Goal: Task Accomplishment & Management: Use online tool/utility

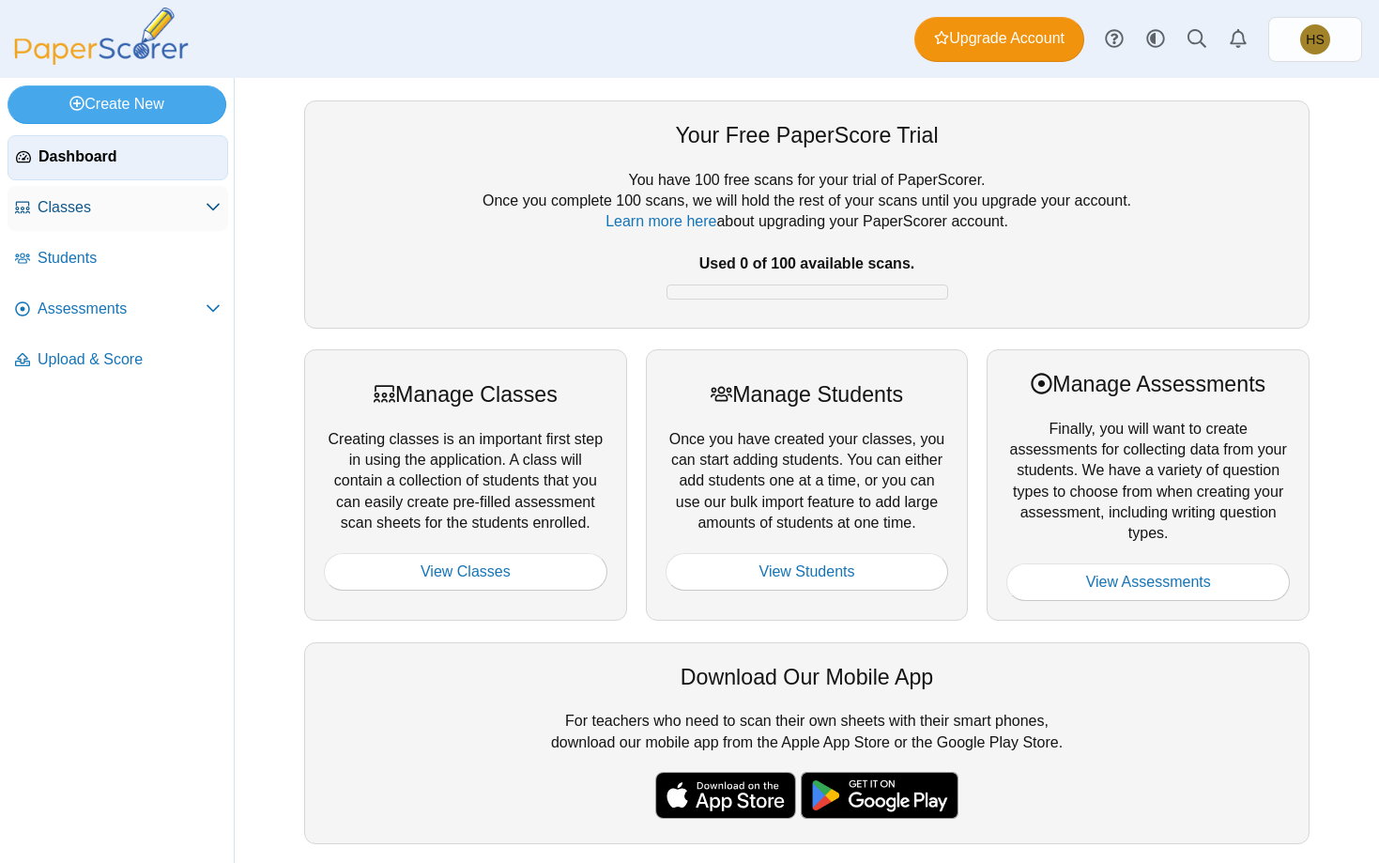
click at [212, 197] on span at bounding box center [213, 207] width 15 height 21
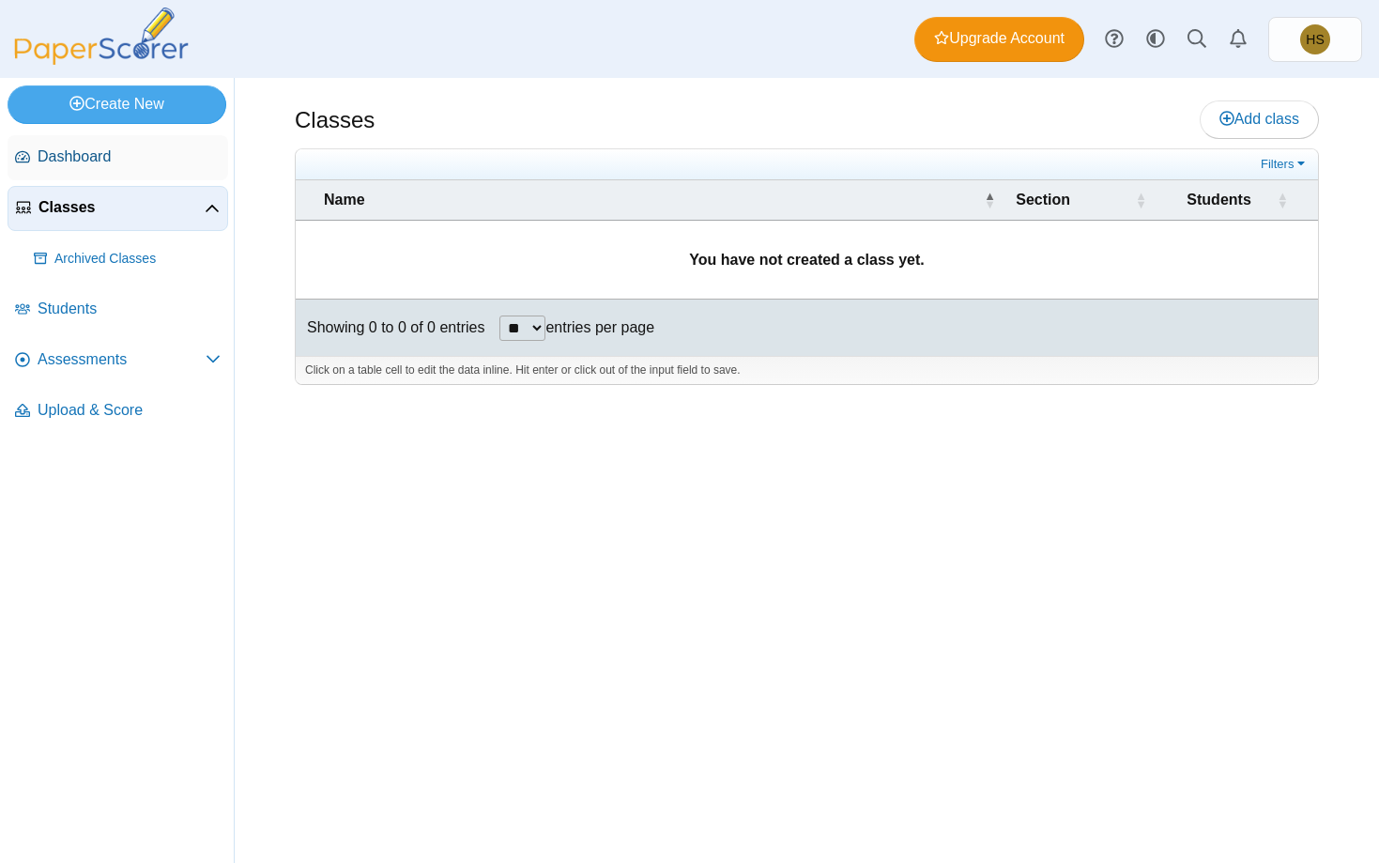
click at [73, 148] on span "Dashboard" at bounding box center [129, 156] width 183 height 21
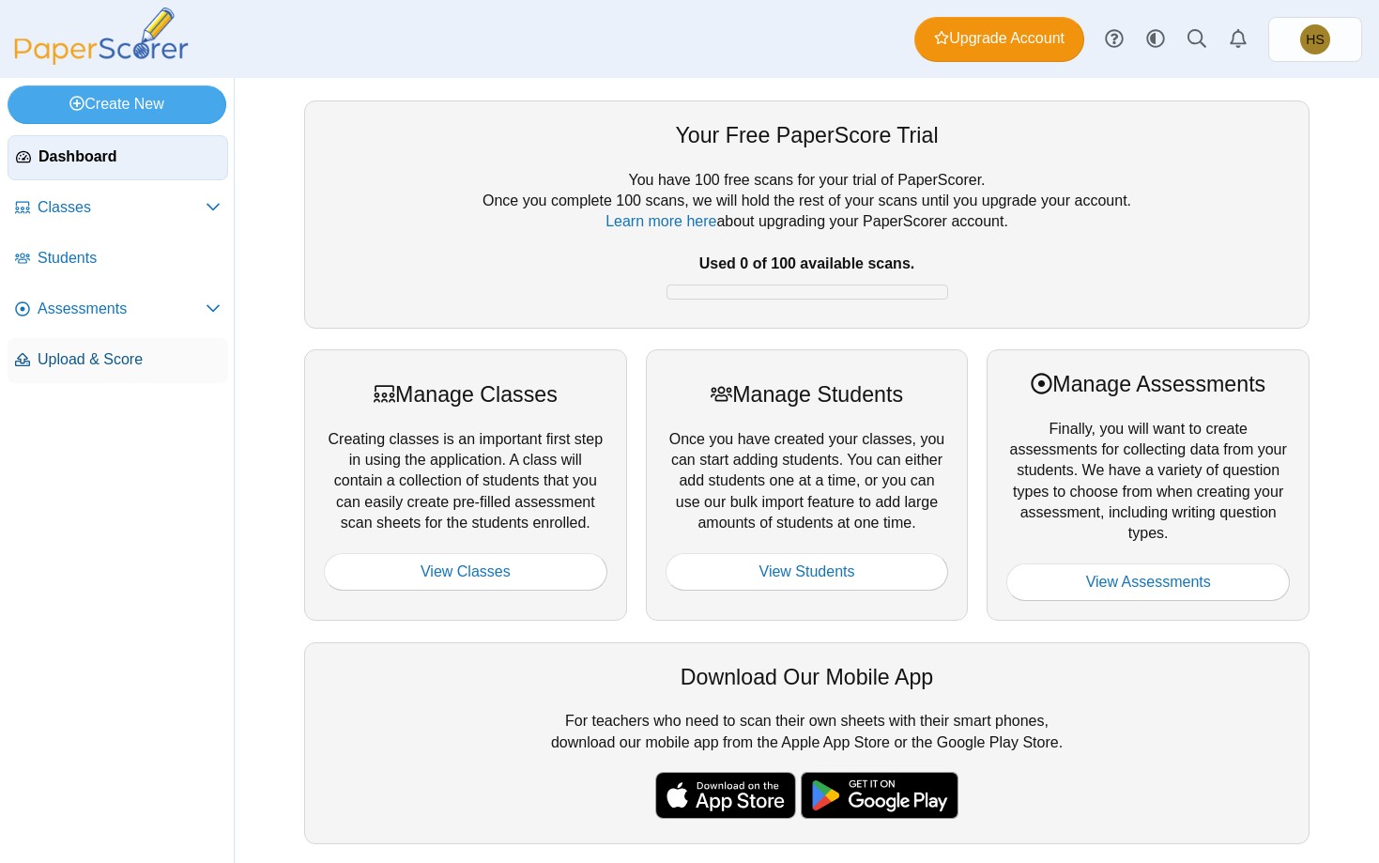
click at [126, 362] on span "Upload & Score" at bounding box center [129, 359] width 183 height 21
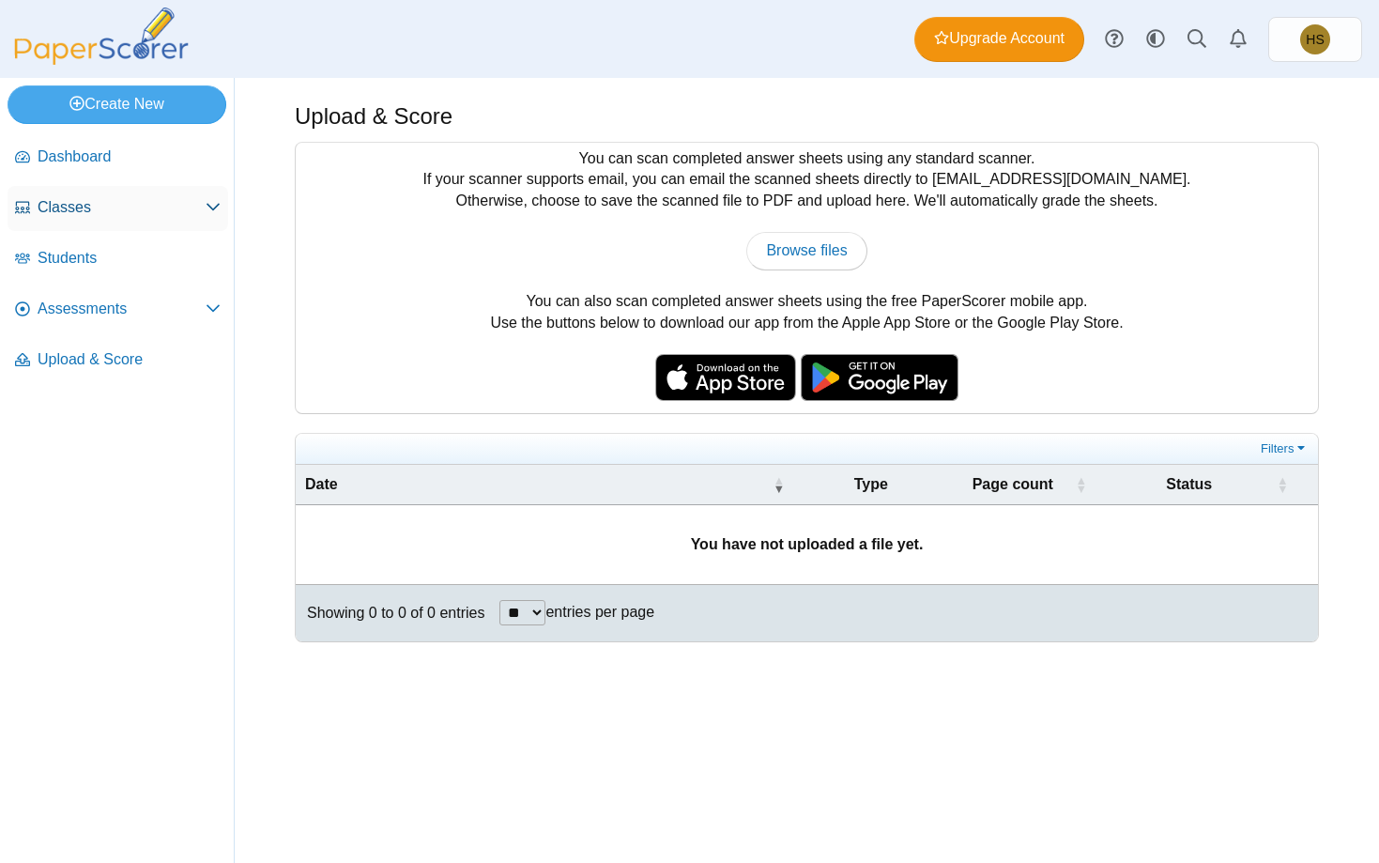
click at [67, 198] on span "Classes" at bounding box center [122, 207] width 168 height 21
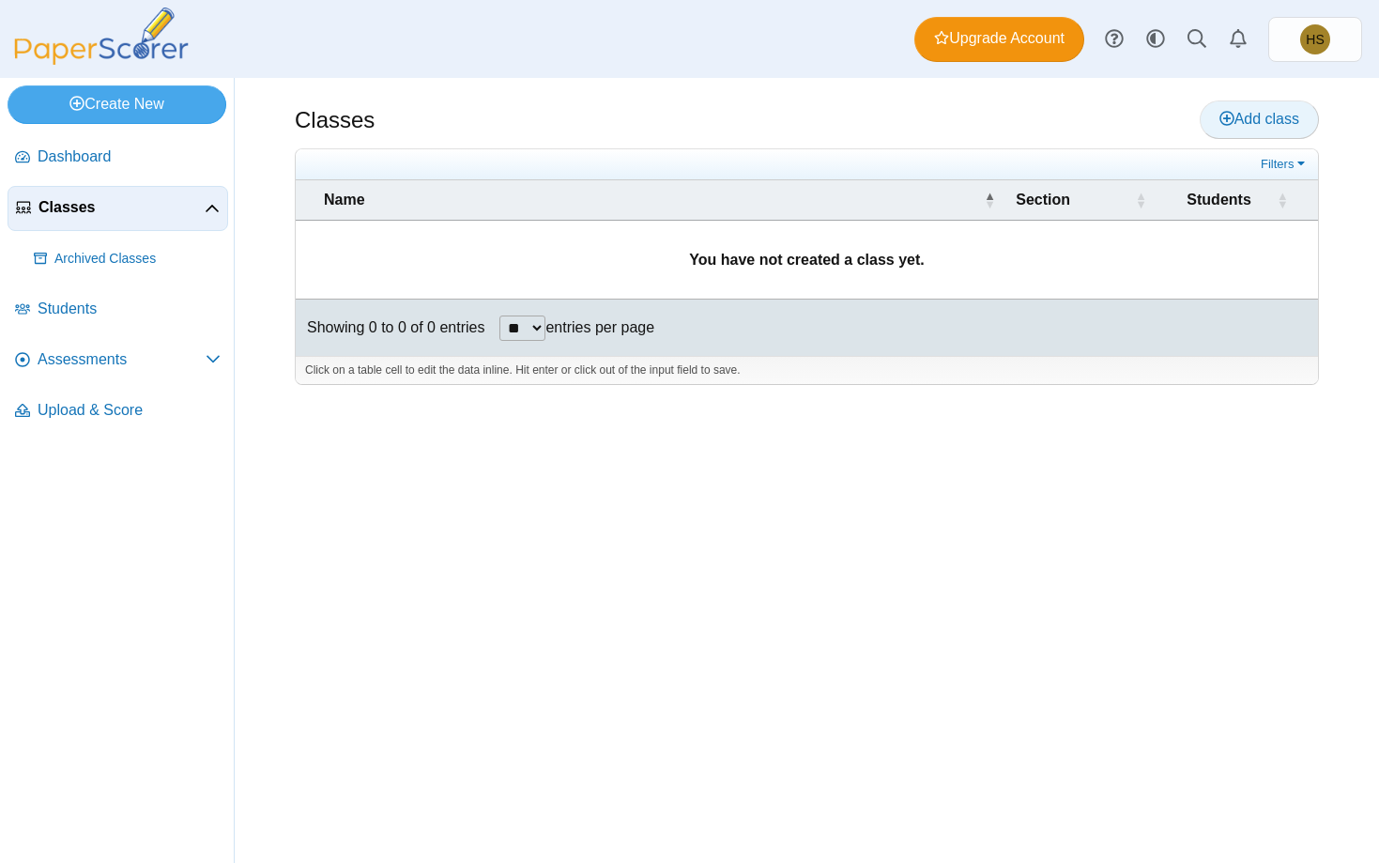
click at [1230, 119] on icon at bounding box center [1226, 118] width 15 height 15
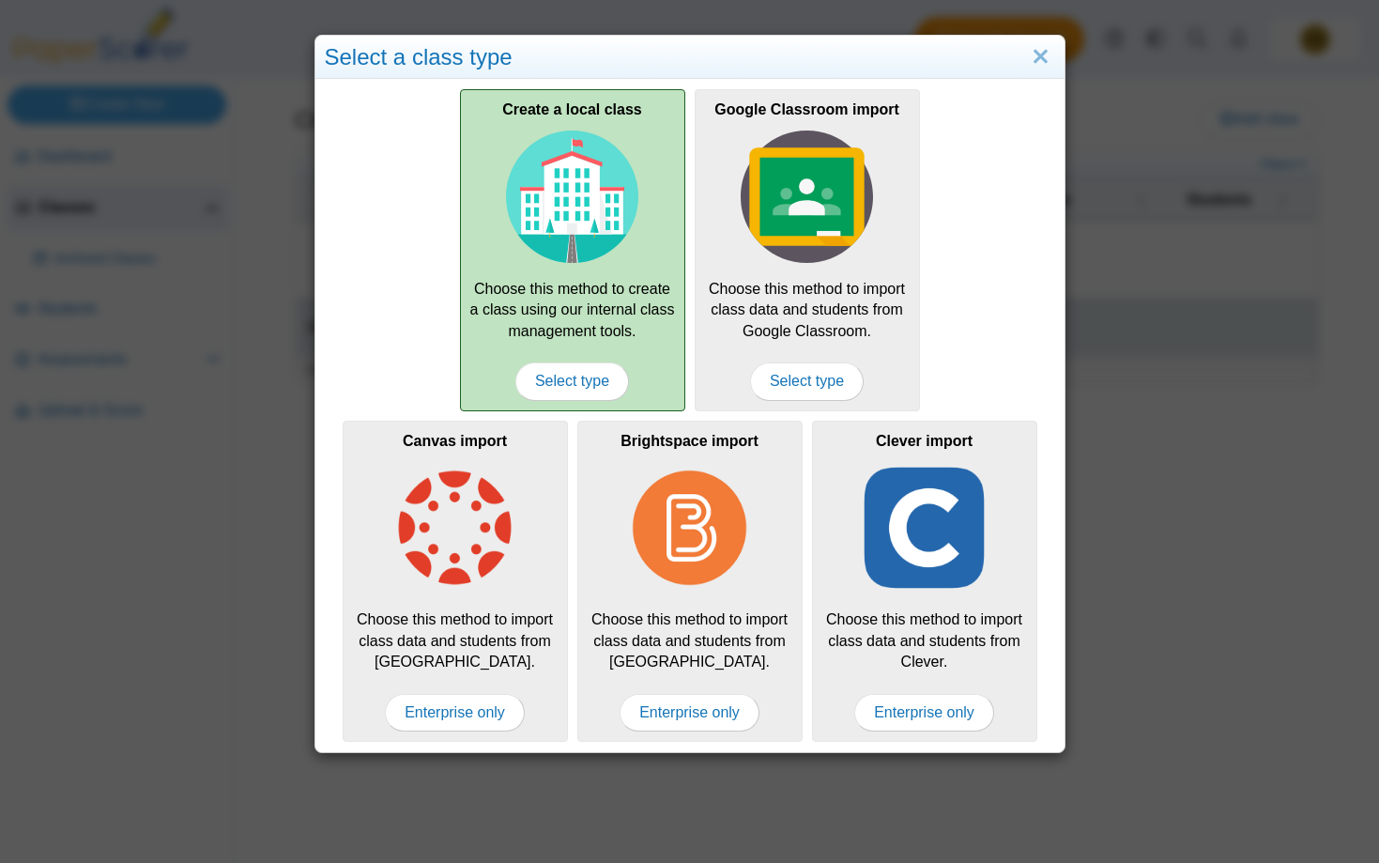
click at [560, 196] on img at bounding box center [572, 196] width 133 height 133
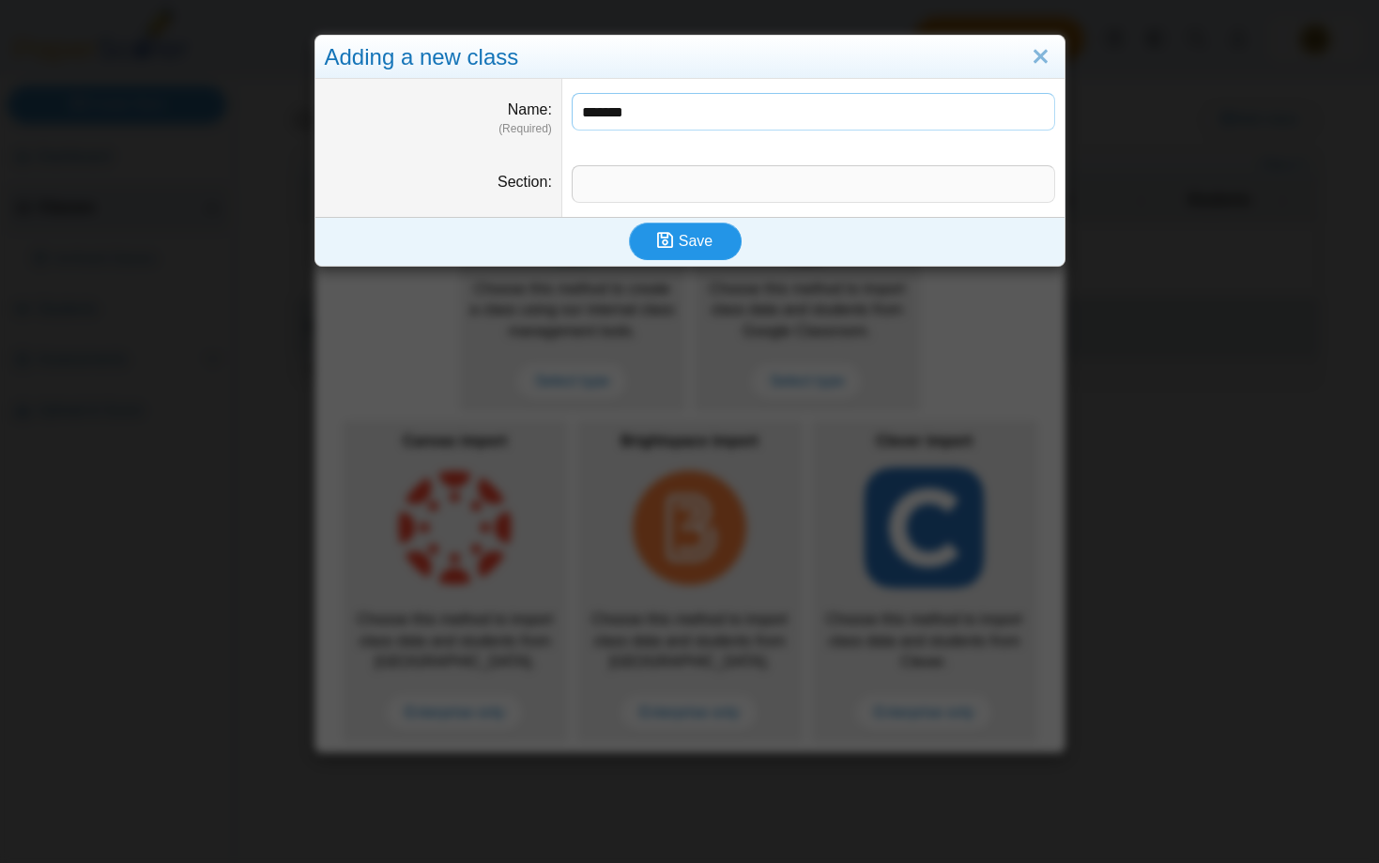
type input "*******"
click at [676, 245] on icon "submit" at bounding box center [668, 241] width 22 height 21
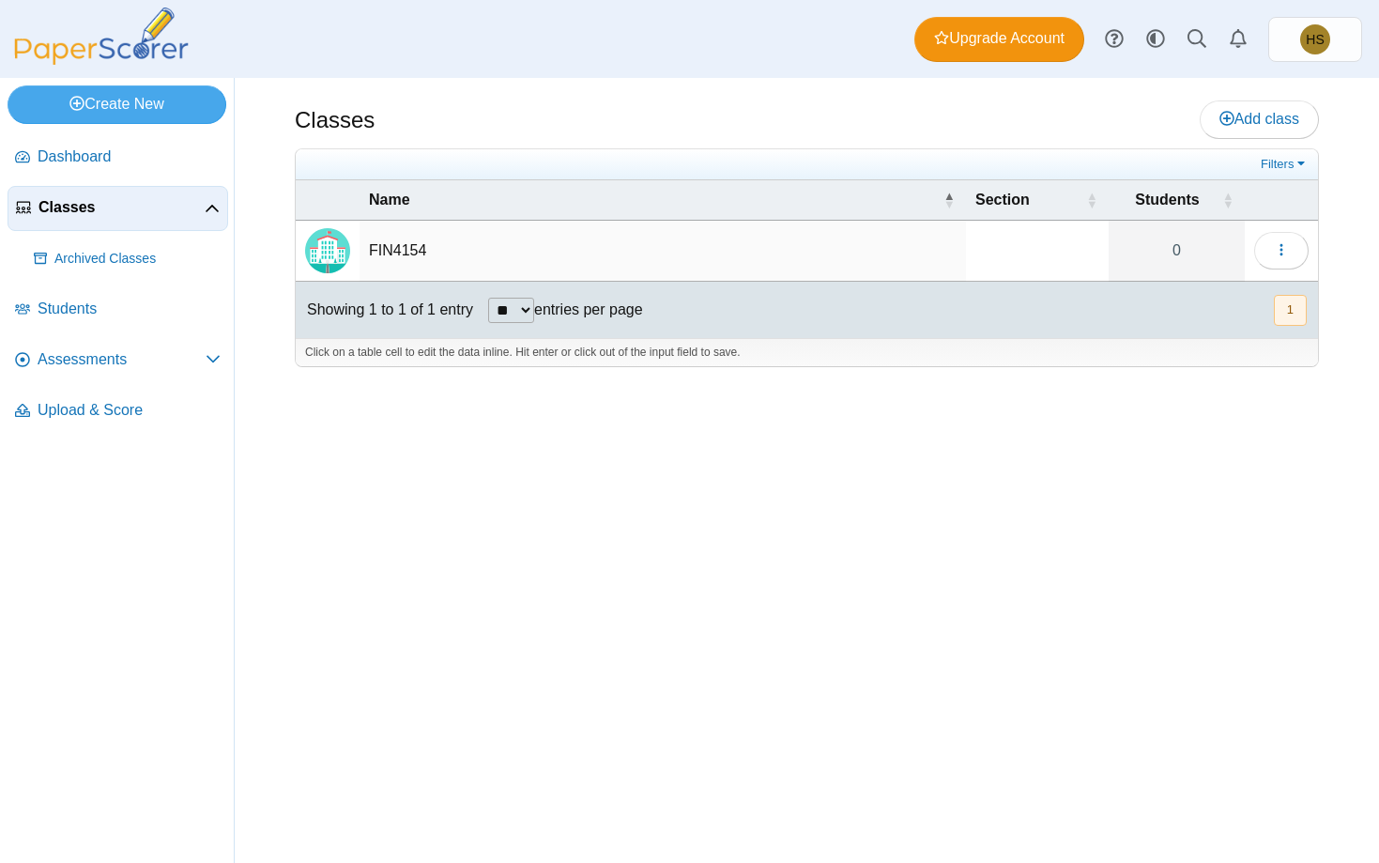
click at [366, 240] on td "FIN4154" at bounding box center [663, 251] width 606 height 61
click at [489, 495] on div "Classes Add class Filters 0" at bounding box center [807, 470] width 1144 height 785
click at [1263, 251] on button "button" at bounding box center [1281, 251] width 54 height 38
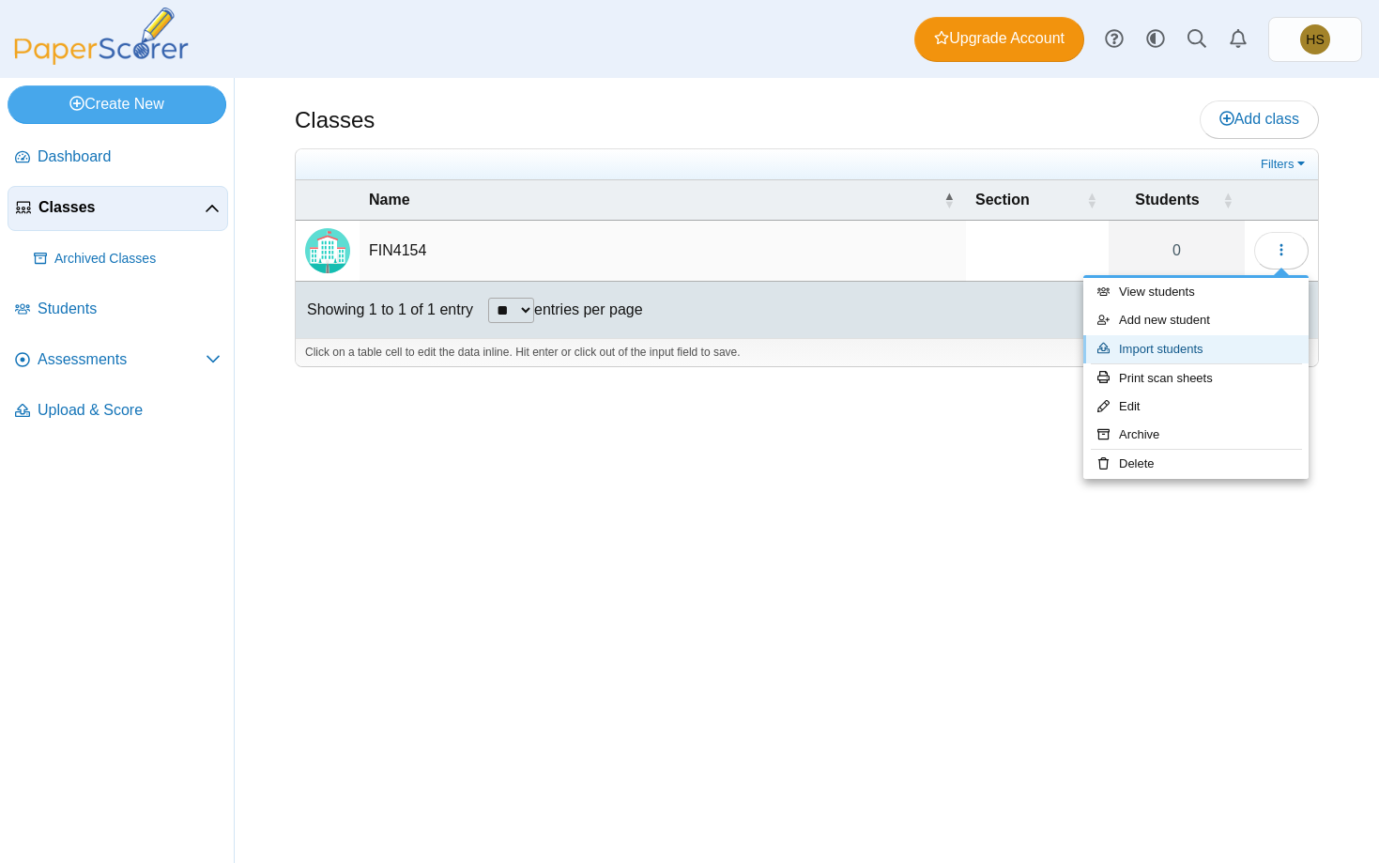
click at [1174, 349] on link "Import students" at bounding box center [1195, 349] width 225 height 28
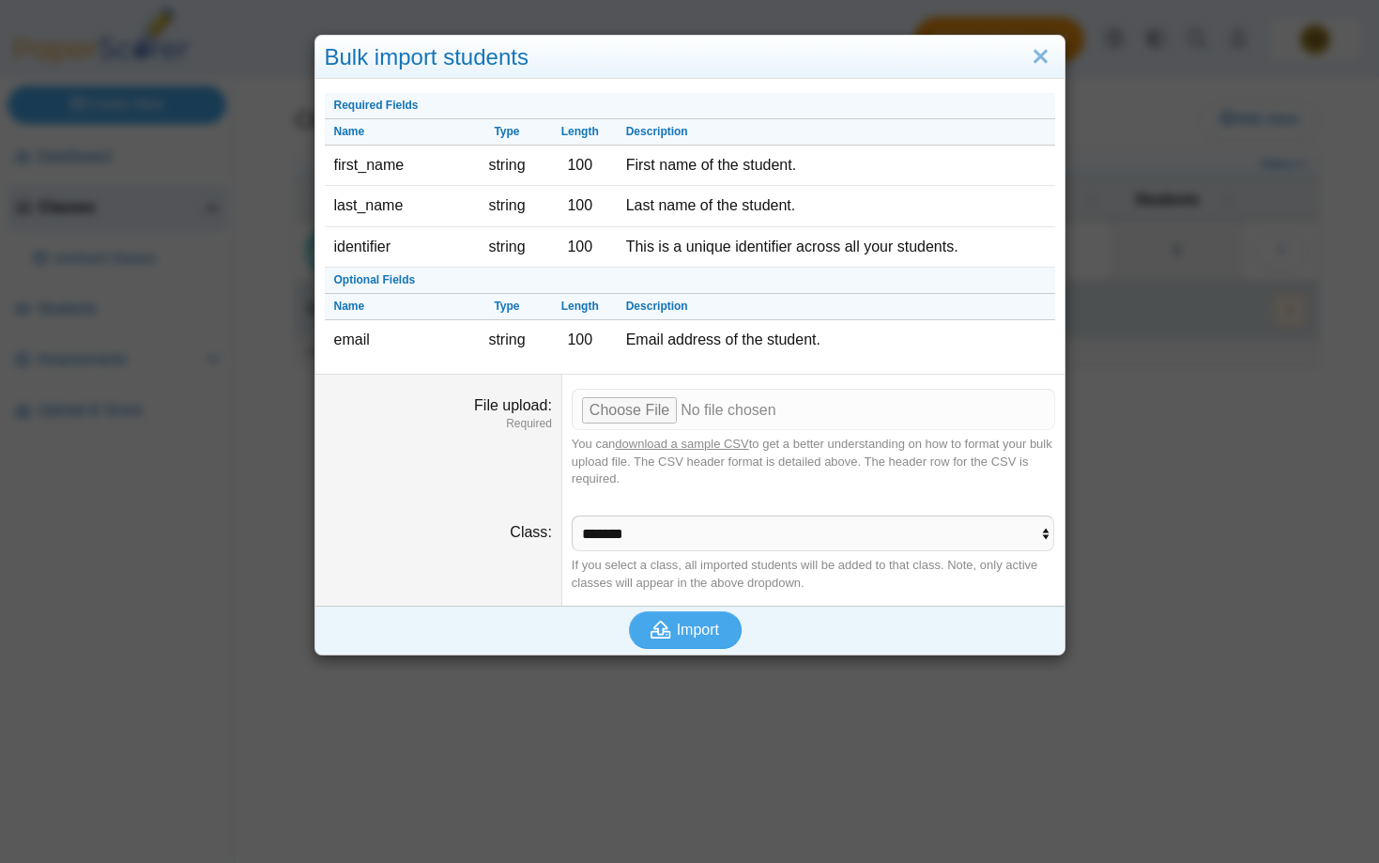
click at [653, 441] on link "download a sample CSV" at bounding box center [681, 444] width 133 height 14
click at [620, 411] on input "File upload" at bounding box center [813, 409] width 483 height 41
click at [612, 412] on input "File upload" at bounding box center [813, 409] width 483 height 41
type input "**********"
click at [686, 625] on span "Import" at bounding box center [698, 629] width 42 height 16
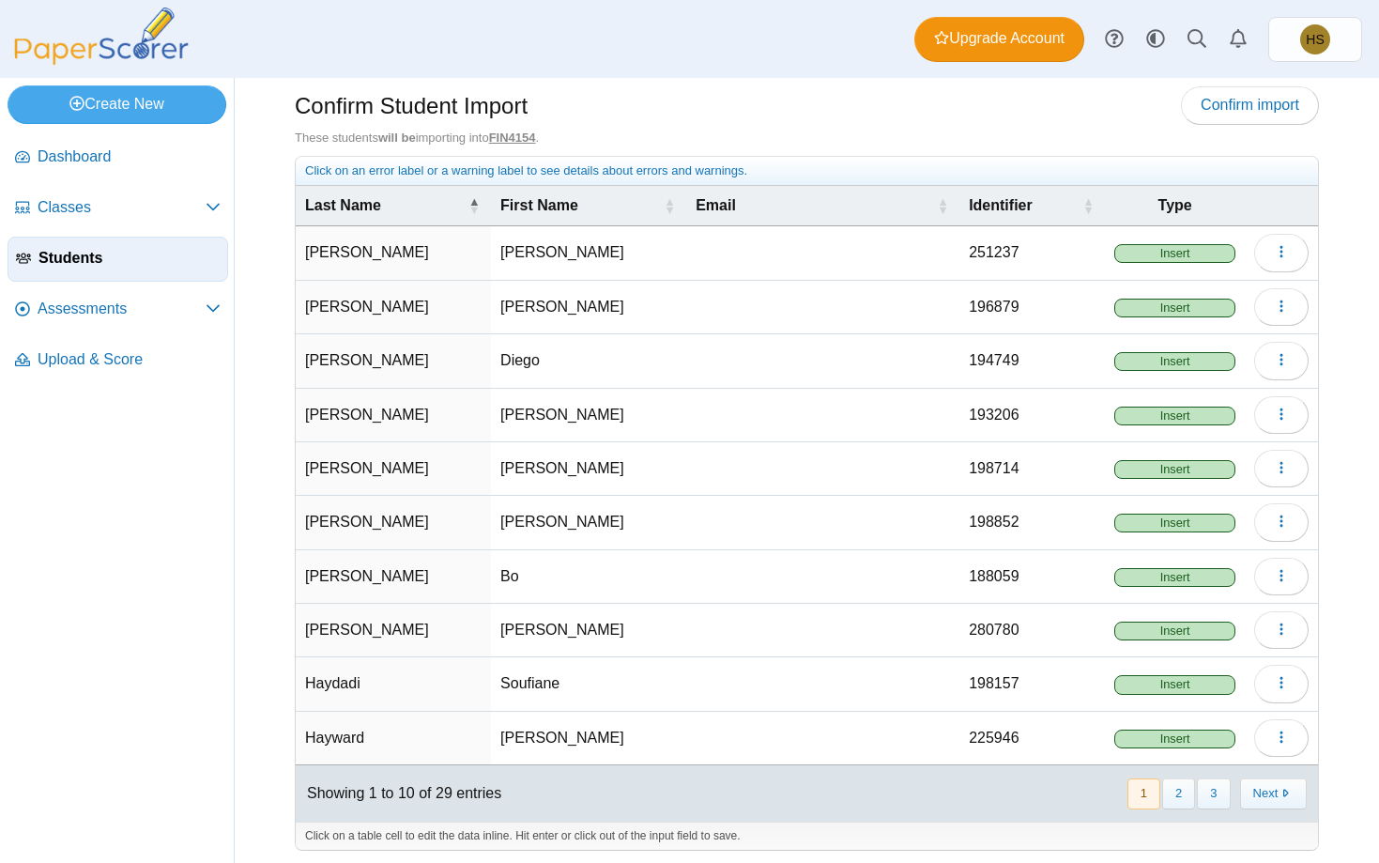
scroll to position [20, 0]
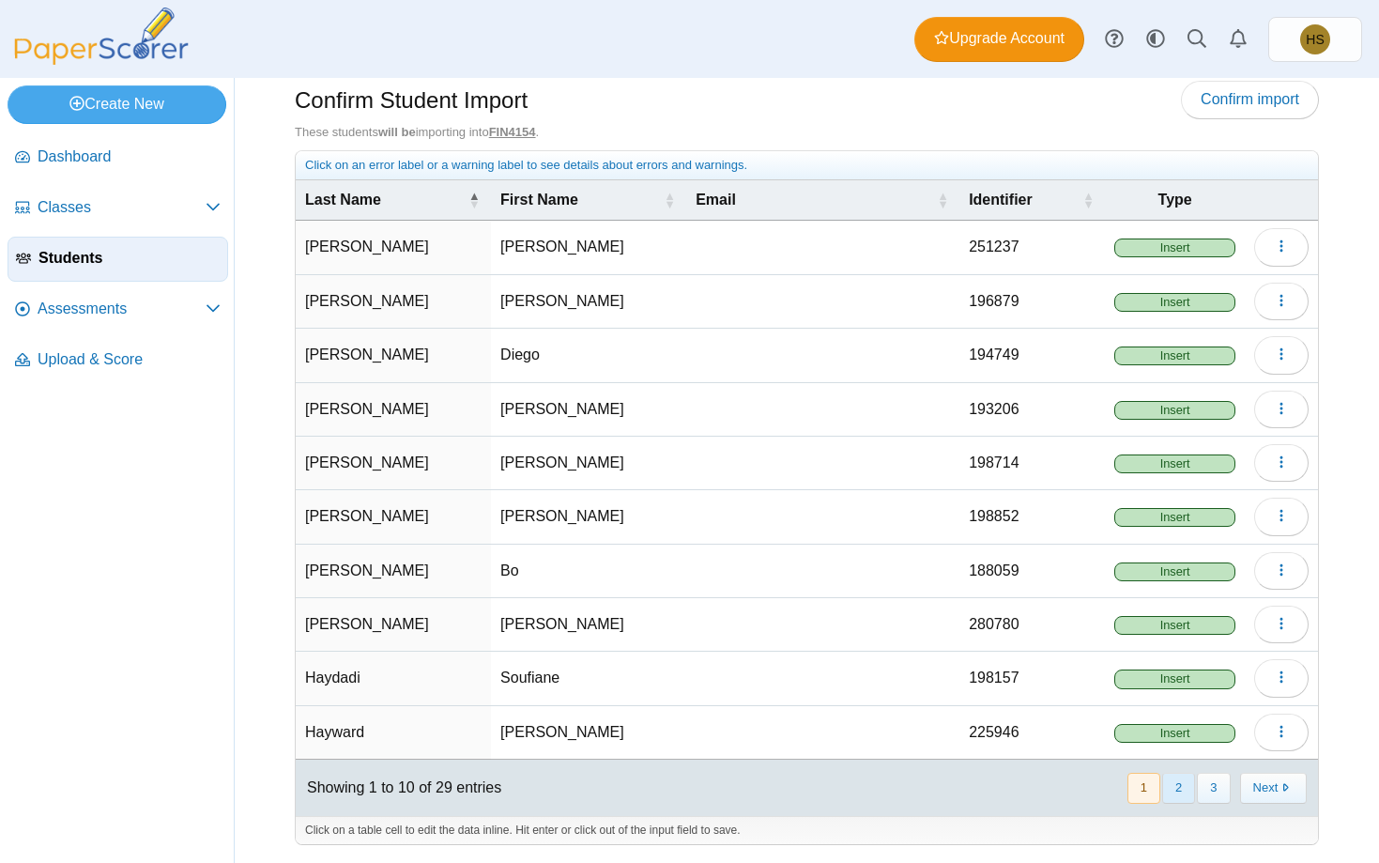
click at [1173, 785] on button "2" at bounding box center [1178, 788] width 33 height 31
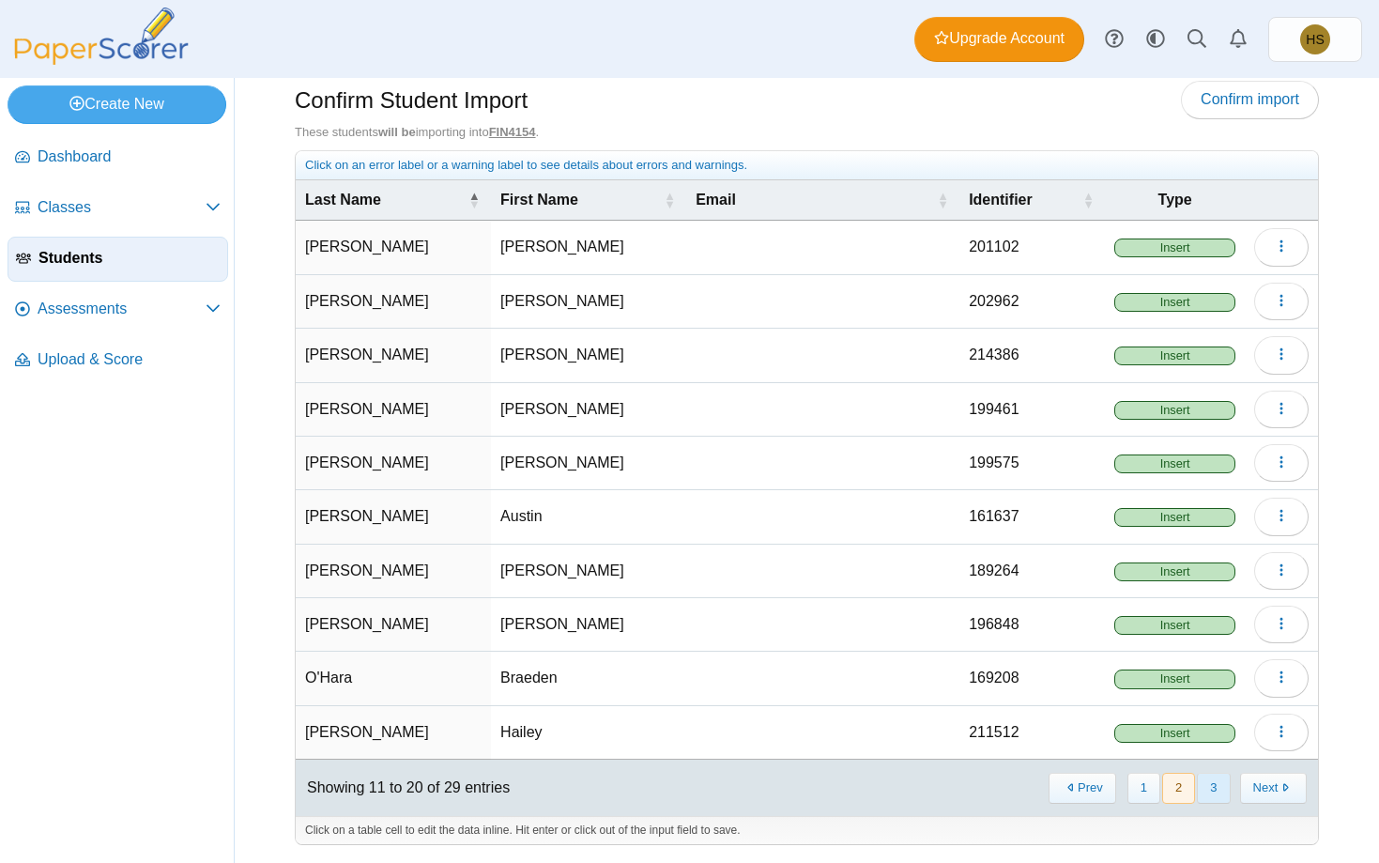
click at [1206, 789] on button "3" at bounding box center [1213, 788] width 33 height 31
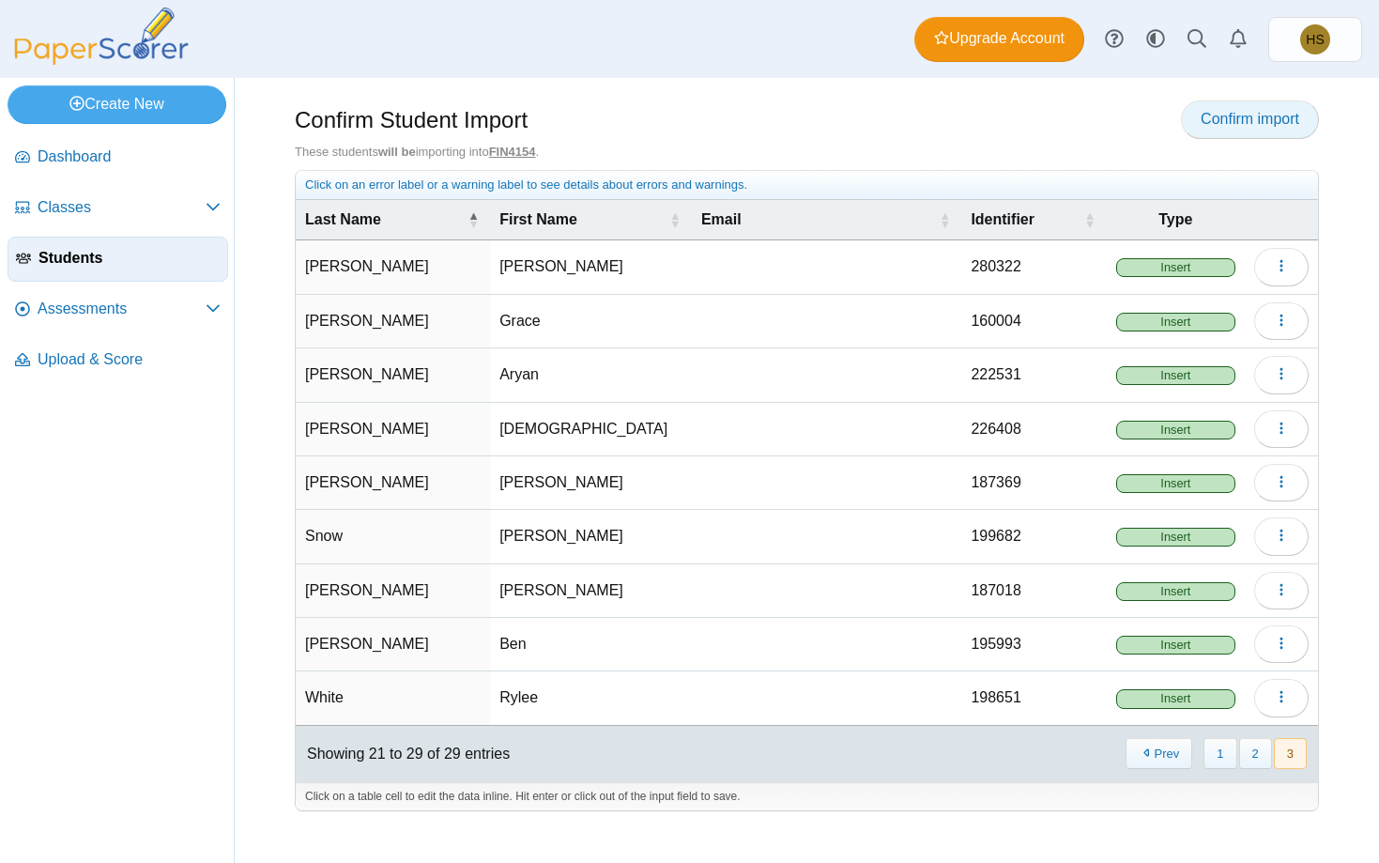
click at [1237, 112] on span "Confirm import" at bounding box center [1250, 119] width 99 height 16
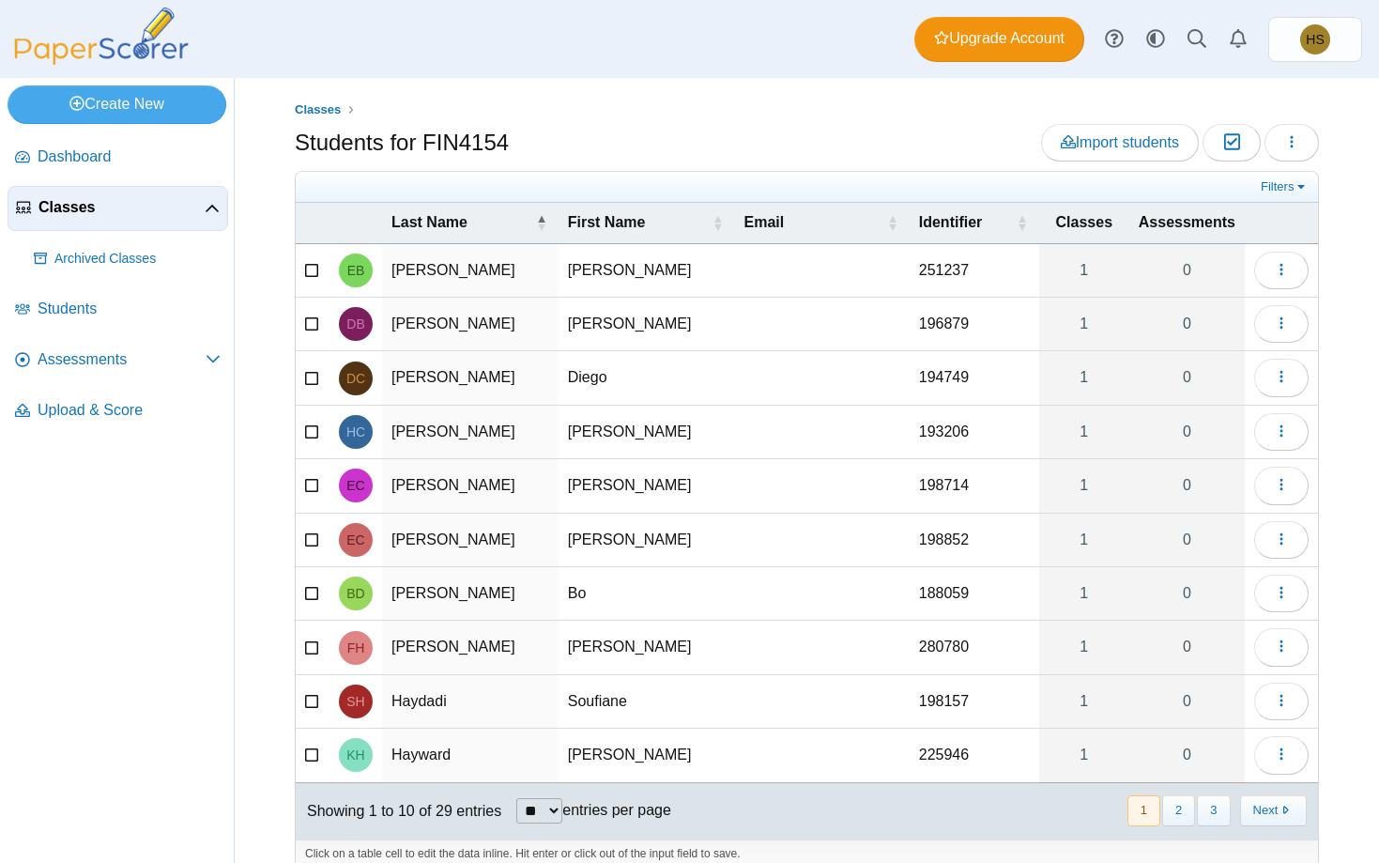
scroll to position [23, 0]
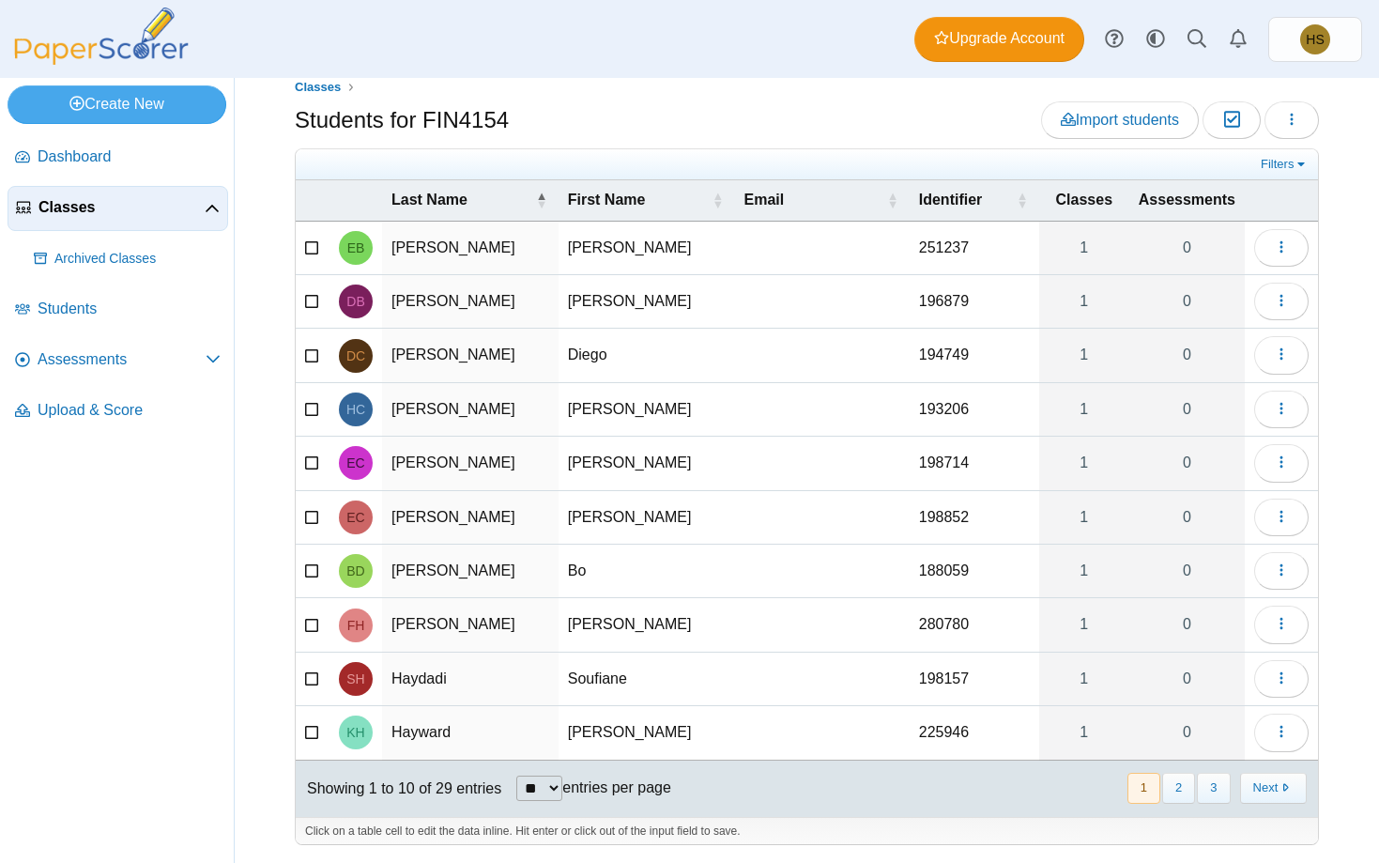
click at [430, 252] on td "[PERSON_NAME]" at bounding box center [470, 249] width 176 height 54
click at [720, 119] on div "Students for FIN4154 Import students Moderation 0 Loading…" at bounding box center [807, 122] width 1024 height 42
click at [1093, 249] on link "1" at bounding box center [1084, 248] width 90 height 53
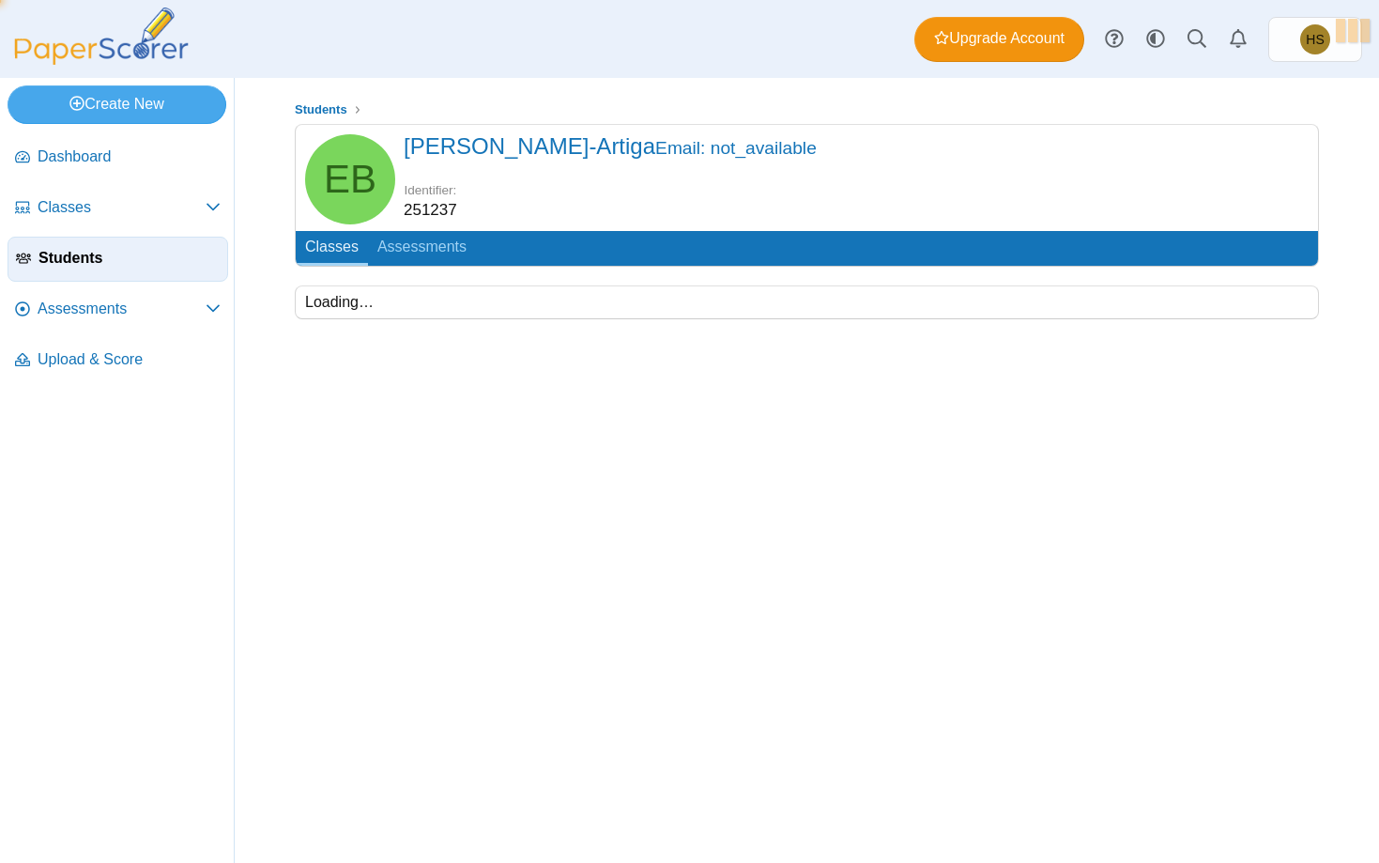
scroll to position [50, 0]
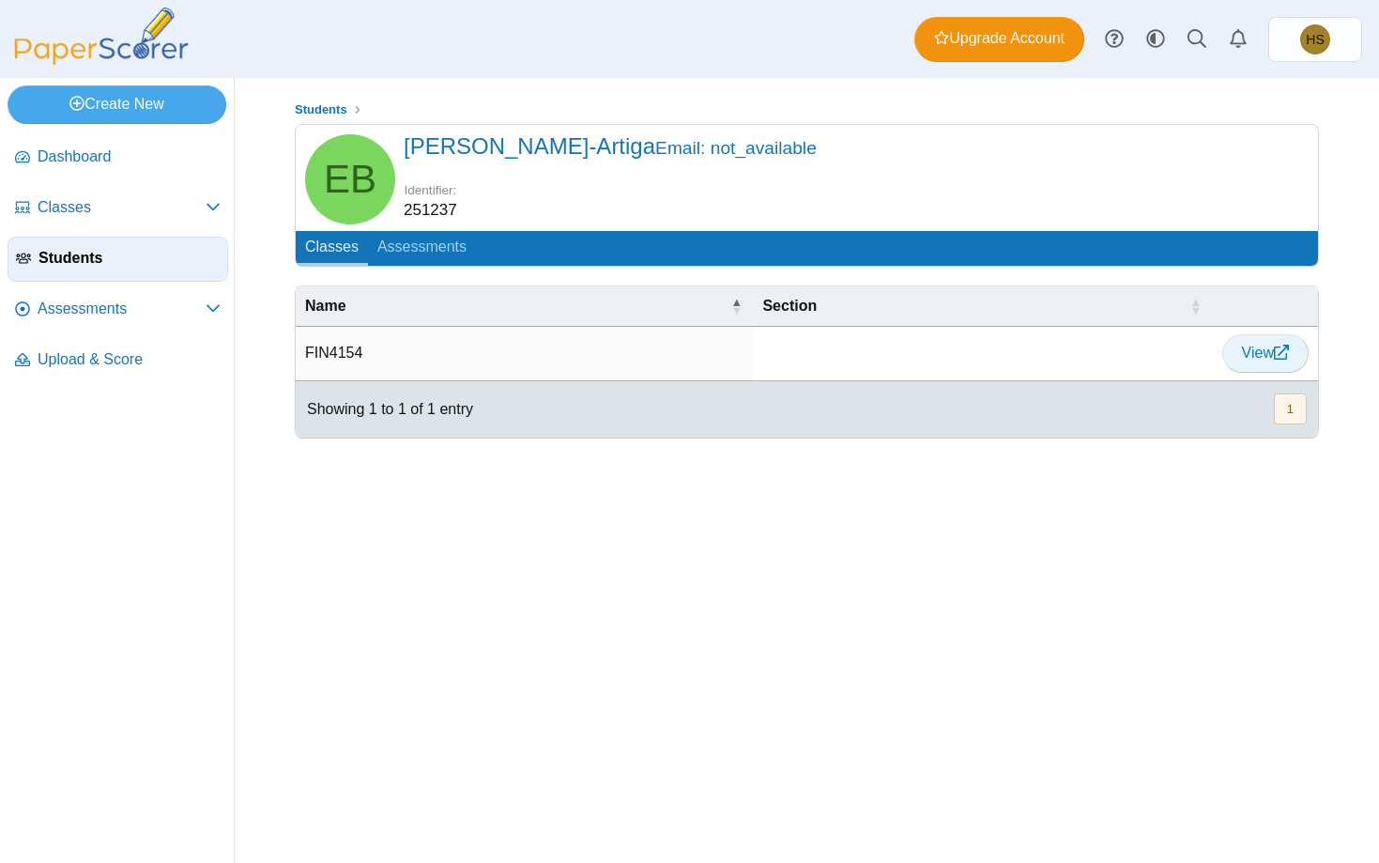
click at [1268, 345] on span "View" at bounding box center [1265, 353] width 47 height 16
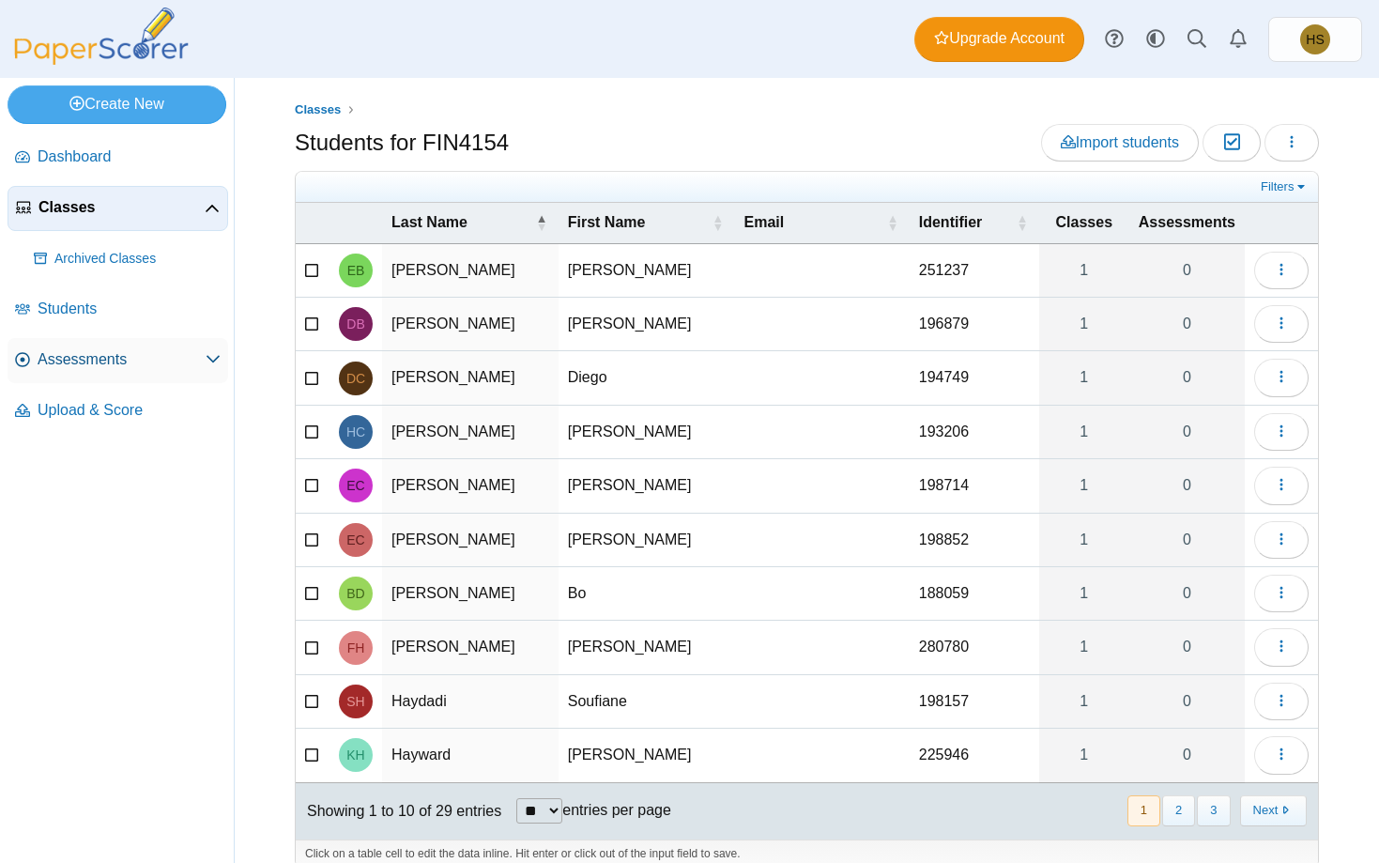
click at [87, 365] on span "Assessments" at bounding box center [122, 359] width 168 height 21
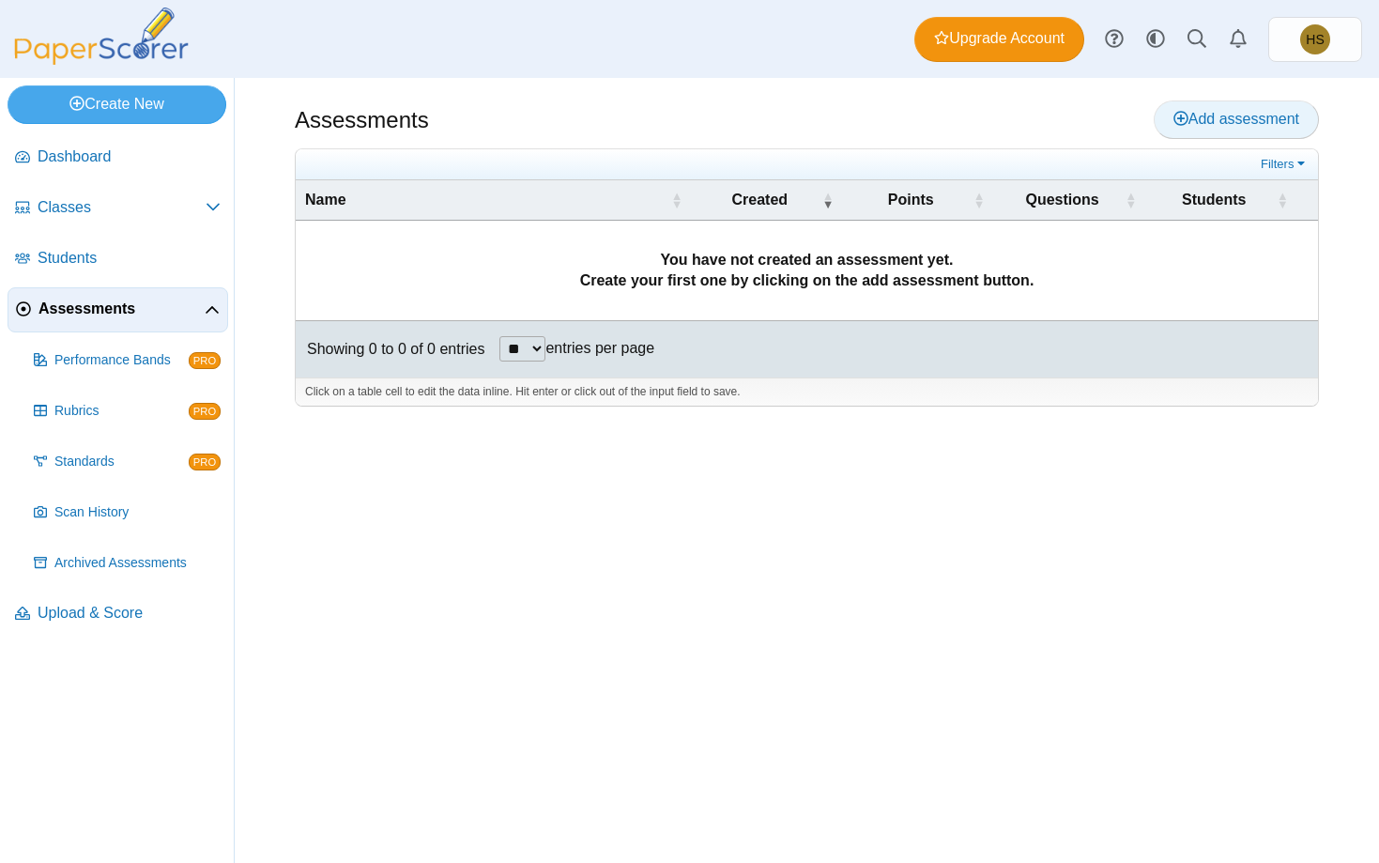
click at [1205, 116] on span "Add assessment" at bounding box center [1236, 119] width 126 height 16
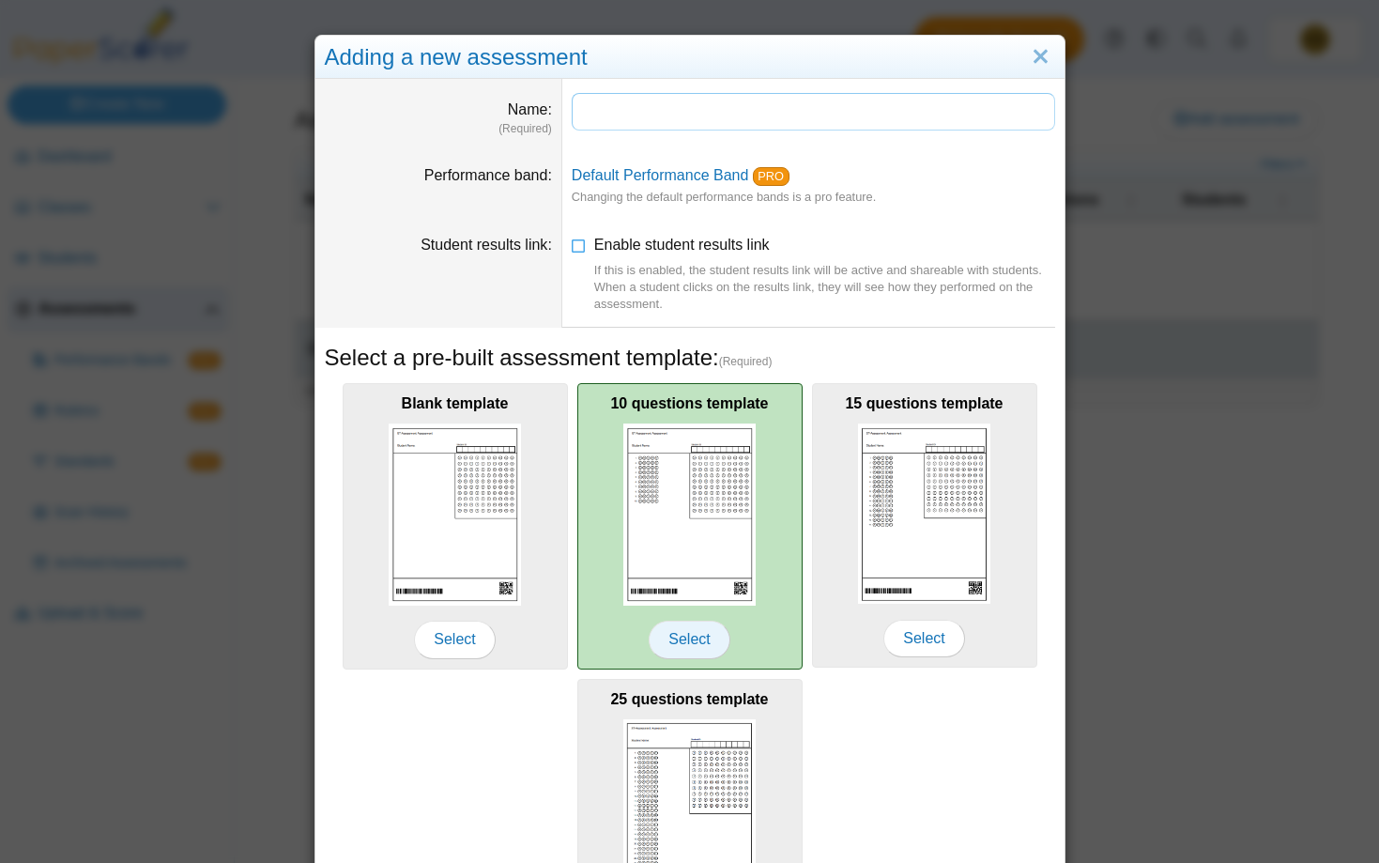
type input "*"
type input "*********"
click at [720, 516] on img at bounding box center [689, 513] width 133 height 181
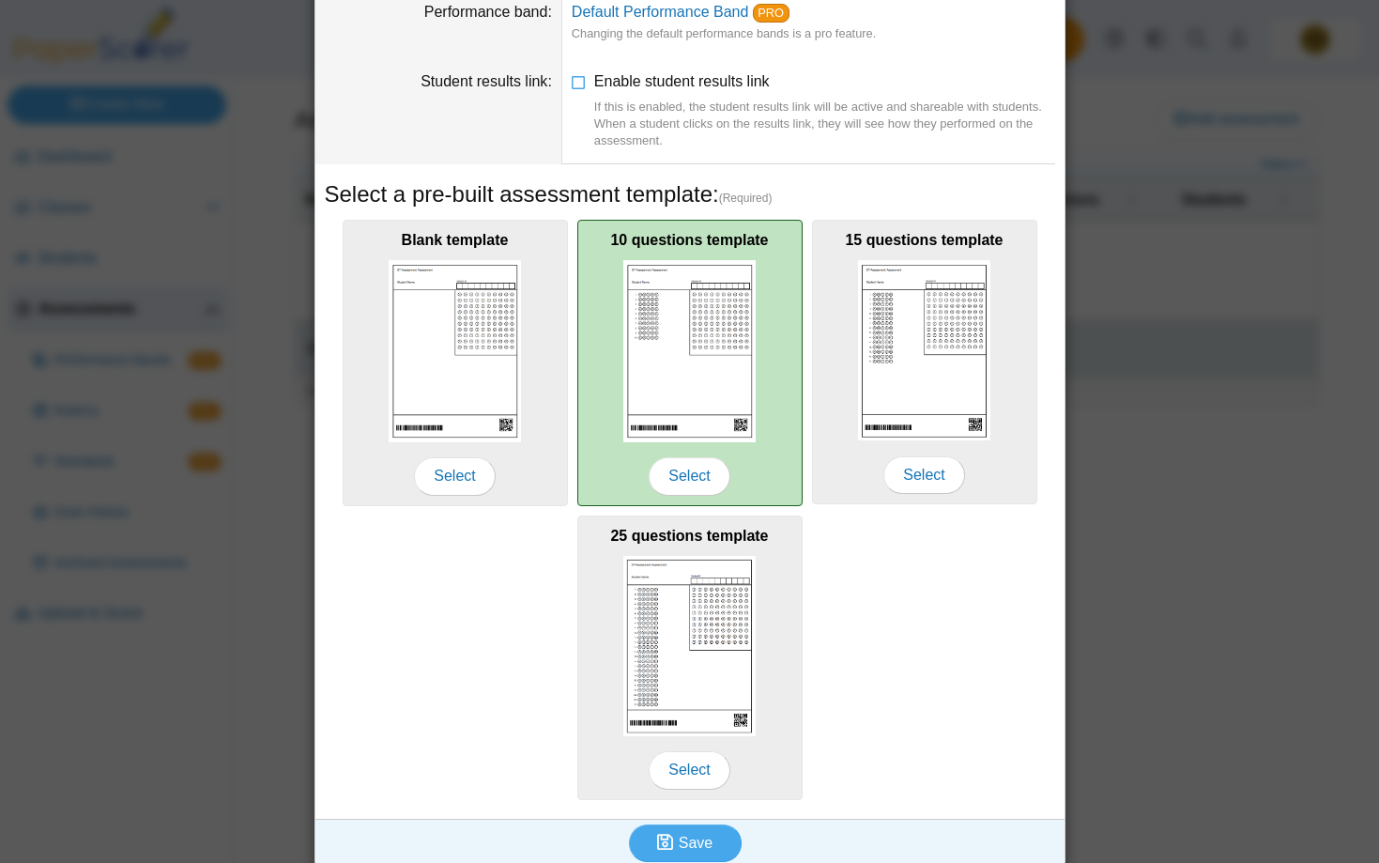
scroll to position [176, 0]
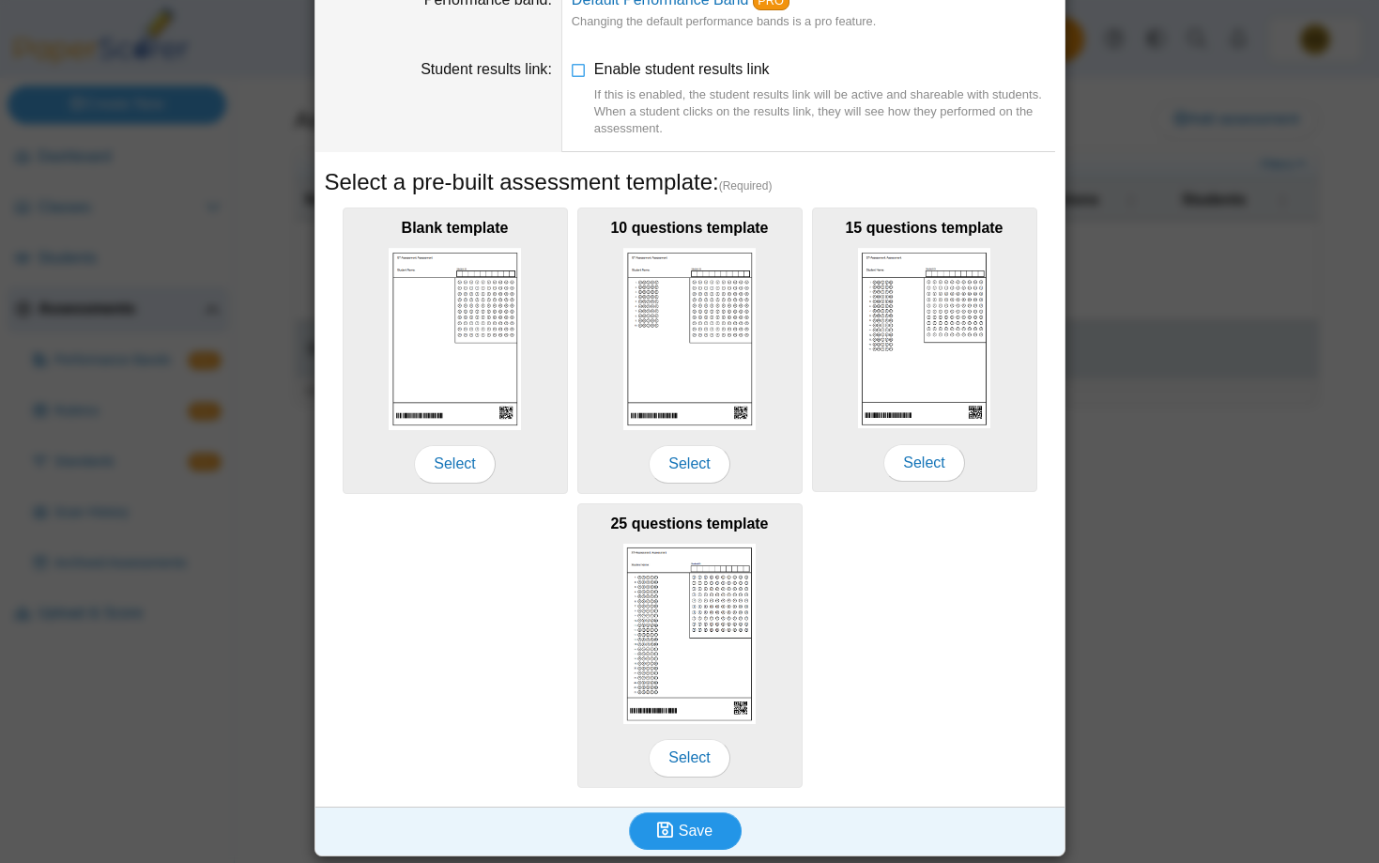
click at [697, 822] on span "Save" at bounding box center [696, 830] width 34 height 16
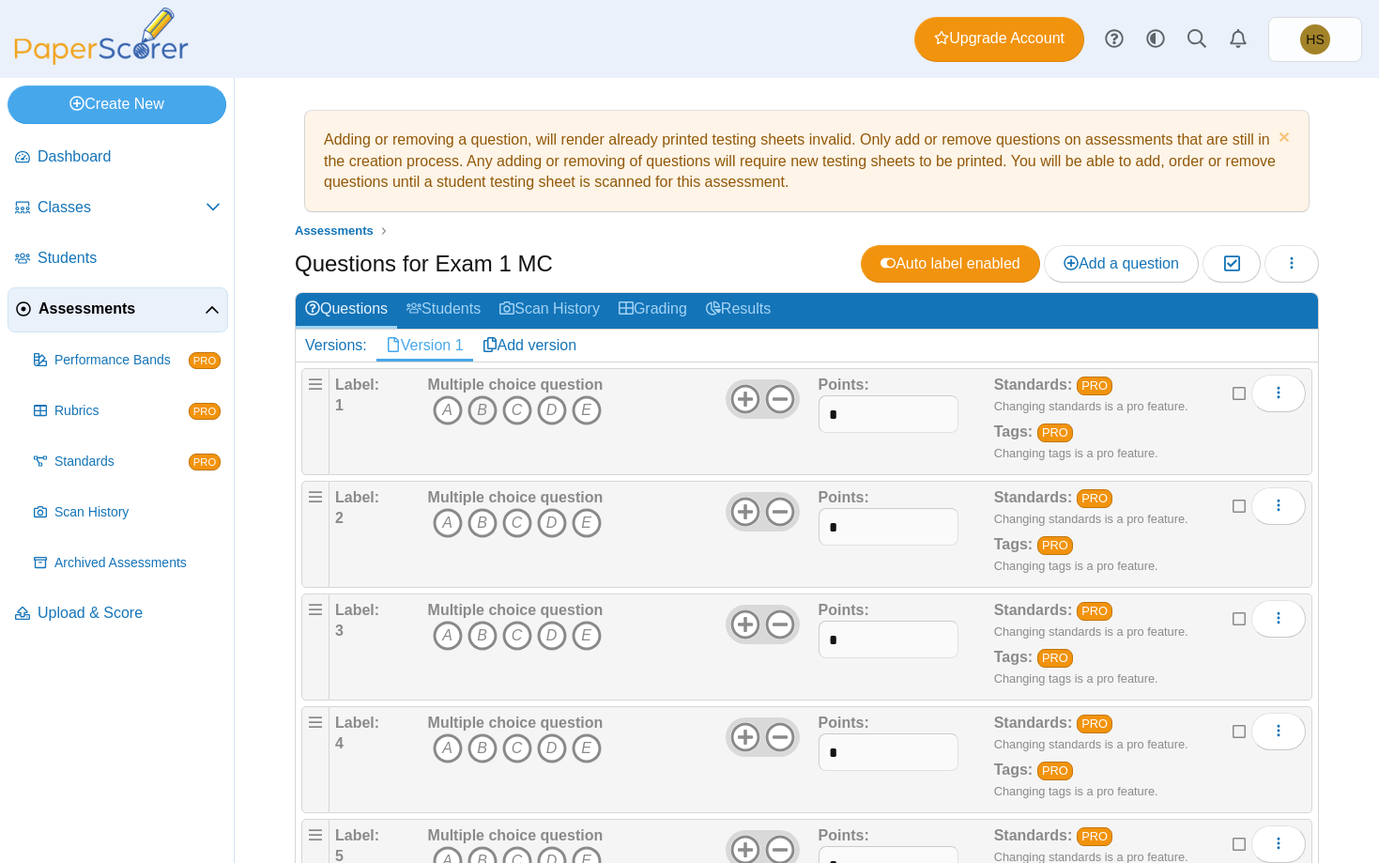
click at [482, 416] on icon "B" at bounding box center [482, 410] width 30 height 30
click at [513, 522] on icon "C" at bounding box center [517, 523] width 30 height 30
click at [479, 637] on icon "B" at bounding box center [482, 635] width 30 height 30
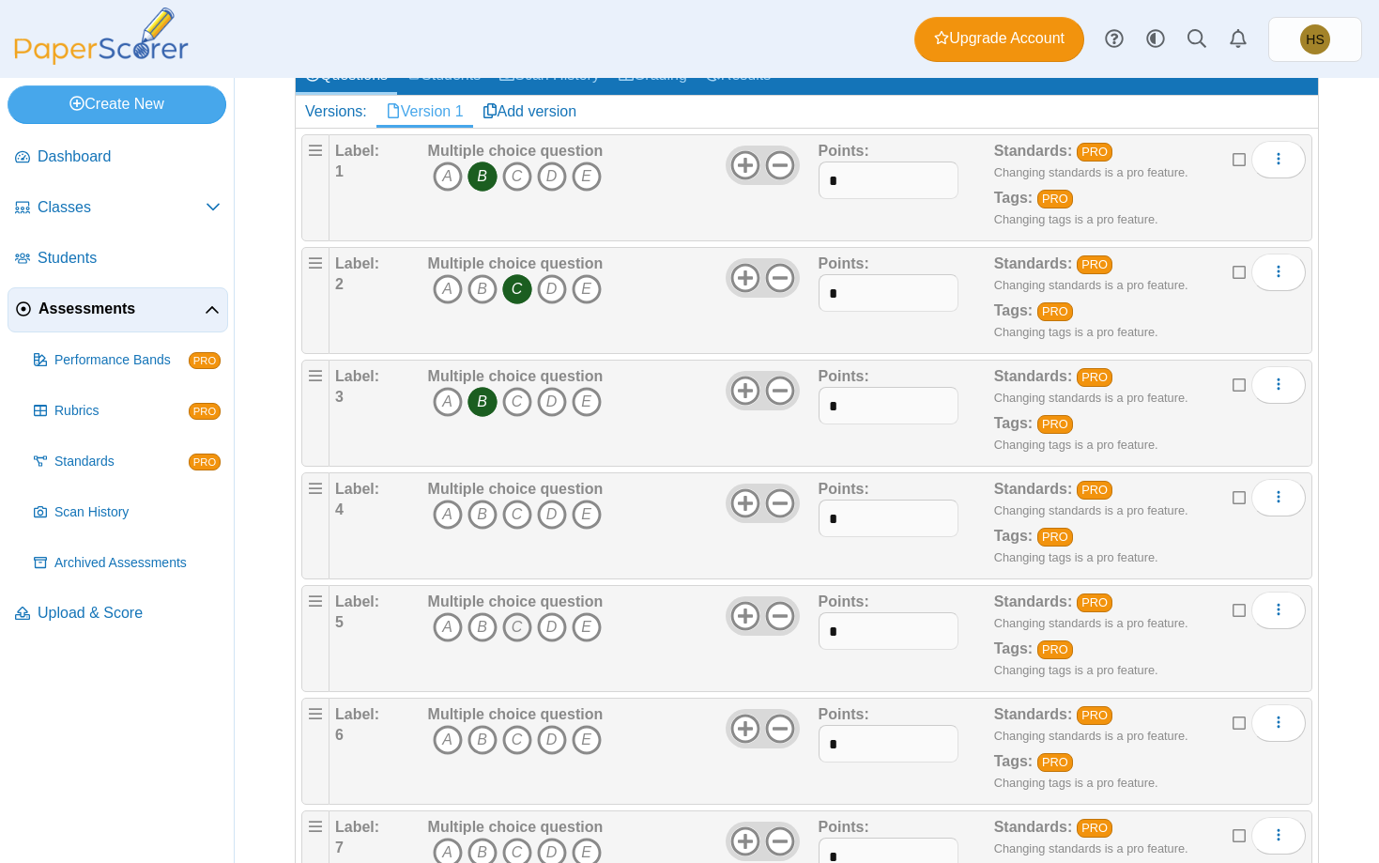
scroll to position [237, 0]
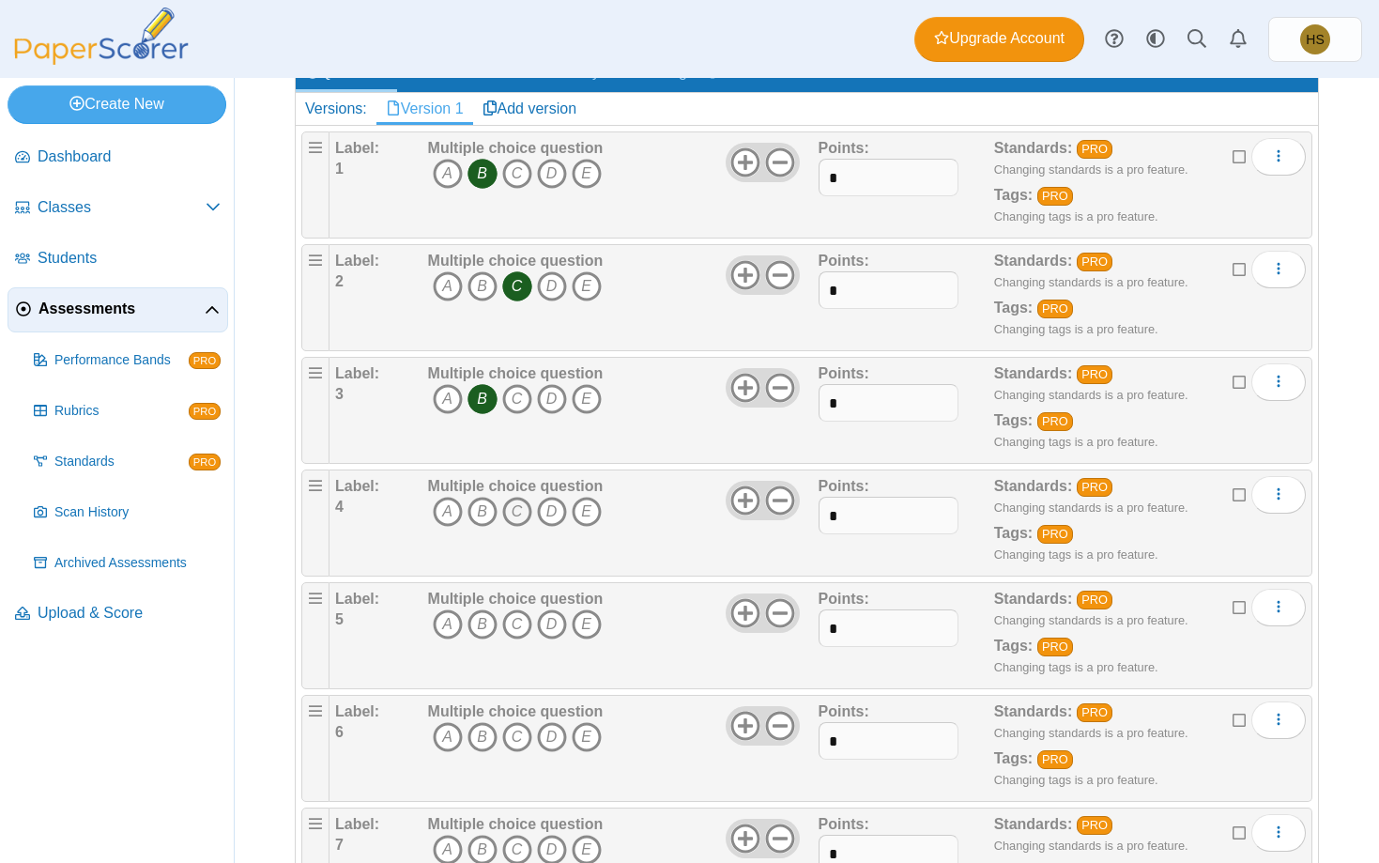
click at [515, 509] on icon "C" at bounding box center [517, 512] width 30 height 30
click at [478, 620] on icon "B" at bounding box center [482, 624] width 30 height 30
click at [515, 744] on icon "C" at bounding box center [517, 737] width 30 height 30
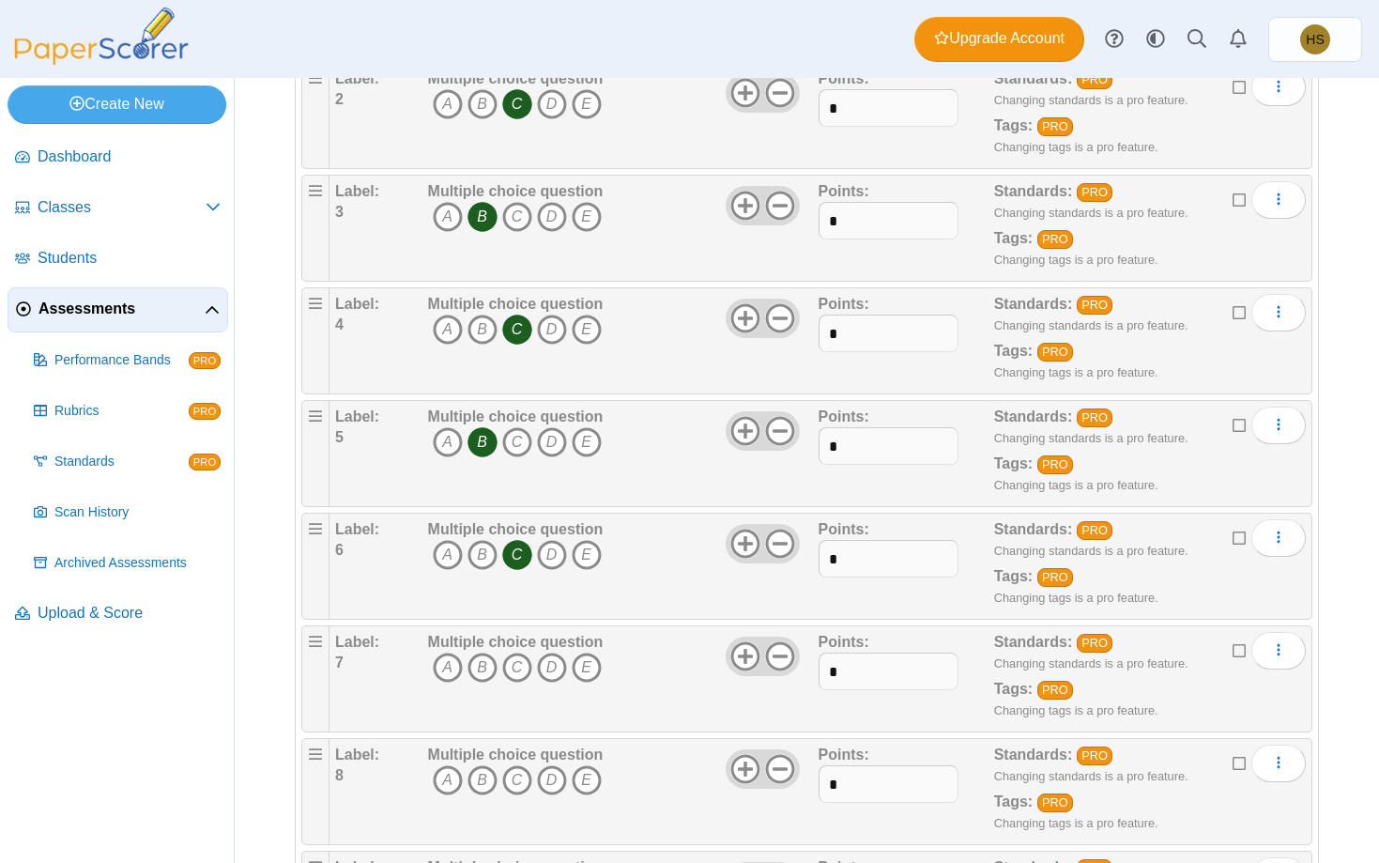
scroll to position [473, 0]
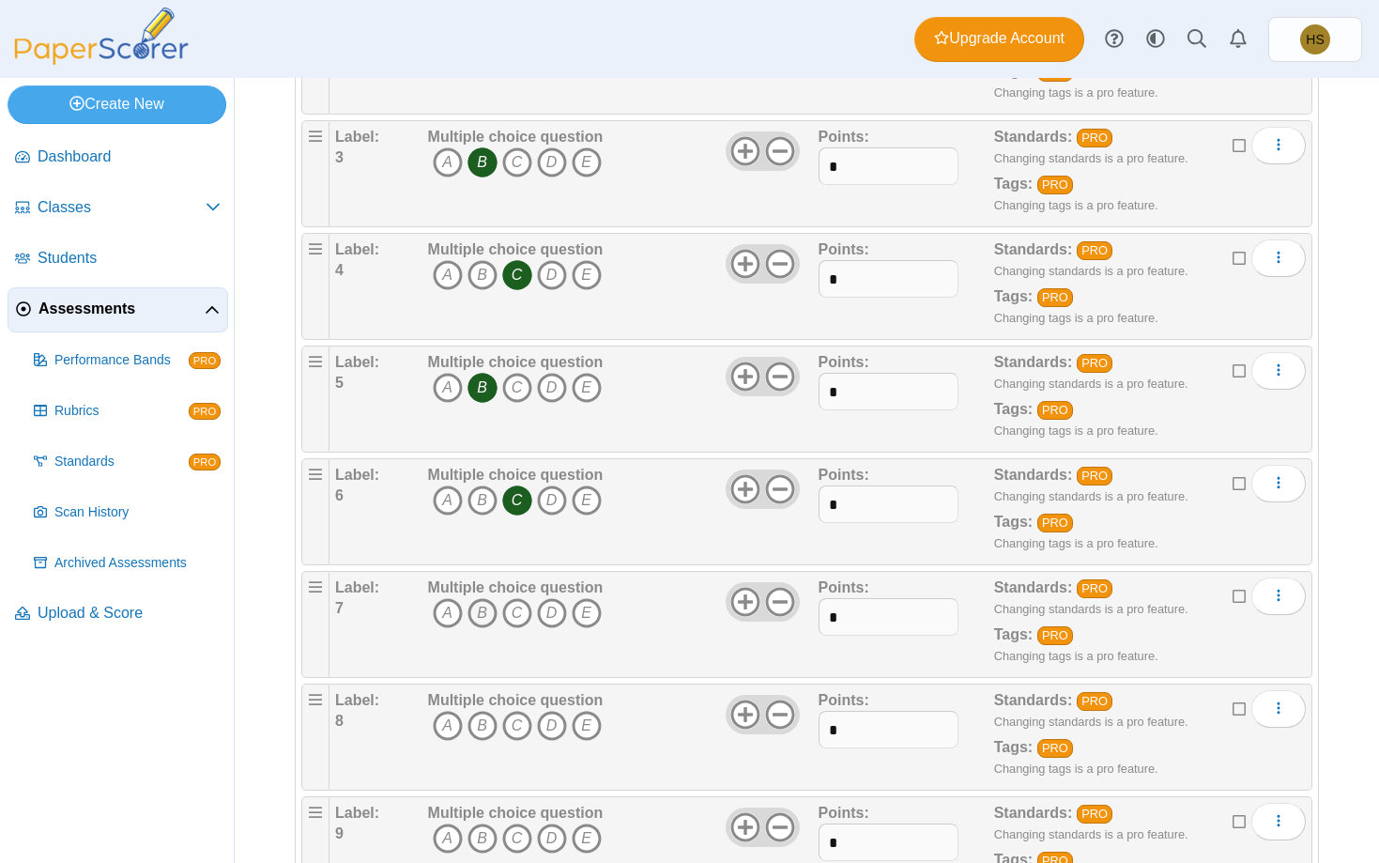
click at [480, 606] on icon "B" at bounding box center [482, 613] width 30 height 30
click at [520, 726] on icon "C" at bounding box center [517, 726] width 30 height 30
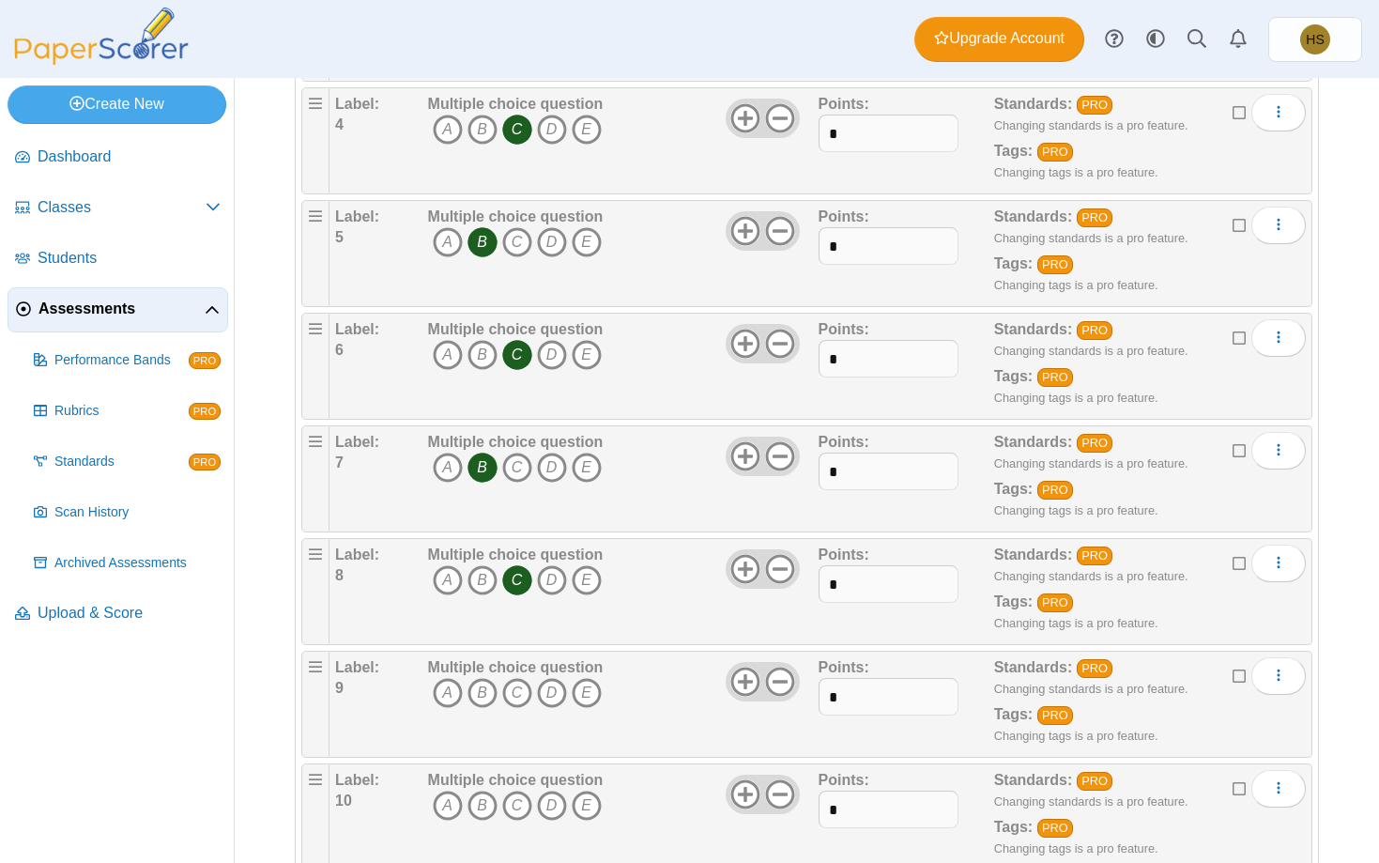
scroll to position [668, 0]
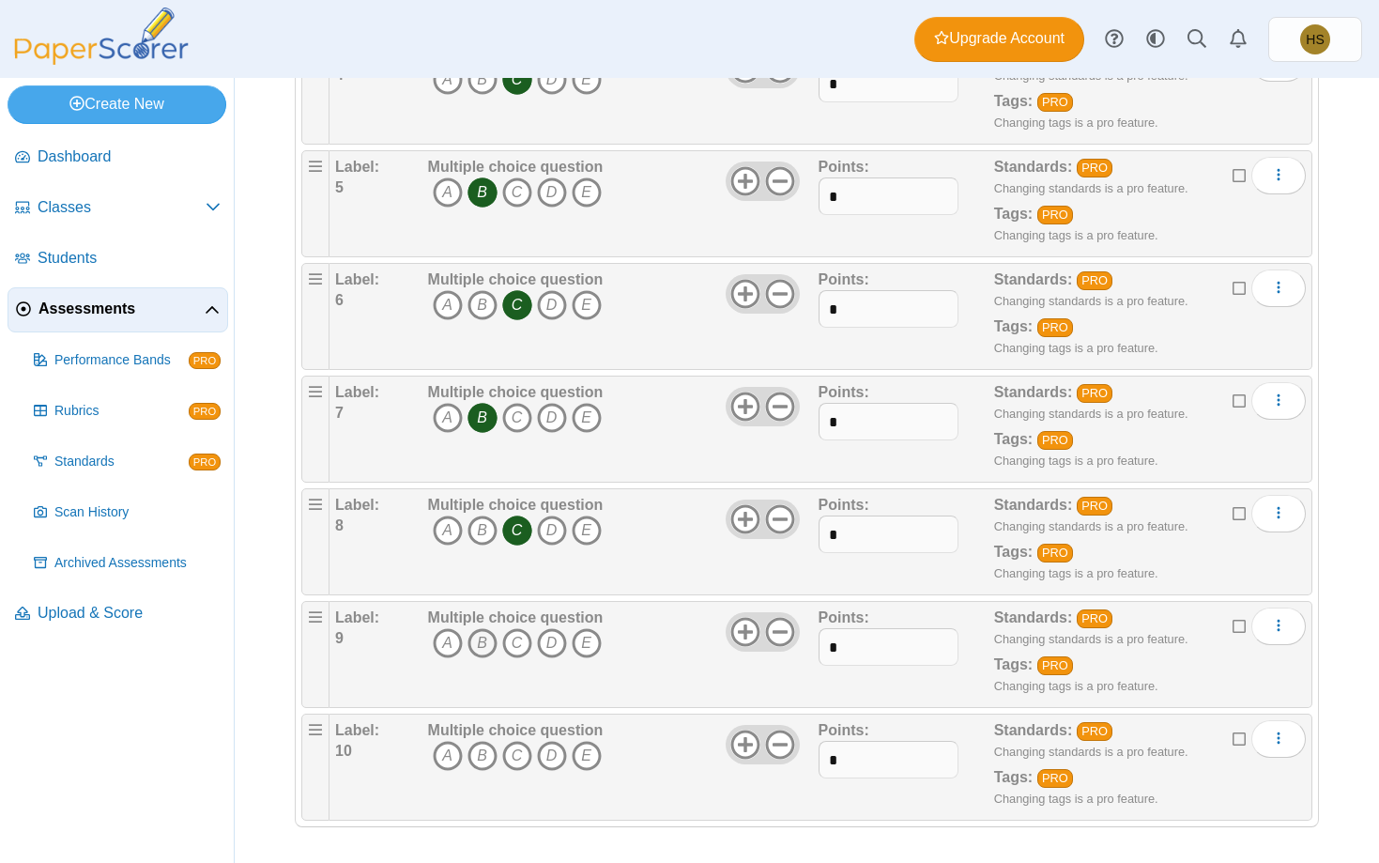
click at [480, 641] on icon "B" at bounding box center [482, 643] width 30 height 30
click at [516, 759] on icon "C" at bounding box center [517, 756] width 30 height 30
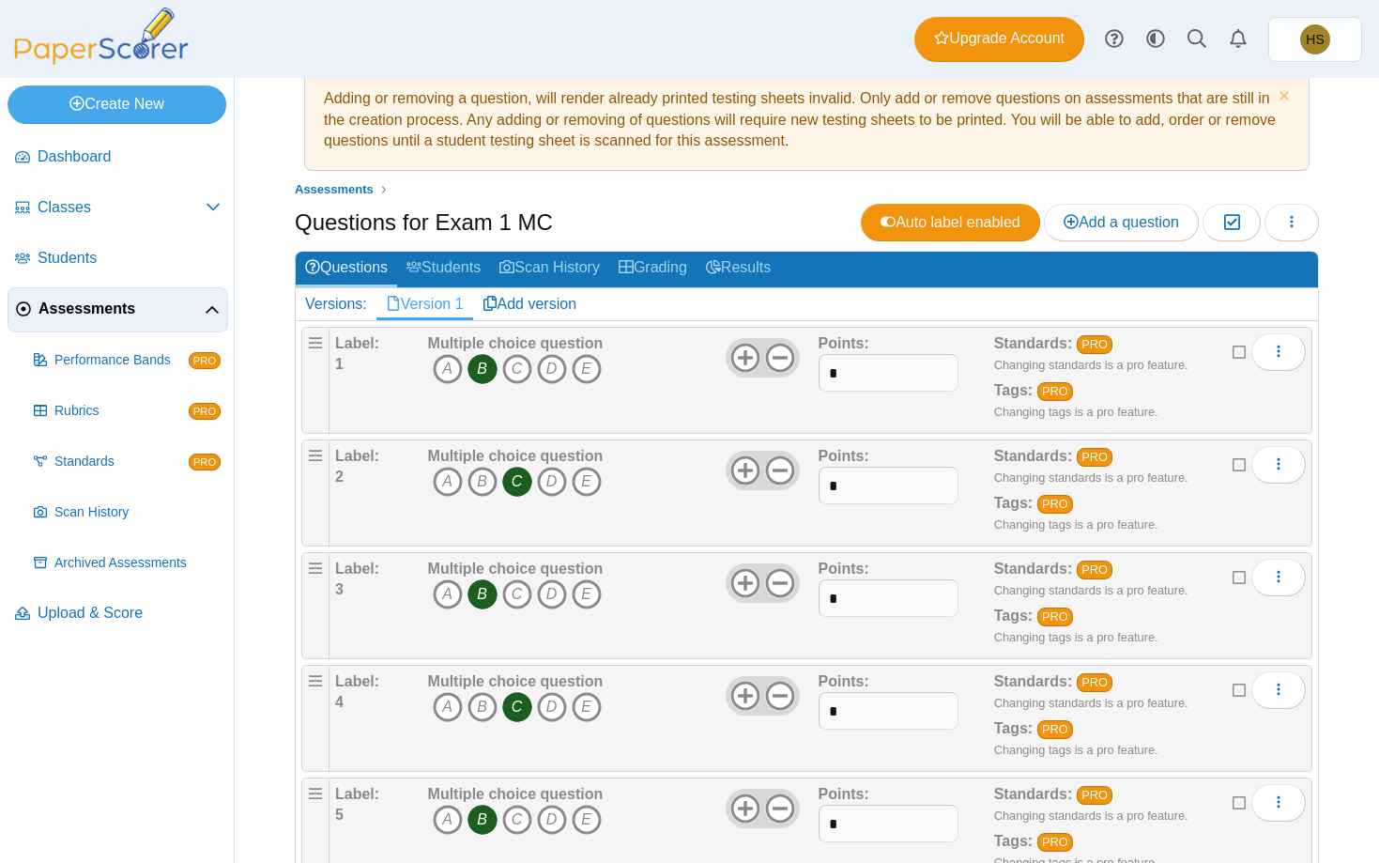
scroll to position [0, 0]
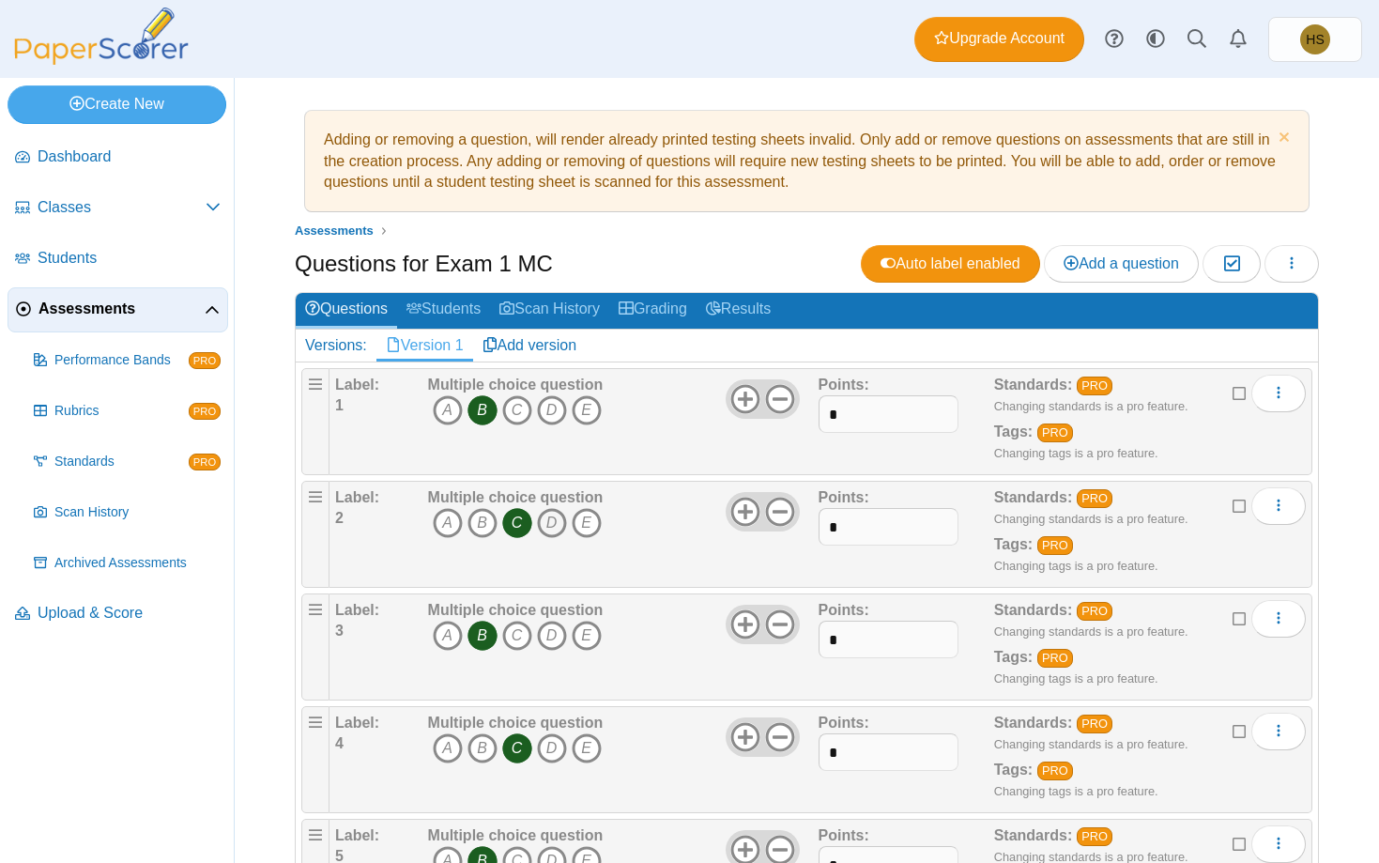
click at [553, 522] on icon "D" at bounding box center [552, 523] width 30 height 30
click at [546, 516] on icon "D" at bounding box center [552, 523] width 30 height 30
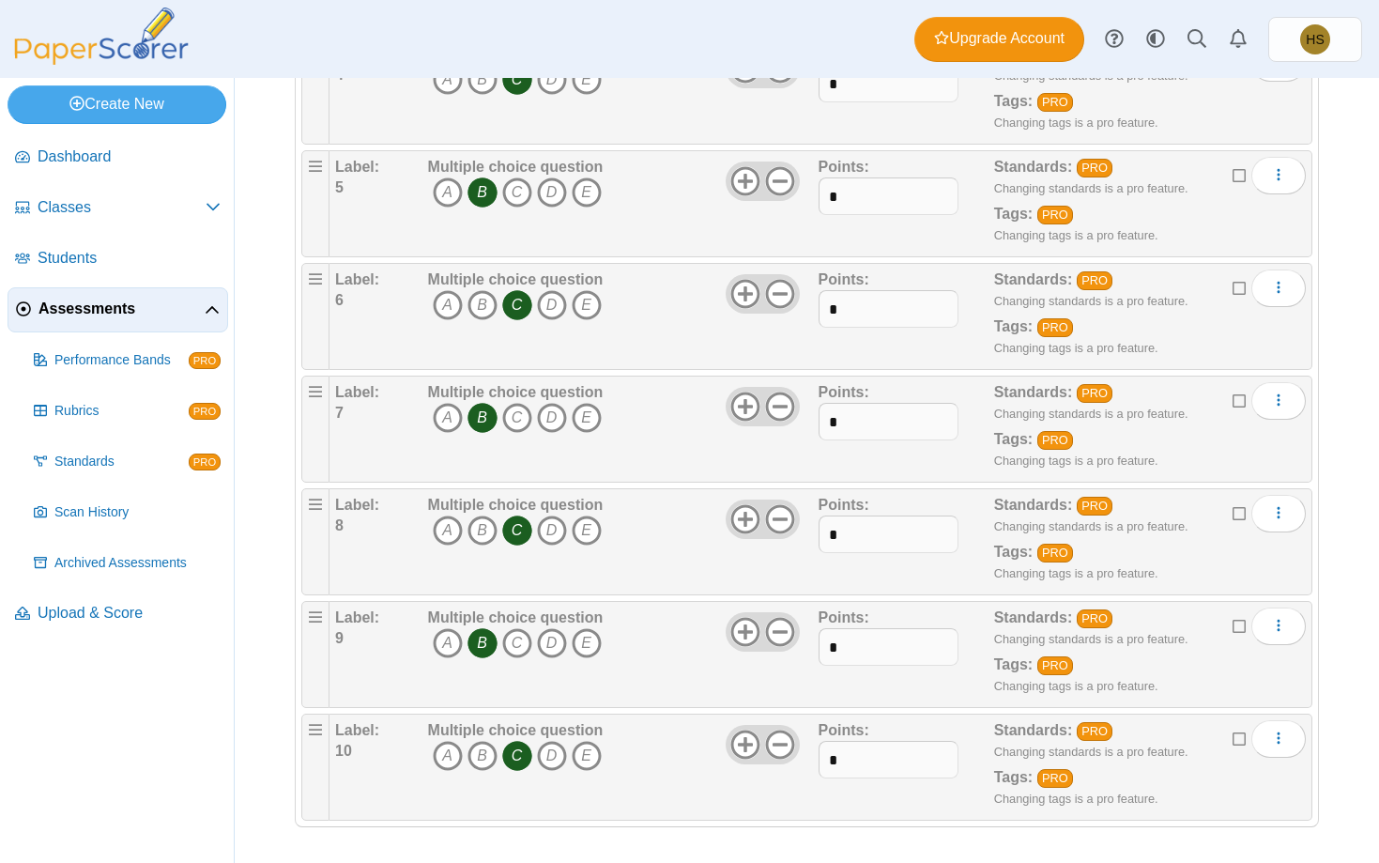
scroll to position [77, 0]
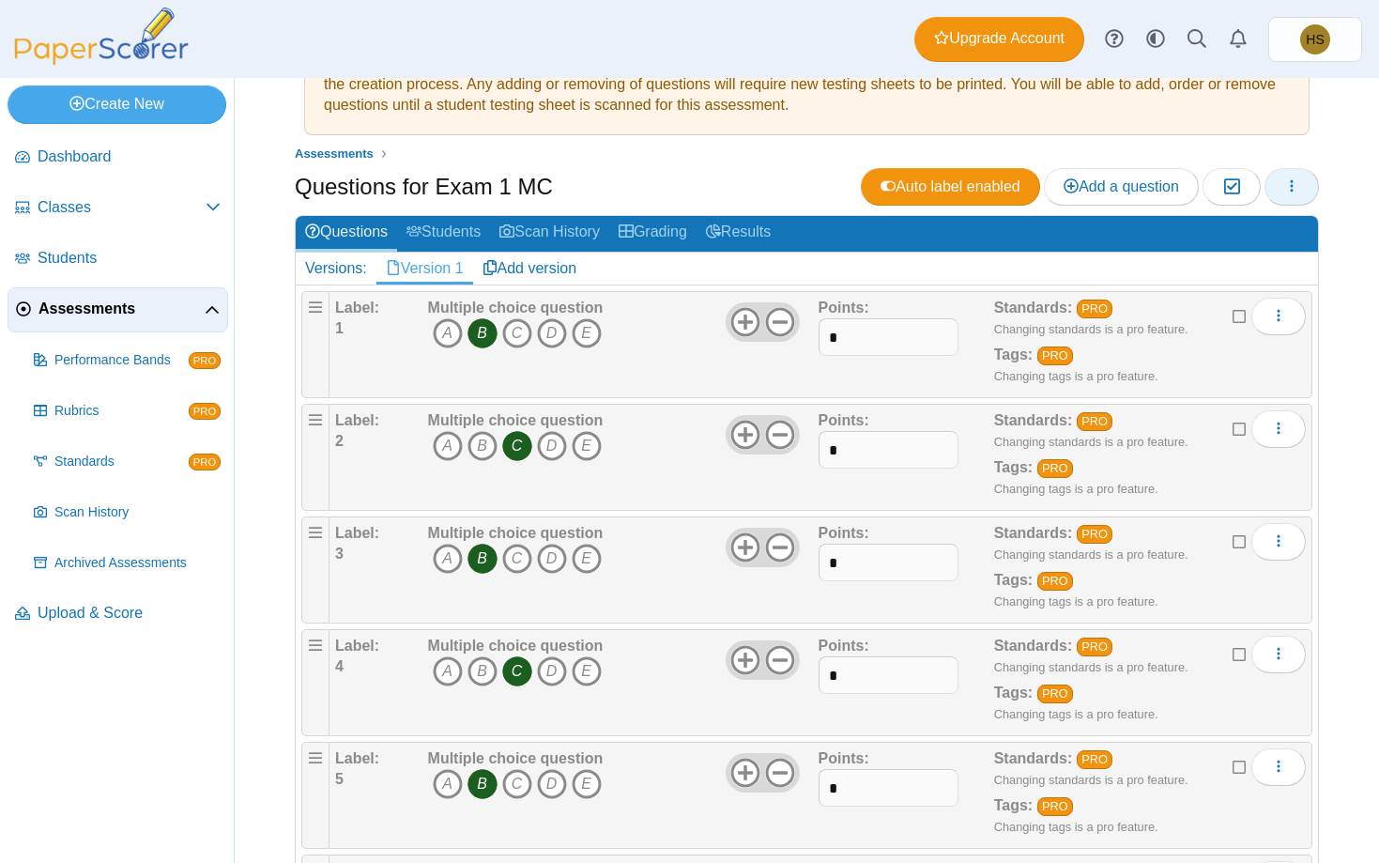
click at [1287, 189] on icon "button" at bounding box center [1291, 185] width 15 height 15
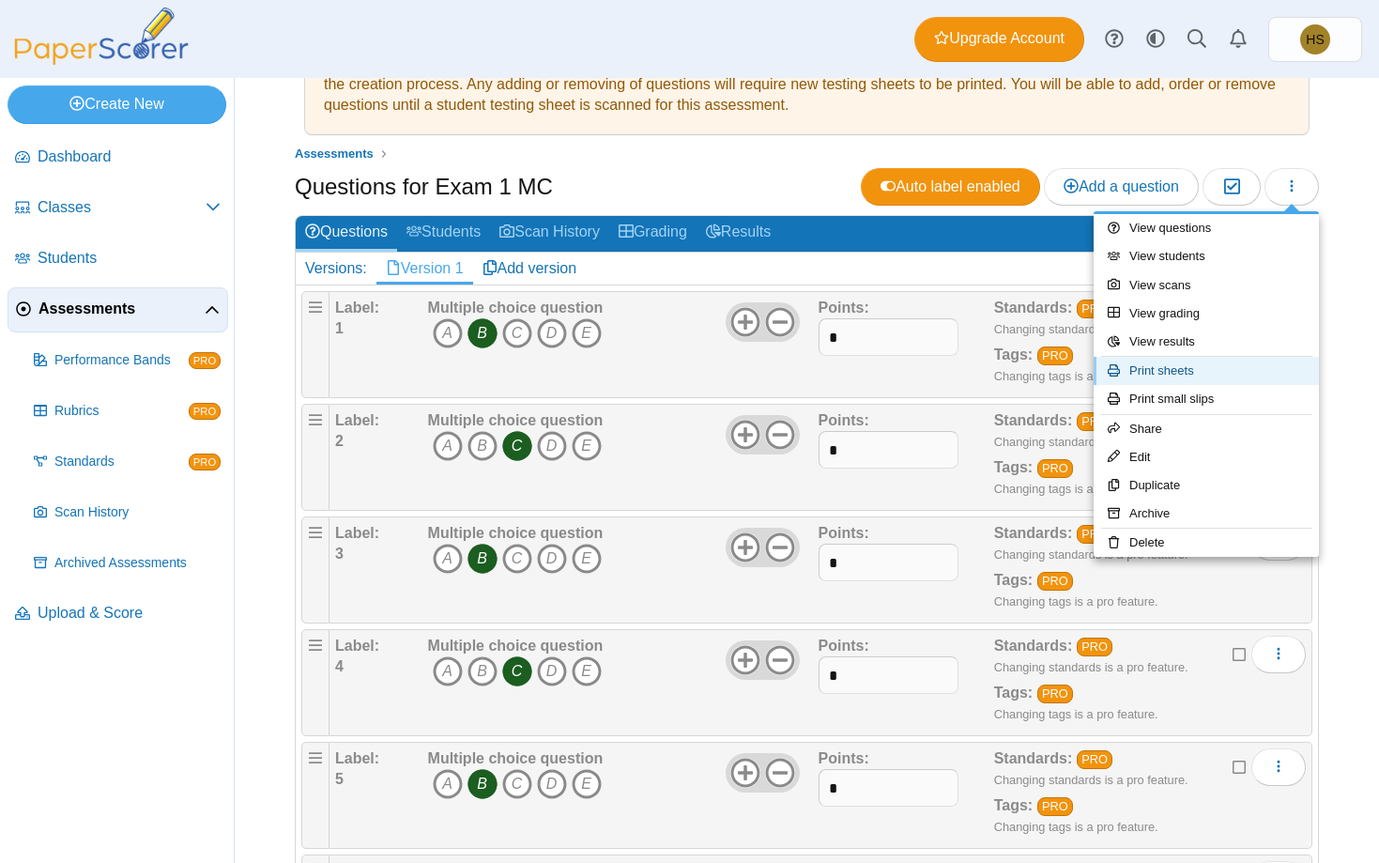
click at [1179, 368] on link "Print sheets" at bounding box center [1206, 371] width 225 height 28
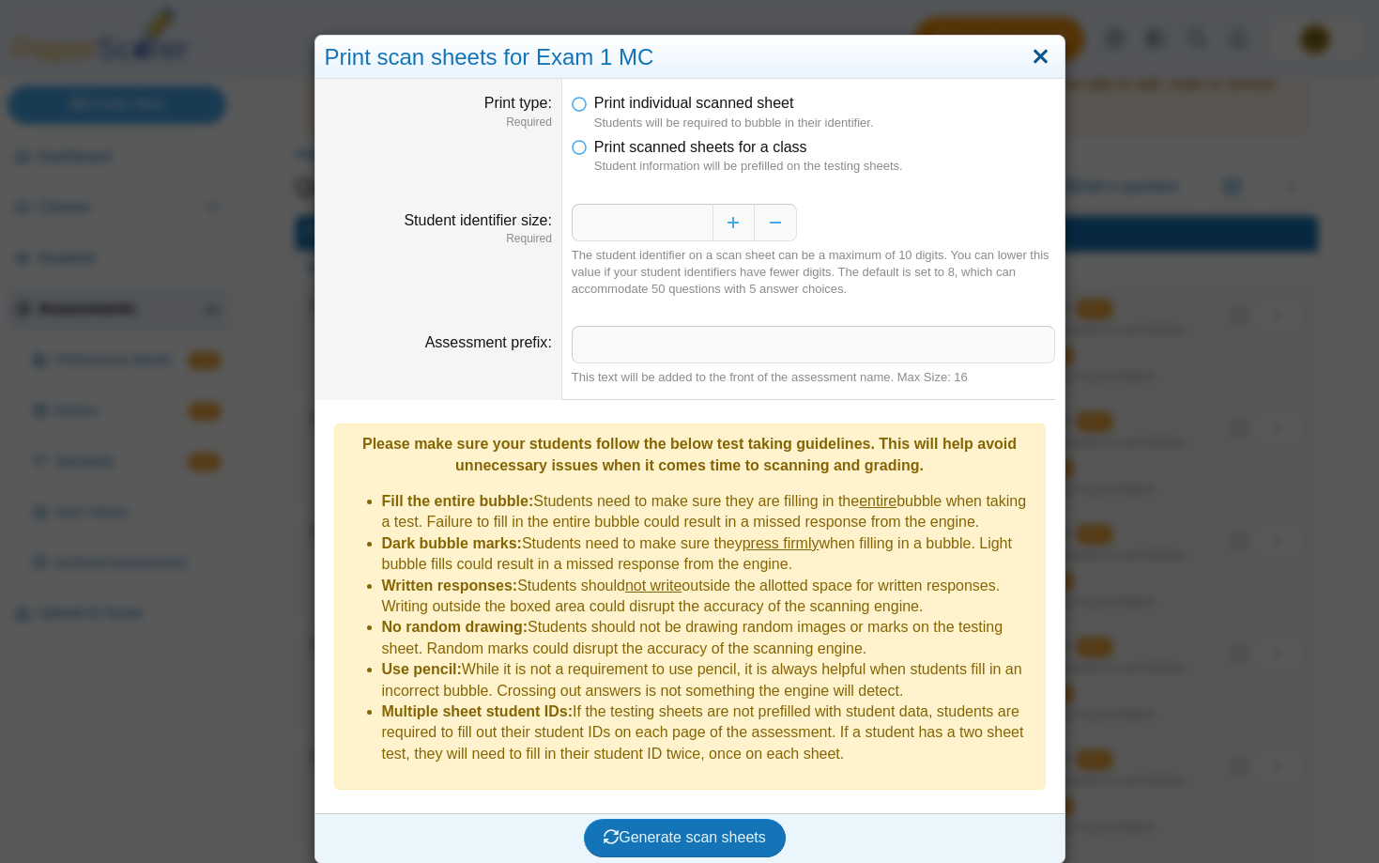
click at [1043, 53] on link "Close" at bounding box center [1040, 57] width 29 height 32
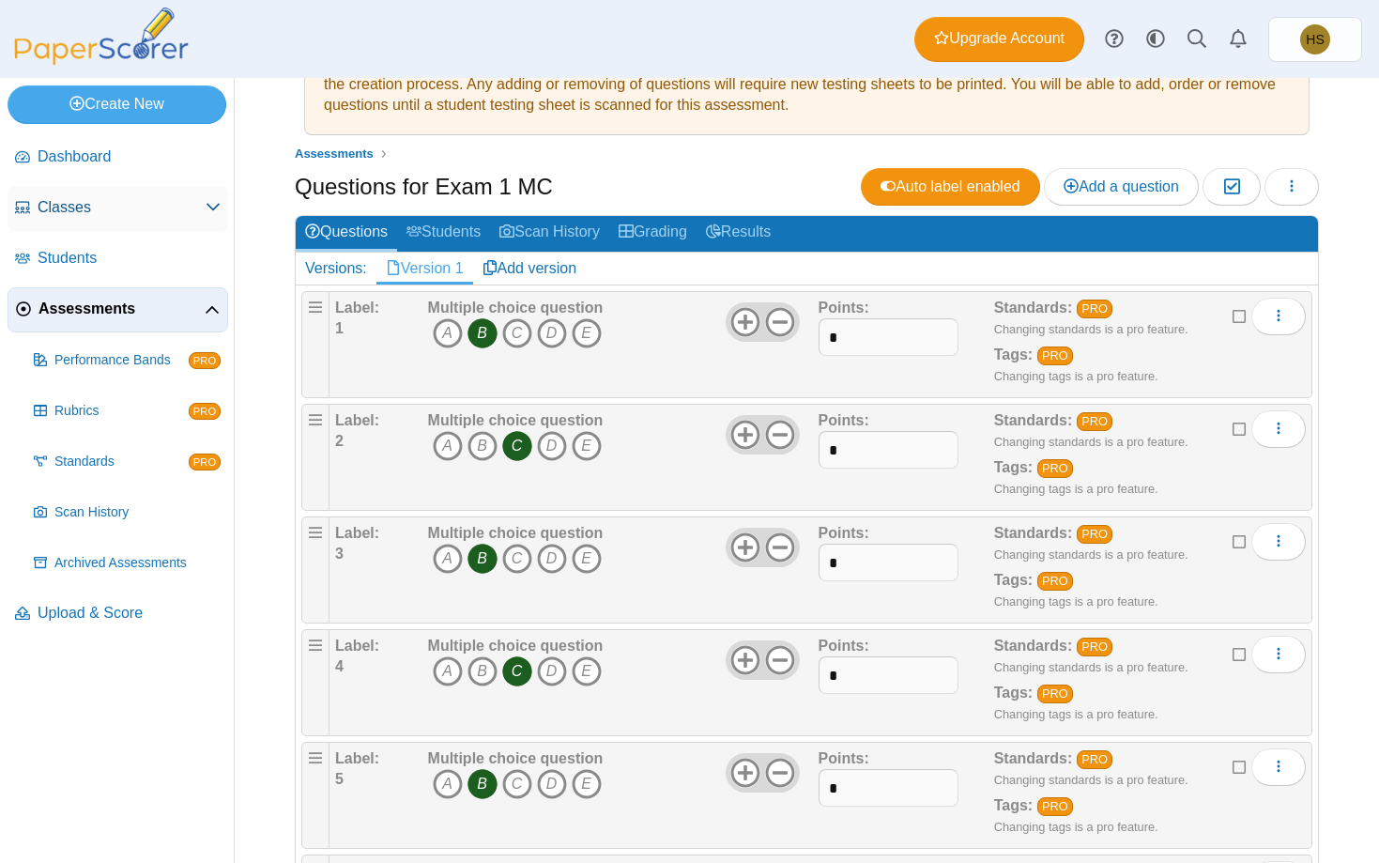
click at [57, 201] on span "Classes" at bounding box center [122, 207] width 168 height 21
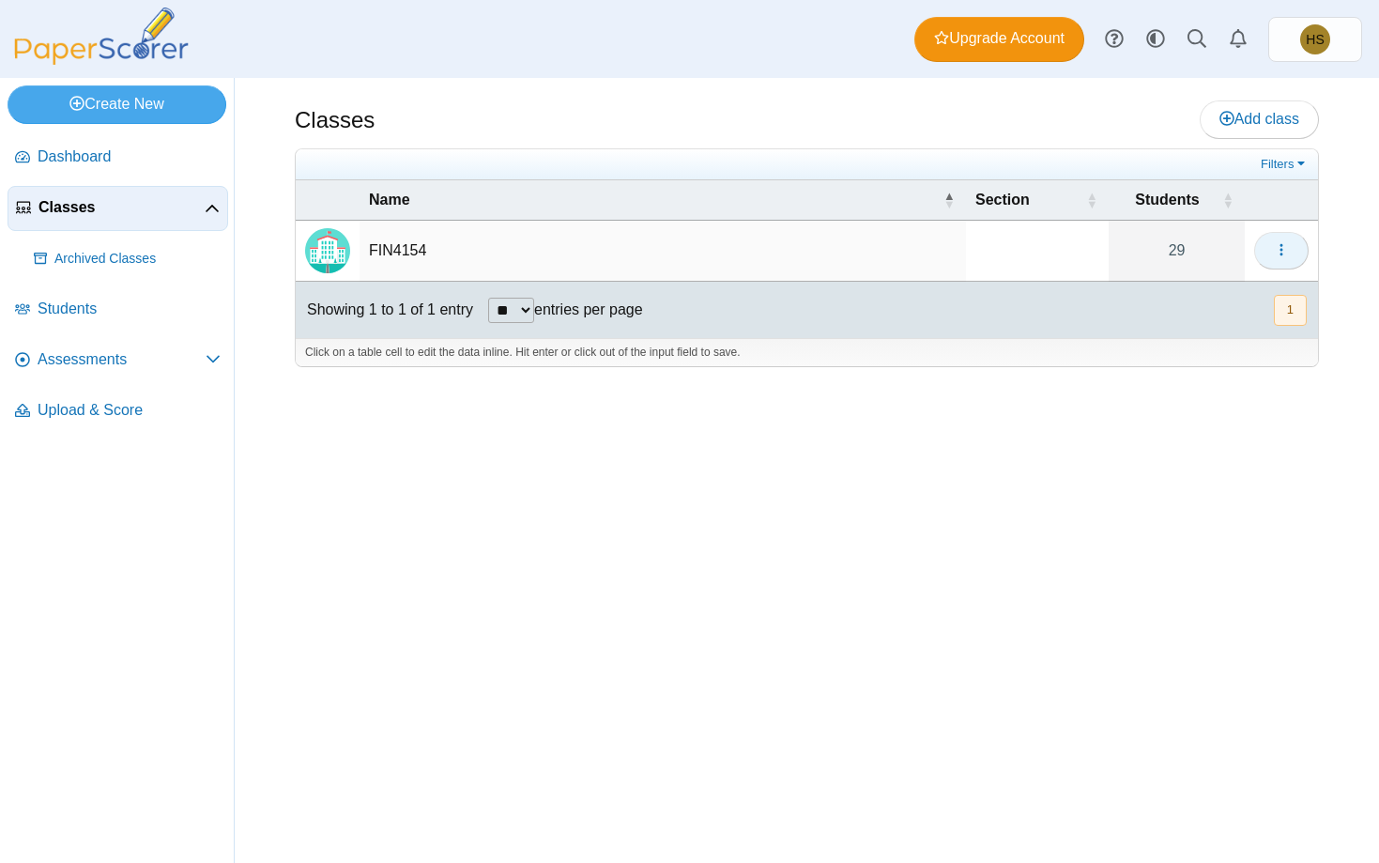
click at [1276, 247] on icon "button" at bounding box center [1281, 249] width 15 height 15
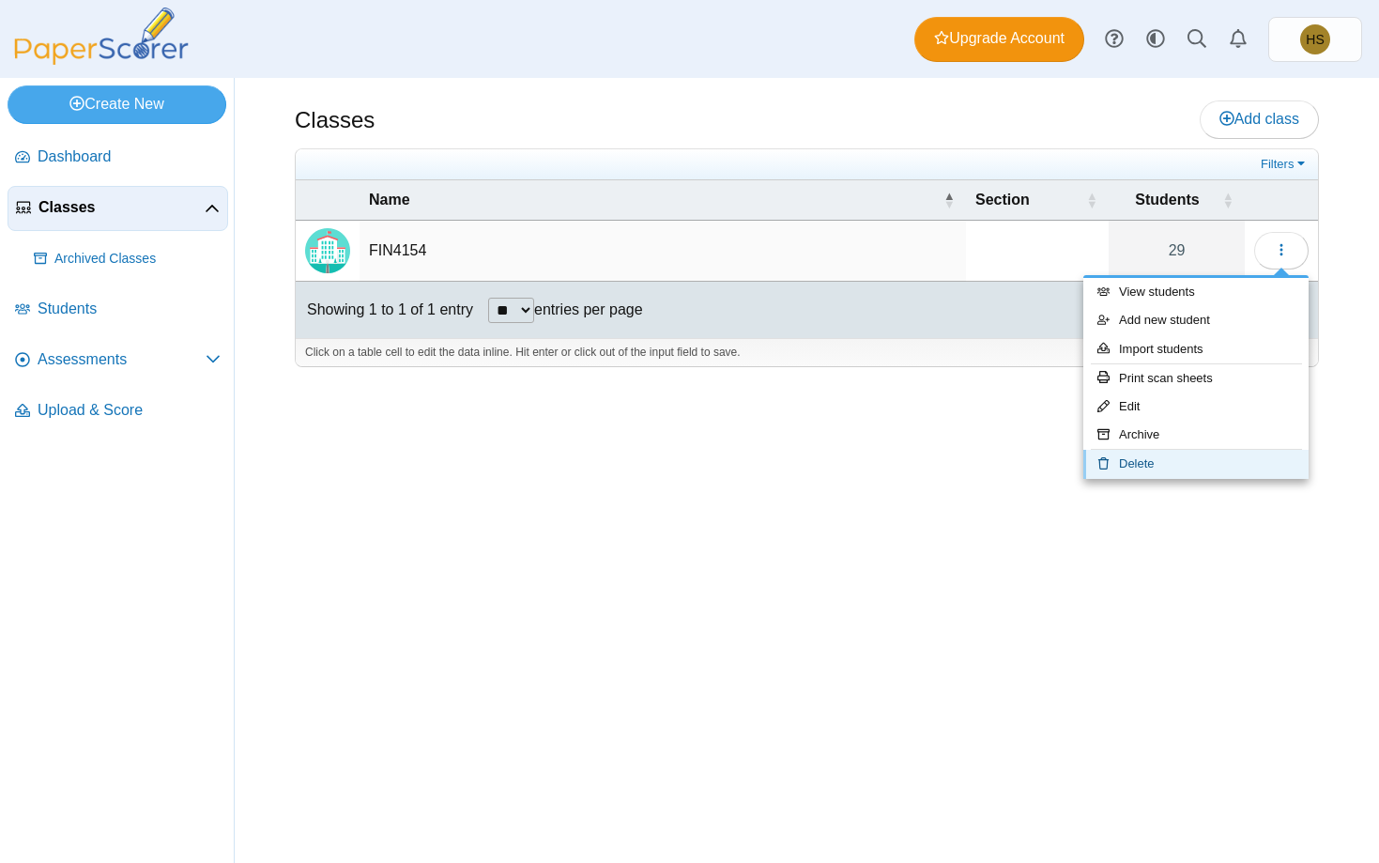
click at [1138, 465] on link "Delete" at bounding box center [1195, 464] width 225 height 28
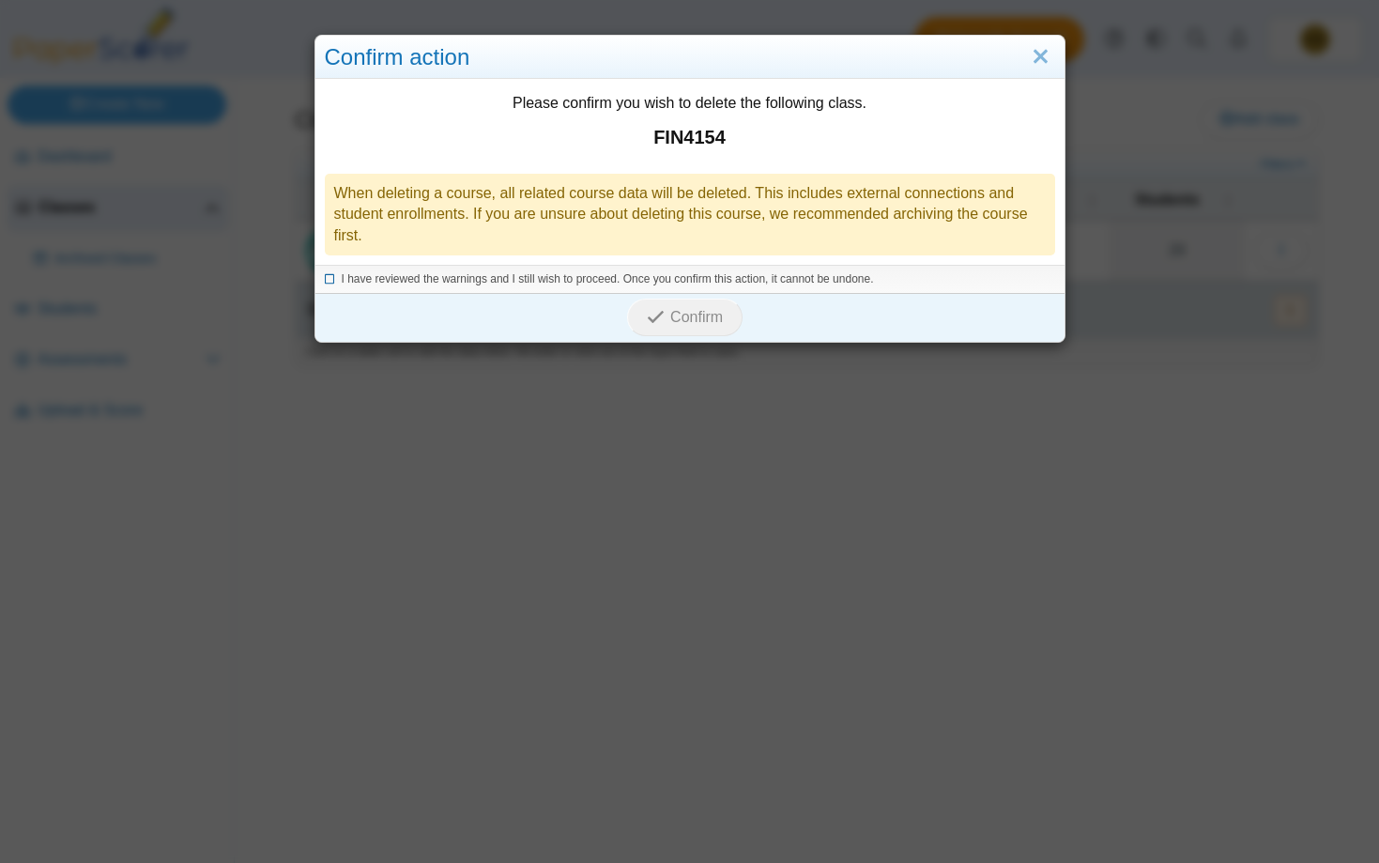
click at [416, 275] on span "I have reviewed the warnings and I still wish to proceed. Once you confirm this…" at bounding box center [608, 278] width 532 height 13
click at [705, 318] on span "Confirm" at bounding box center [696, 317] width 53 height 16
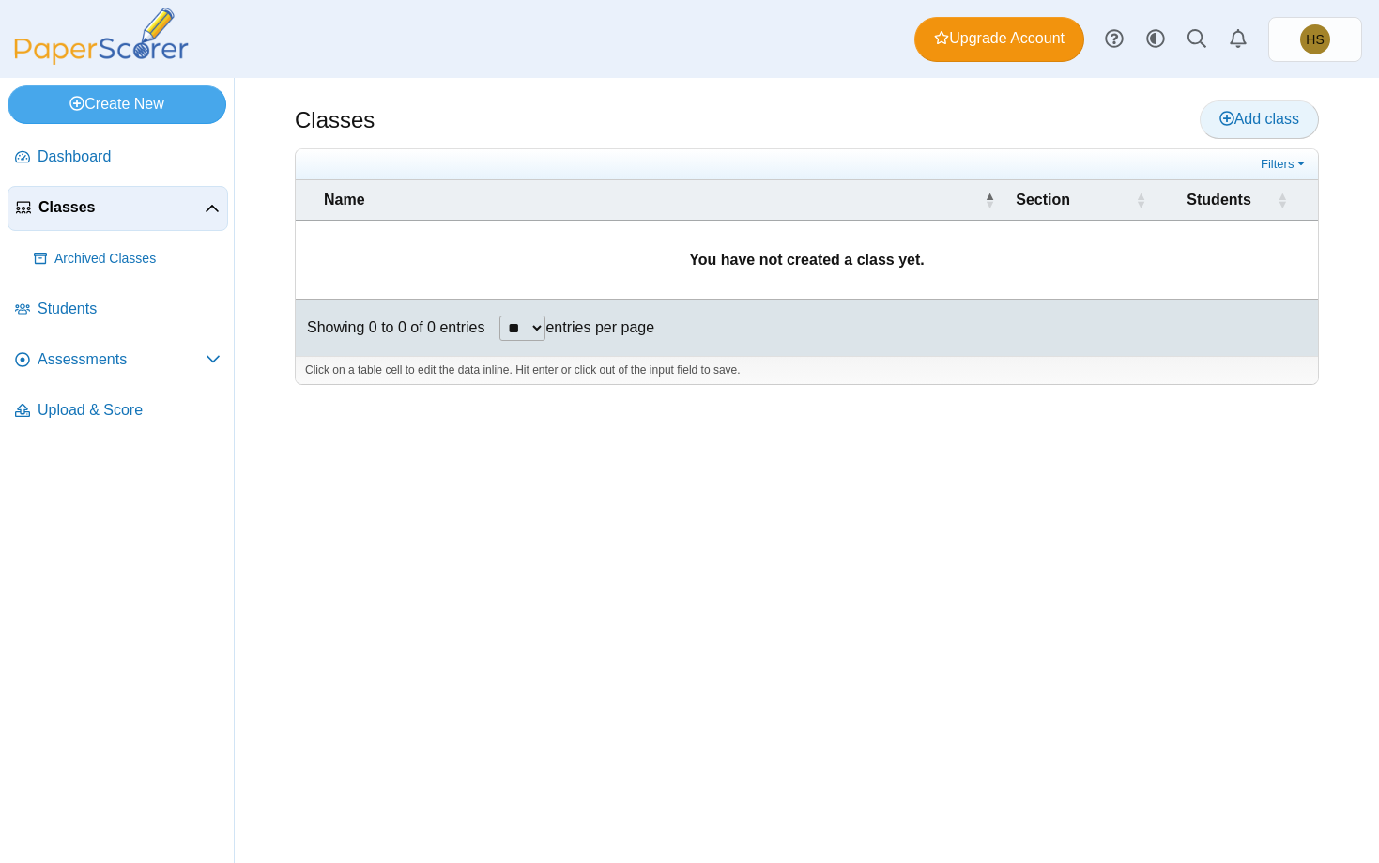
click at [1252, 122] on span "Add class" at bounding box center [1259, 119] width 80 height 16
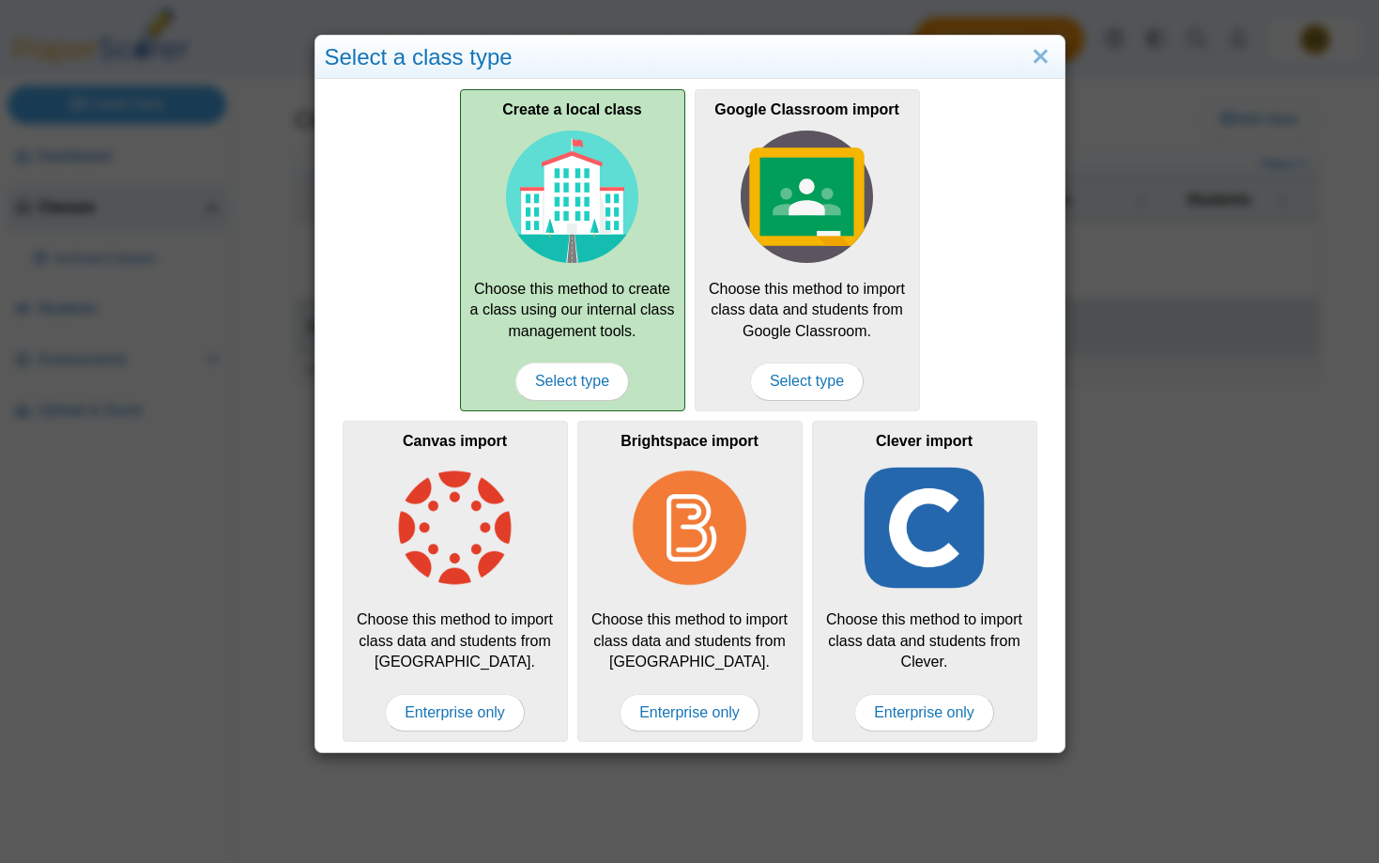
click at [511, 250] on img at bounding box center [572, 196] width 133 height 133
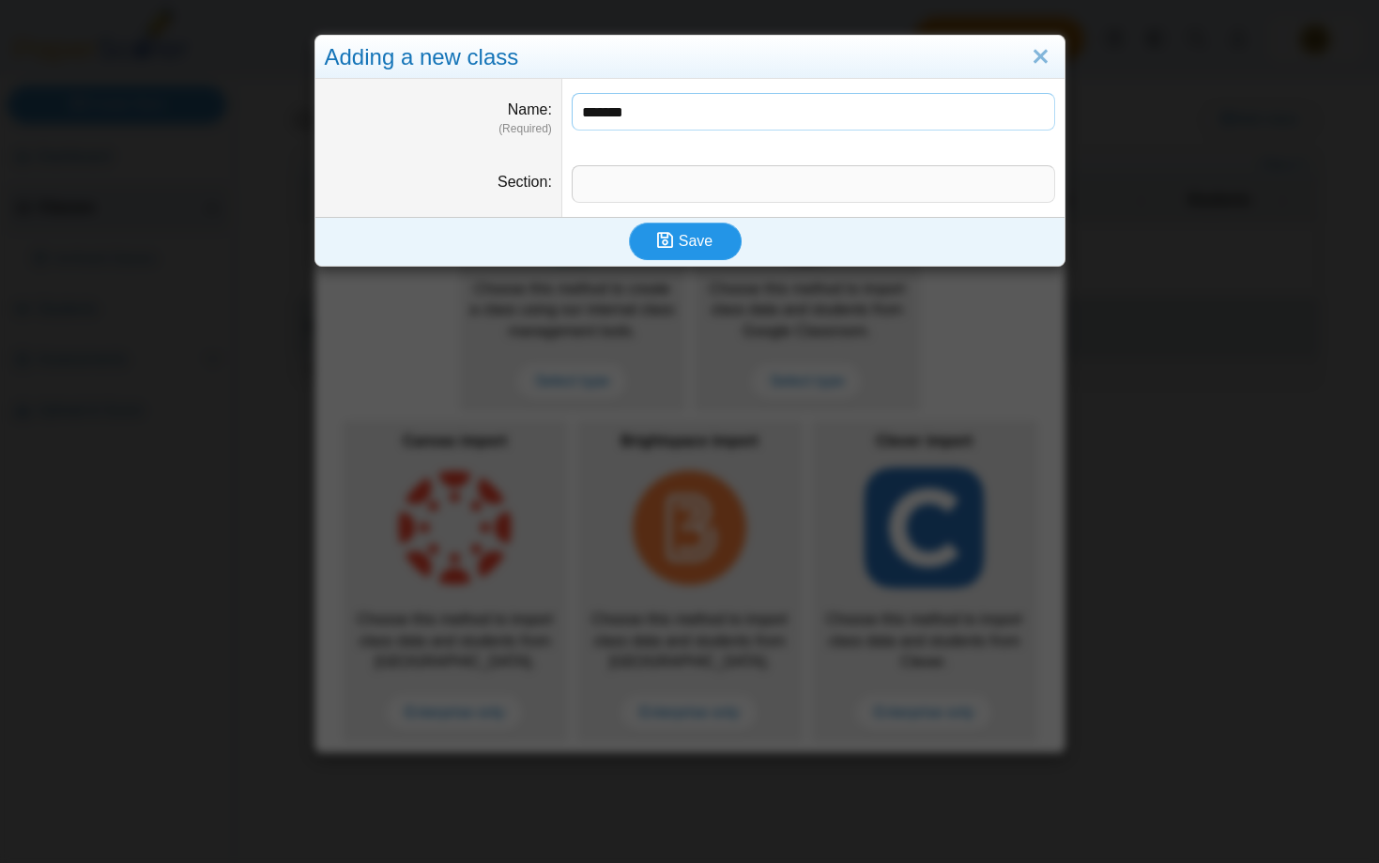
type input "*******"
click at [690, 249] on span "Save" at bounding box center [696, 241] width 34 height 16
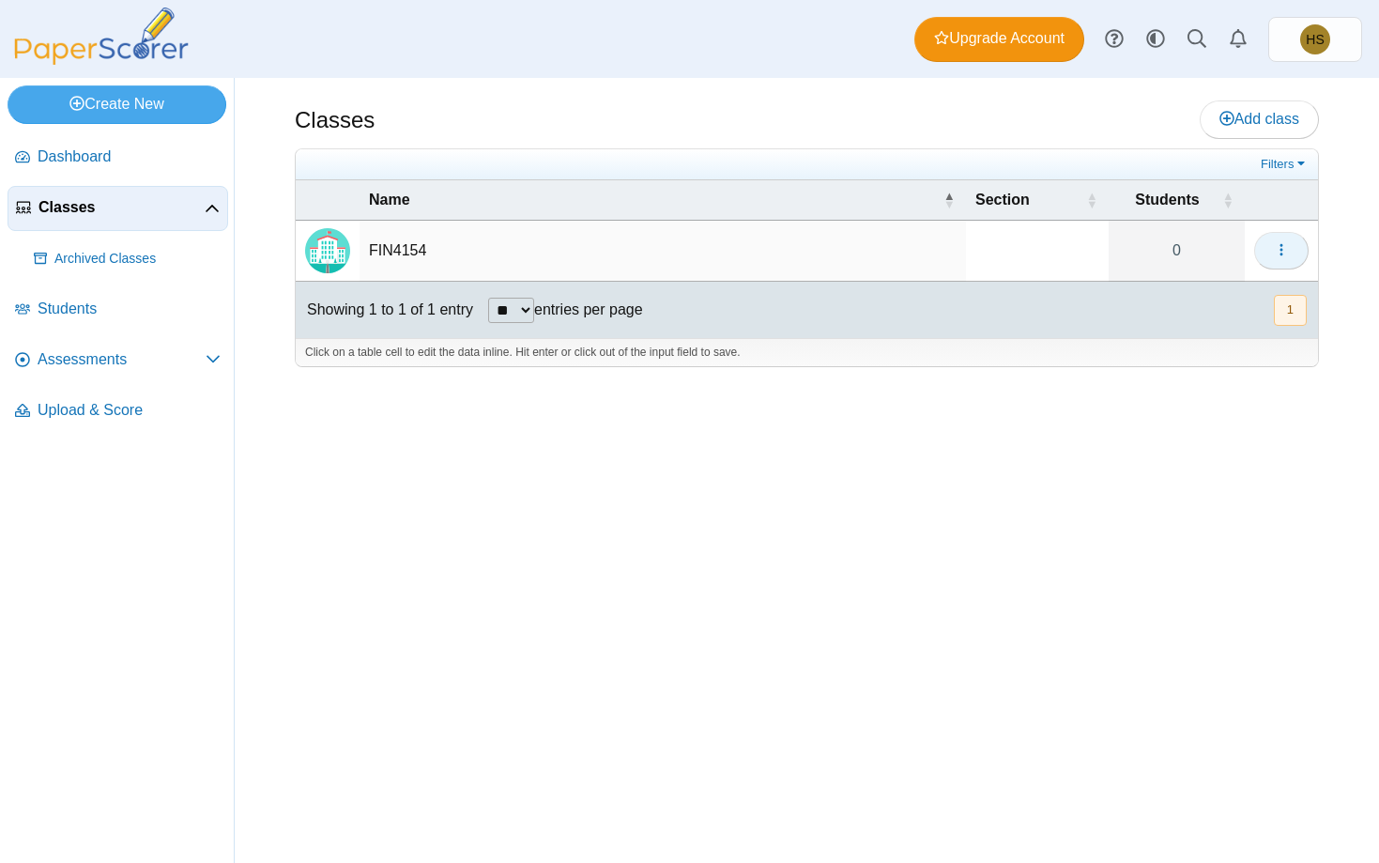
click at [1272, 240] on button "button" at bounding box center [1281, 251] width 54 height 38
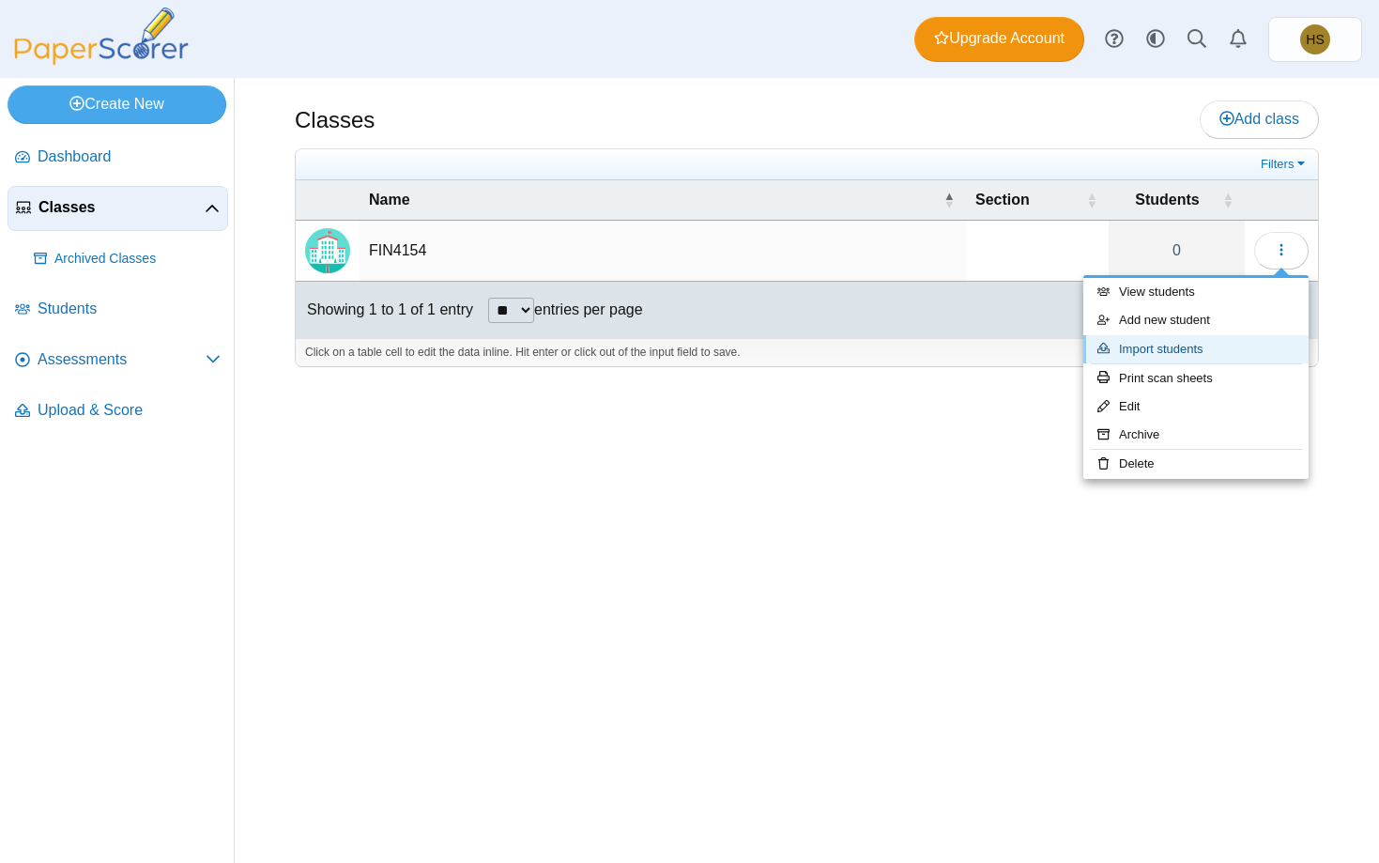
click at [1156, 352] on link "Import students" at bounding box center [1195, 349] width 225 height 28
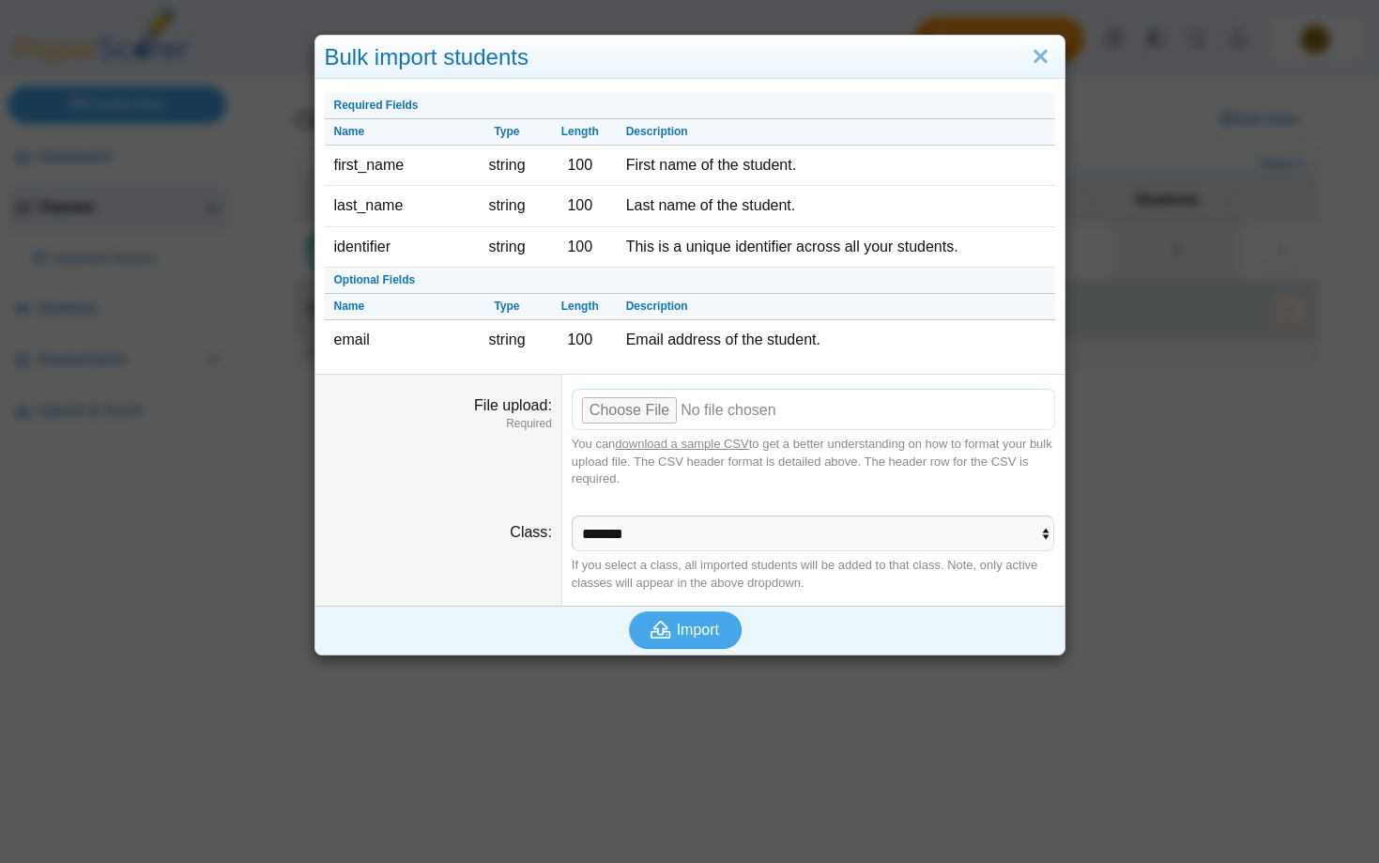
click at [620, 416] on input "File upload" at bounding box center [813, 409] width 483 height 41
type input "**********"
click at [688, 629] on span "Import" at bounding box center [698, 629] width 42 height 16
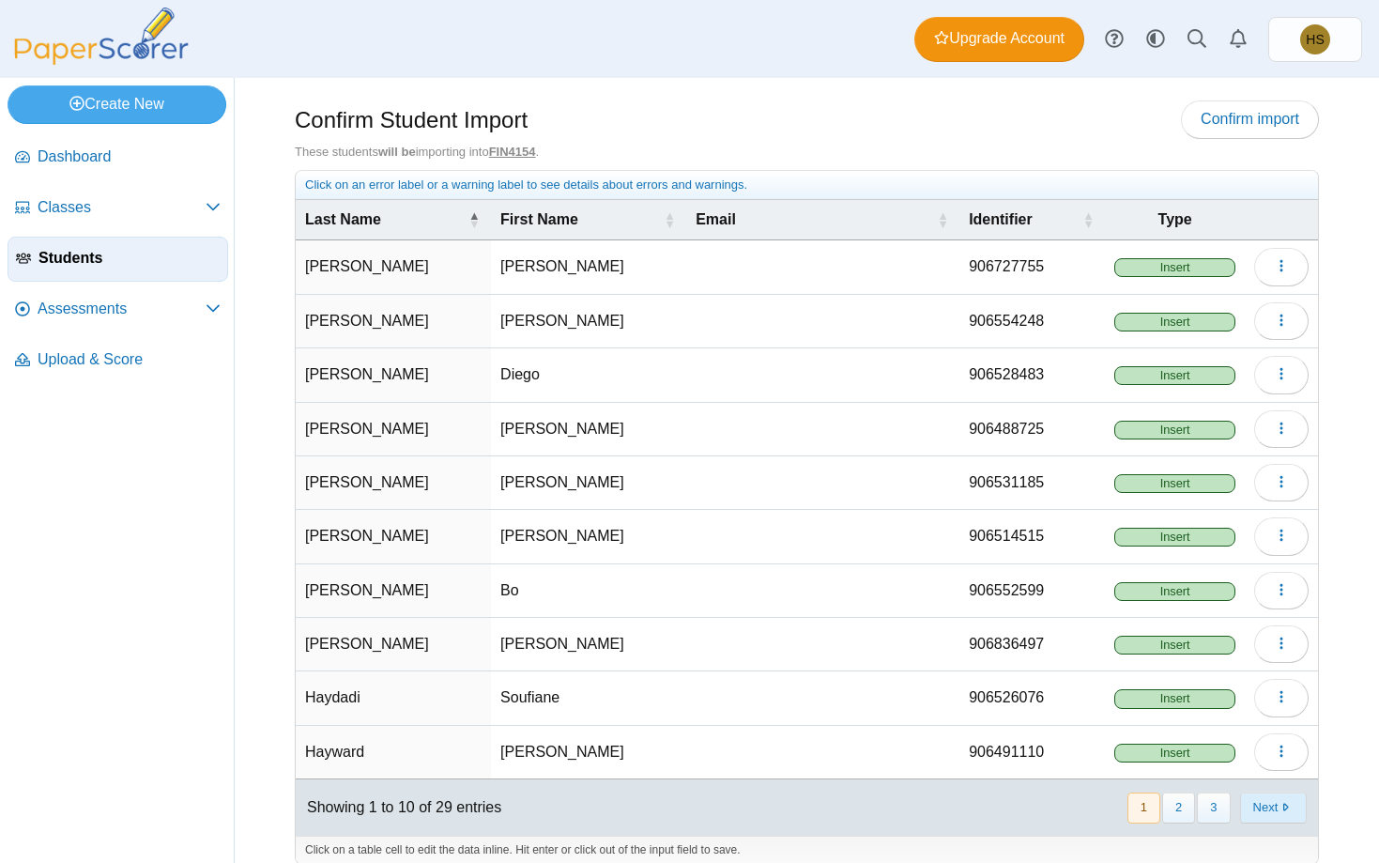
click at [1267, 804] on button "Next" at bounding box center [1273, 807] width 67 height 31
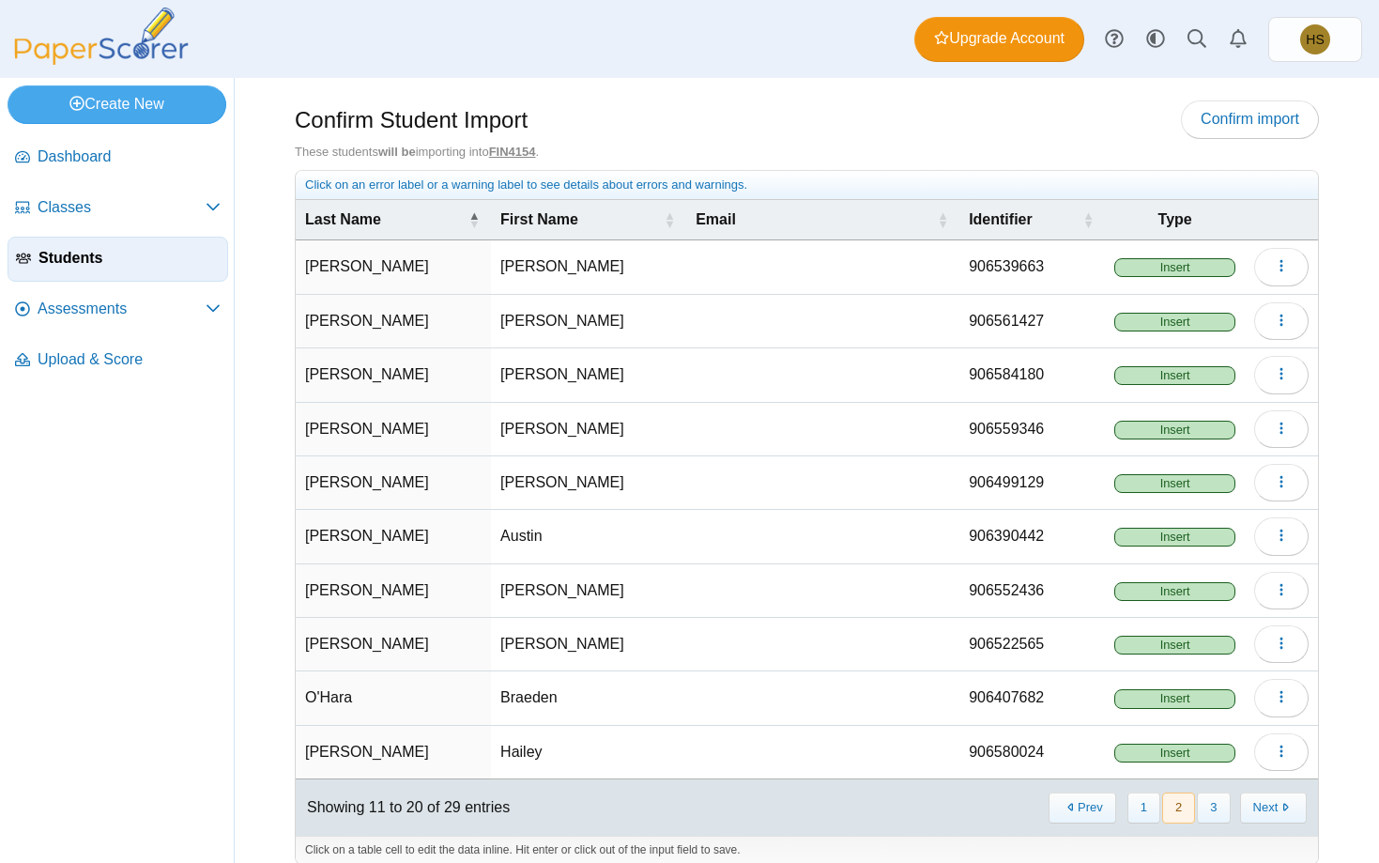
click at [1267, 804] on button "Next" at bounding box center [1273, 807] width 67 height 31
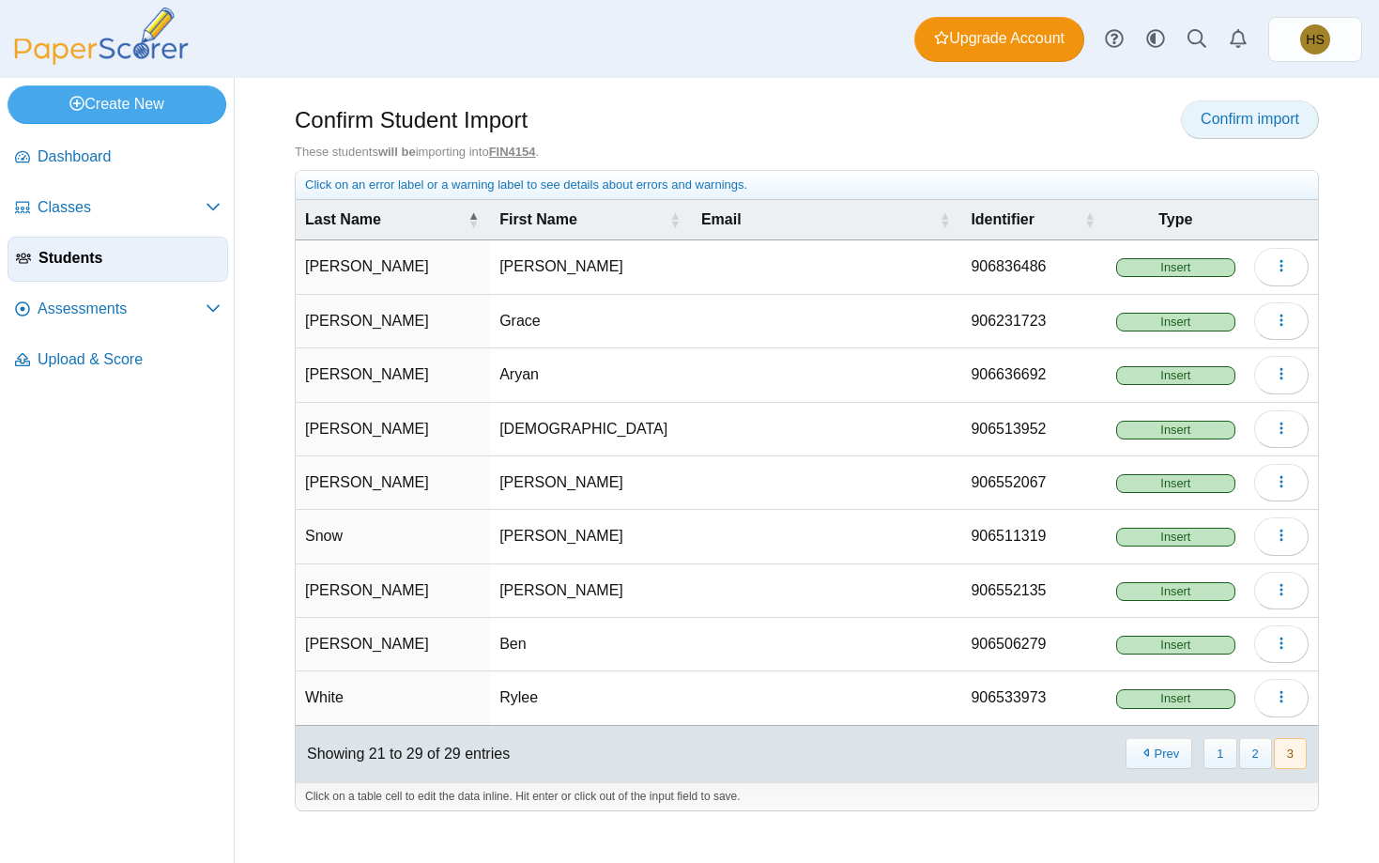
click at [1209, 111] on span "Confirm import" at bounding box center [1250, 119] width 99 height 16
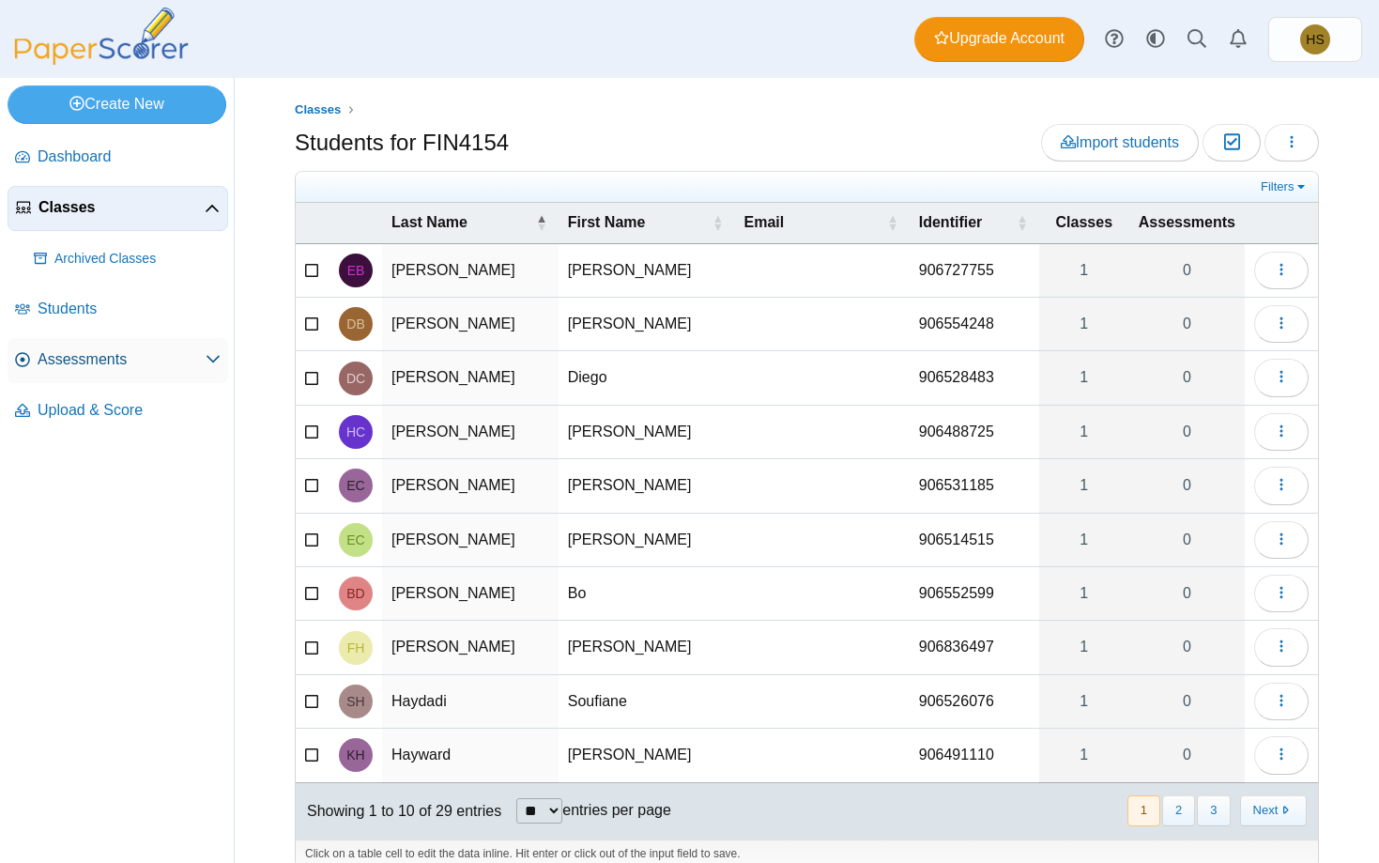
click at [88, 358] on span "Assessments" at bounding box center [122, 359] width 168 height 21
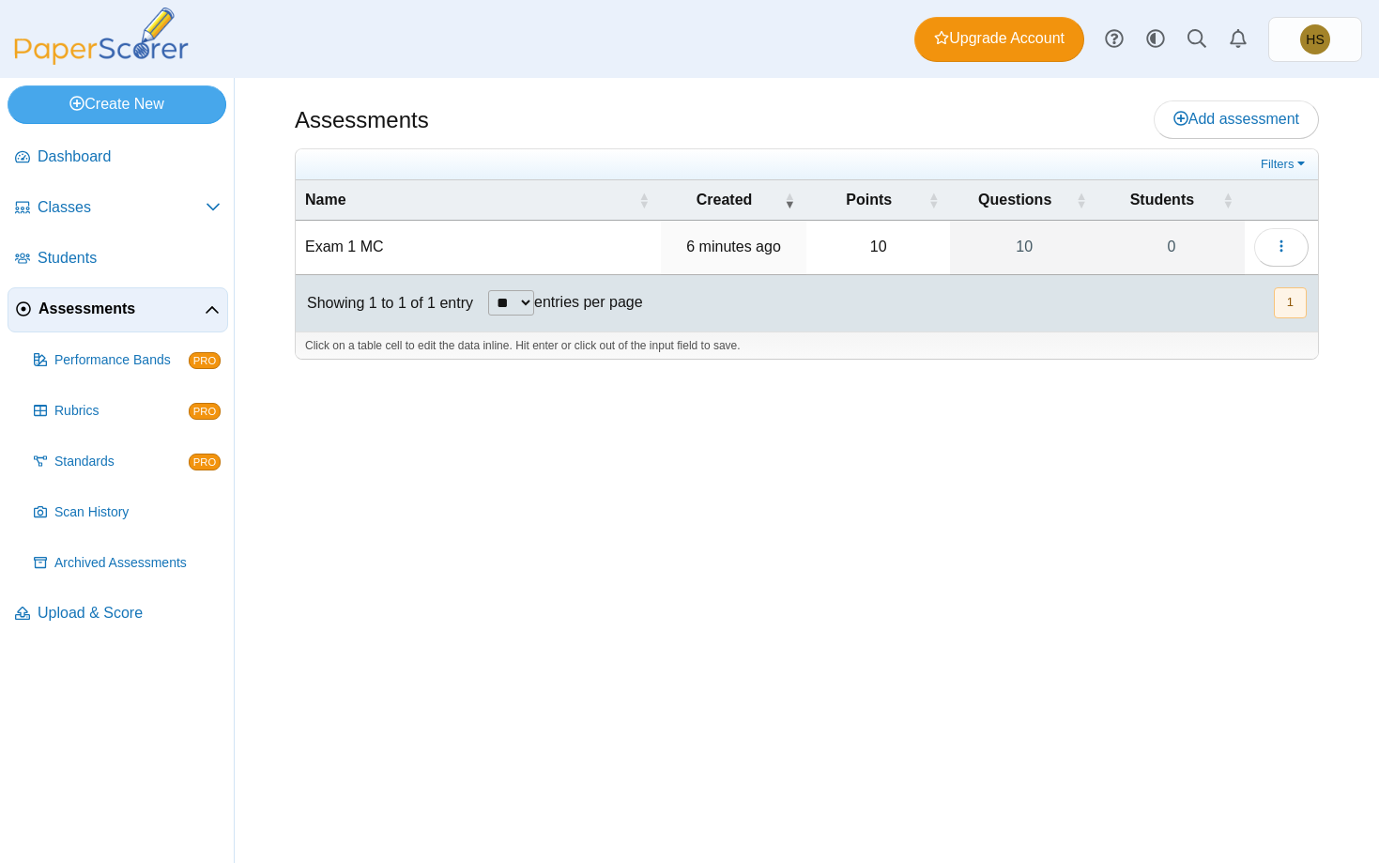
click at [335, 247] on td "Exam 1 MC" at bounding box center [478, 248] width 365 height 54
click at [1331, 423] on div "Assessments Add assessment 10 0" at bounding box center [807, 470] width 1144 height 785
click at [376, 249] on td "Exam 1 MC" at bounding box center [478, 248] width 365 height 54
click at [1303, 429] on div "Assessments Add assessment 10 0" at bounding box center [807, 470] width 1144 height 785
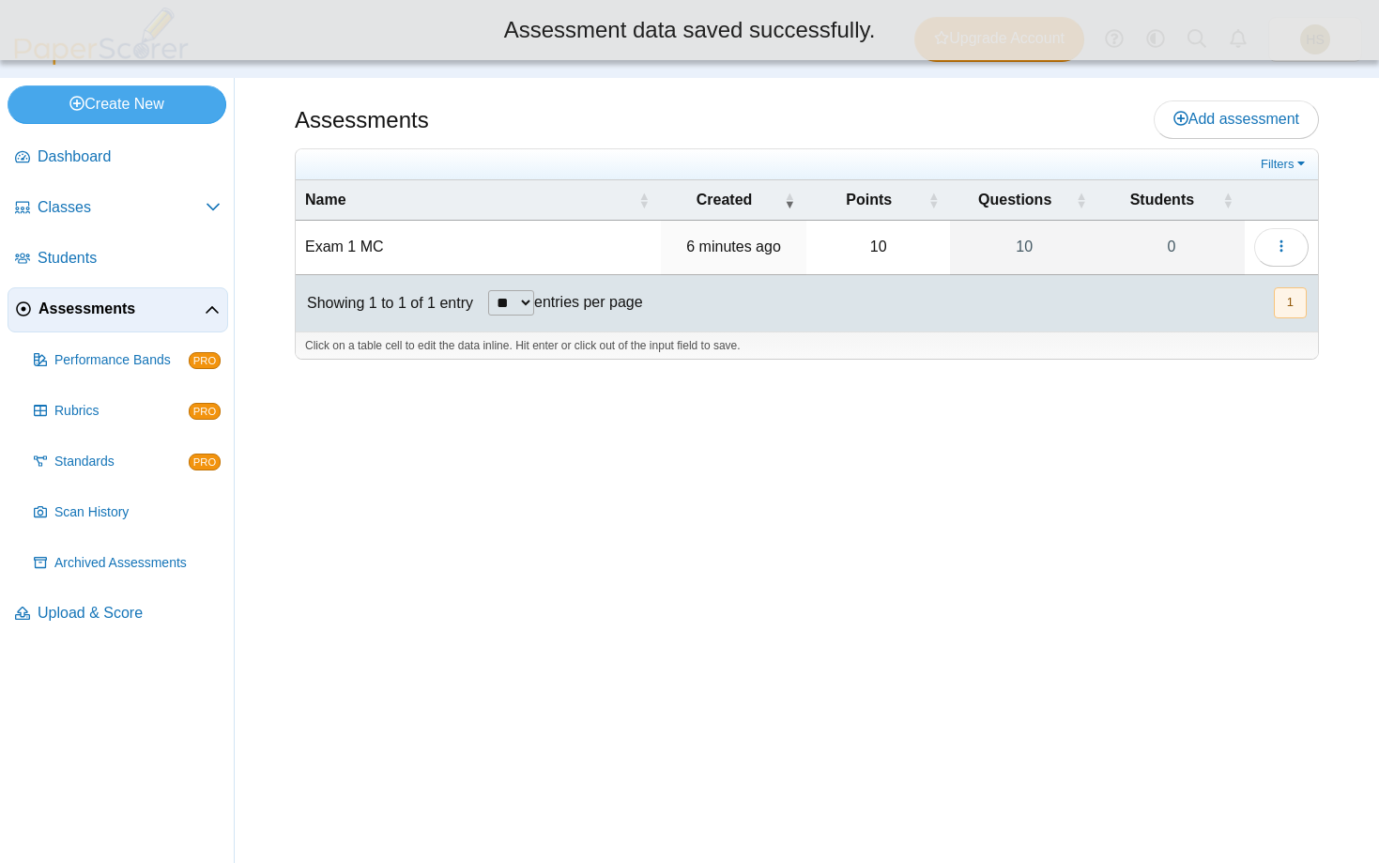
click at [391, 246] on td "Exam 1 MC" at bounding box center [478, 248] width 365 height 54
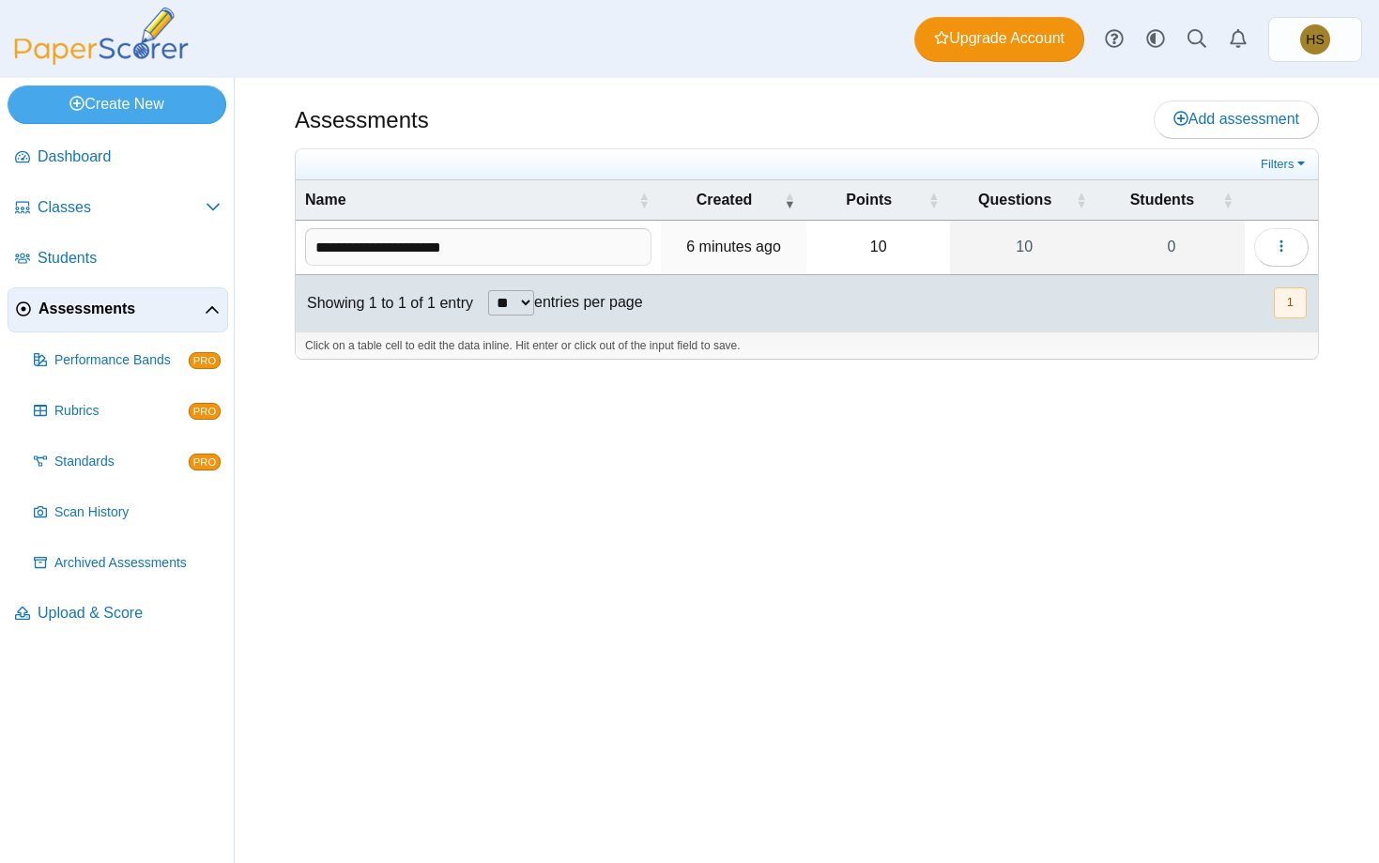
type input "**********"
click at [1153, 479] on div "Assessments Add assessment 10 0" at bounding box center [807, 470] width 1144 height 785
click at [1274, 238] on icon "button" at bounding box center [1281, 246] width 15 height 16
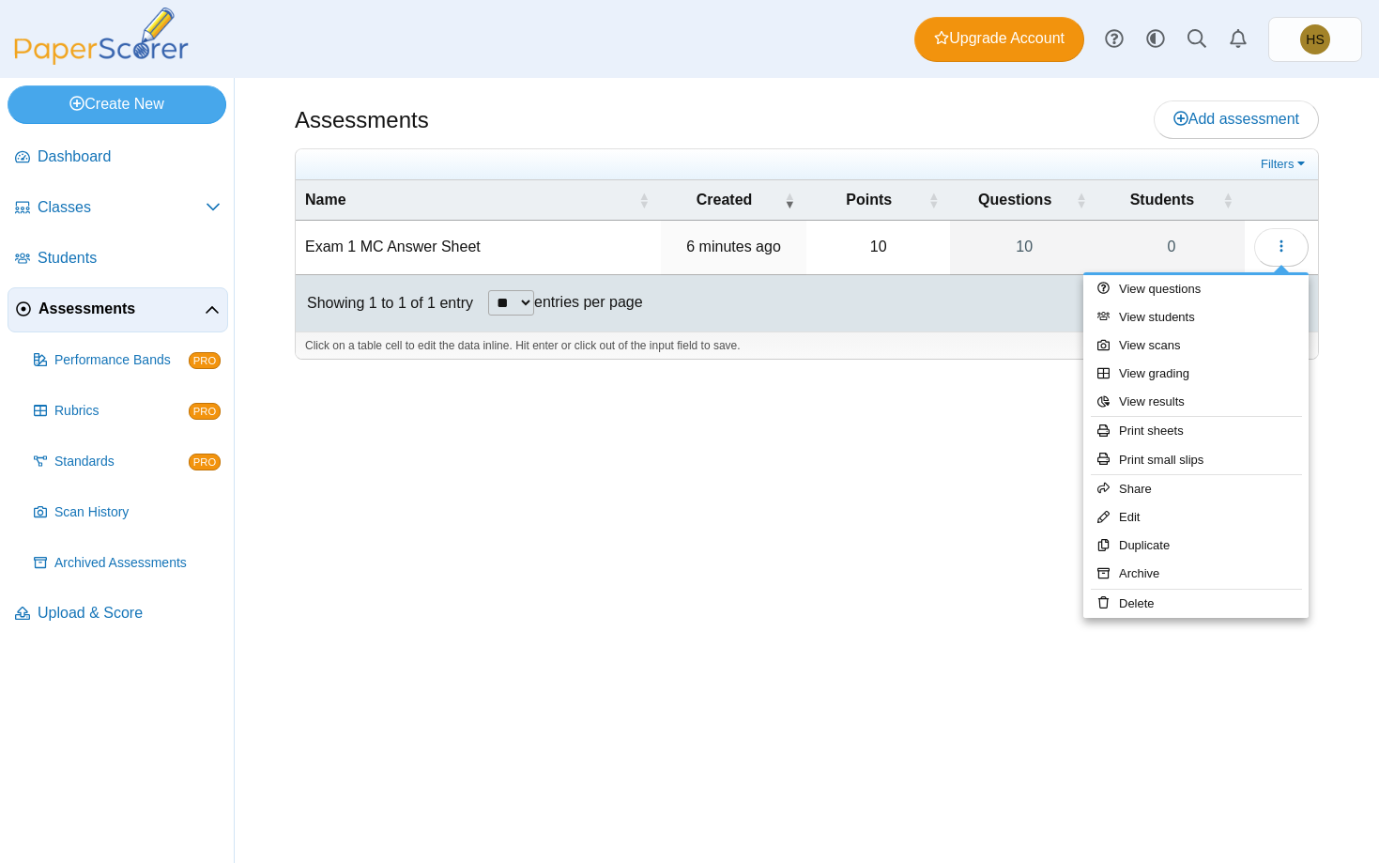
click at [1017, 478] on div "Assessments Add assessment 10 0" at bounding box center [807, 470] width 1144 height 785
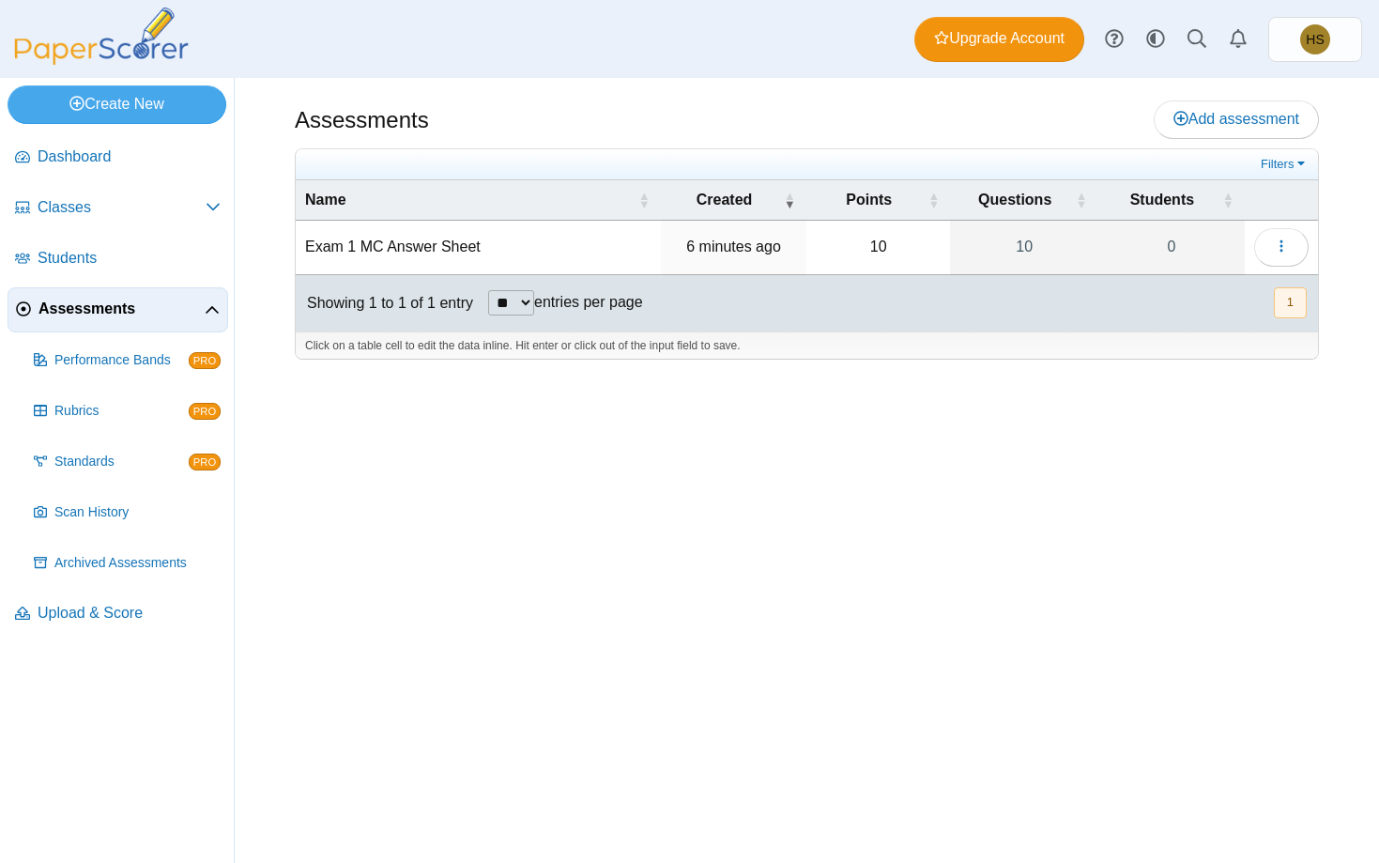
click at [436, 243] on td "Exam 1 MC Answer Sheet" at bounding box center [478, 248] width 365 height 54
click at [1292, 234] on button "button" at bounding box center [1281, 247] width 54 height 38
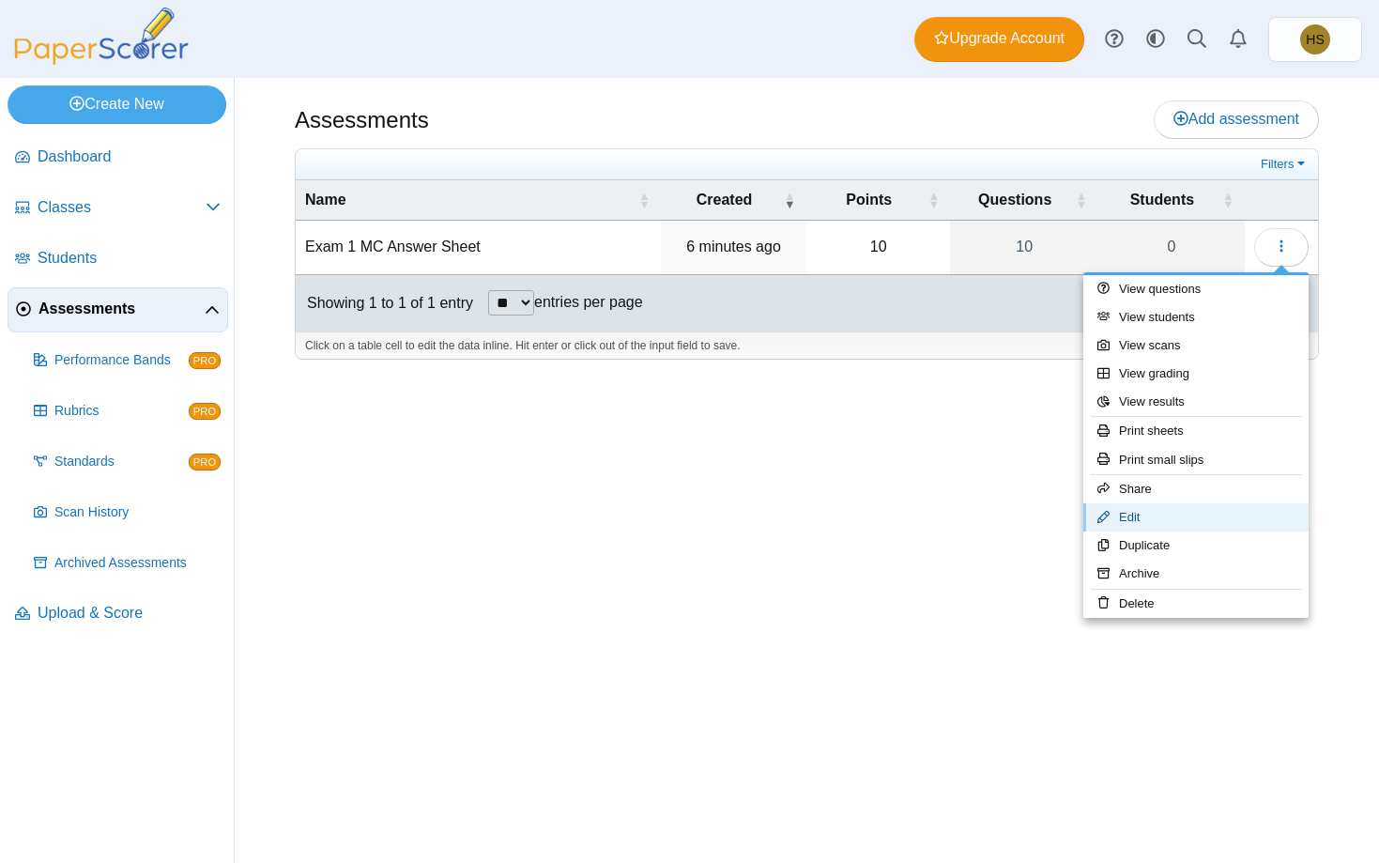
click at [1179, 506] on link "Edit" at bounding box center [1195, 517] width 225 height 28
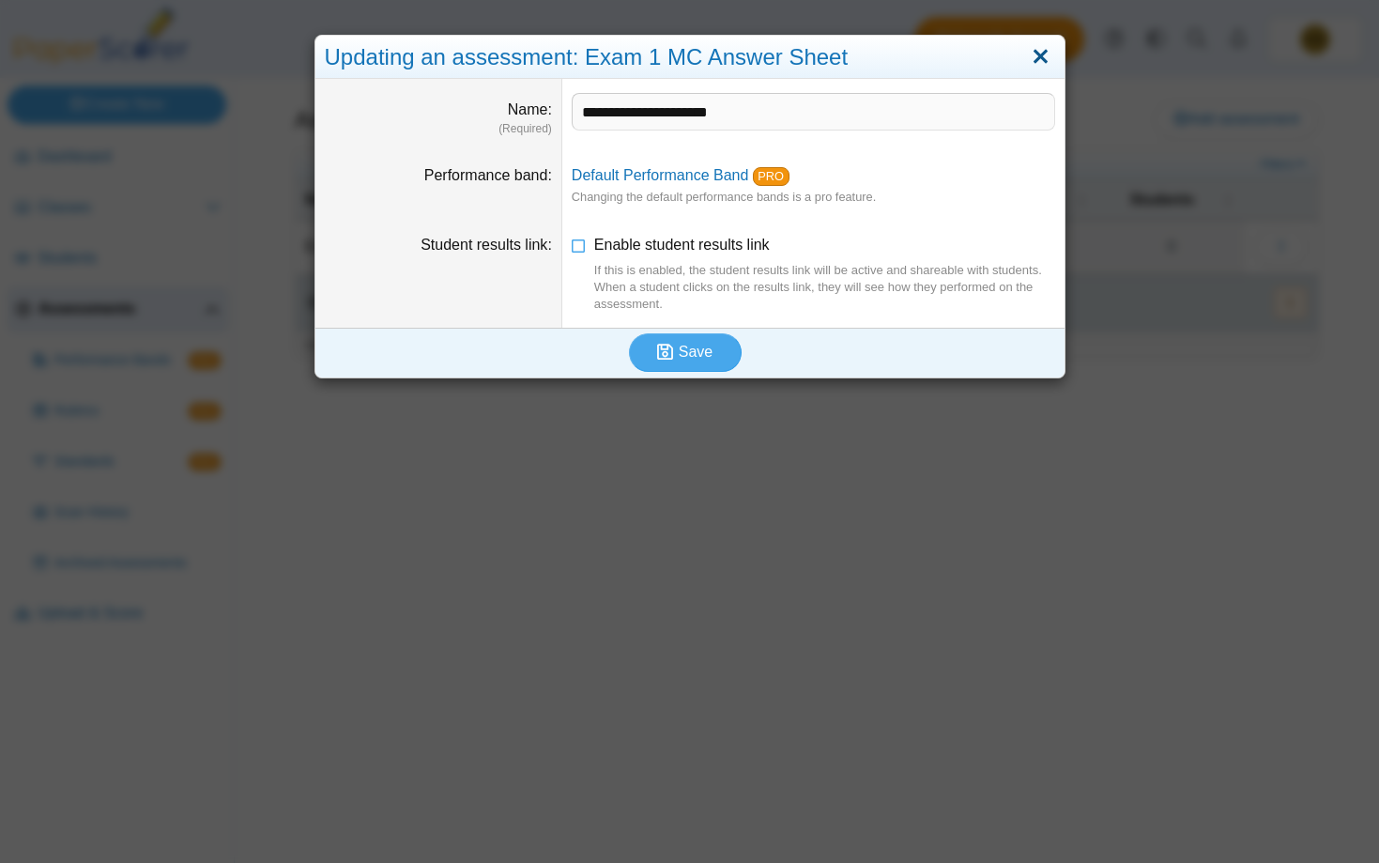
click at [1051, 66] on link "Close" at bounding box center [1040, 57] width 29 height 32
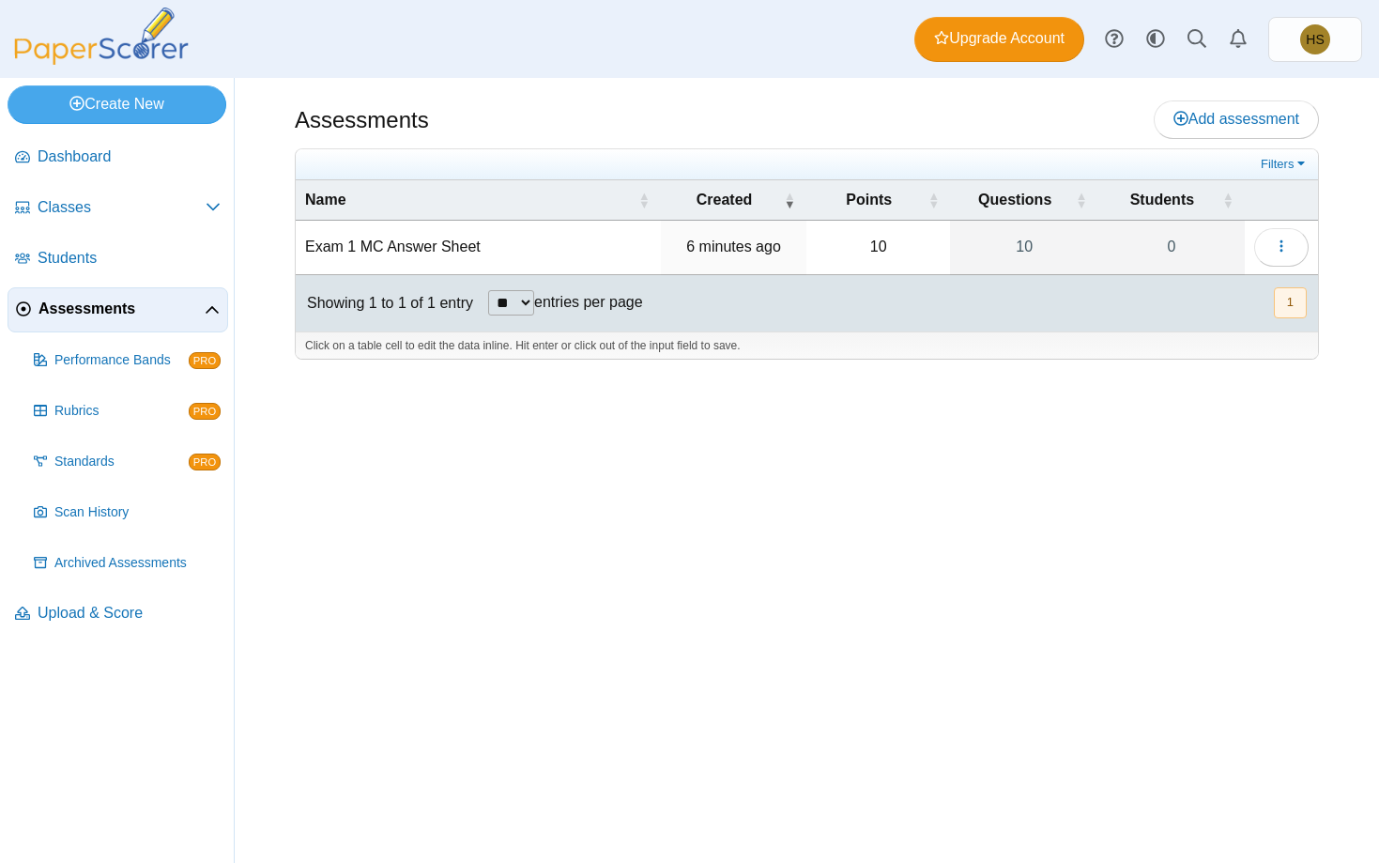
click at [359, 252] on td "Exam 1 MC Answer Sheet" at bounding box center [478, 248] width 365 height 54
click at [1212, 472] on div "Assessments Add assessment 10 0" at bounding box center [807, 470] width 1144 height 785
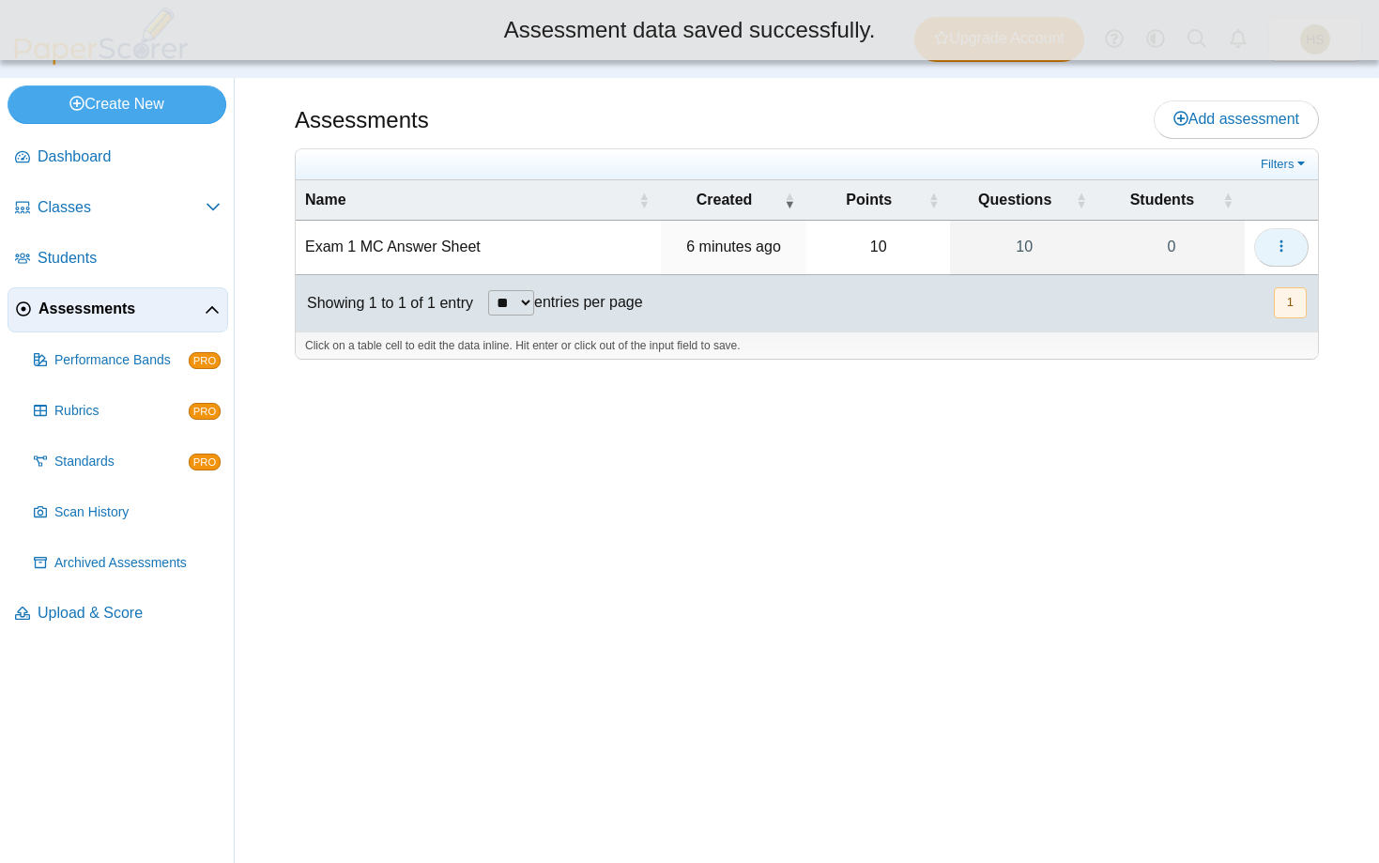
click at [1294, 241] on button "button" at bounding box center [1281, 247] width 54 height 38
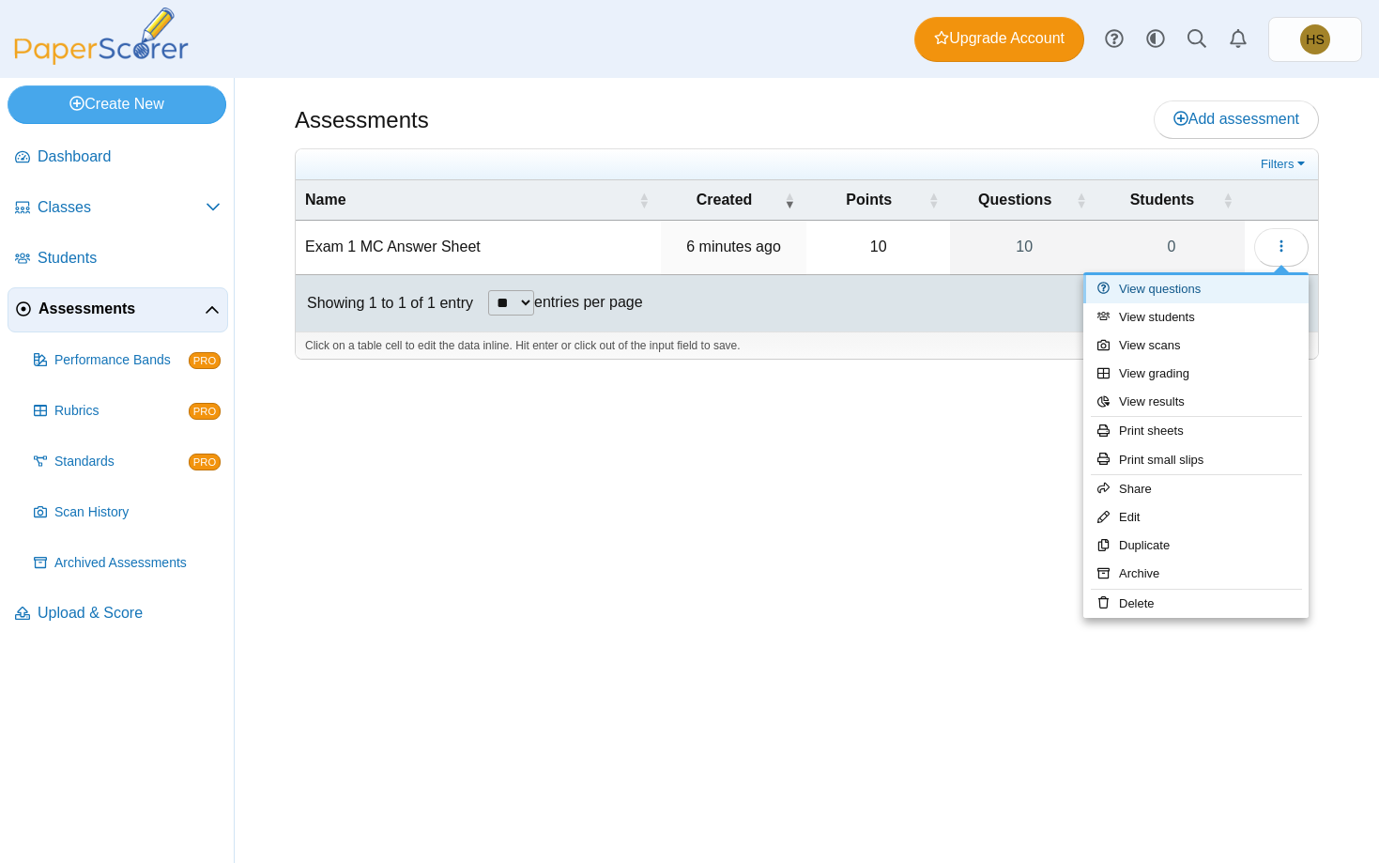
click at [1159, 289] on link "View questions" at bounding box center [1195, 289] width 225 height 28
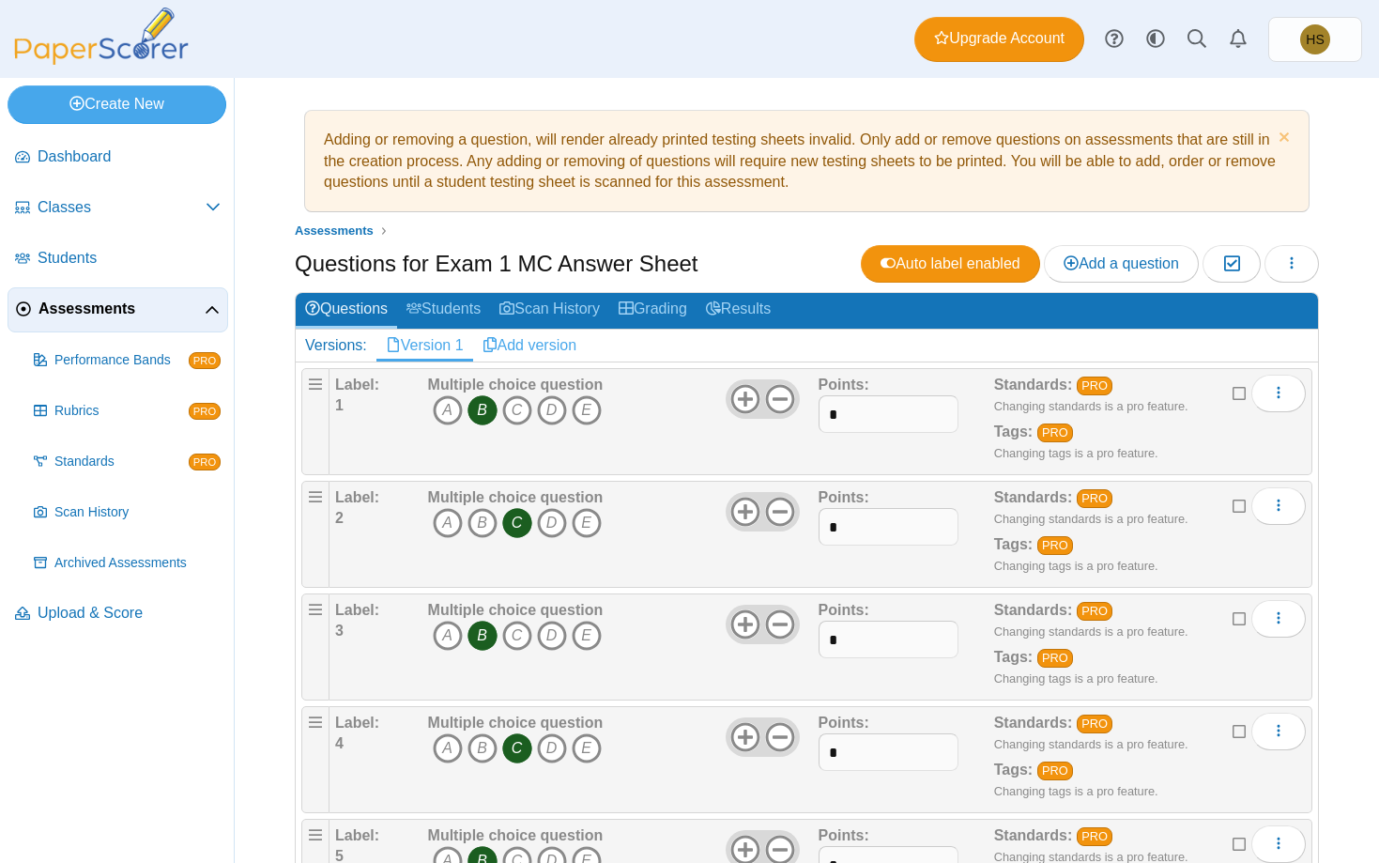
click at [515, 348] on link "Add version" at bounding box center [530, 345] width 114 height 32
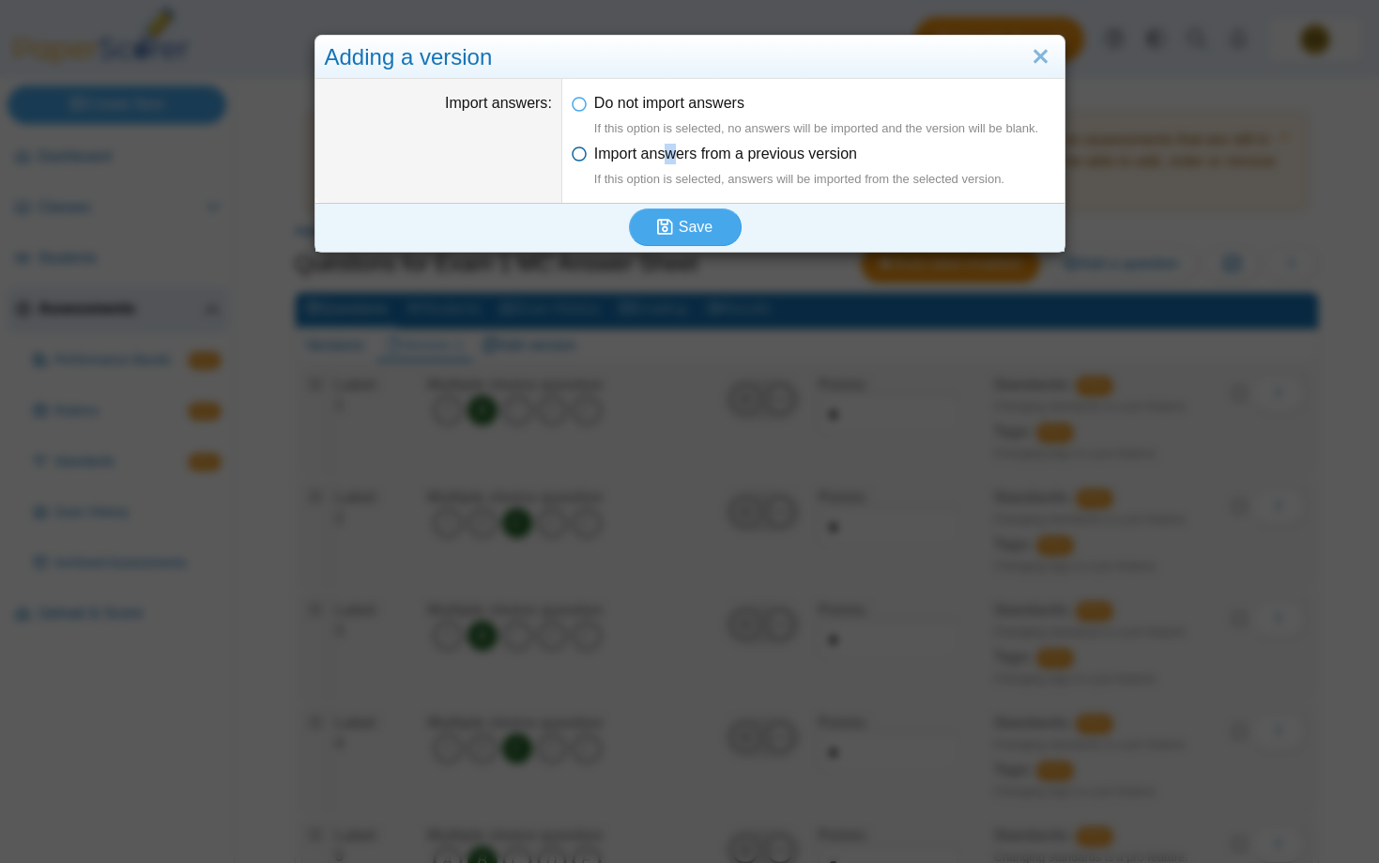
click at [671, 160] on span "Import answers from a previous version If this option is selected, answers will…" at bounding box center [799, 167] width 410 height 42
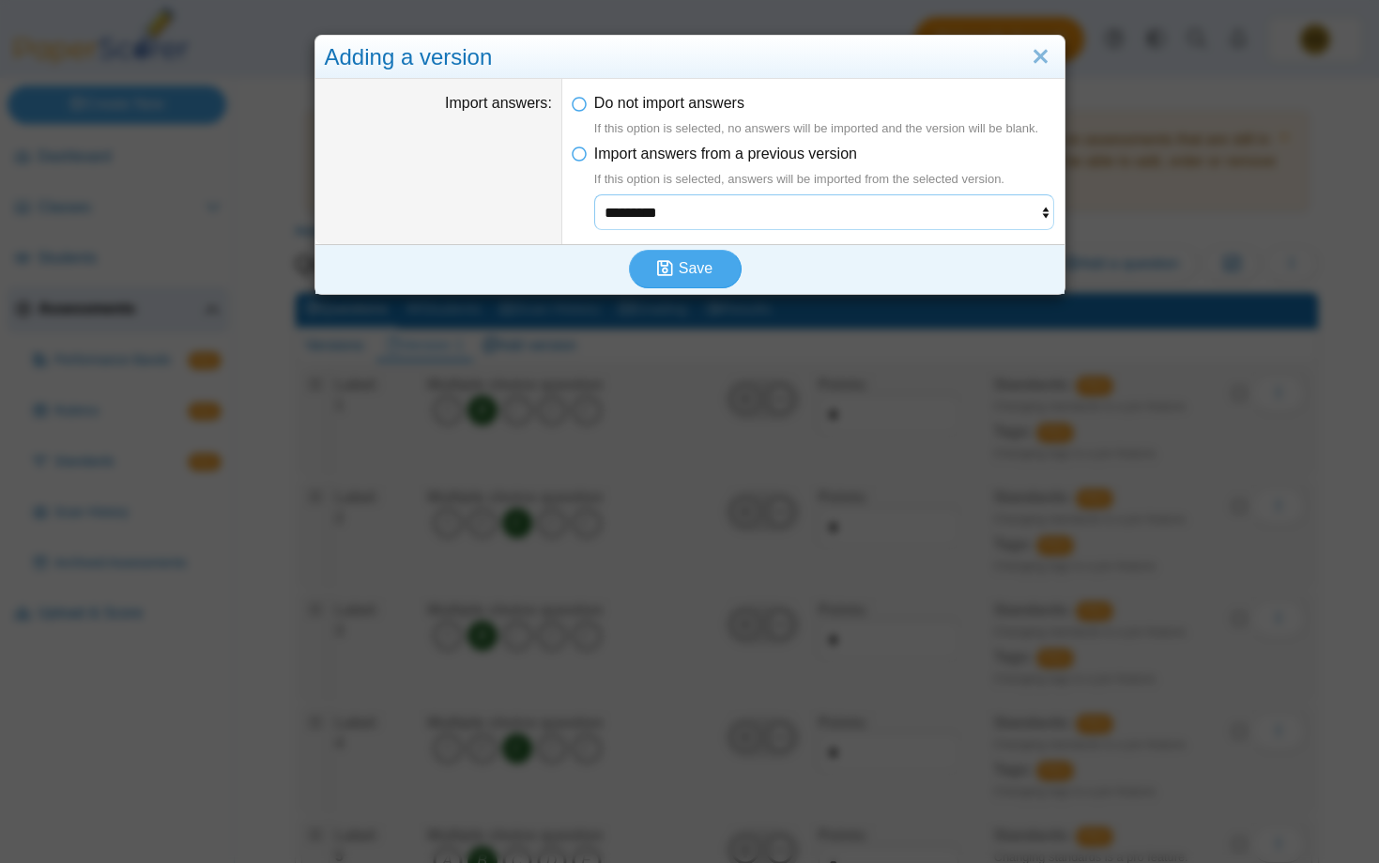
click at [594, 194] on select "*********" at bounding box center [824, 212] width 461 height 36
click at [865, 222] on select "*********" at bounding box center [824, 212] width 461 height 36
click at [683, 271] on span "Save" at bounding box center [696, 268] width 34 height 16
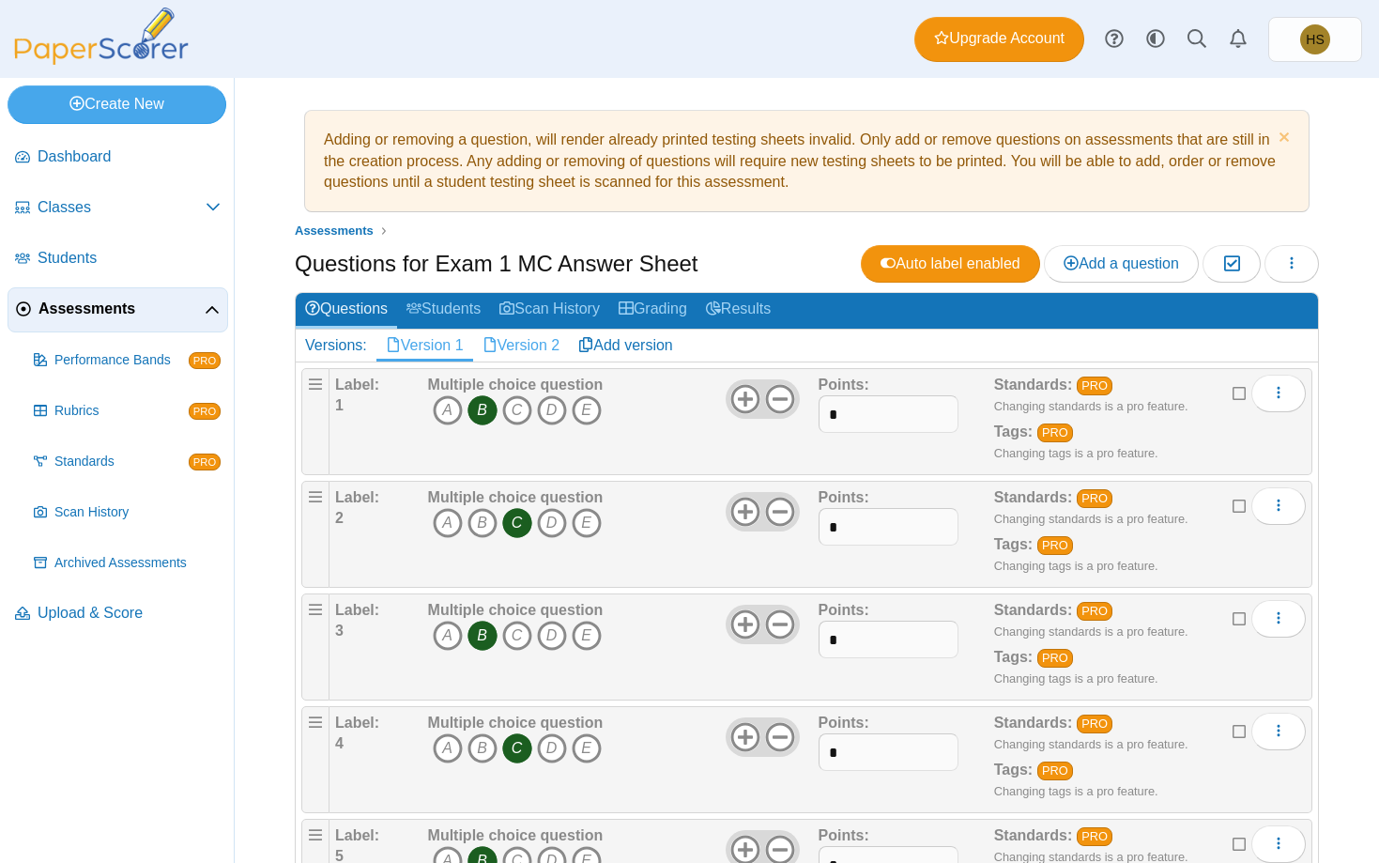
click at [536, 340] on link "Version 2" at bounding box center [521, 345] width 97 height 32
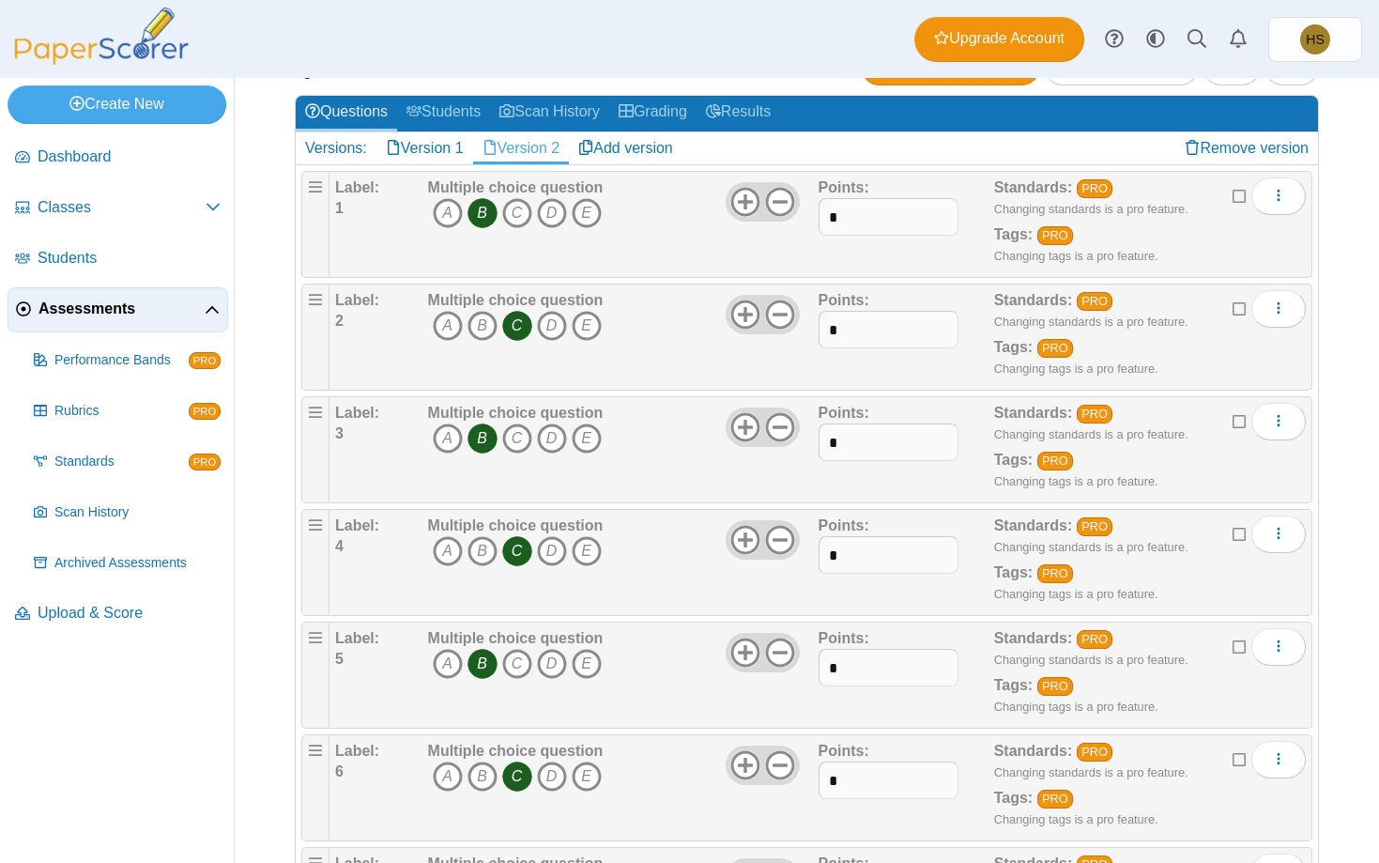
scroll to position [237, 0]
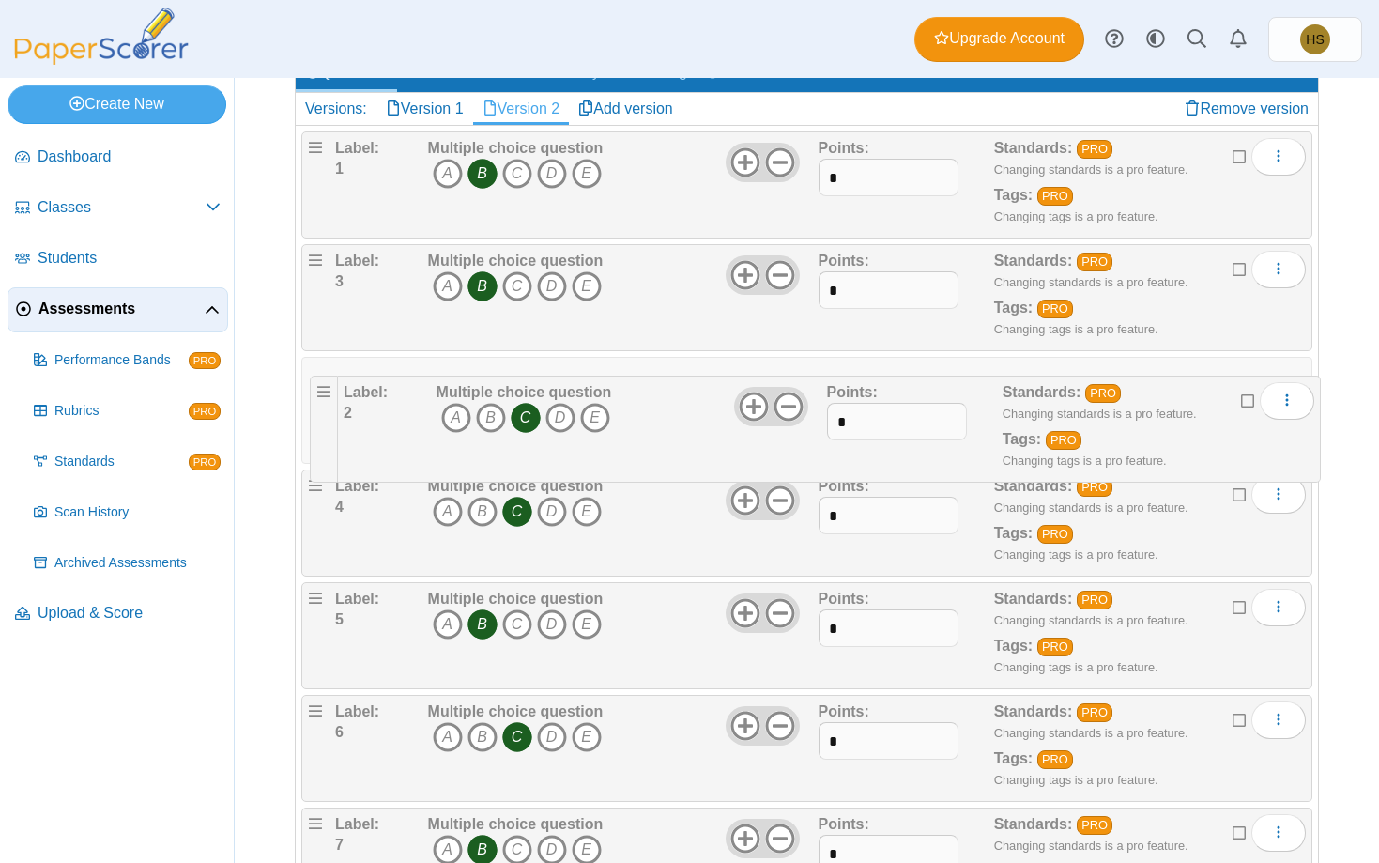
drag, startPoint x: 316, startPoint y: 261, endPoint x: 318, endPoint y: 378, distance: 117.4
click at [318, 378] on body "Dashboard Classes Archived classes Students" at bounding box center [689, 431] width 1379 height 863
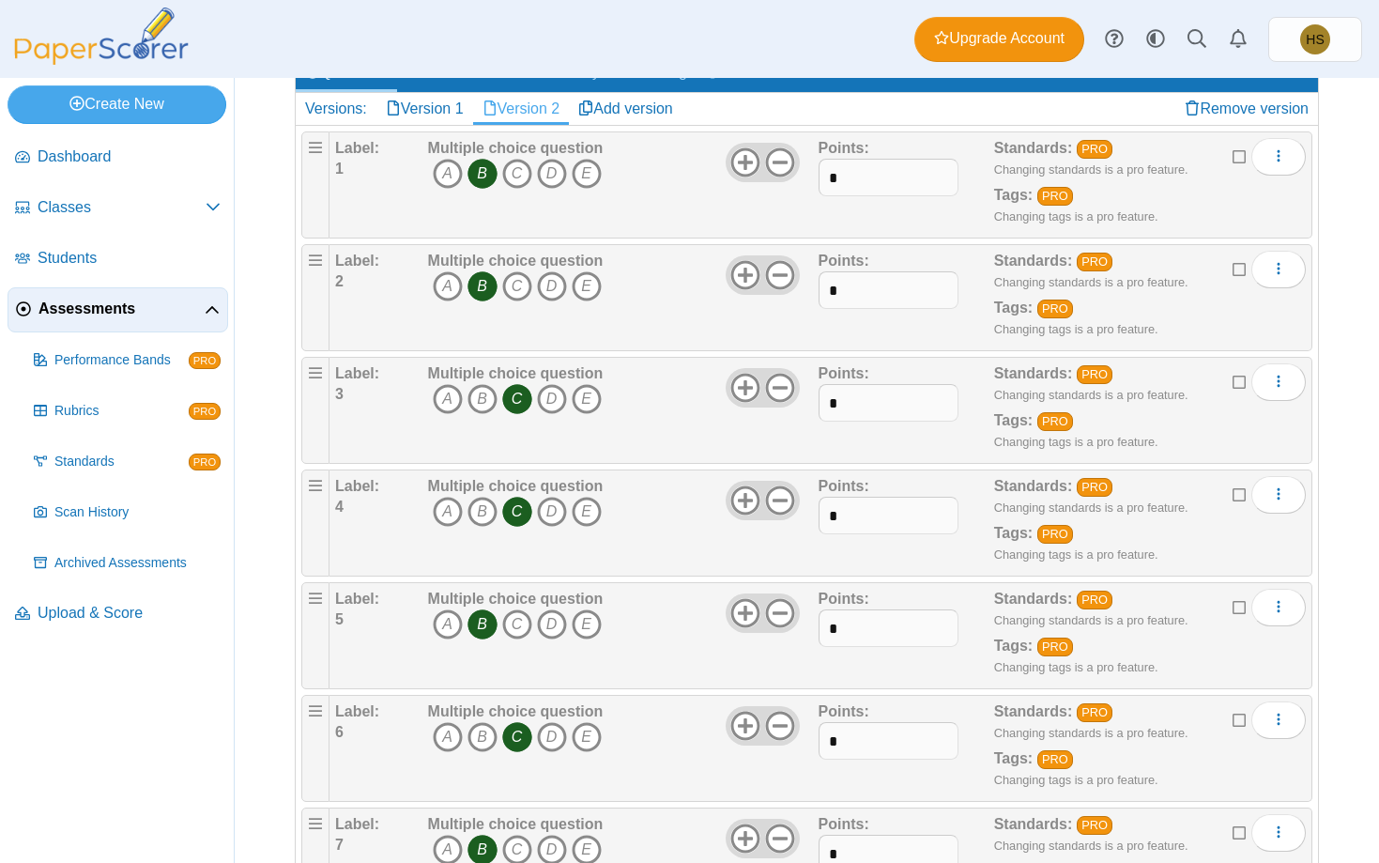
scroll to position [473, 0]
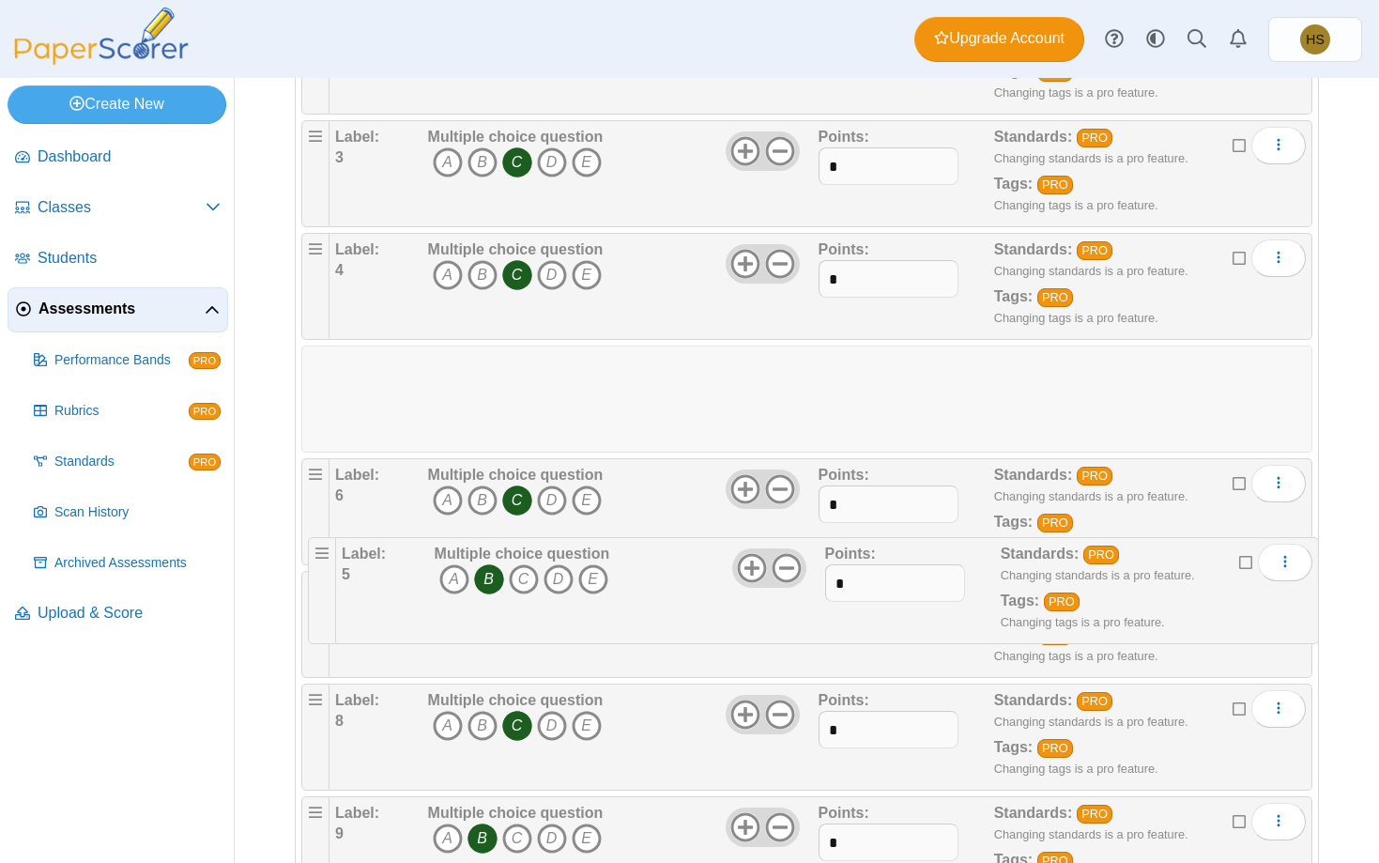
drag, startPoint x: 313, startPoint y: 368, endPoint x: 314, endPoint y: 532, distance: 164.3
click at [314, 532] on body "Dashboard Classes Archived classes Students" at bounding box center [689, 431] width 1379 height 863
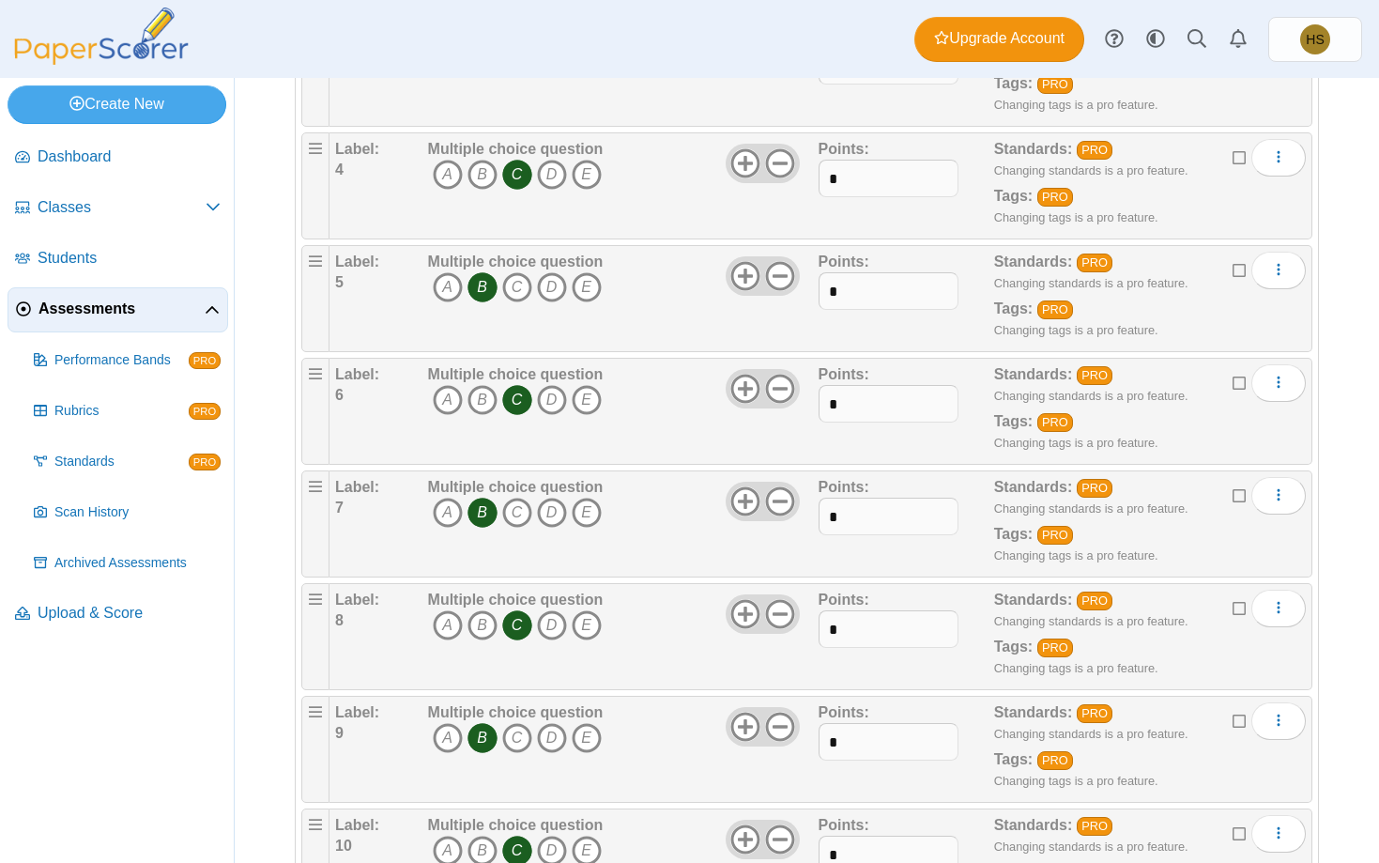
scroll to position [668, 0]
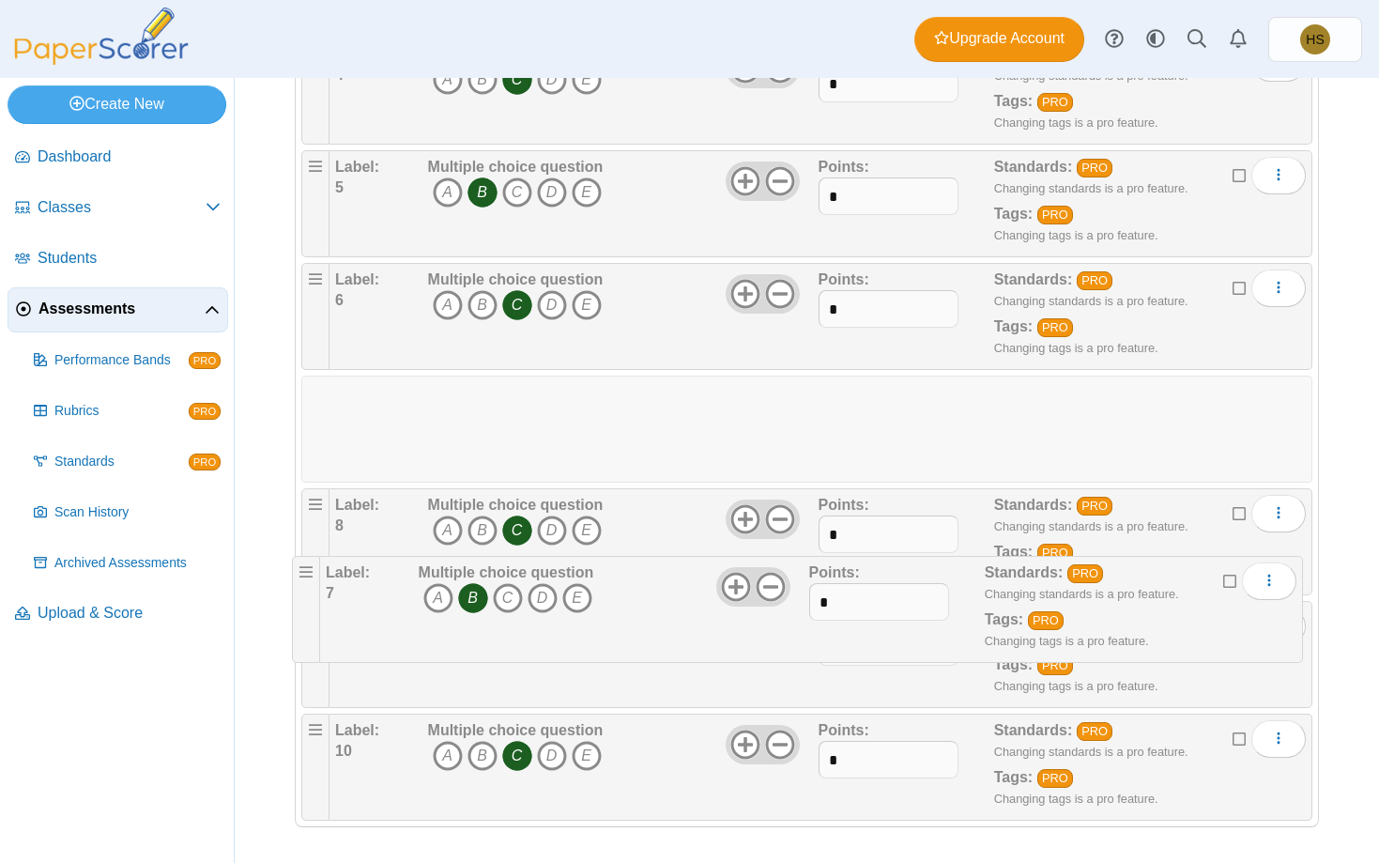
drag, startPoint x: 316, startPoint y: 392, endPoint x: 302, endPoint y: 551, distance: 159.3
click at [302, 551] on body "Dashboard Classes Archived classes Students" at bounding box center [689, 431] width 1379 height 863
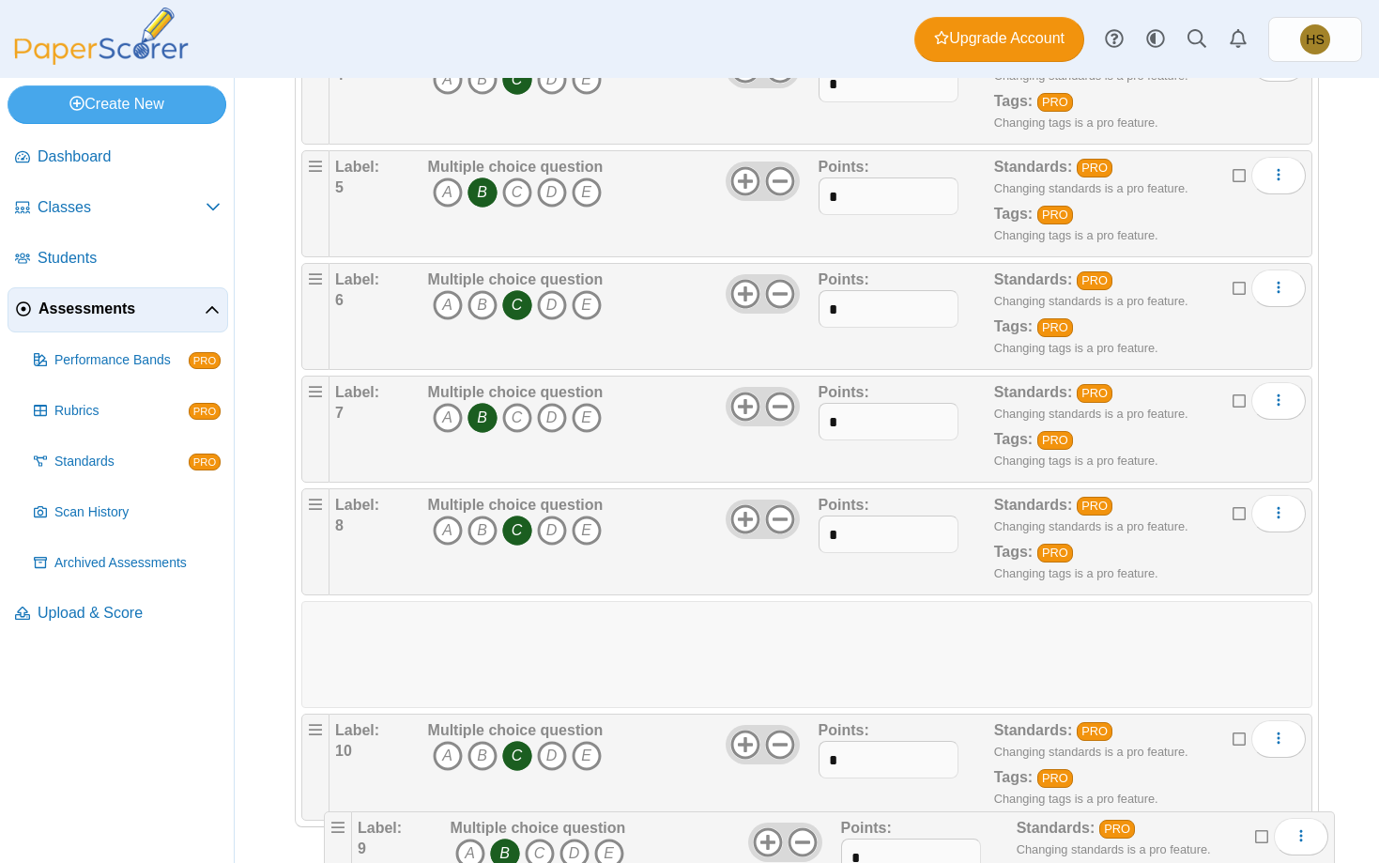
drag, startPoint x: 322, startPoint y: 620, endPoint x: 340, endPoint y: 793, distance: 174.6
click at [340, 793] on body "Dashboard Classes Archived classes Students" at bounding box center [689, 431] width 1379 height 863
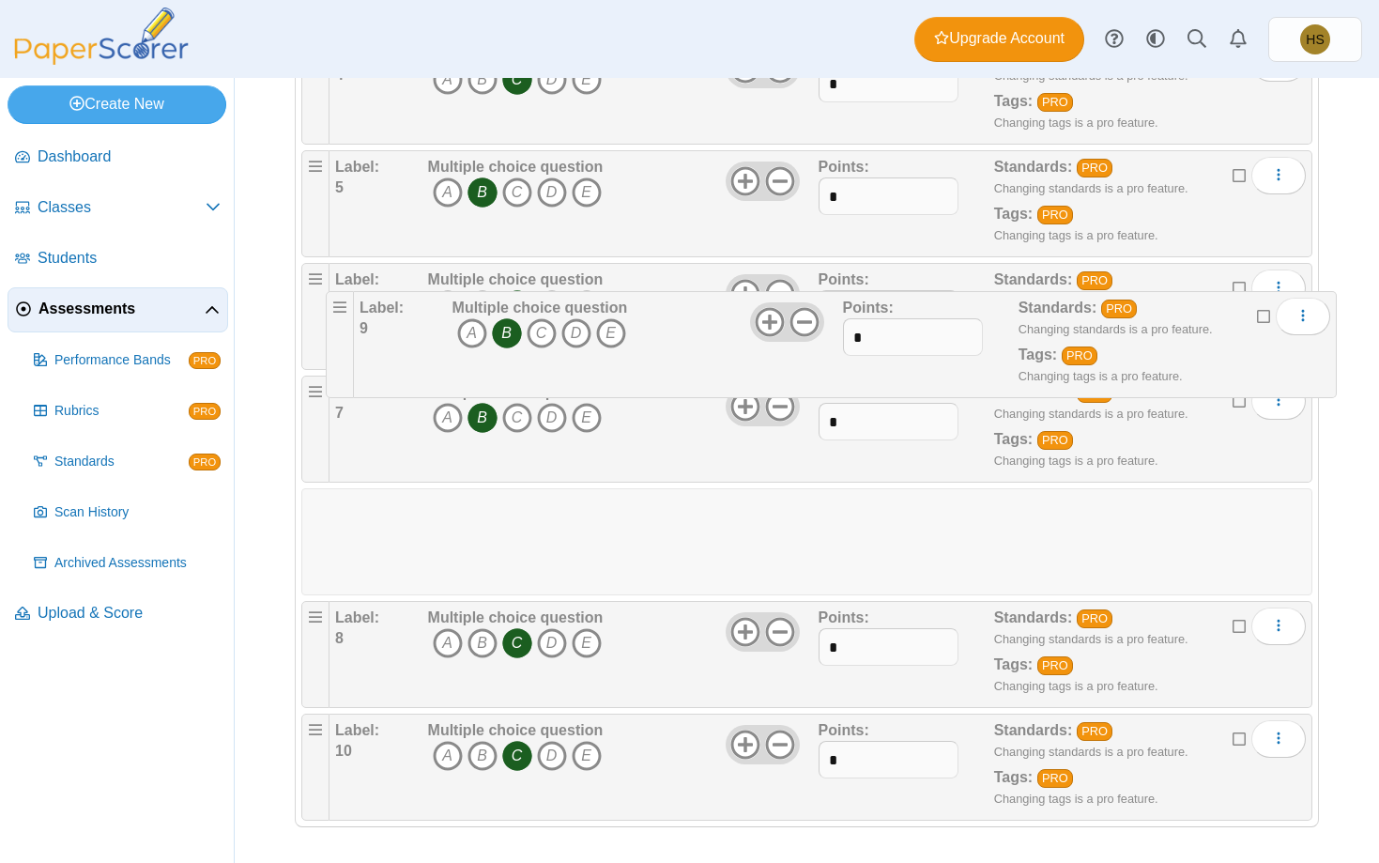
drag, startPoint x: 314, startPoint y: 615, endPoint x: 332, endPoint y: 291, distance: 324.3
click at [332, 291] on body "Dashboard Classes Archived classes Students" at bounding box center [689, 431] width 1379 height 863
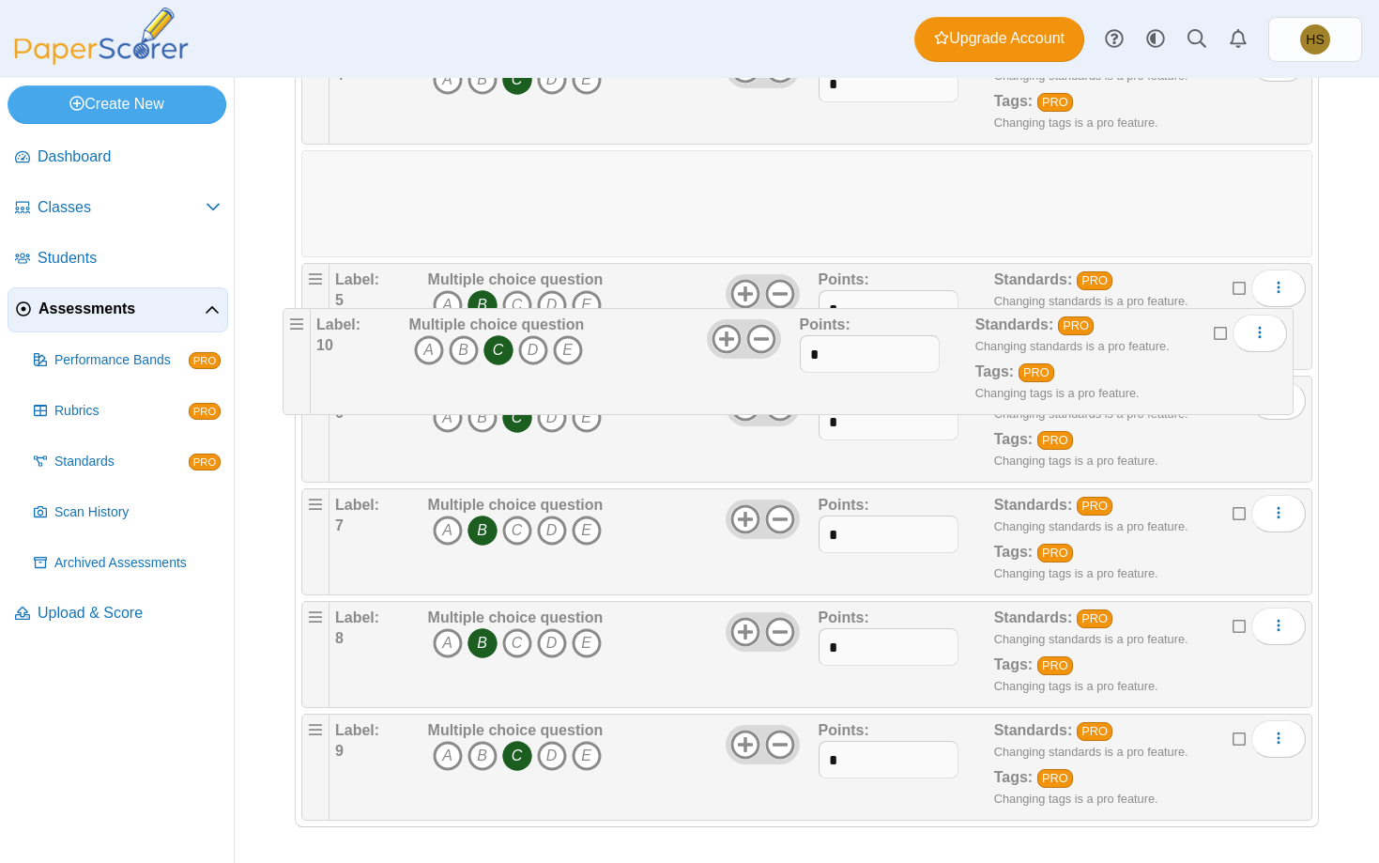
drag, startPoint x: 316, startPoint y: 733, endPoint x: 291, endPoint y: 314, distance: 420.4
click at [291, 314] on body "Dashboard Classes Archived classes Students" at bounding box center [689, 431] width 1379 height 863
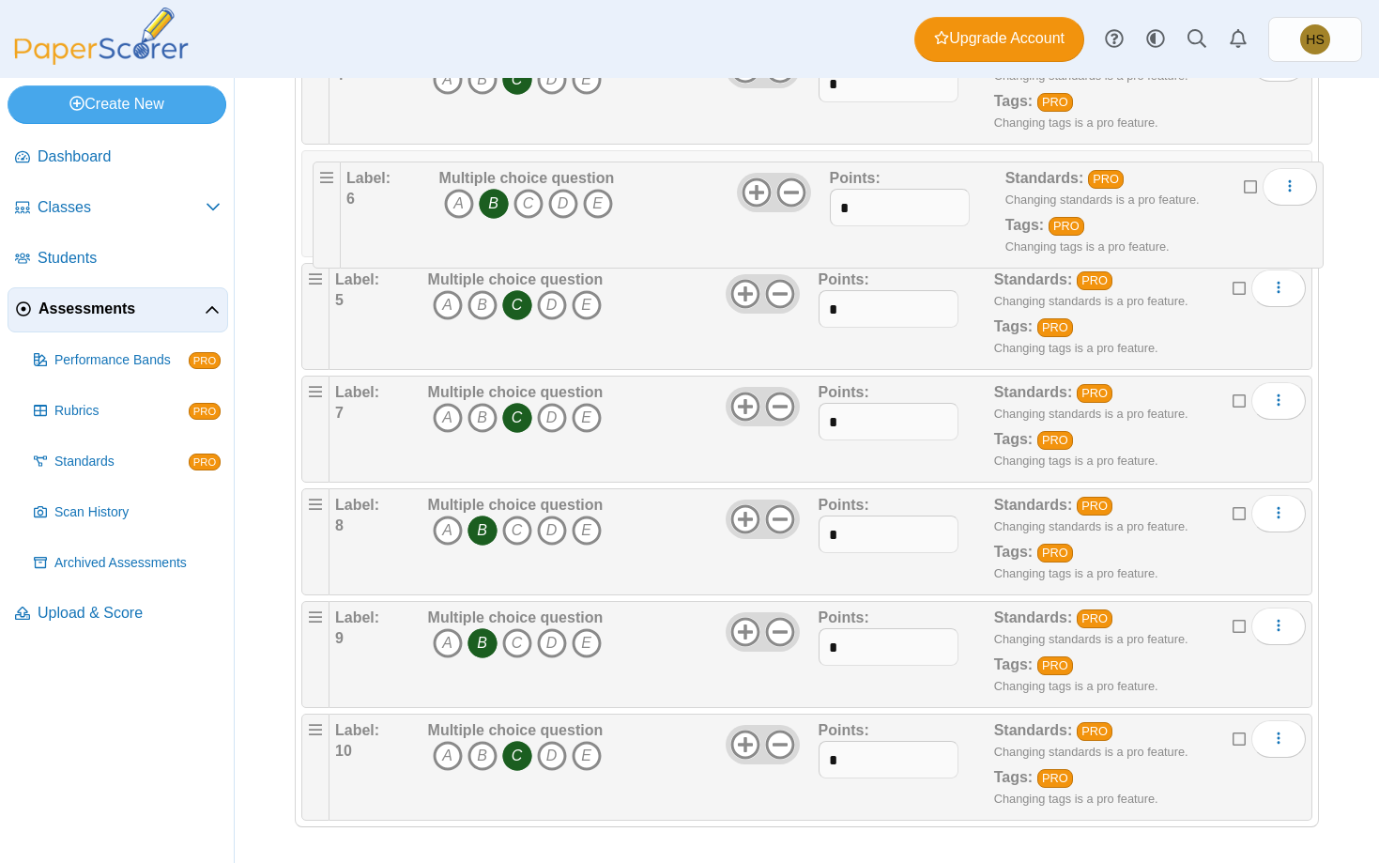
drag, startPoint x: 313, startPoint y: 280, endPoint x: 316, endPoint y: 161, distance: 119.3
click at [316, 161] on body "Dashboard Classes Archived classes Students" at bounding box center [689, 431] width 1379 height 863
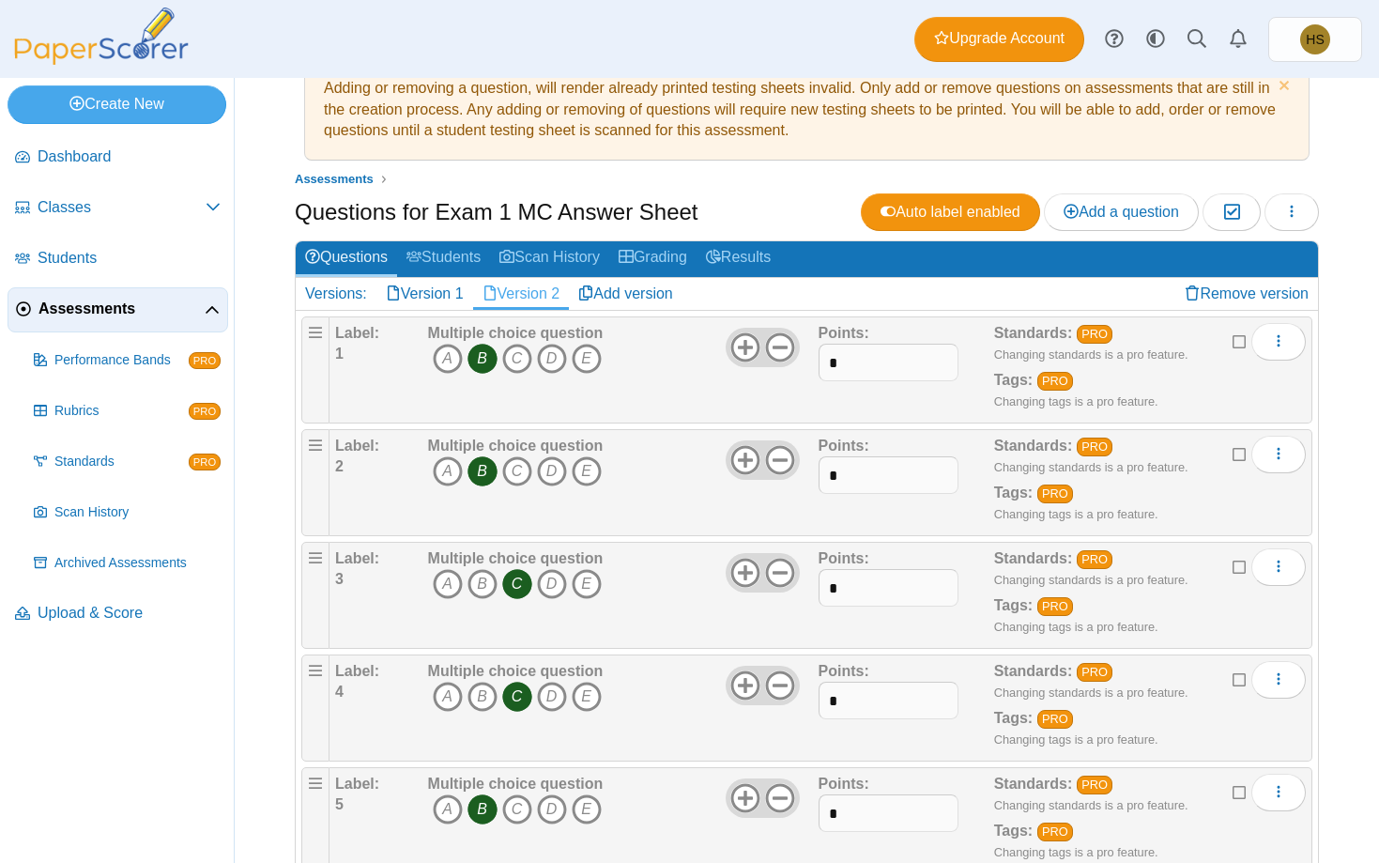
scroll to position [0, 0]
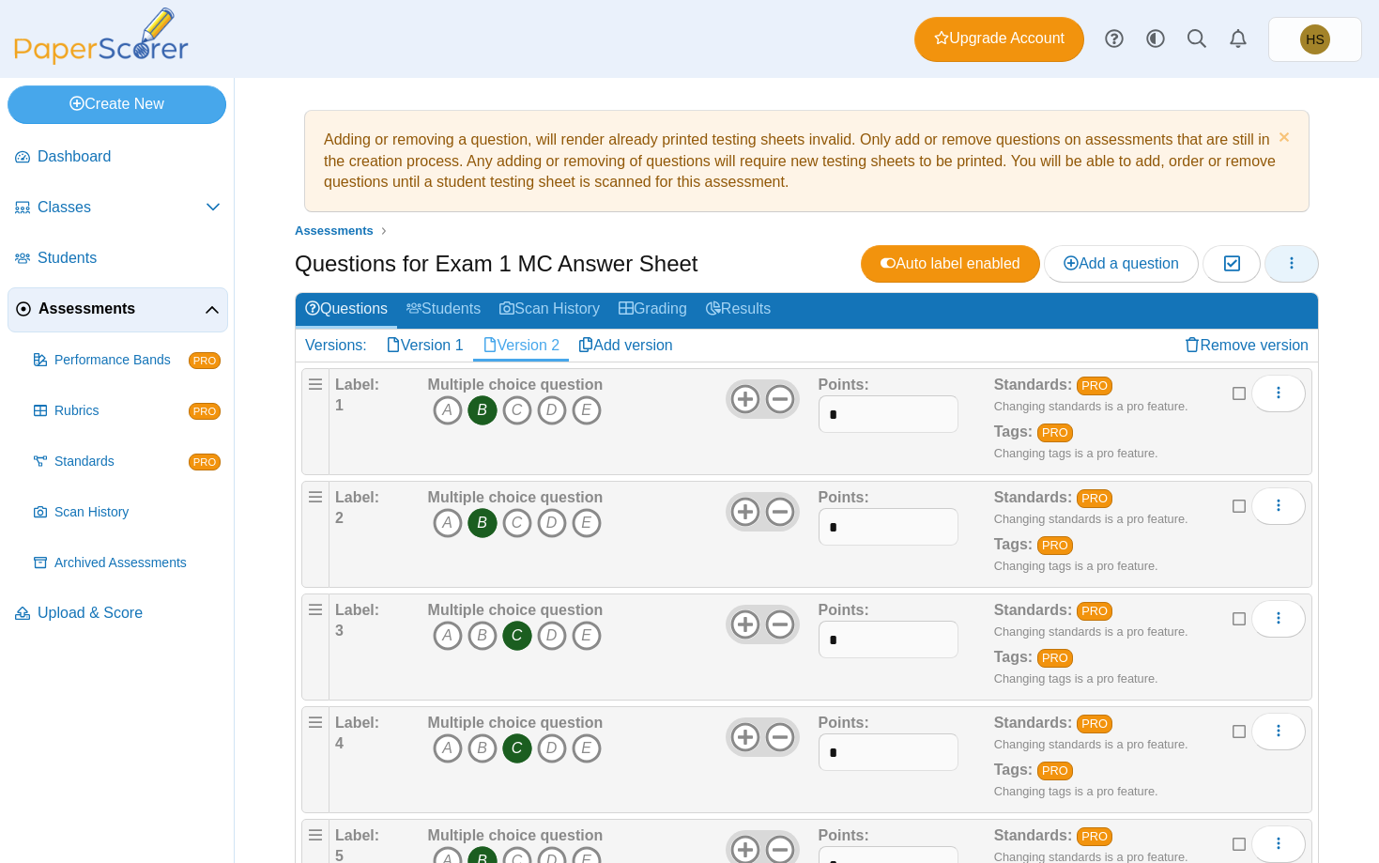
click at [1289, 265] on icon "button" at bounding box center [1291, 262] width 15 height 15
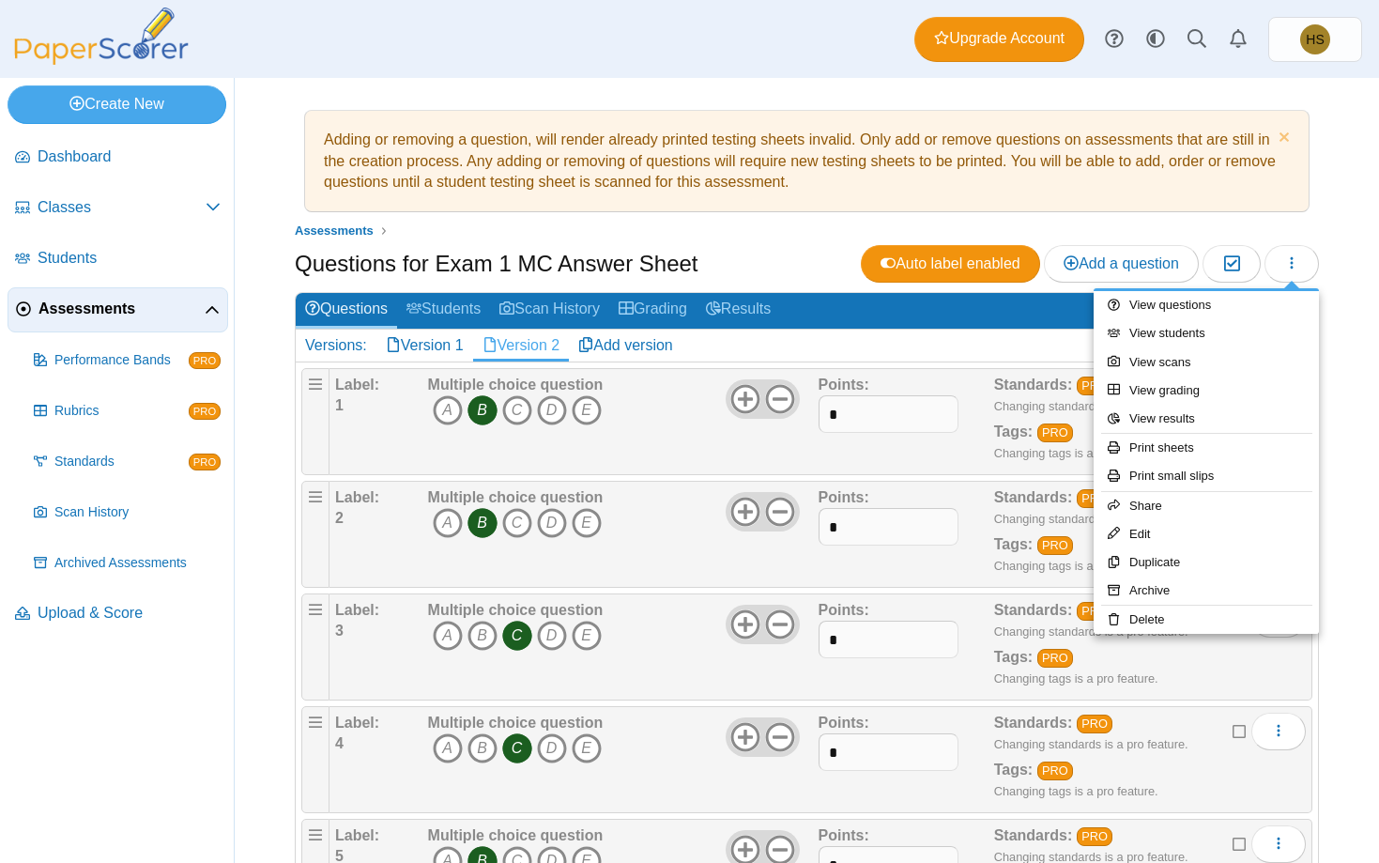
click at [1345, 218] on div "Adding or removing a question, will render already printed testing sheets inval…" at bounding box center [807, 470] width 1144 height 785
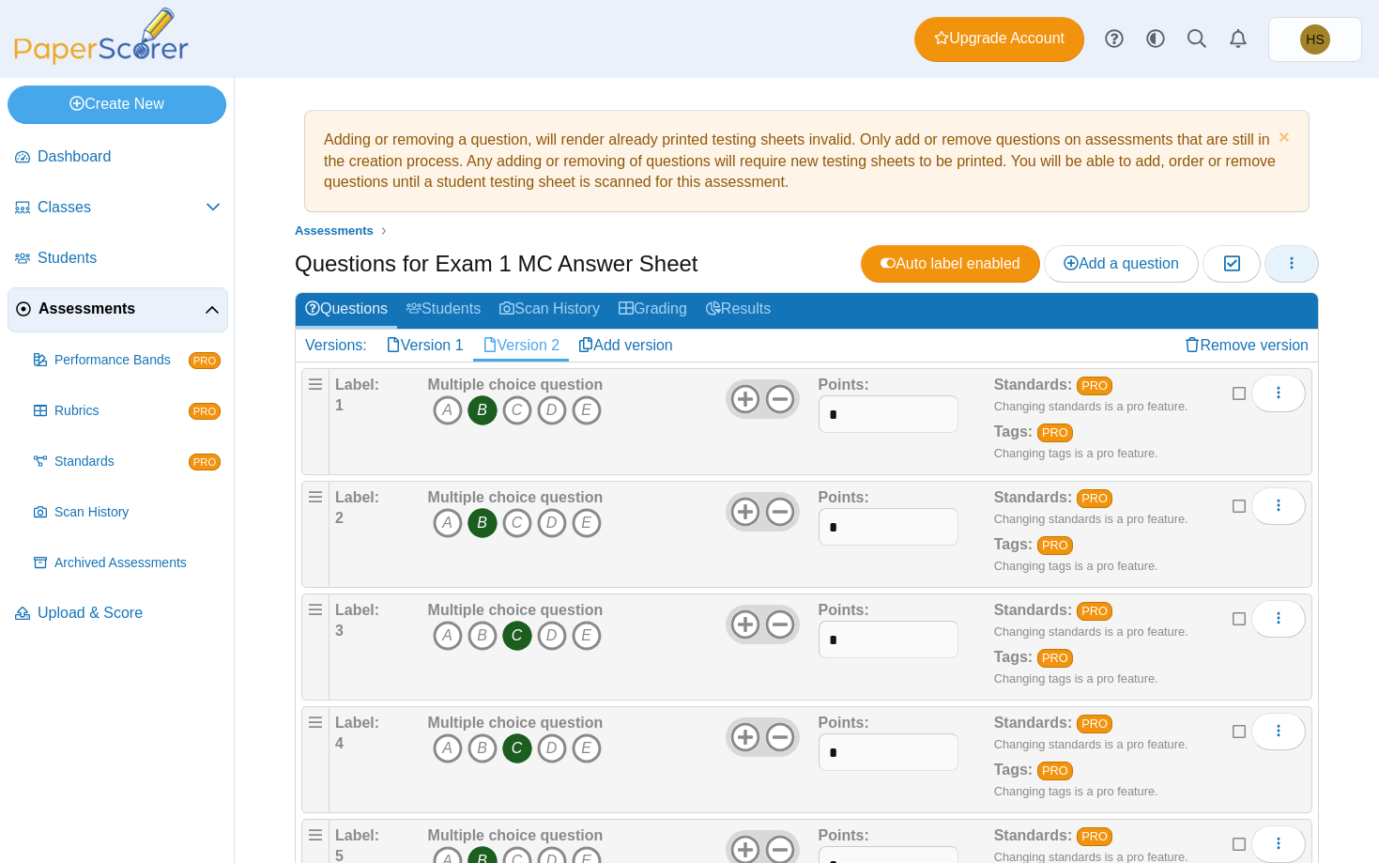
click at [1286, 258] on icon "button" at bounding box center [1291, 262] width 15 height 15
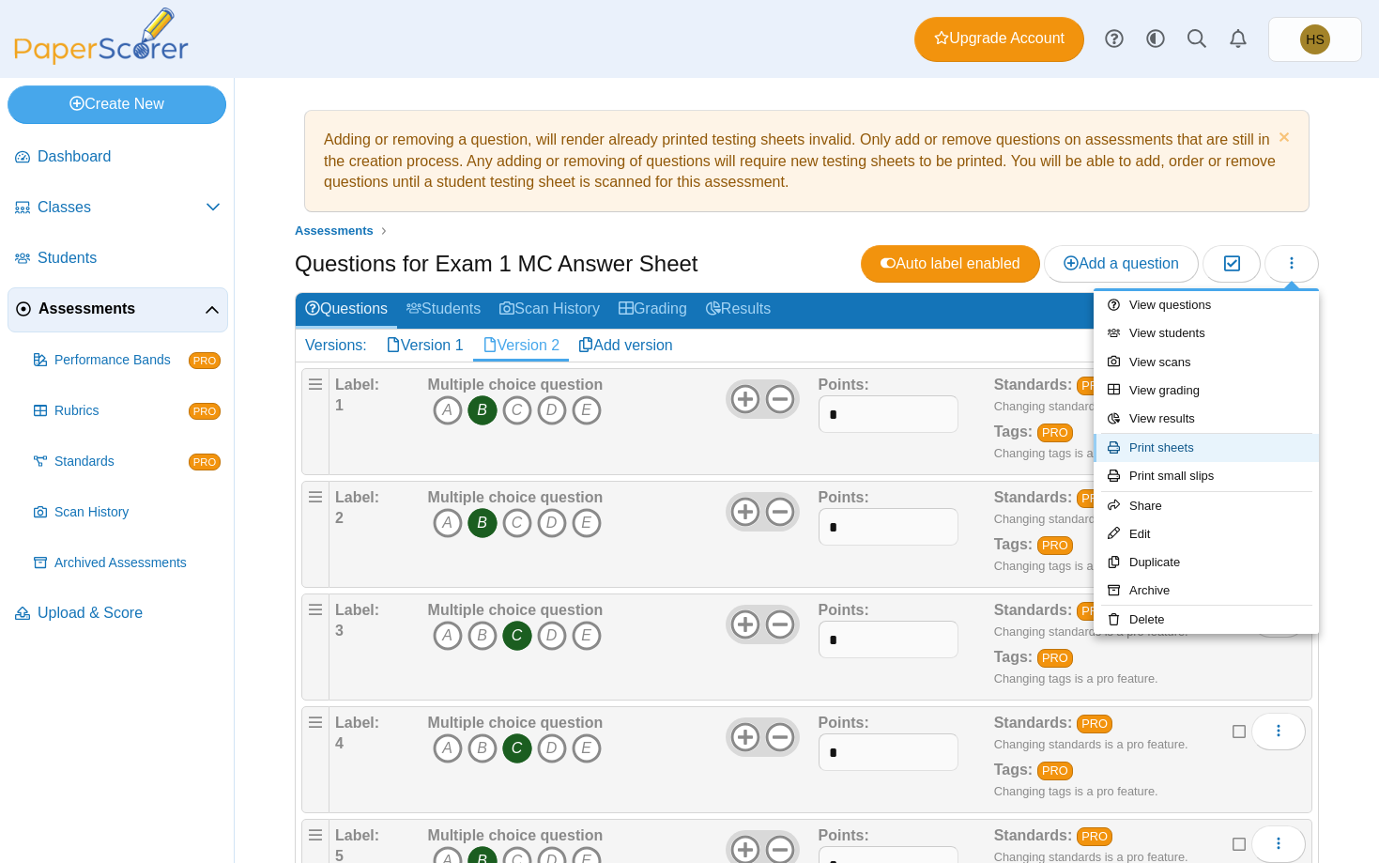
click at [1162, 451] on link "Print sheets" at bounding box center [1206, 448] width 225 height 28
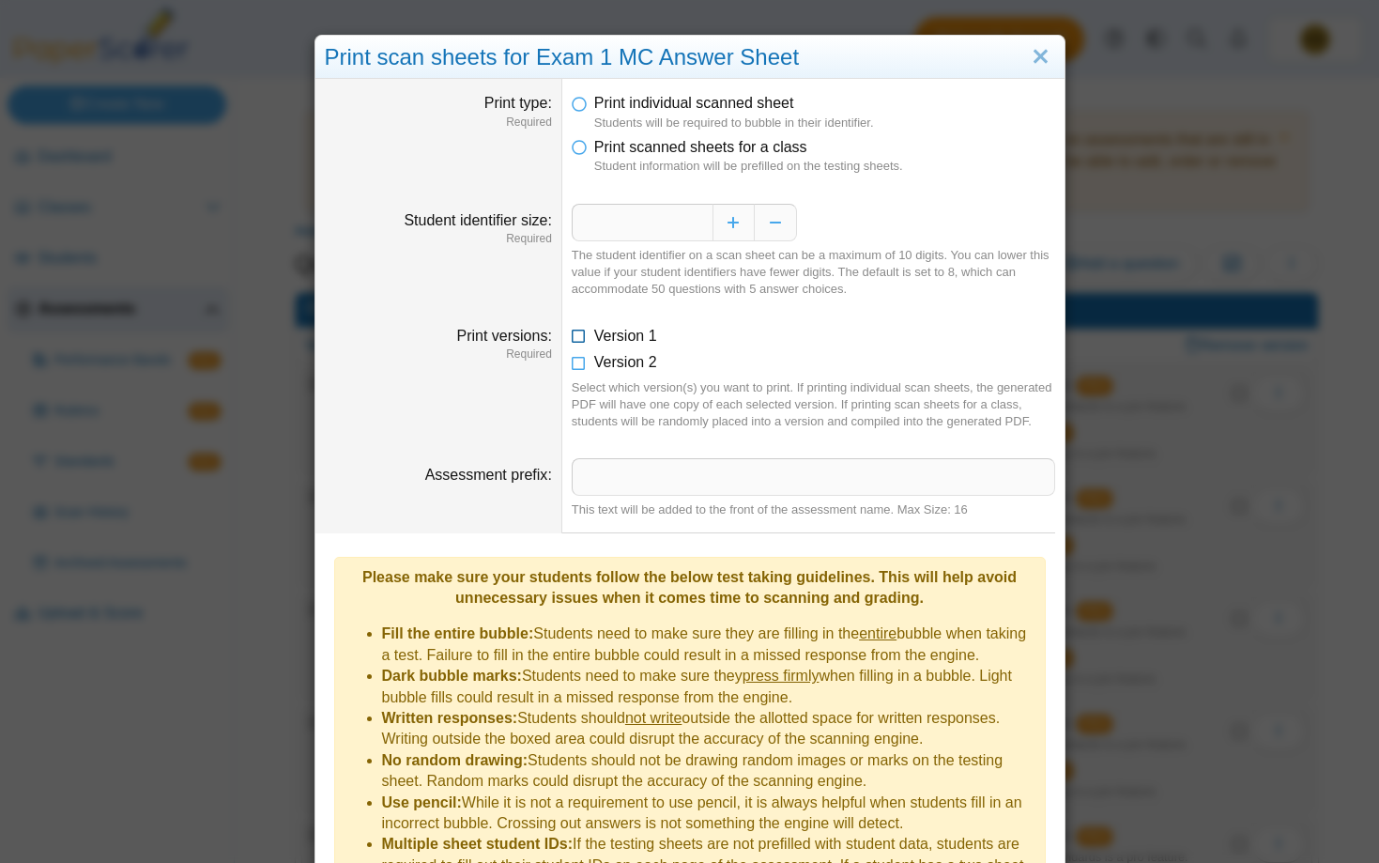
click at [613, 336] on span "Version 1" at bounding box center [625, 336] width 63 height 16
click at [738, 220] on button "Increase" at bounding box center [733, 223] width 42 height 38
type input "*"
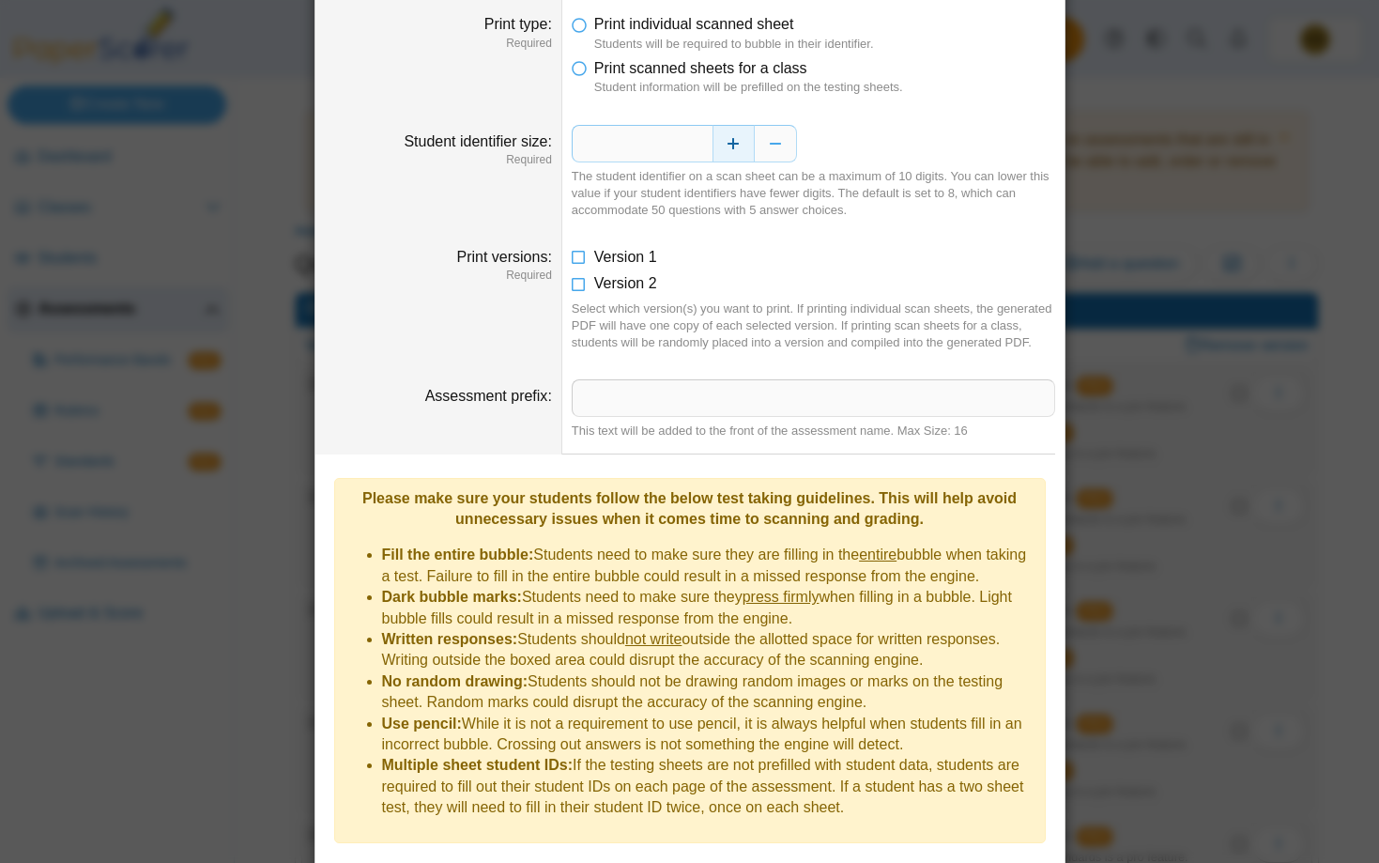
scroll to position [115, 0]
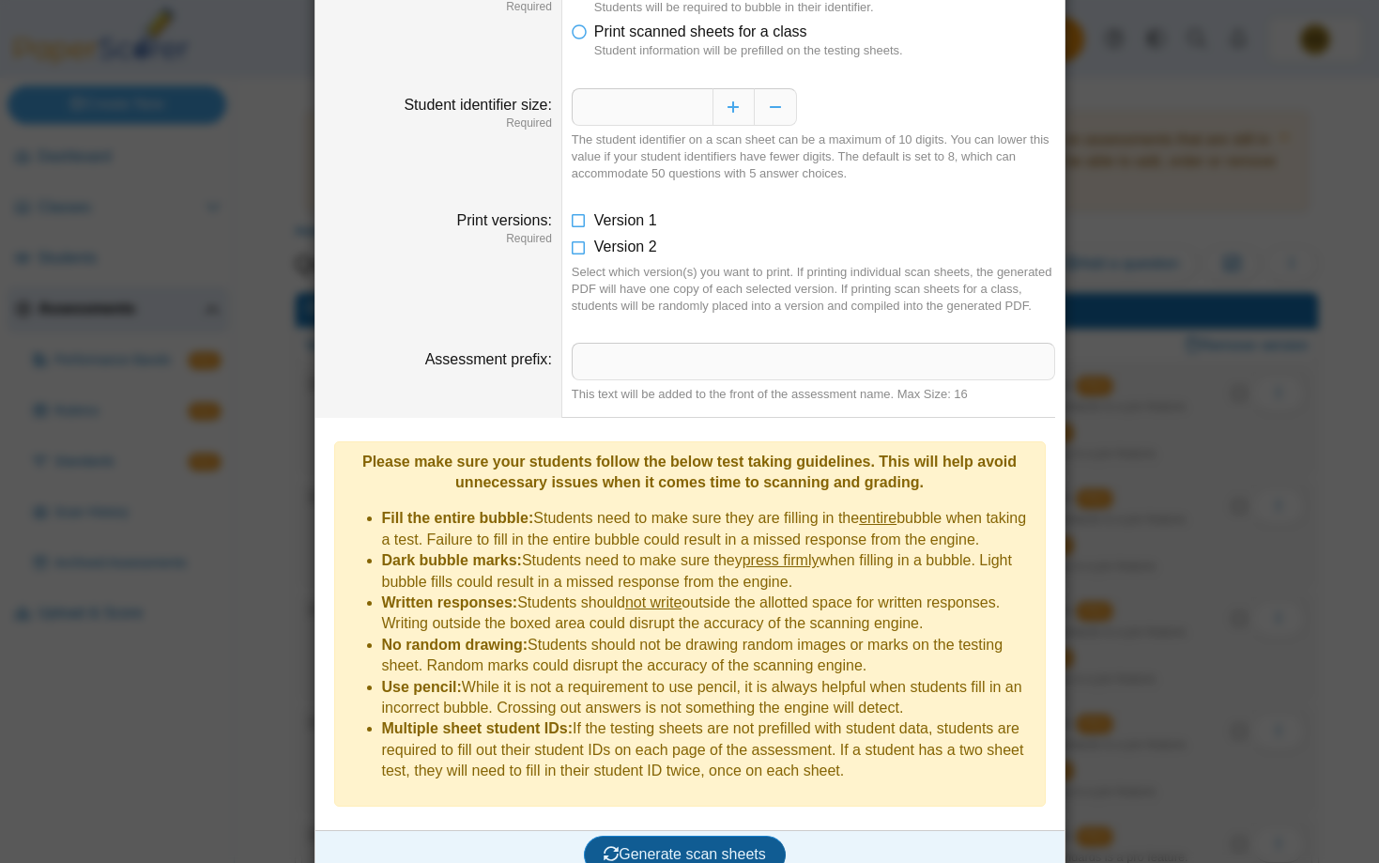
click at [674, 846] on span "Generate scan sheets" at bounding box center [685, 854] width 162 height 16
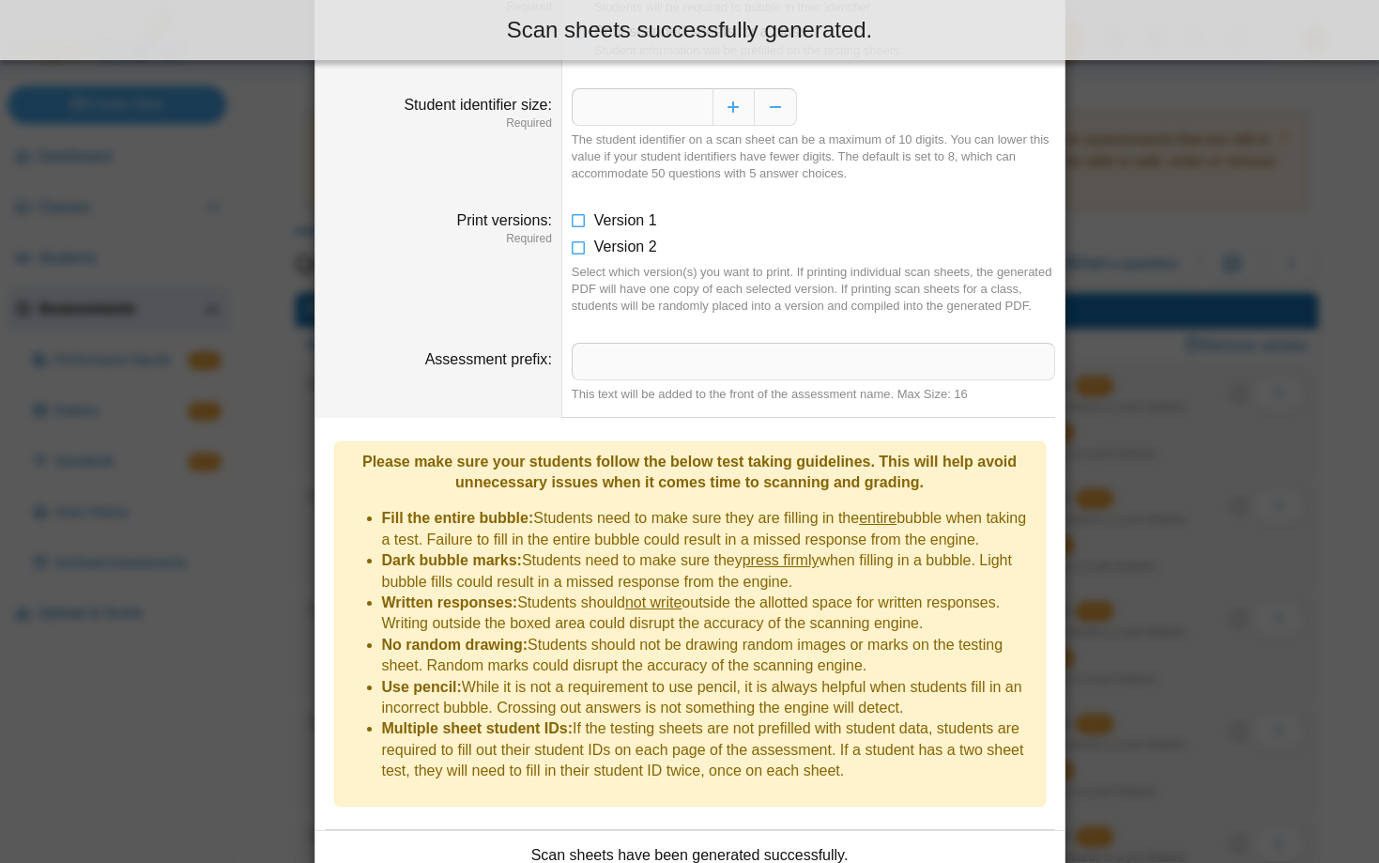
scroll to position [267, 0]
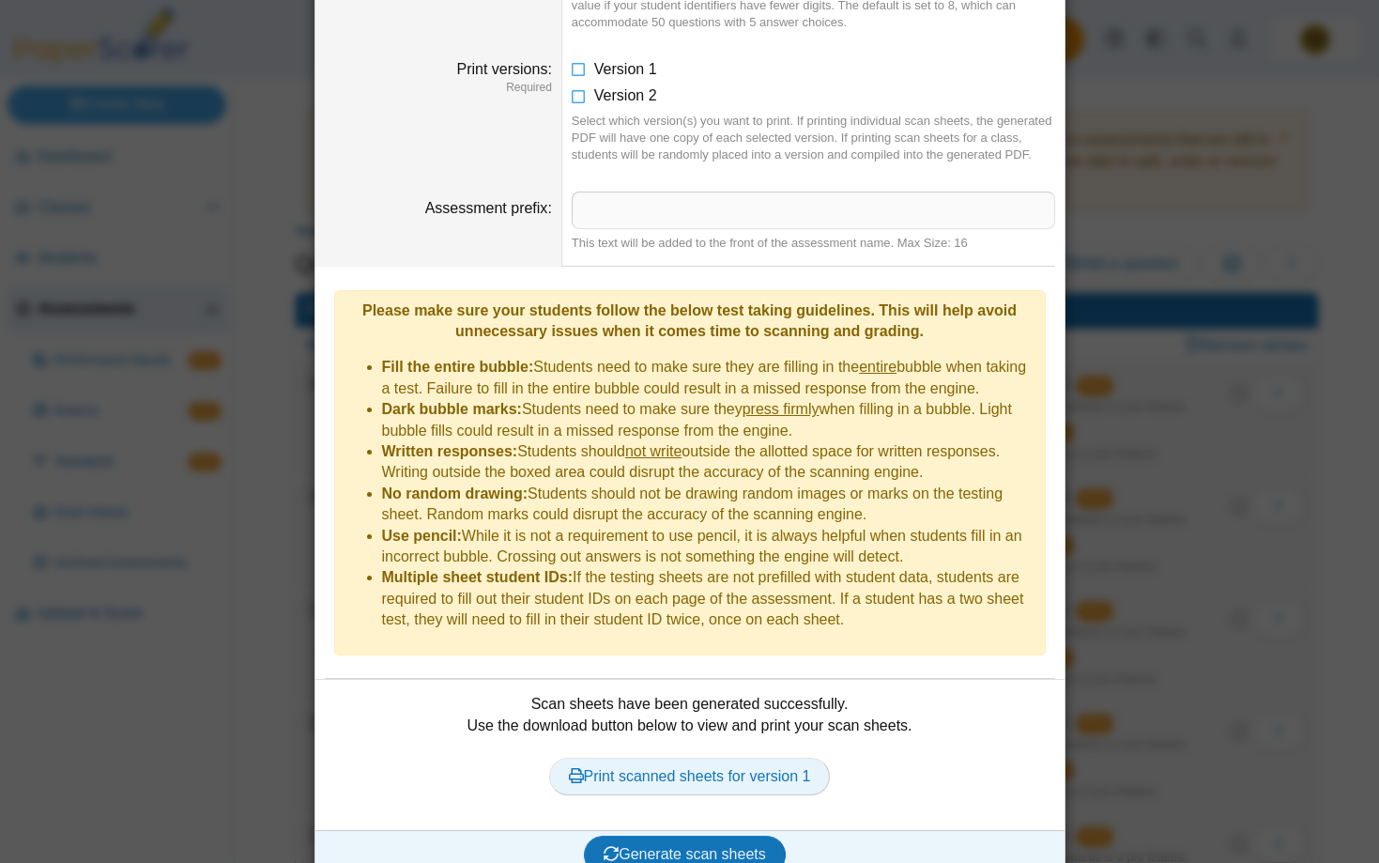
click at [687, 758] on link "Print scanned sheets for version 1" at bounding box center [690, 777] width 282 height 38
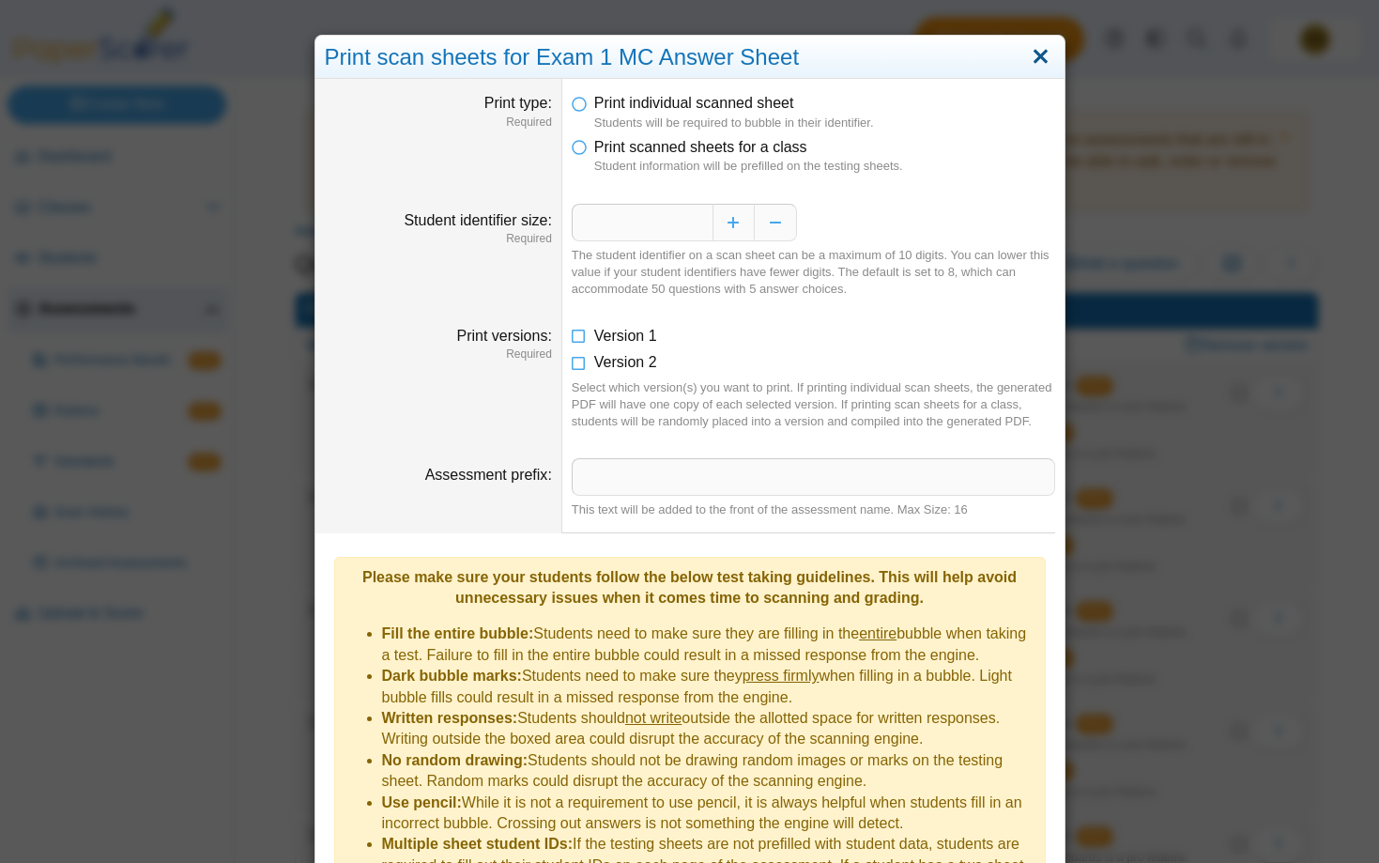
click at [1042, 54] on link "Close" at bounding box center [1040, 57] width 29 height 32
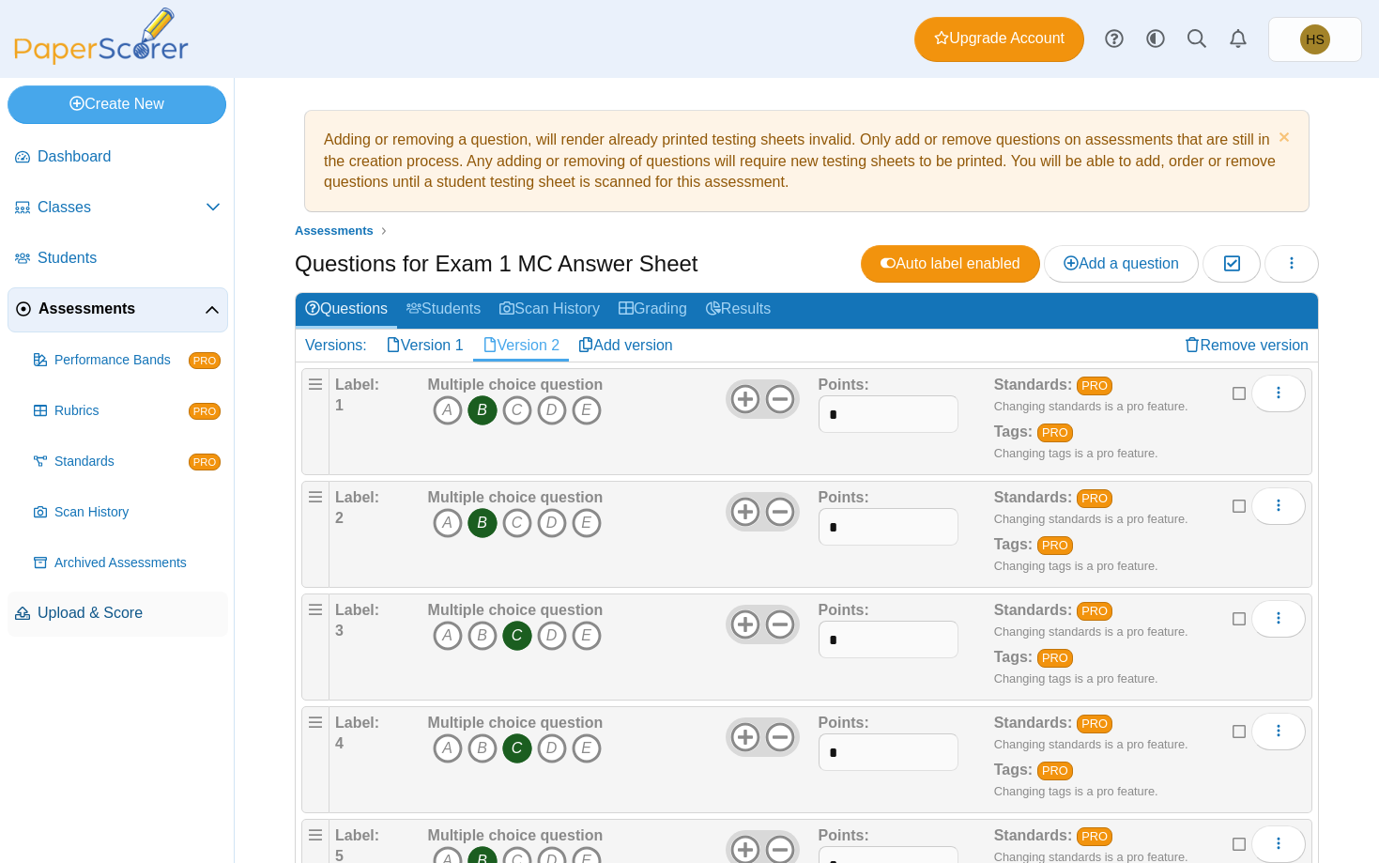
click at [96, 607] on span "Upload & Score" at bounding box center [129, 613] width 183 height 21
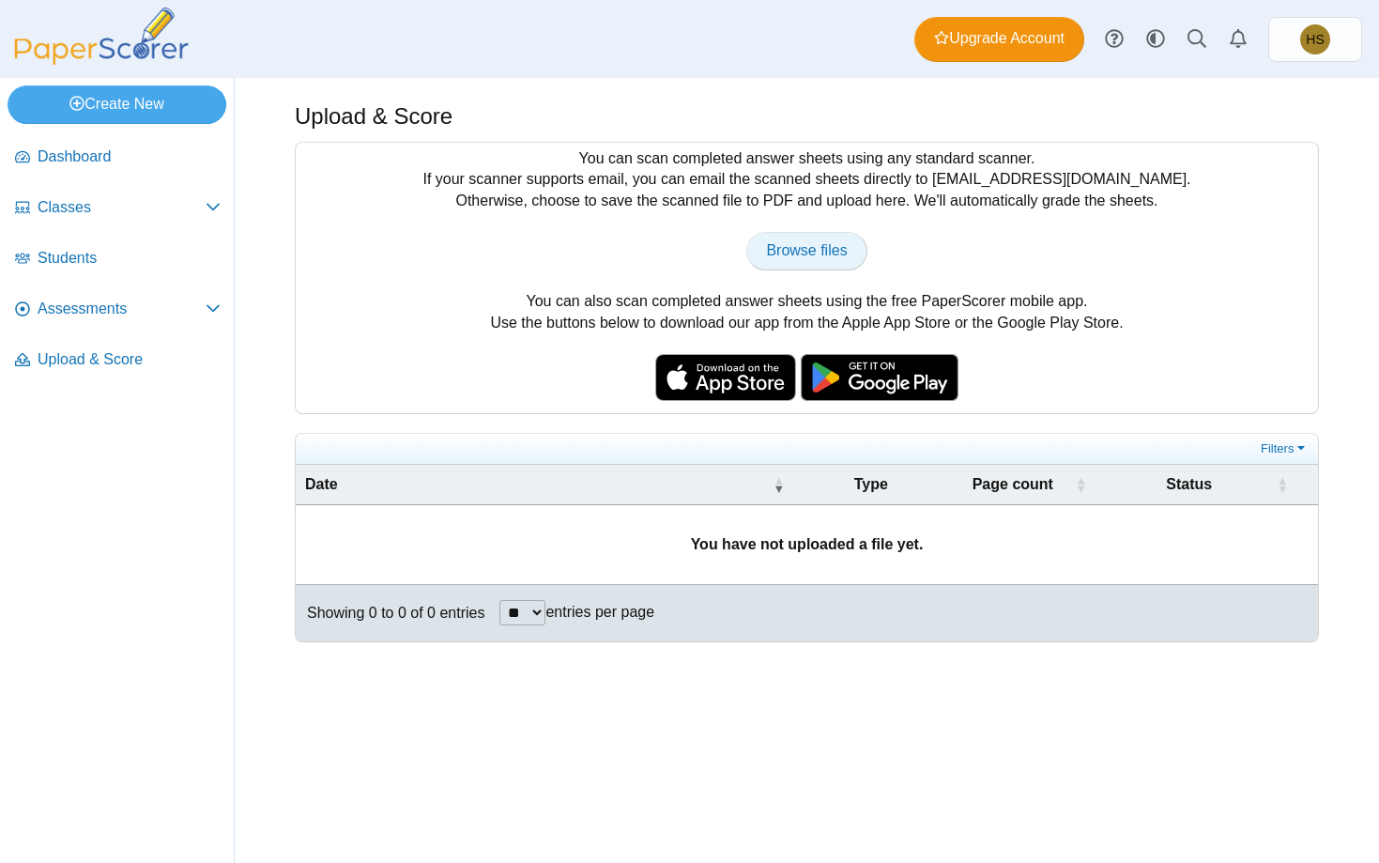
click at [804, 233] on link "Browse files" at bounding box center [806, 251] width 120 height 38
type input "**********"
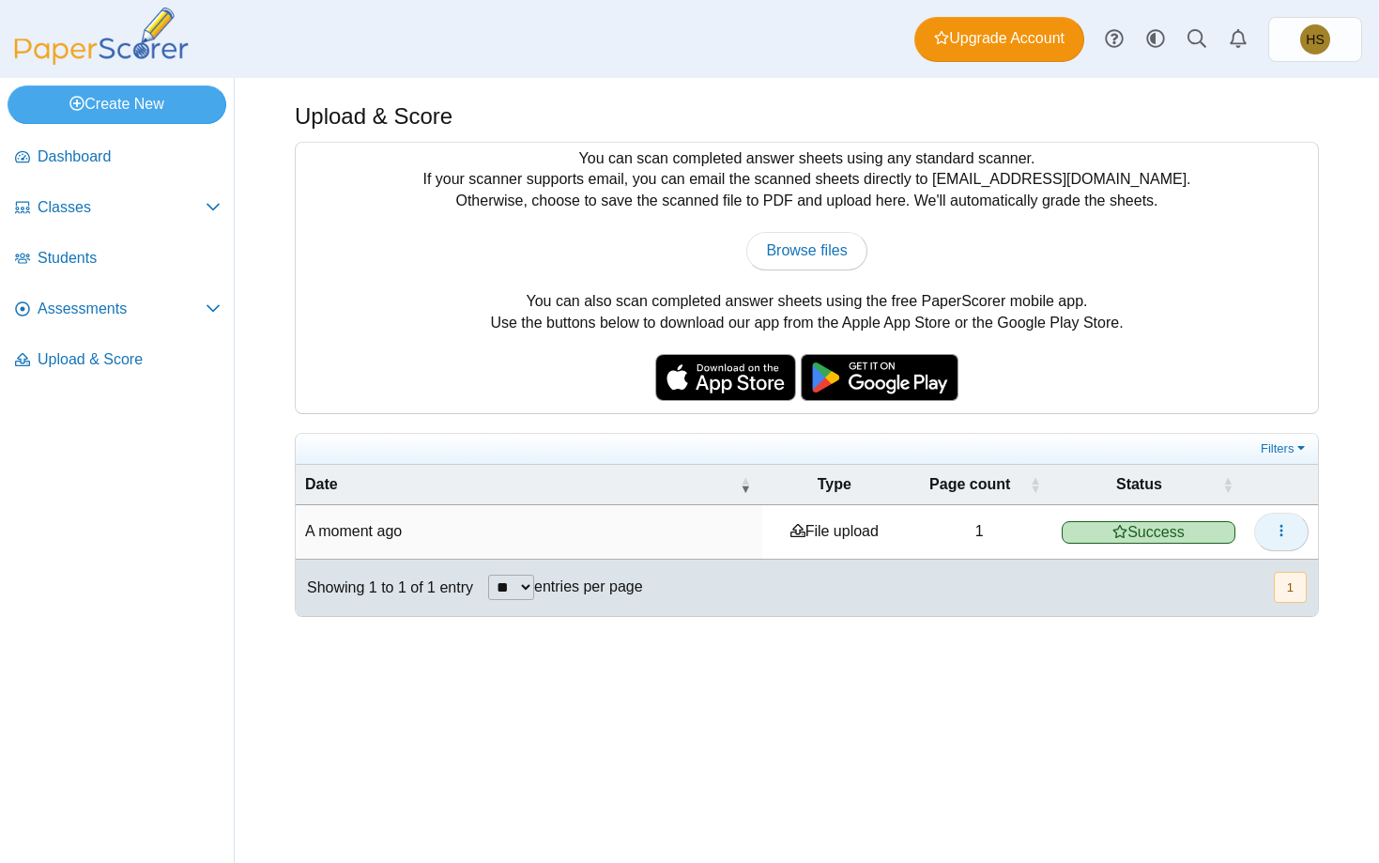
click at [1294, 530] on button "button" at bounding box center [1281, 532] width 54 height 38
click at [998, 706] on div "Upload & Score You can scan completed answer sheets using any standard scanner.…" at bounding box center [807, 470] width 1144 height 785
click at [71, 312] on span "Assessments" at bounding box center [122, 309] width 168 height 21
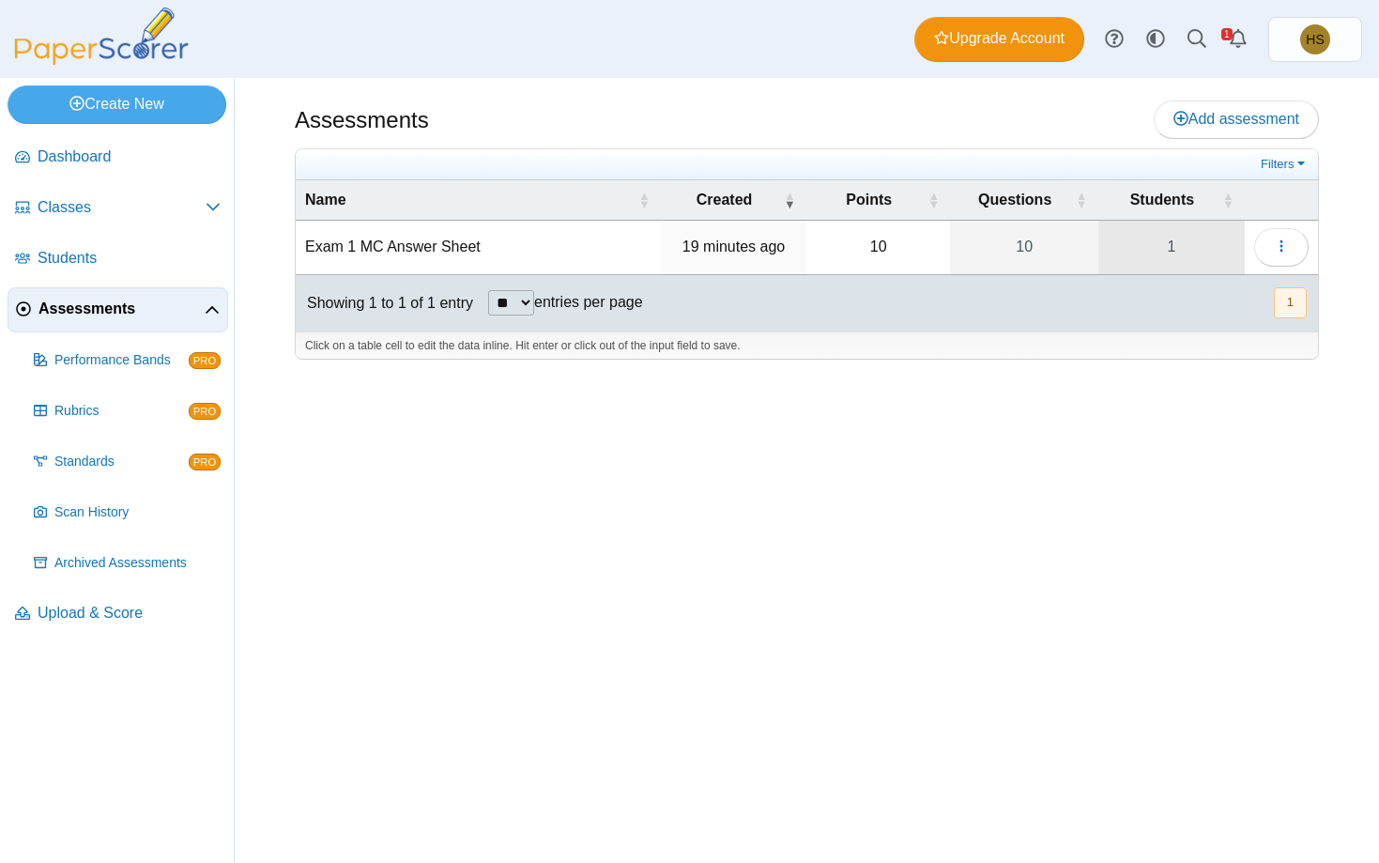
click at [1175, 249] on link "1" at bounding box center [1171, 247] width 146 height 53
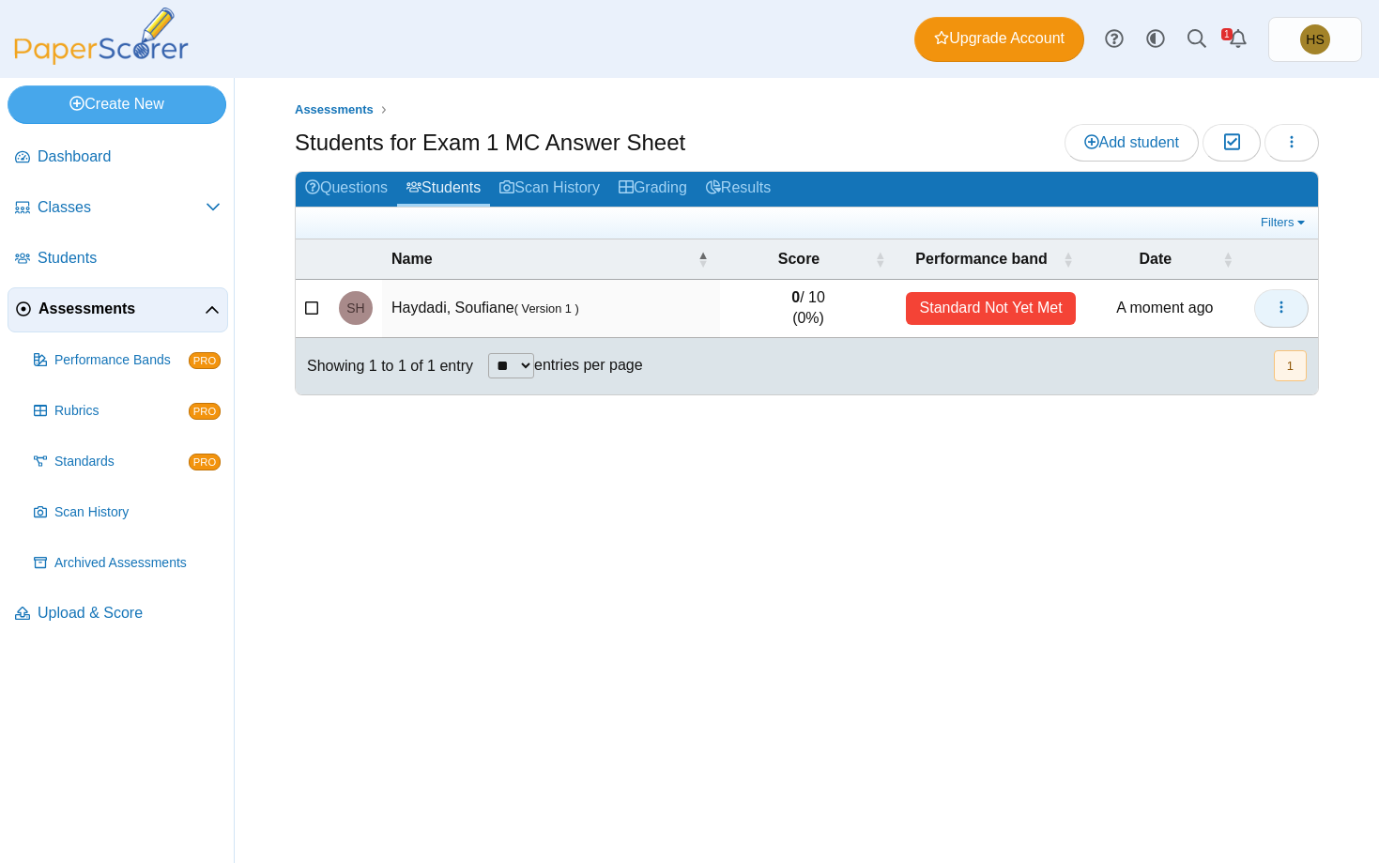
click at [1296, 305] on button "button" at bounding box center [1281, 308] width 54 height 38
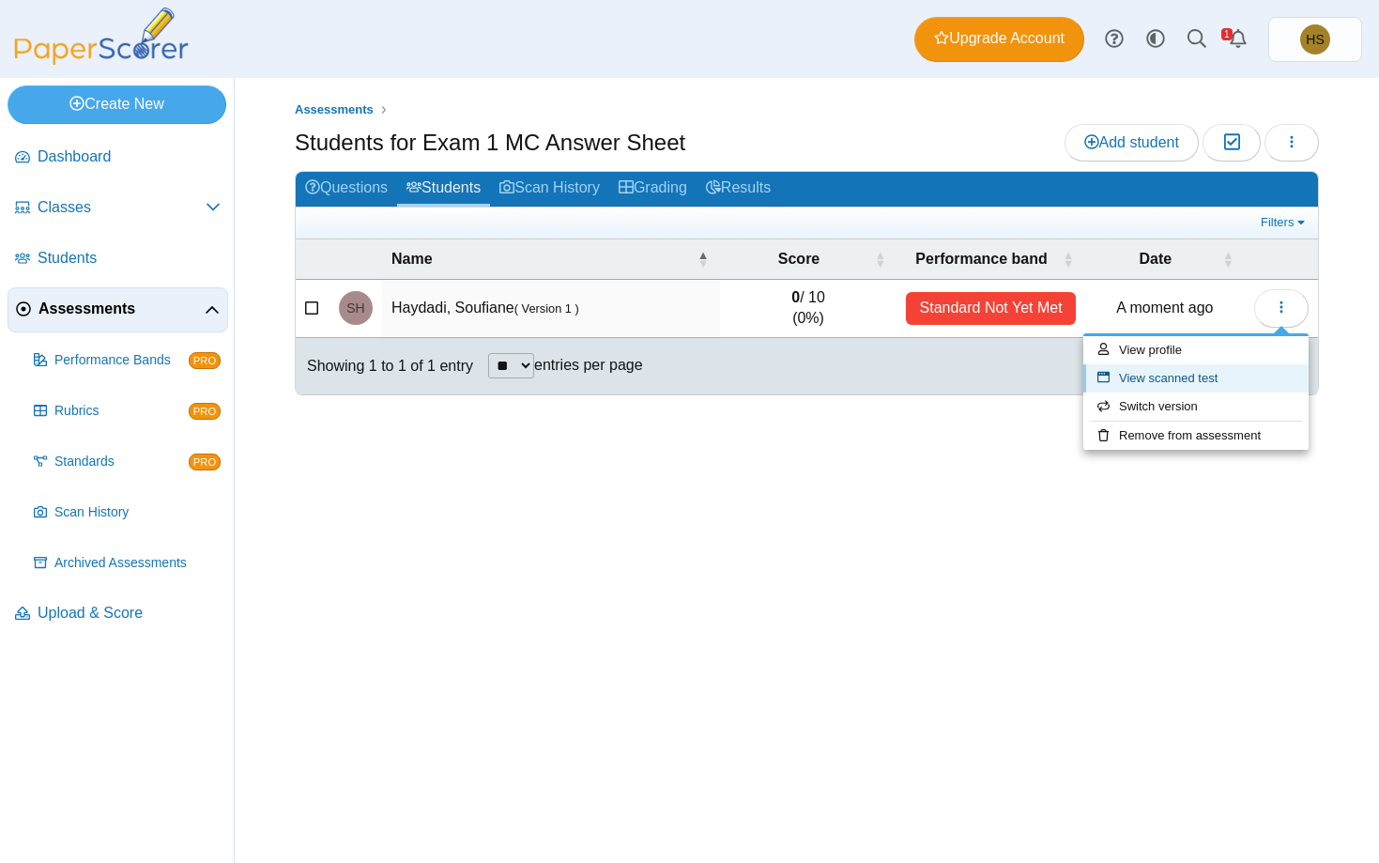
click at [1154, 379] on link "View scanned test" at bounding box center [1195, 378] width 225 height 28
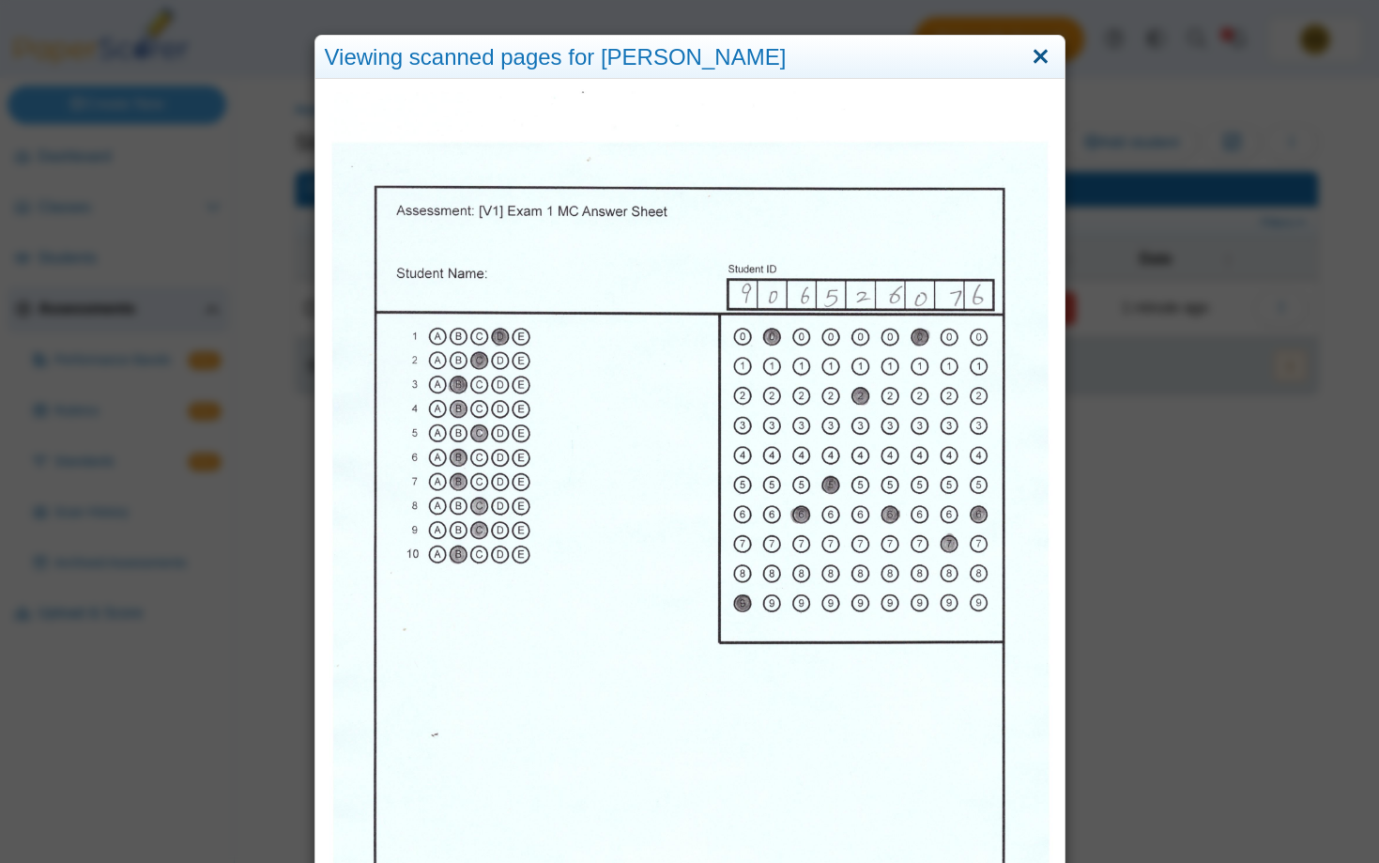
click at [1046, 57] on link "Close" at bounding box center [1040, 57] width 29 height 32
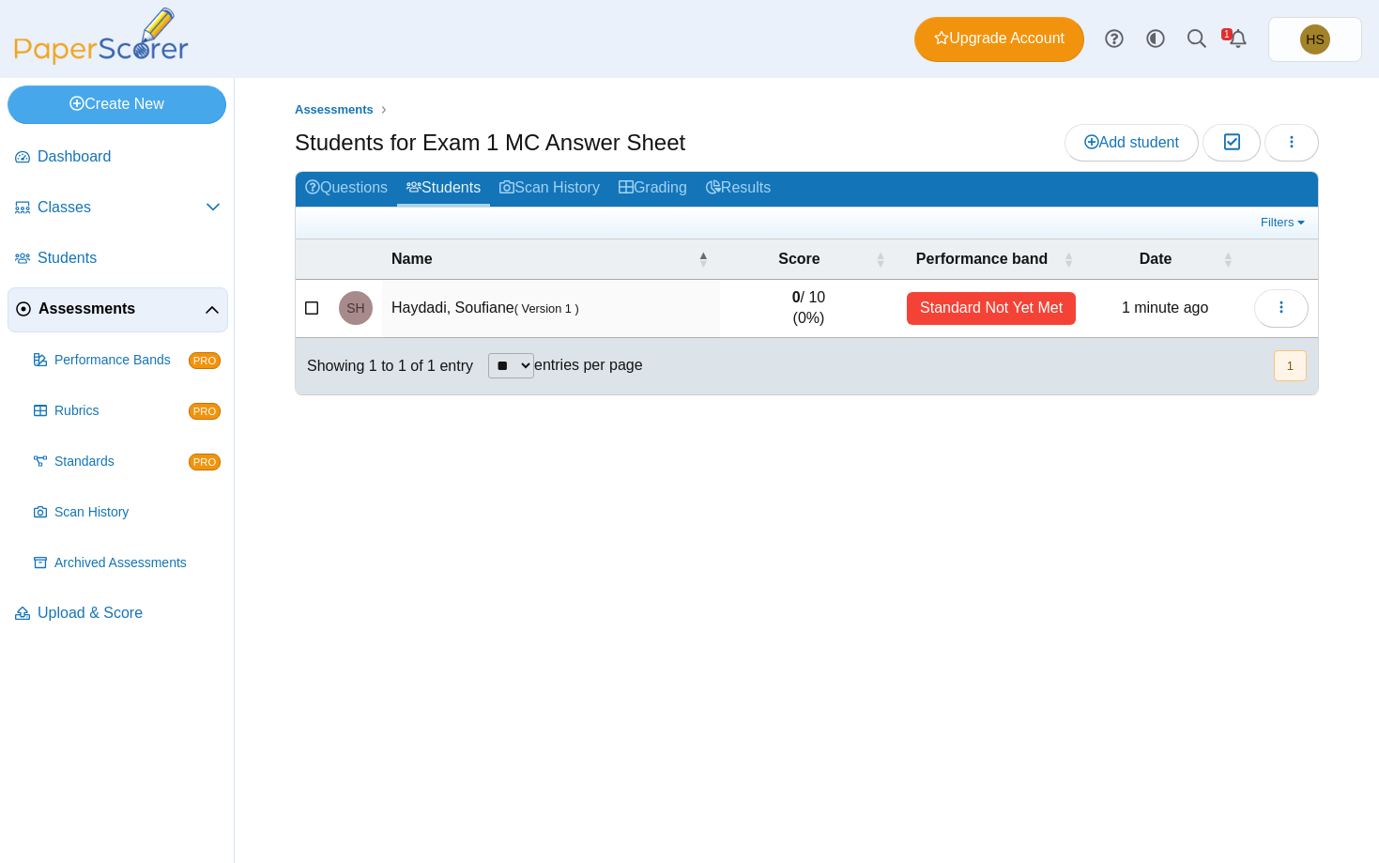
click at [989, 306] on div "Standard Not Yet Met" at bounding box center [991, 308] width 169 height 33
click at [1293, 304] on button "button" at bounding box center [1281, 308] width 54 height 38
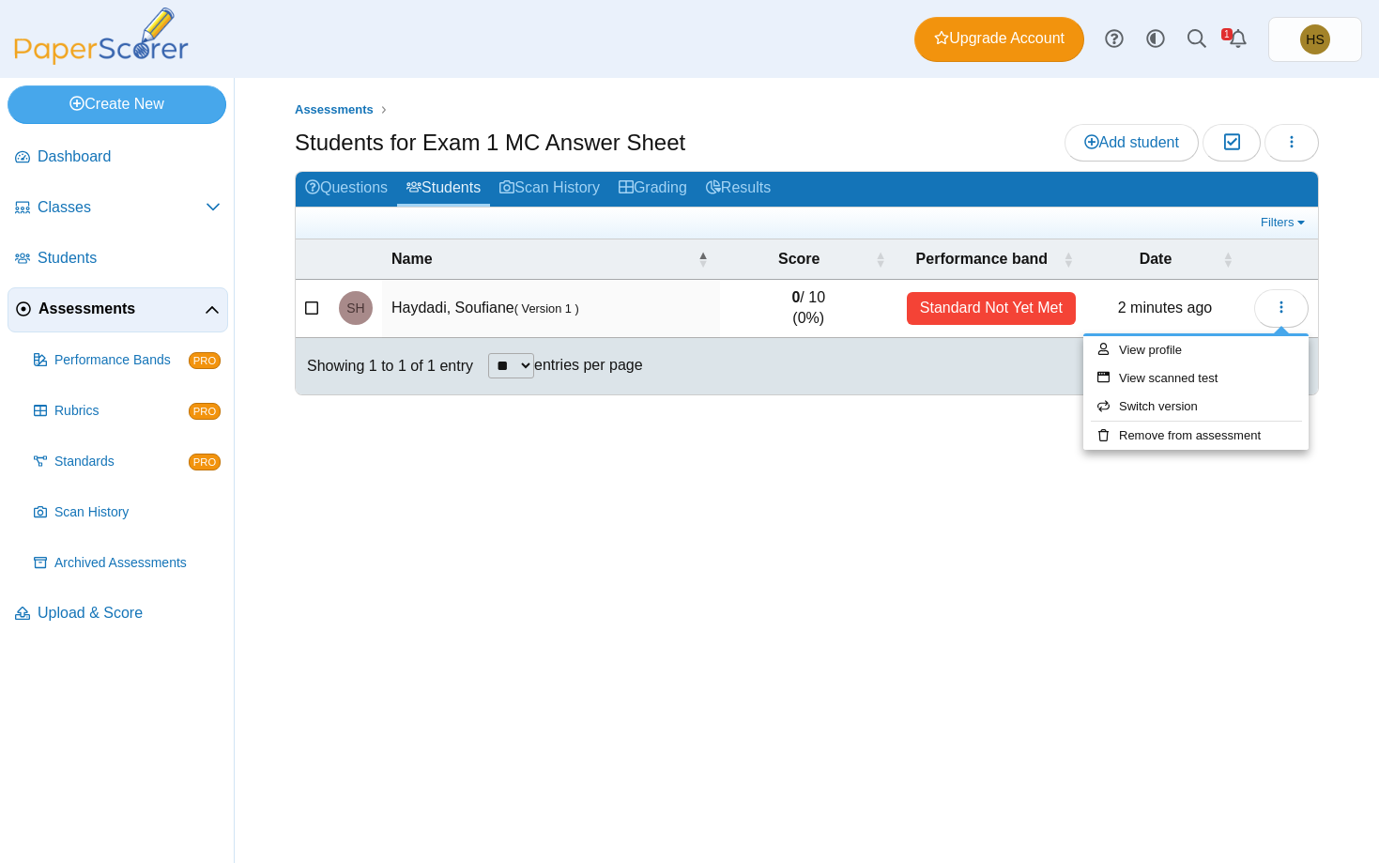
click at [95, 310] on span "Assessments" at bounding box center [121, 309] width 166 height 21
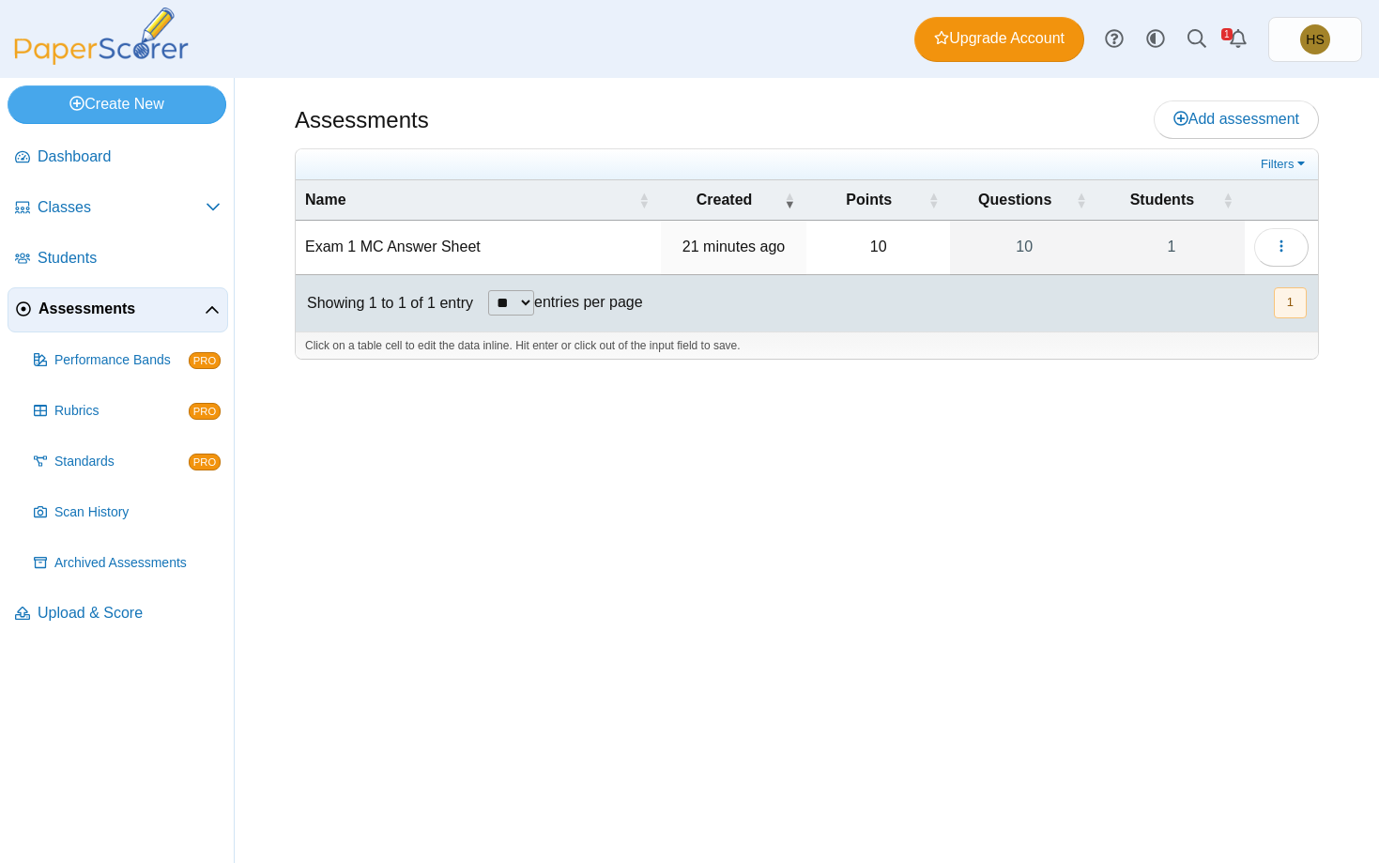
click at [92, 308] on span "Assessments" at bounding box center [121, 309] width 166 height 21
click at [428, 252] on td "Exam 1 MC Answer Sheet" at bounding box center [478, 248] width 365 height 54
click at [409, 460] on div "Assessments Add assessment 10 1" at bounding box center [807, 470] width 1144 height 785
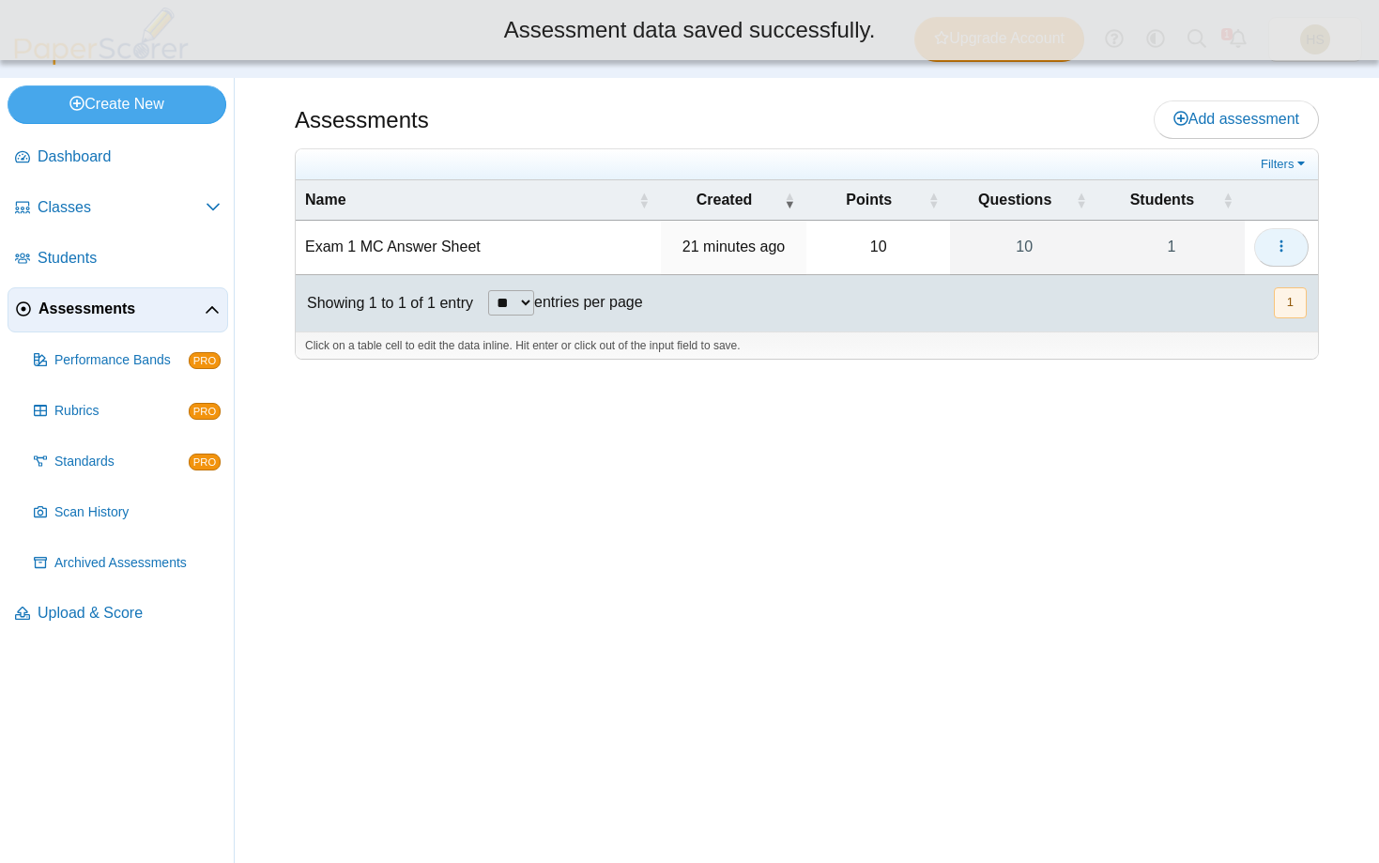
click at [1286, 253] on icon "button" at bounding box center [1281, 245] width 15 height 15
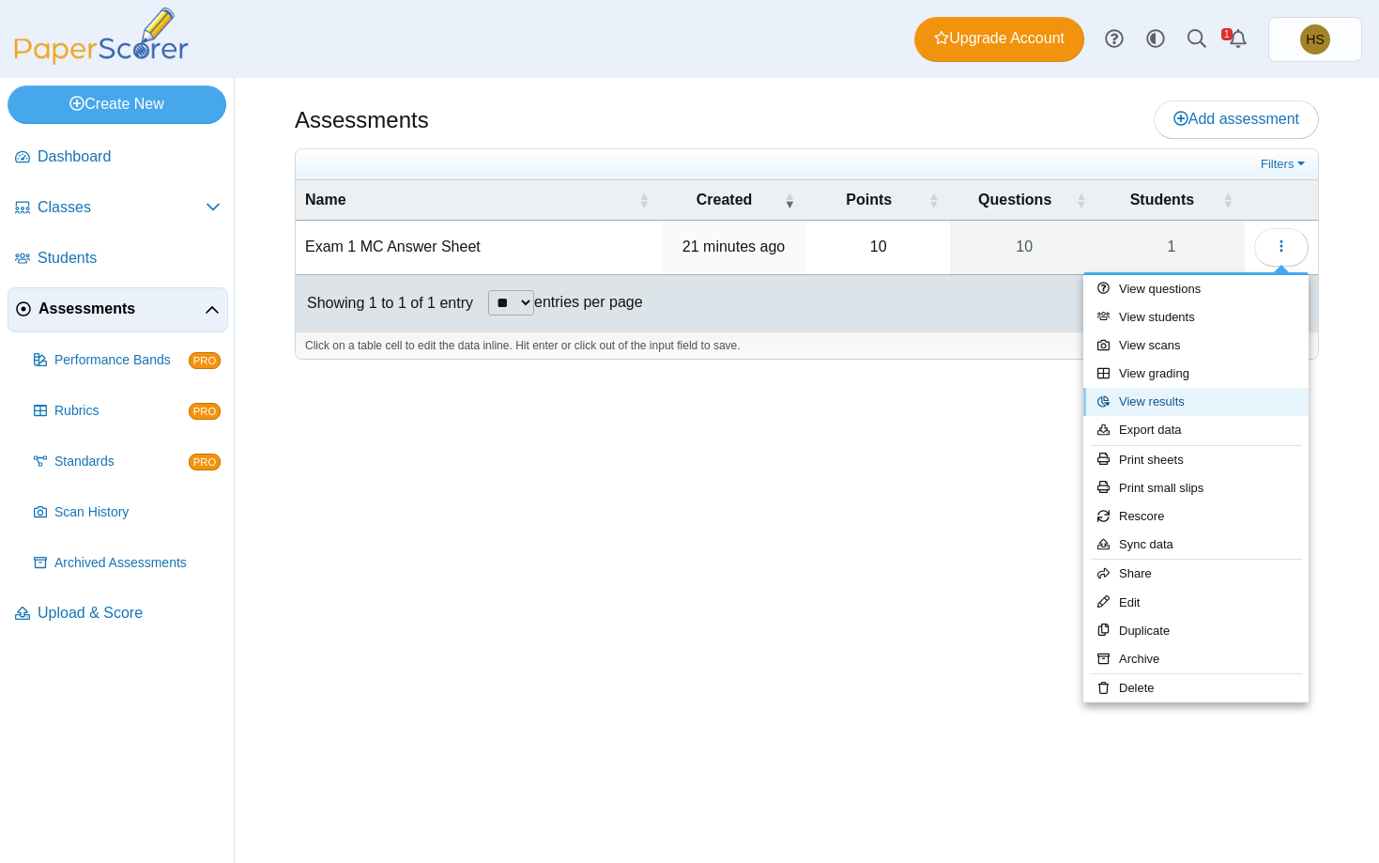
click at [1174, 398] on link "View results" at bounding box center [1195, 402] width 225 height 28
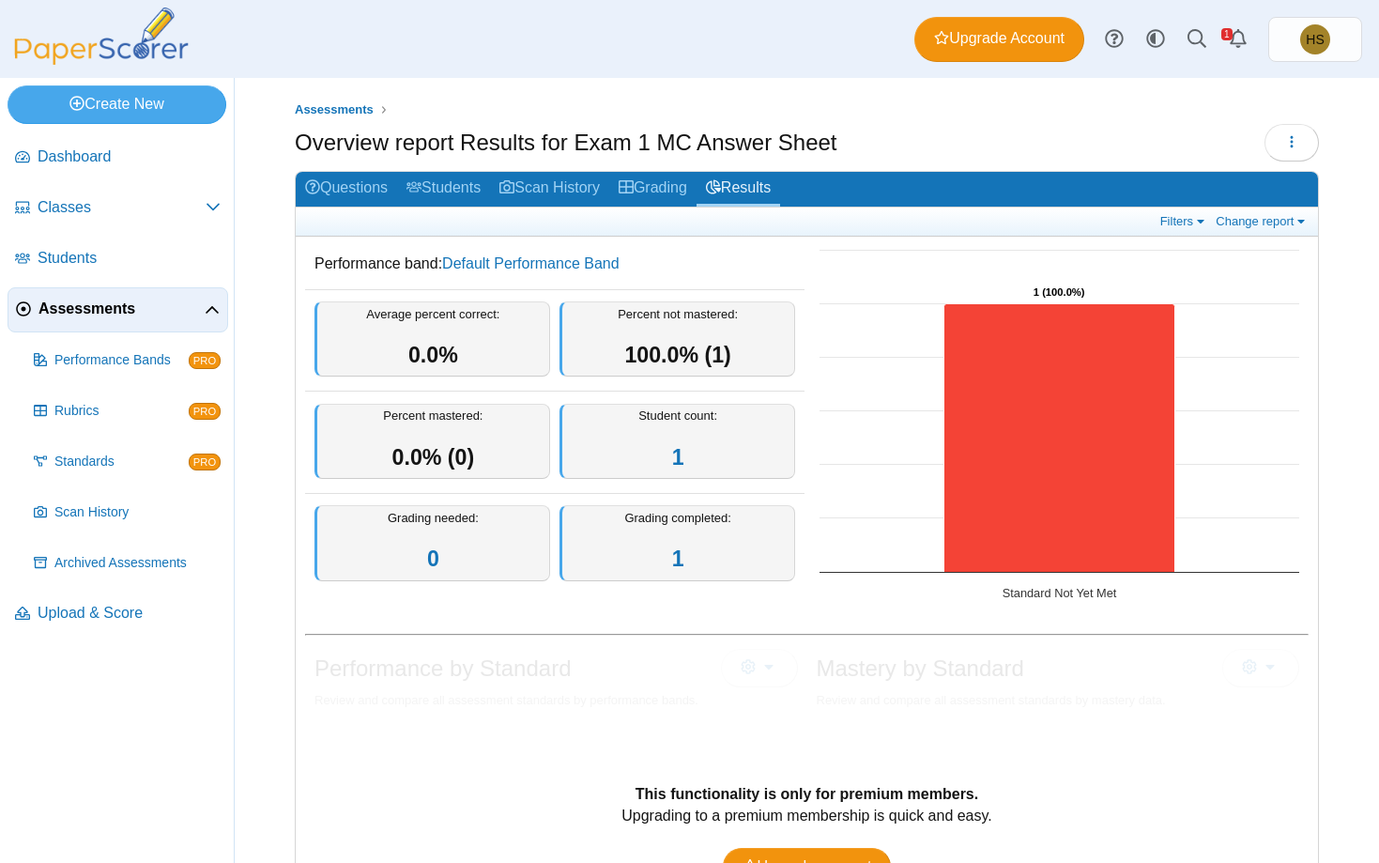
drag, startPoint x: 1001, startPoint y: 591, endPoint x: 1095, endPoint y: 594, distance: 94.9
click at [1095, 594] on icon "Created with Highcharts 12.3.0 1 (100.0%) ​ 1 (100.0%) Standard Not Yet Met" at bounding box center [1059, 427] width 498 height 375
click at [95, 566] on span "Archived Assessments" at bounding box center [137, 563] width 166 height 19
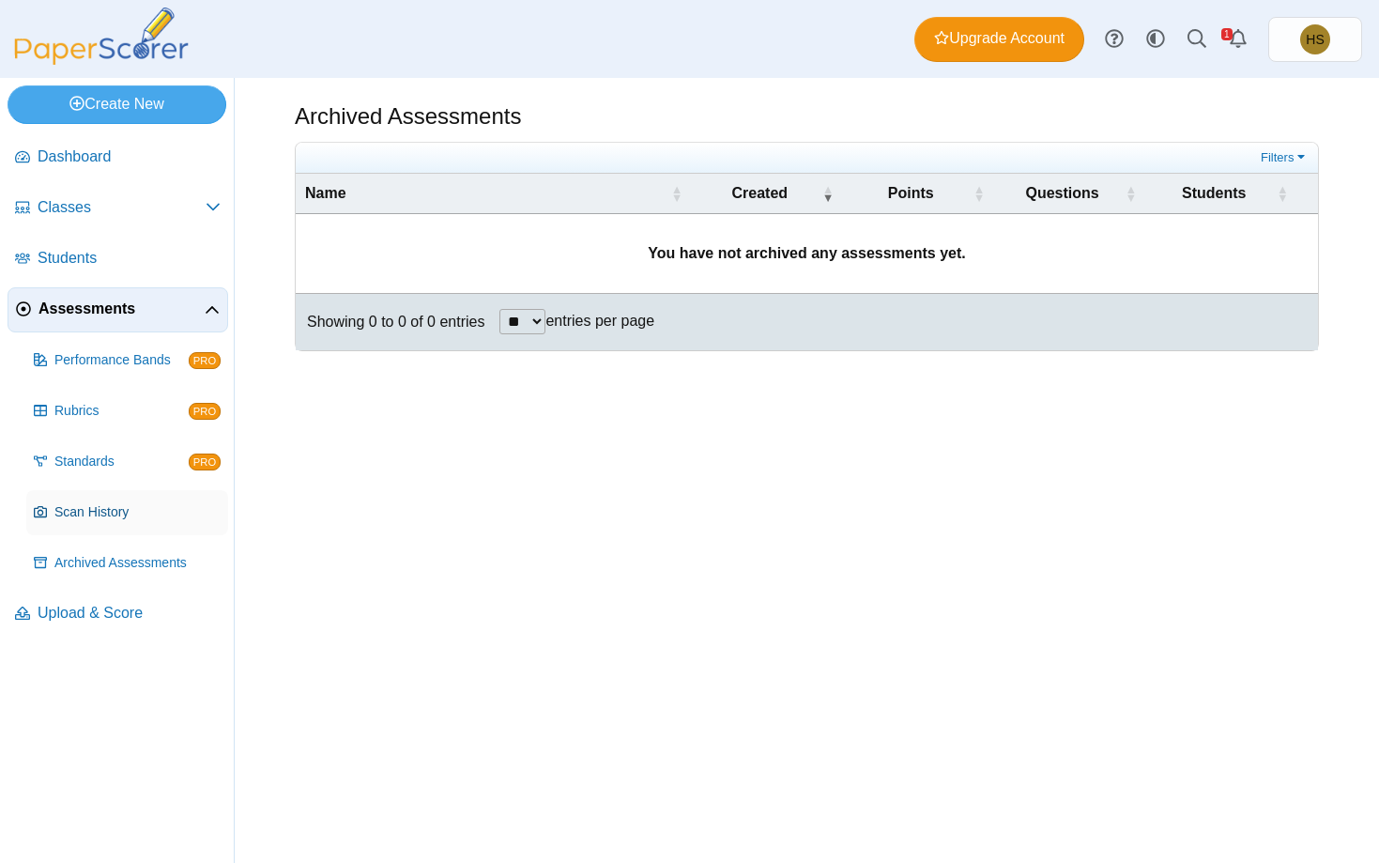
click at [83, 518] on span "Scan History" at bounding box center [137, 512] width 166 height 19
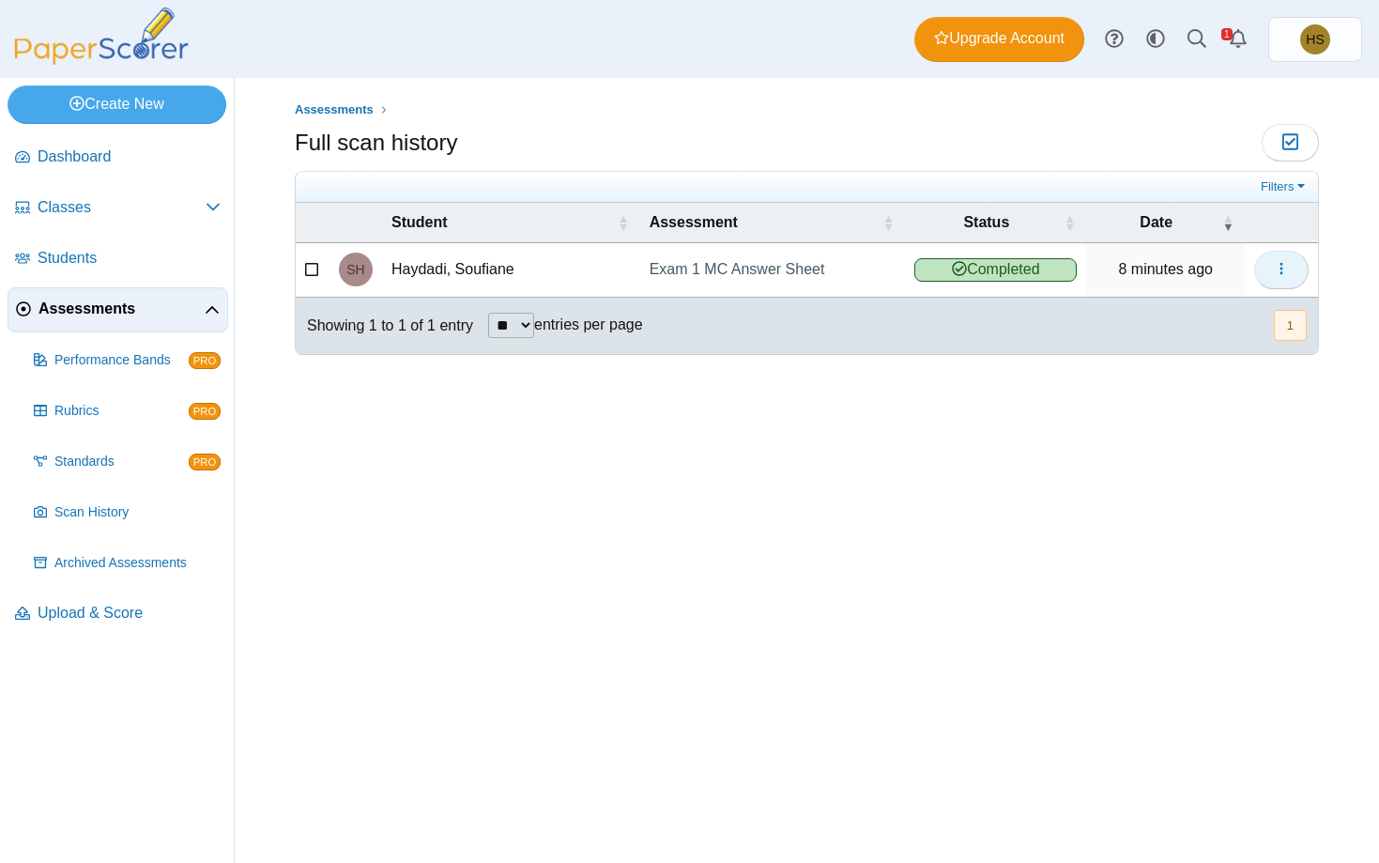
click at [1279, 271] on icon "button" at bounding box center [1281, 268] width 15 height 15
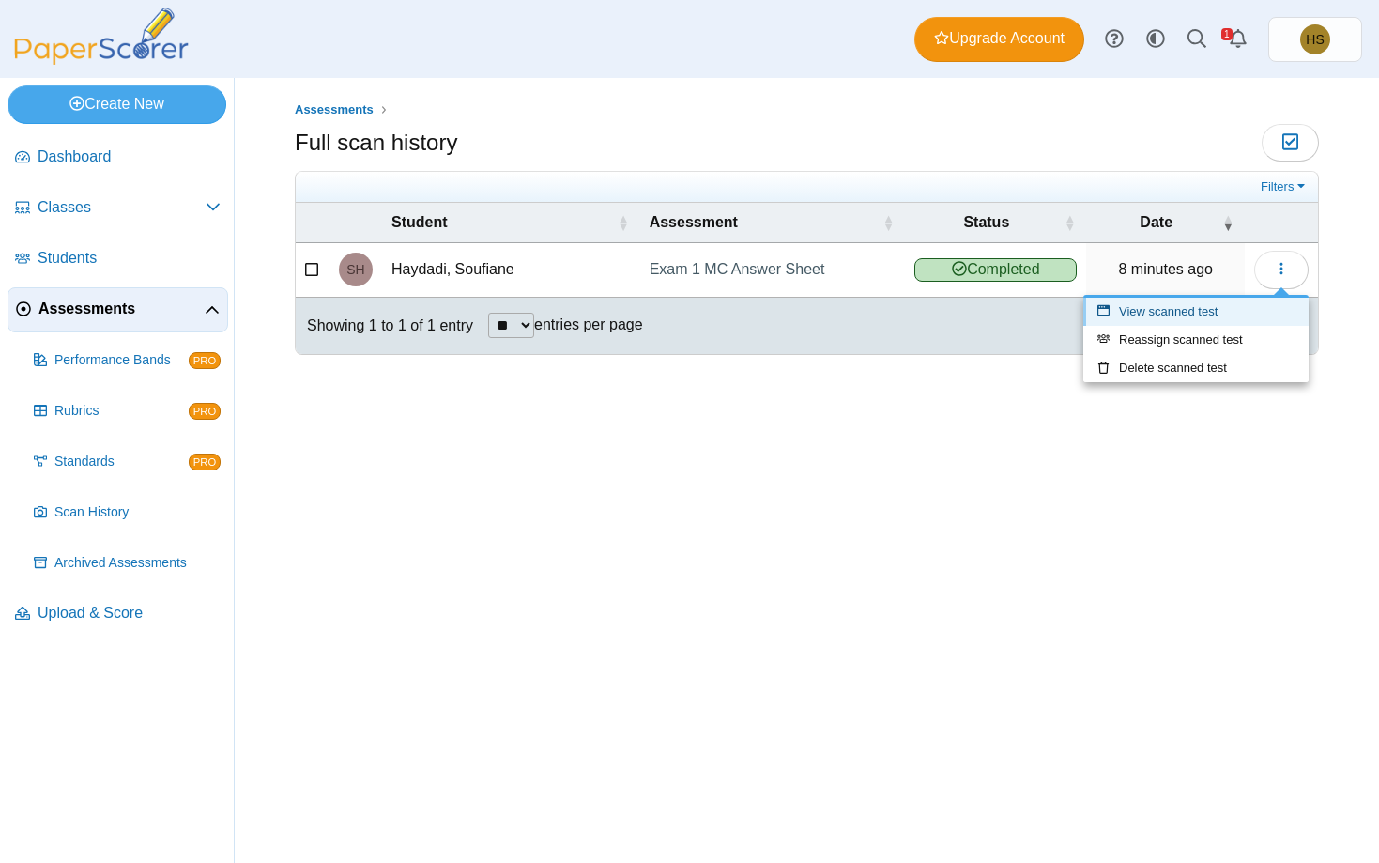
click at [1155, 316] on link "View scanned test" at bounding box center [1195, 312] width 225 height 28
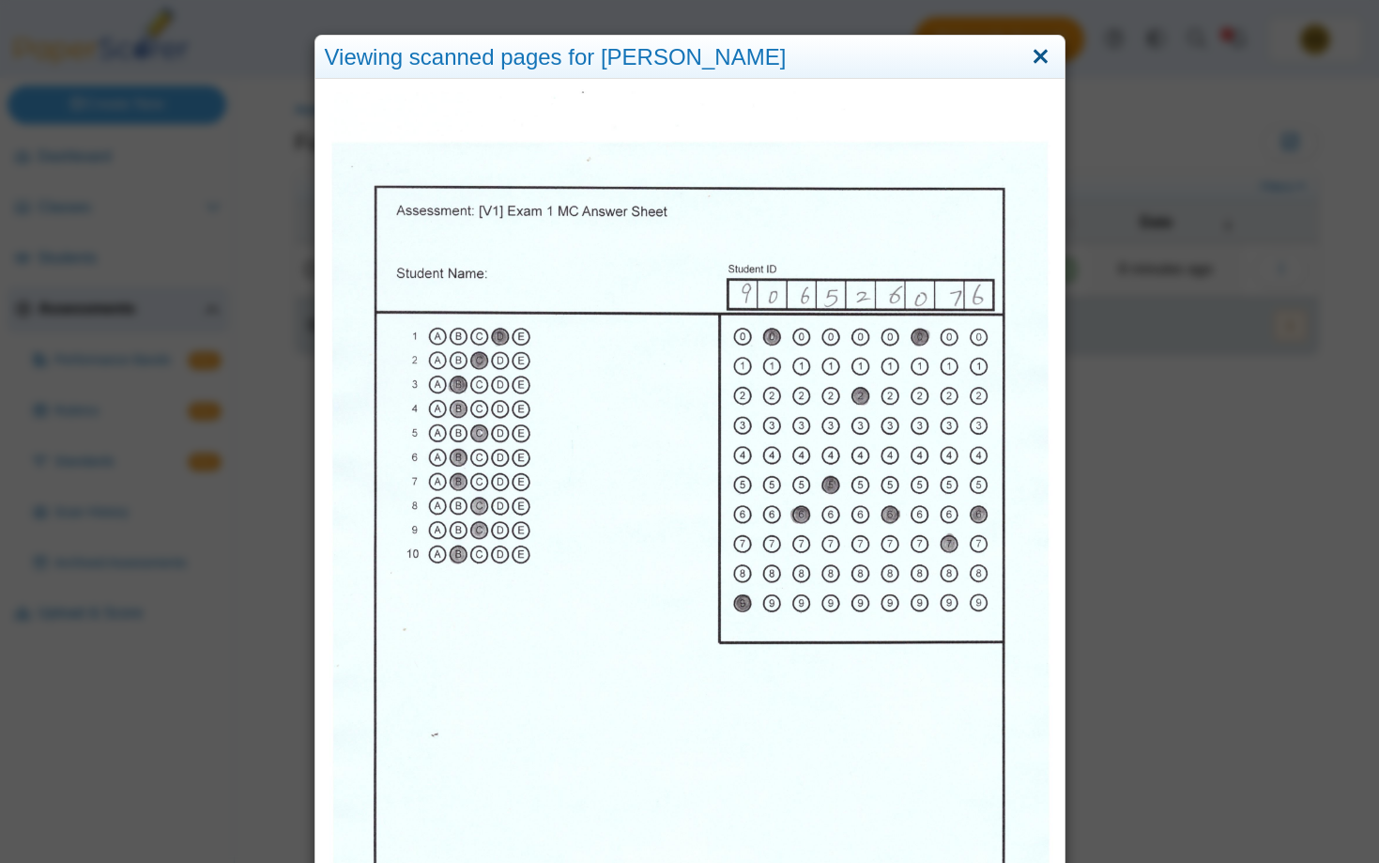
click at [1032, 59] on link "Close" at bounding box center [1040, 57] width 29 height 32
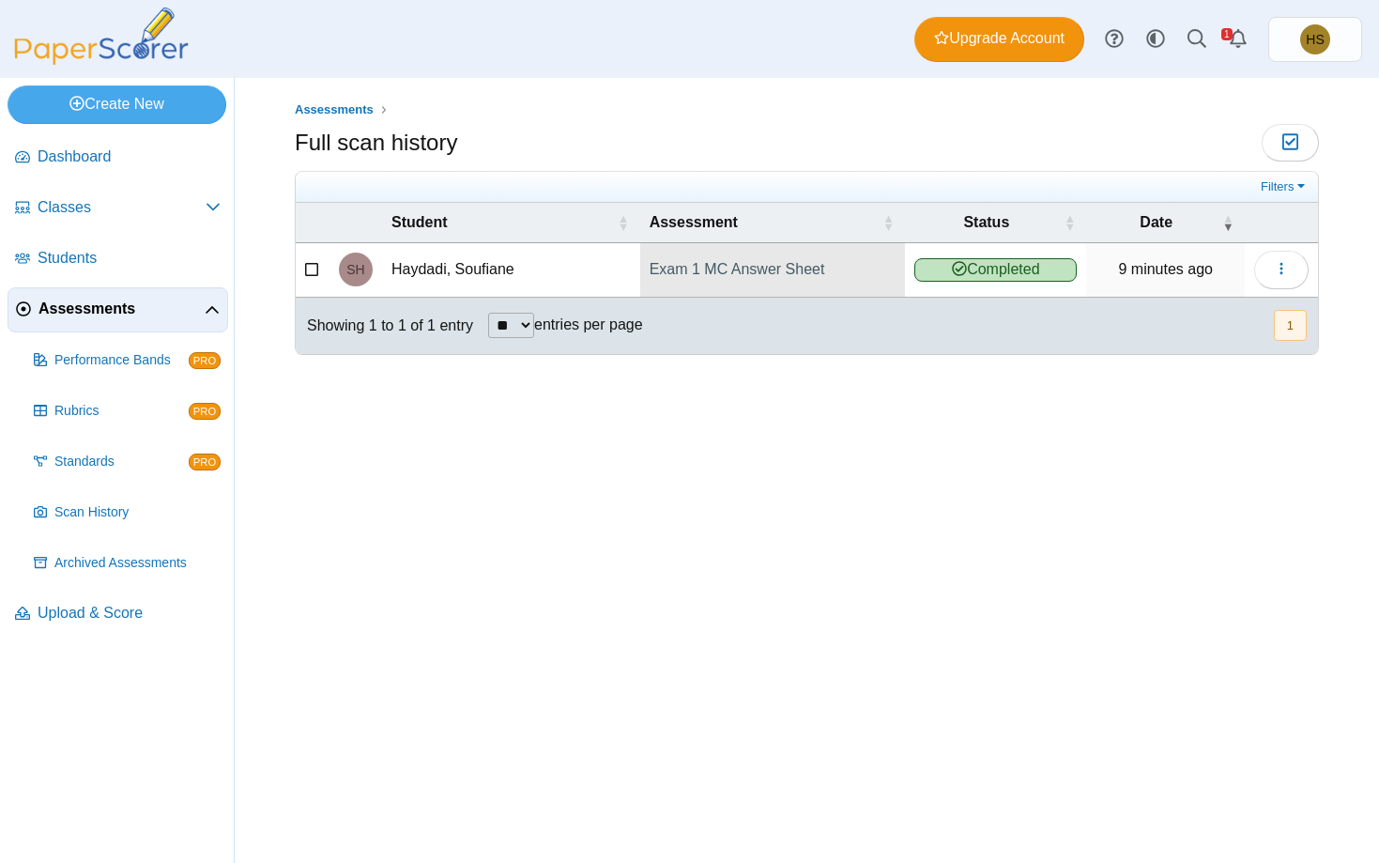
click at [747, 268] on link "Exam 1 MC Answer Sheet" at bounding box center [773, 269] width 266 height 53
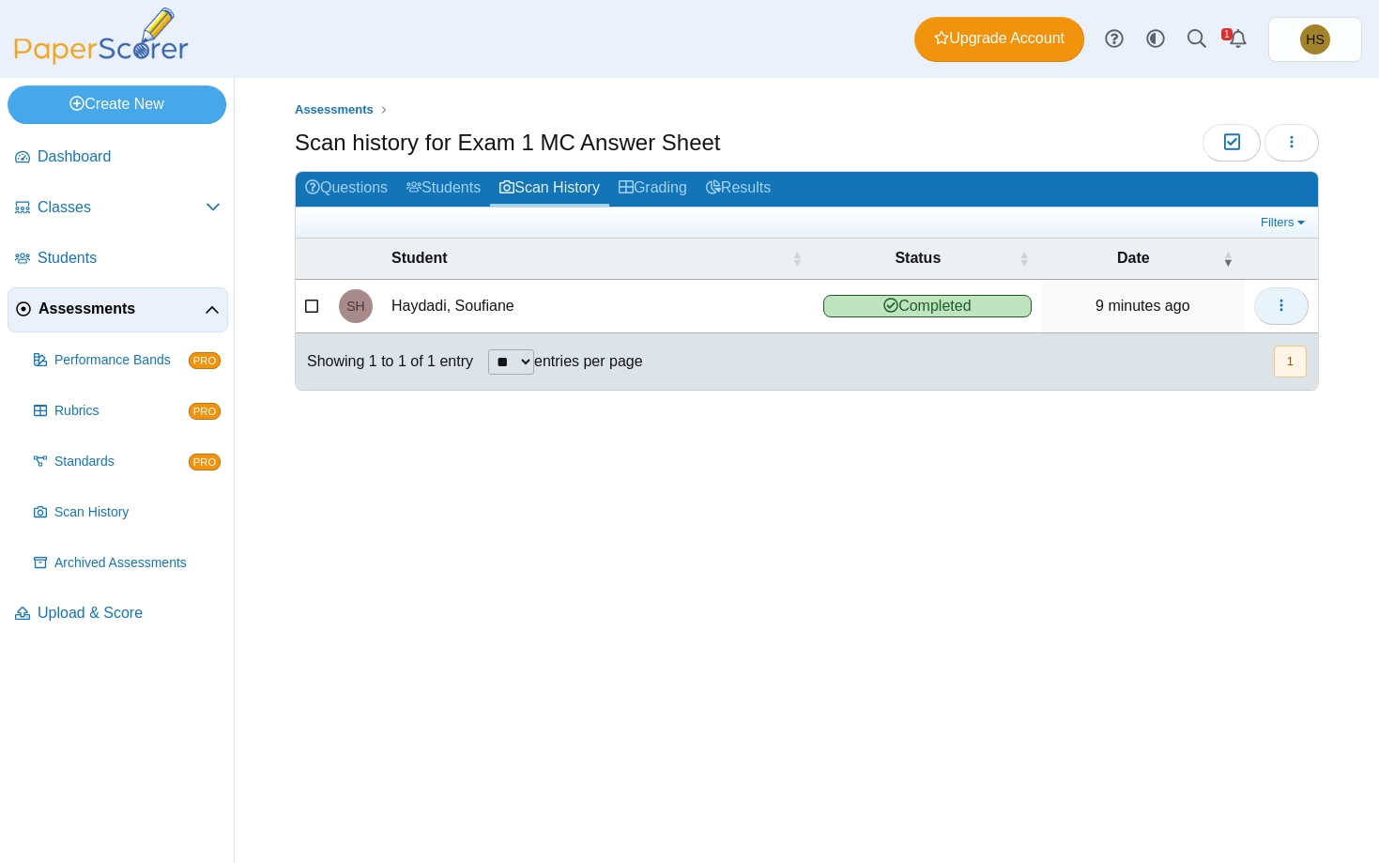
click at [1275, 308] on icon "button" at bounding box center [1281, 305] width 15 height 15
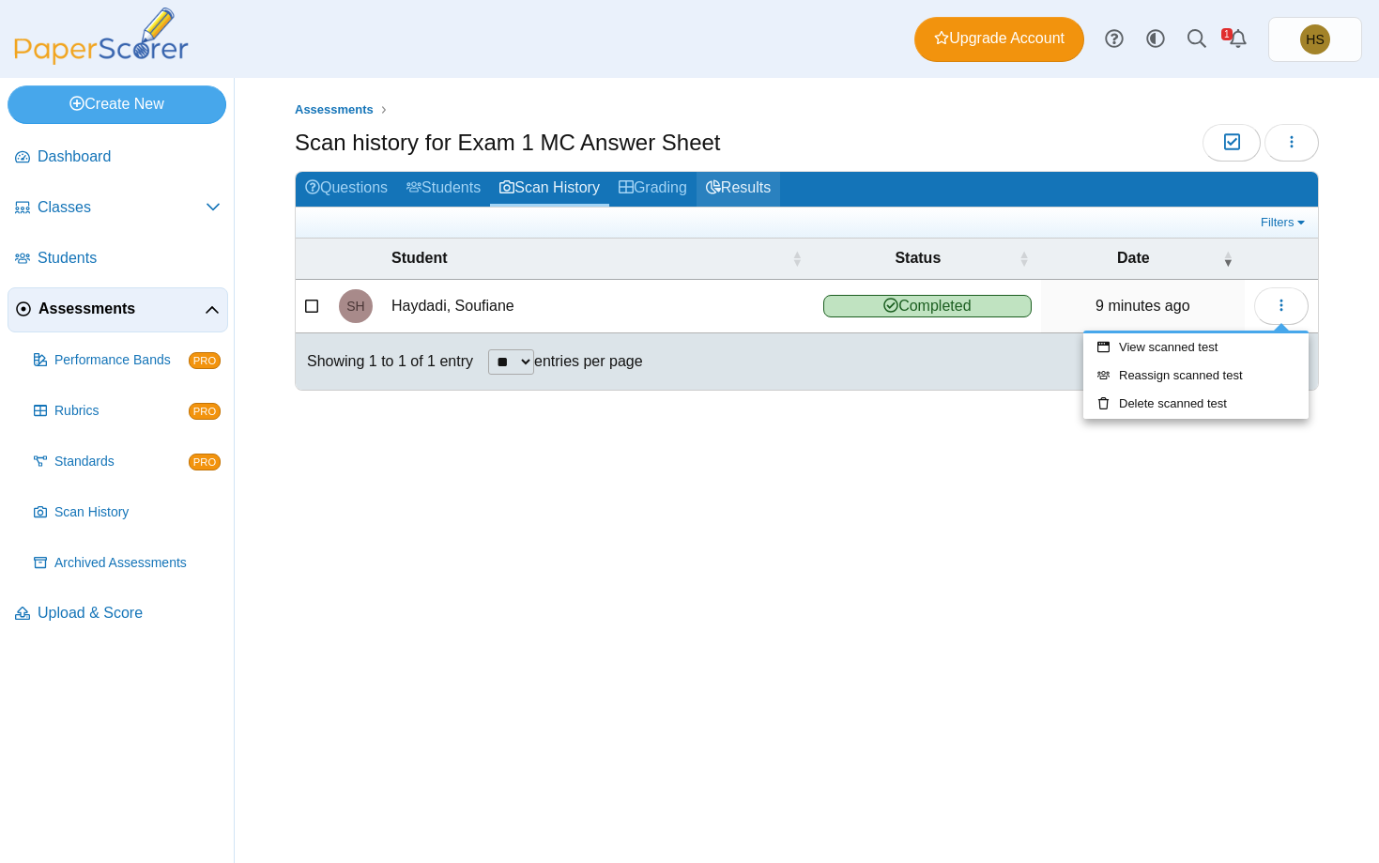
click at [736, 175] on link "Results" at bounding box center [739, 189] width 84 height 35
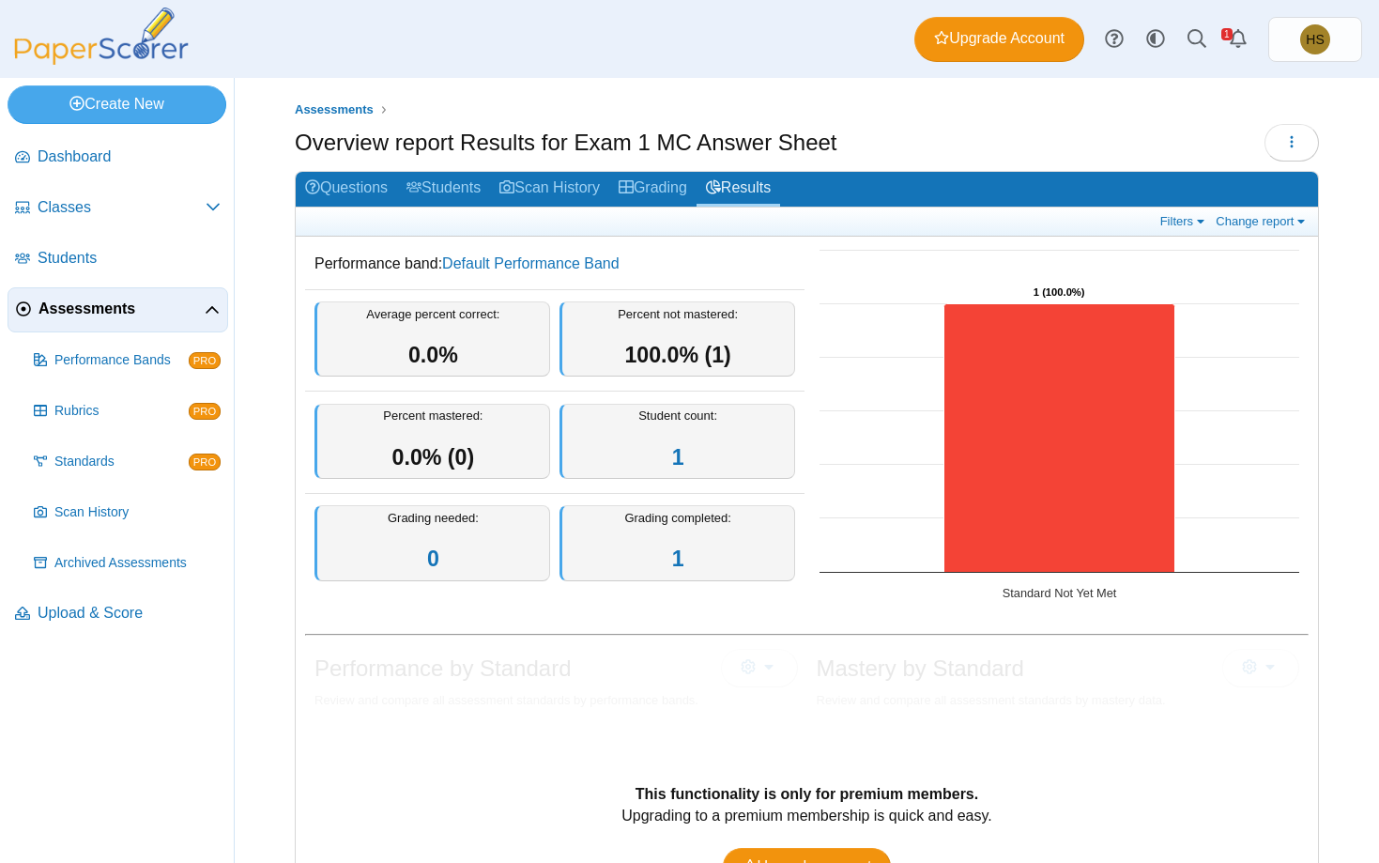
drag, startPoint x: 1003, startPoint y: 588, endPoint x: 1137, endPoint y: 588, distance: 134.2
click at [1137, 588] on icon "Created with Highcharts 12.3.0 1 (100.0%) ​ 1 (100.0%) Standard Not Yet Met" at bounding box center [1059, 427] width 498 height 375
click at [98, 615] on span "Upload & Score" at bounding box center [129, 613] width 183 height 21
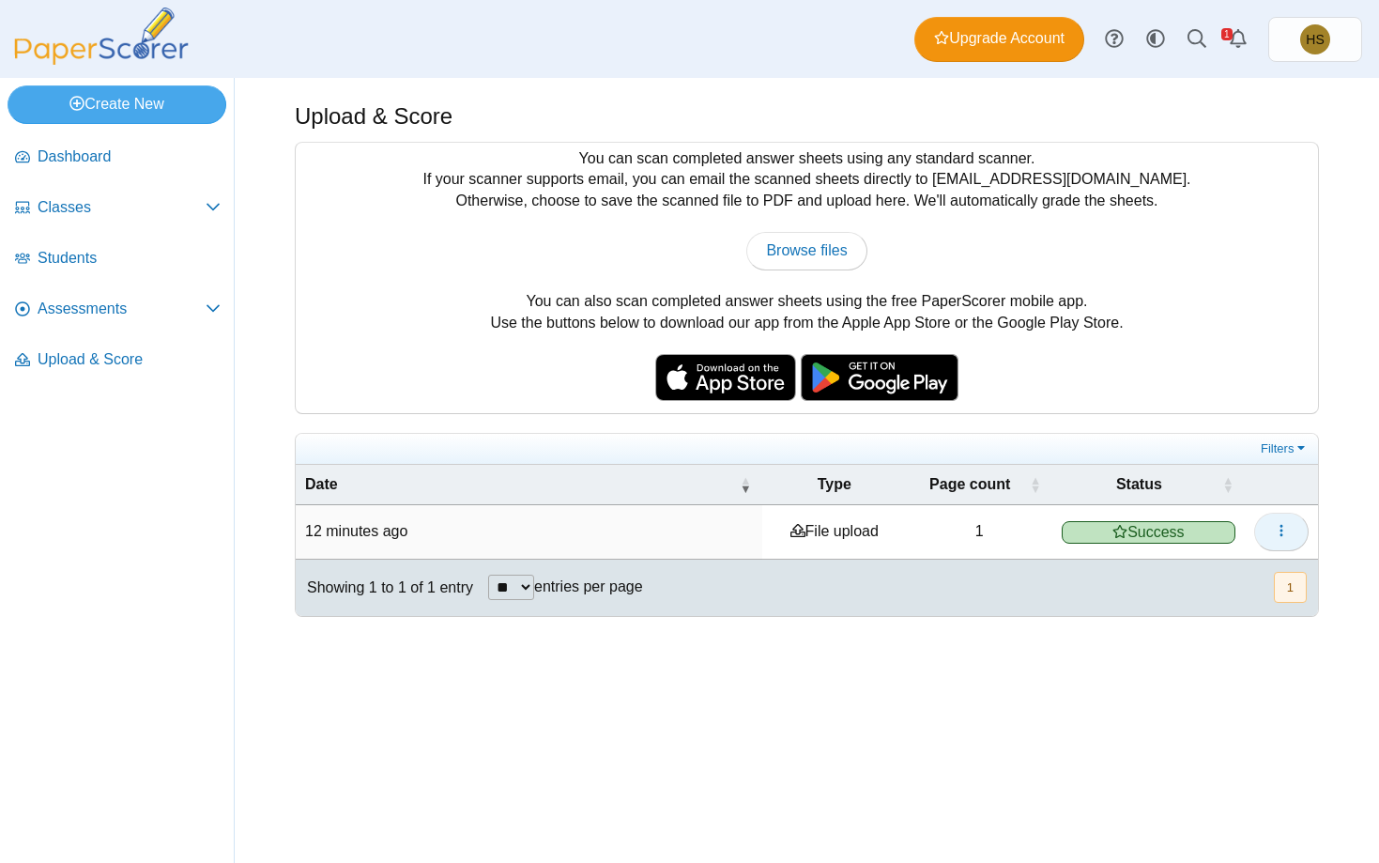
click at [1296, 523] on button "button" at bounding box center [1281, 532] width 54 height 38
click at [71, 299] on span "Assessments" at bounding box center [122, 309] width 168 height 21
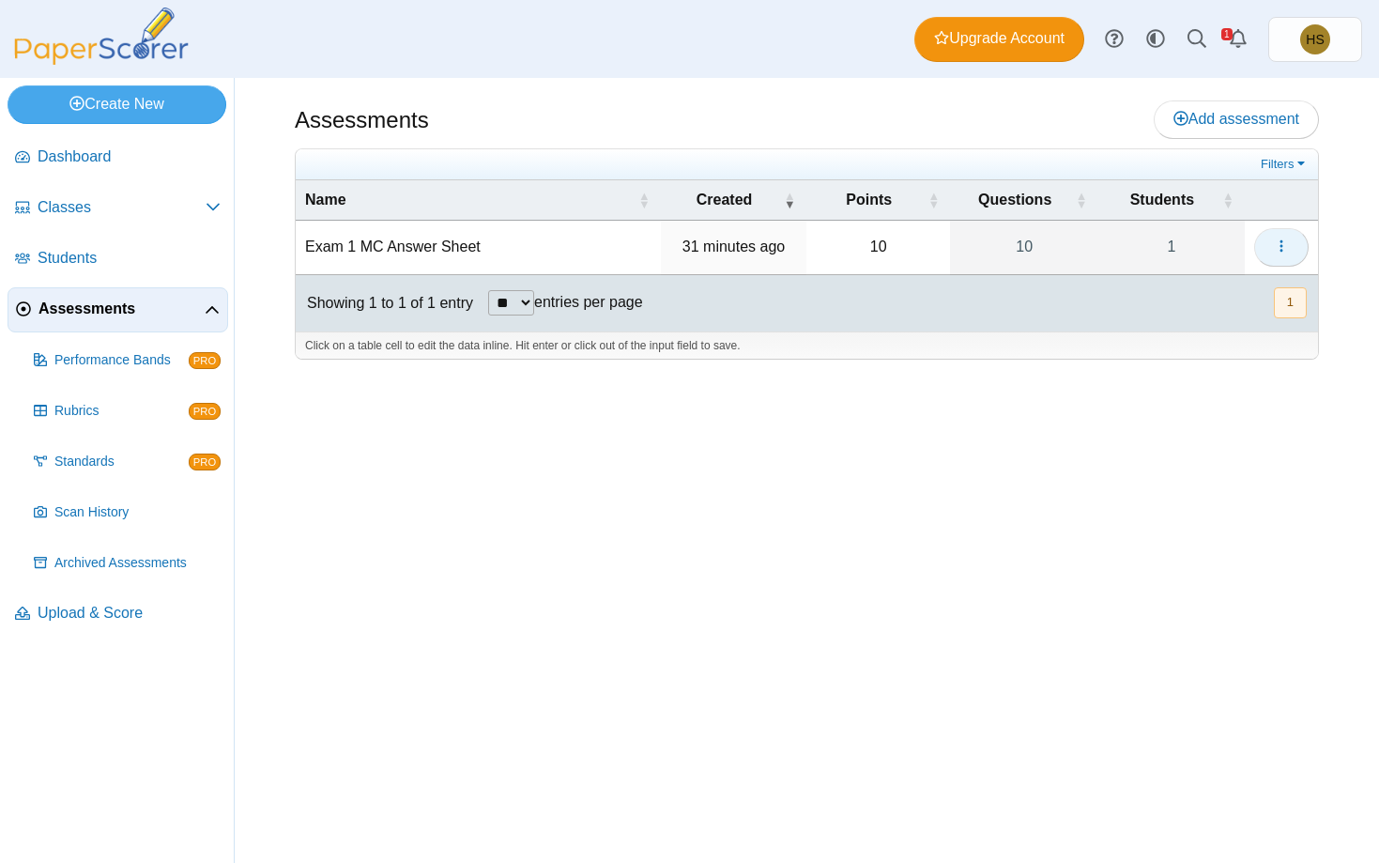
click at [1285, 258] on button "button" at bounding box center [1281, 247] width 54 height 38
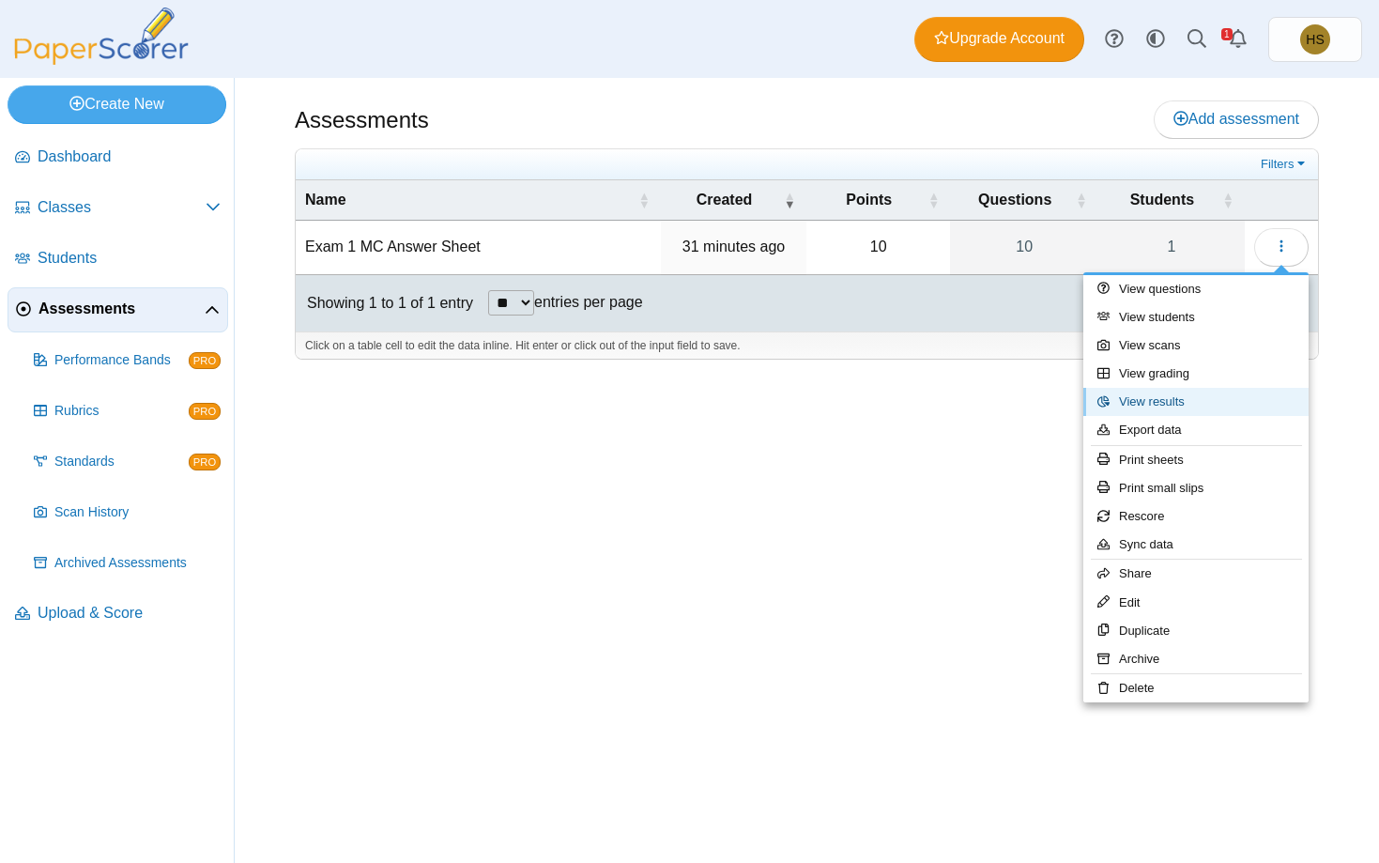
click at [1157, 405] on link "View results" at bounding box center [1195, 402] width 225 height 28
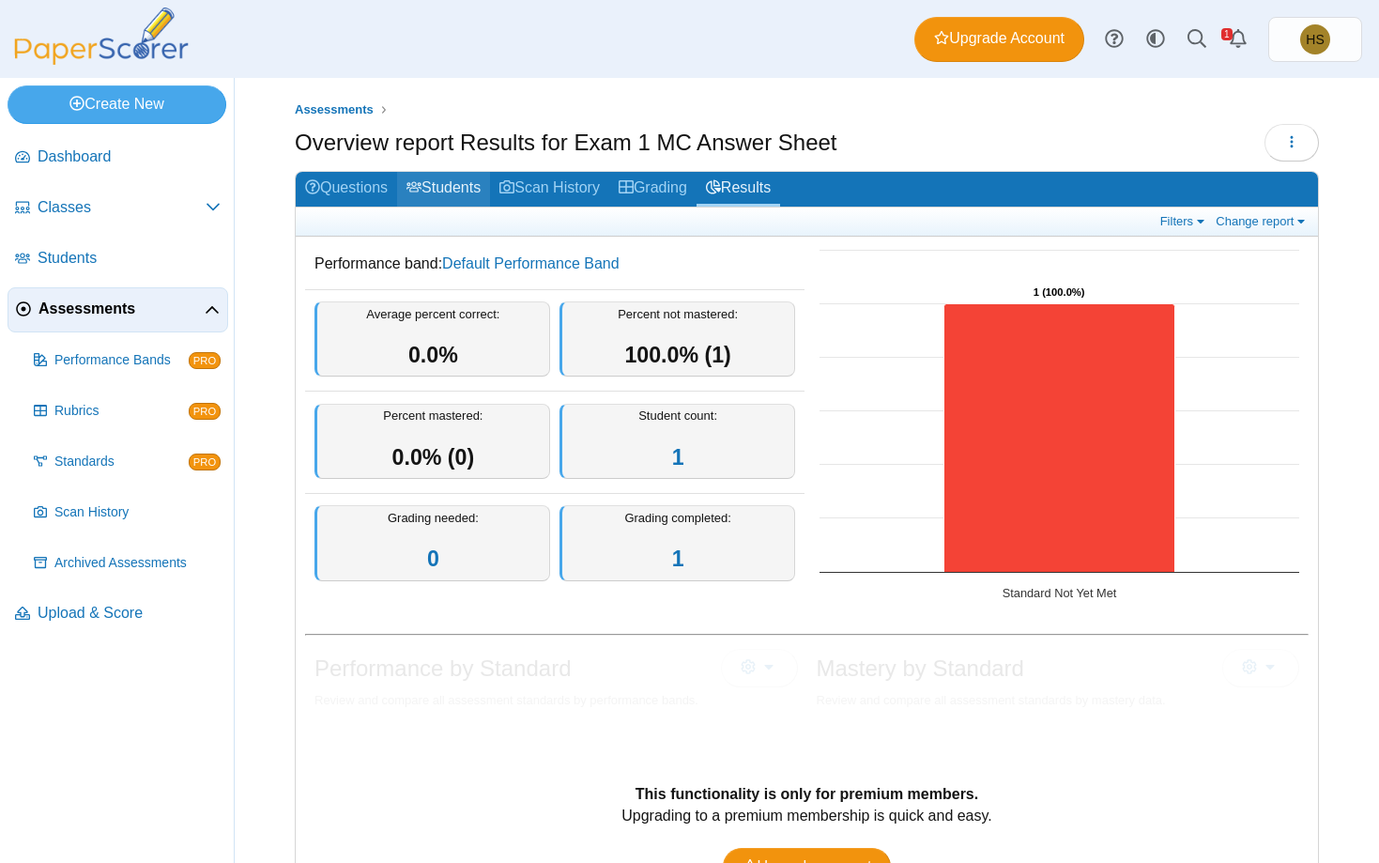
click at [446, 185] on link "Students" at bounding box center [443, 189] width 93 height 35
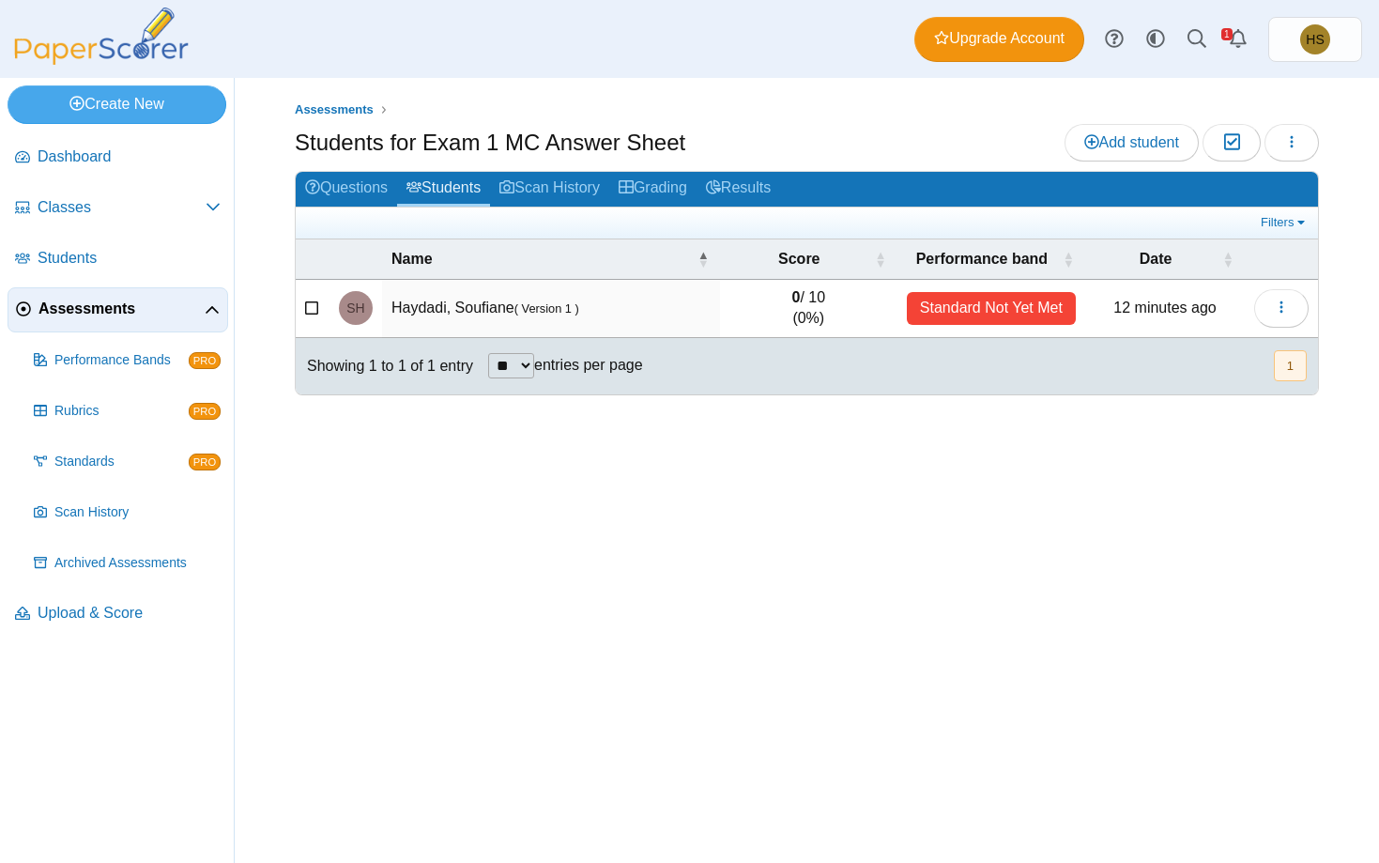
click at [951, 311] on div "Standard Not Yet Met" at bounding box center [991, 308] width 169 height 33
click at [1288, 309] on icon "button" at bounding box center [1281, 306] width 15 height 15
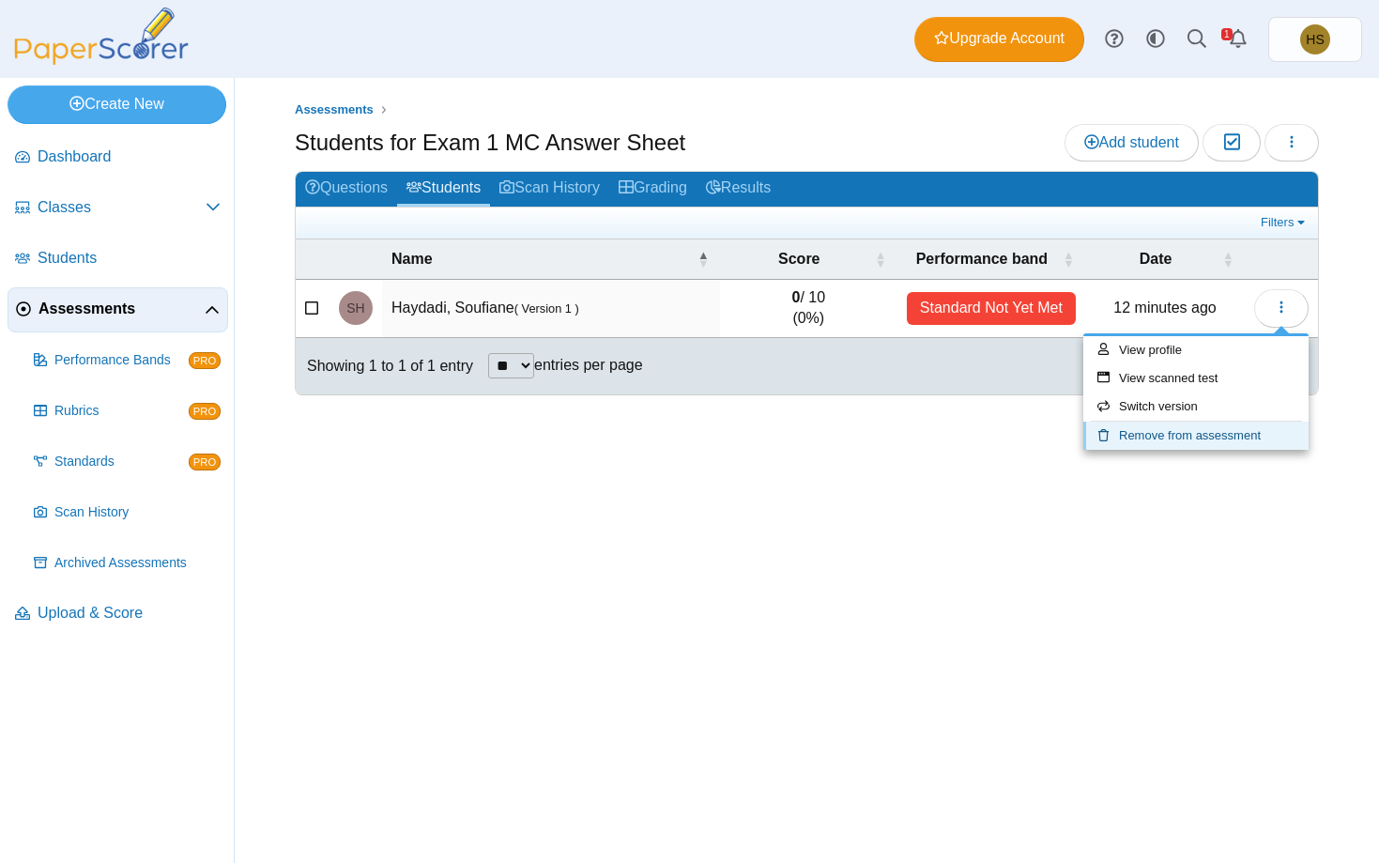
click at [1212, 434] on link "Remove from assessment" at bounding box center [1195, 435] width 225 height 28
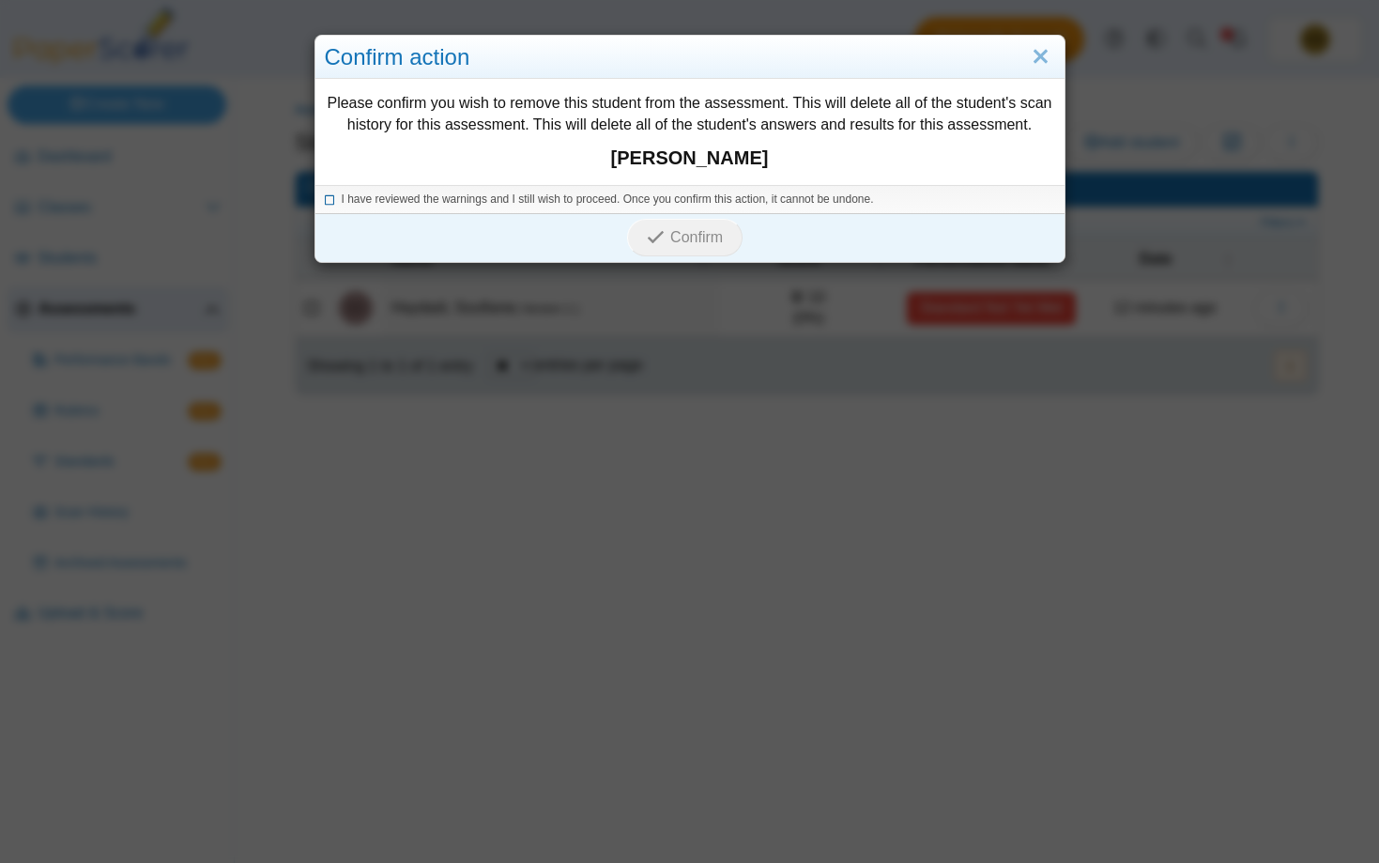
click at [467, 205] on span "I have reviewed the warnings and I still wish to proceed. Once you confirm this…" at bounding box center [608, 198] width 532 height 13
click at [721, 235] on span "Confirm" at bounding box center [696, 237] width 53 height 16
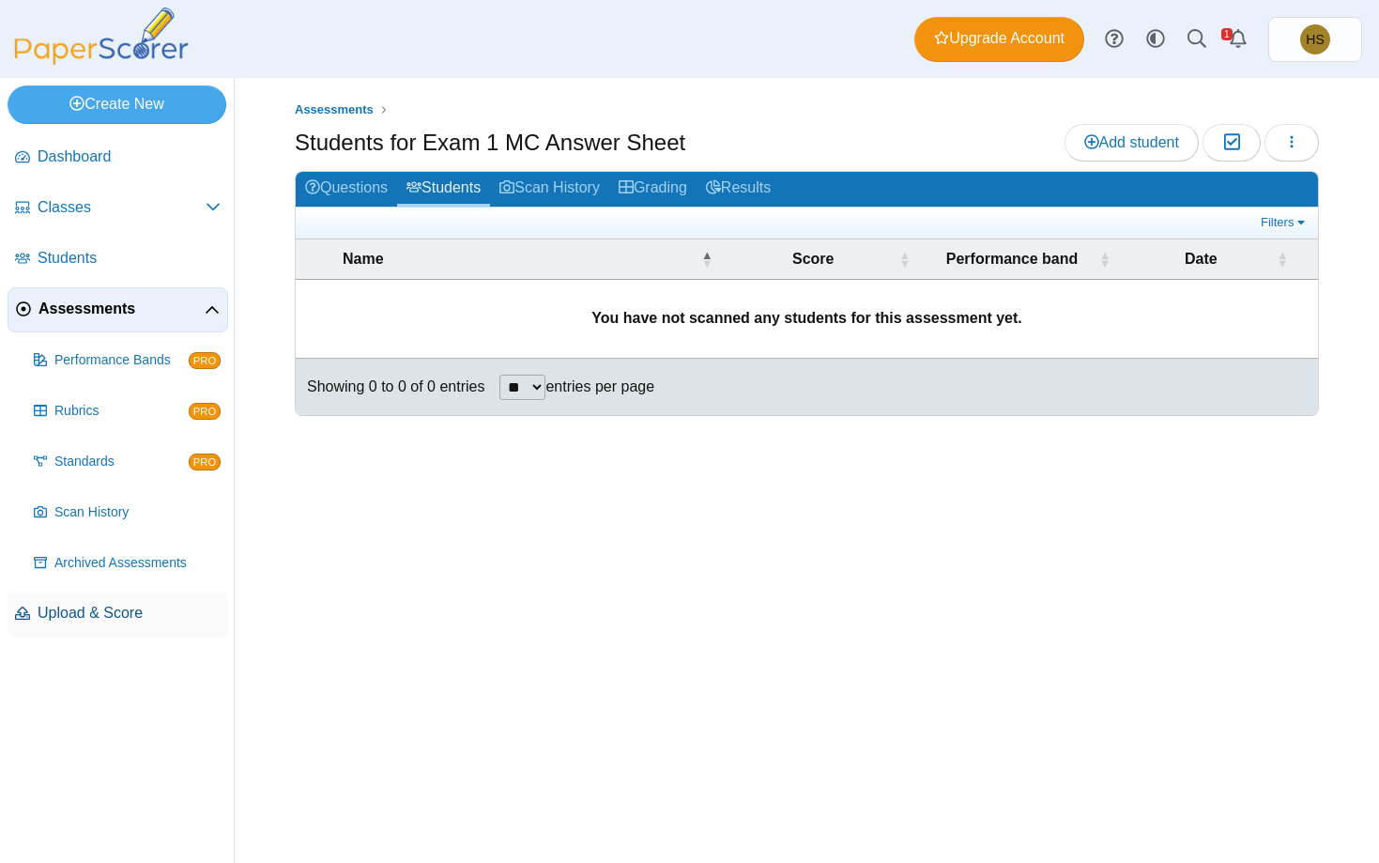
click at [72, 613] on span "Upload & Score" at bounding box center [129, 613] width 183 height 21
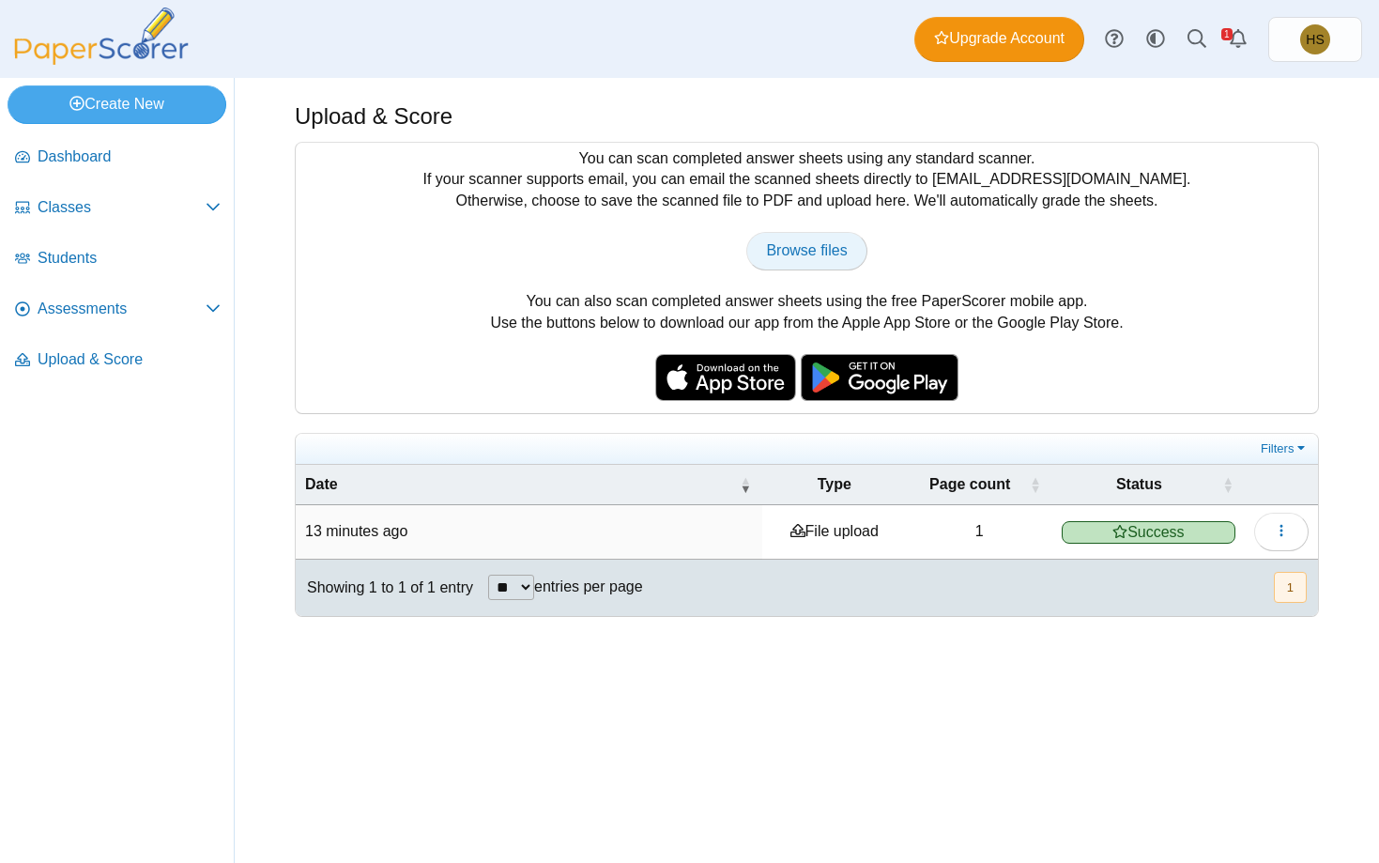
click at [830, 252] on span "Browse files" at bounding box center [806, 250] width 81 height 16
type input "**********"
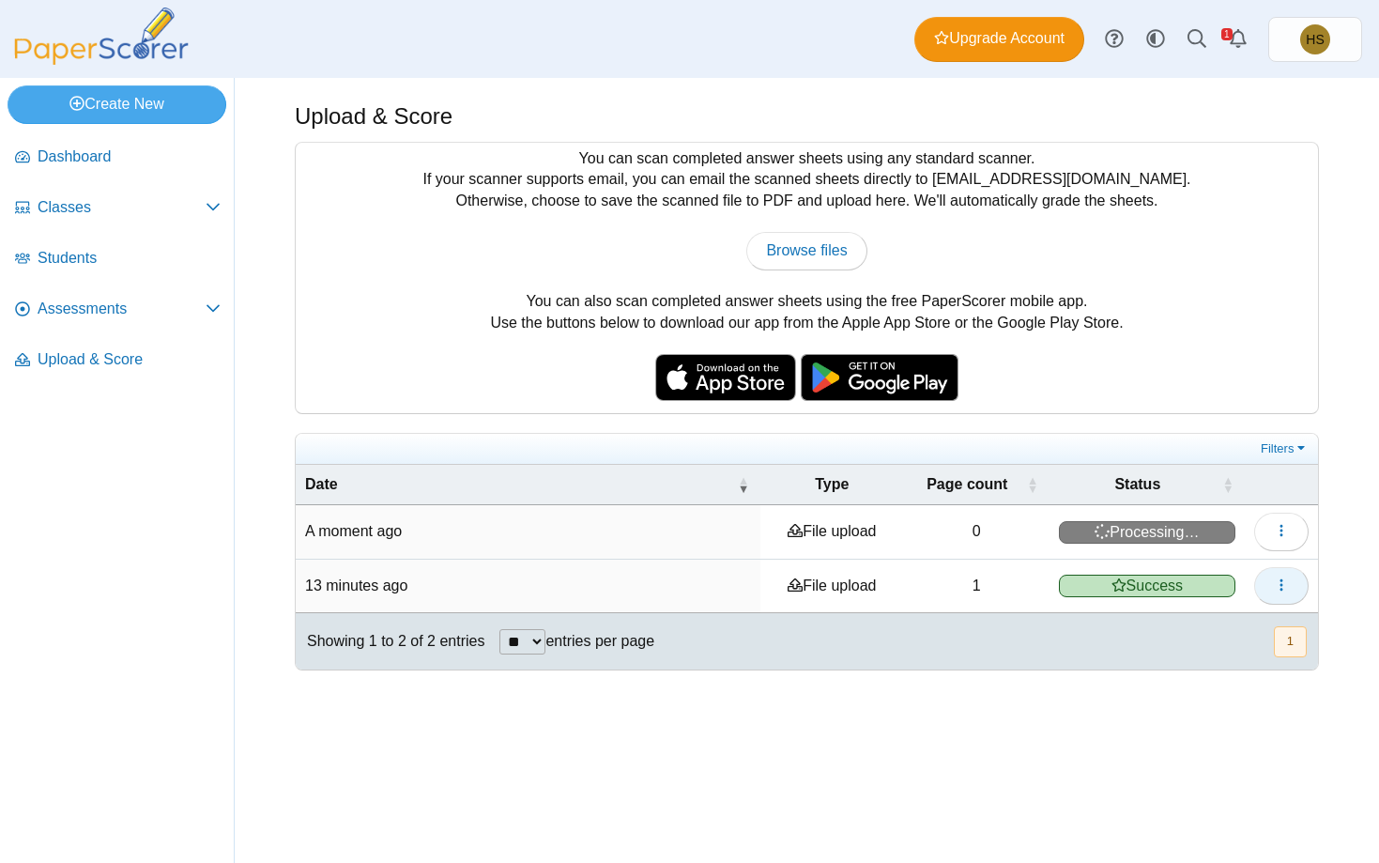
click at [1279, 582] on icon "button" at bounding box center [1281, 584] width 15 height 15
click at [1206, 628] on link "View scanned pages" at bounding box center [1195, 626] width 225 height 28
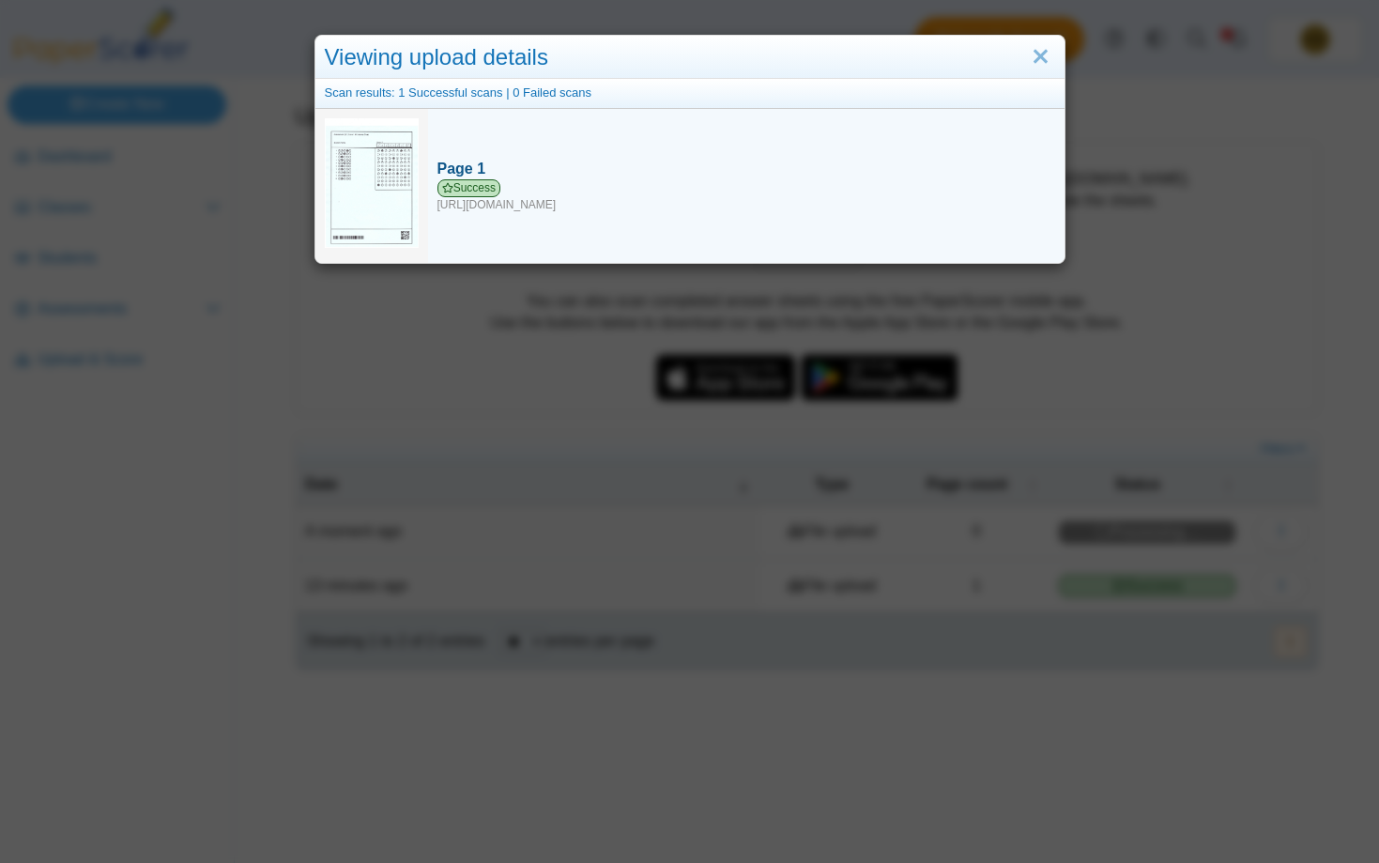
click at [478, 183] on span "Success" at bounding box center [469, 188] width 64 height 18
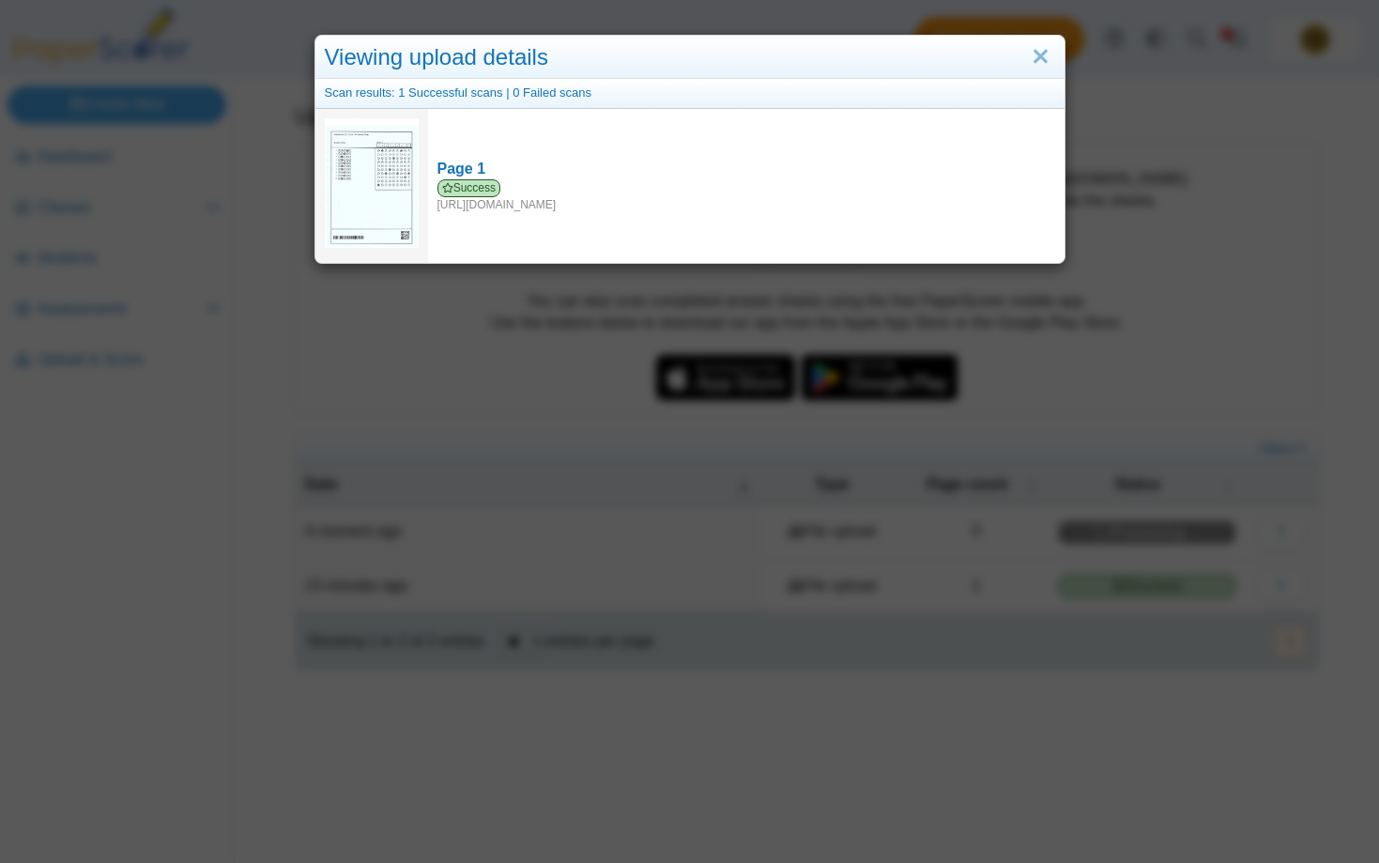
click at [231, 205] on div "Viewing upload details Scan results: 1 Successful scans | 0 Failed scans Page 1…" at bounding box center [689, 431] width 1379 height 863
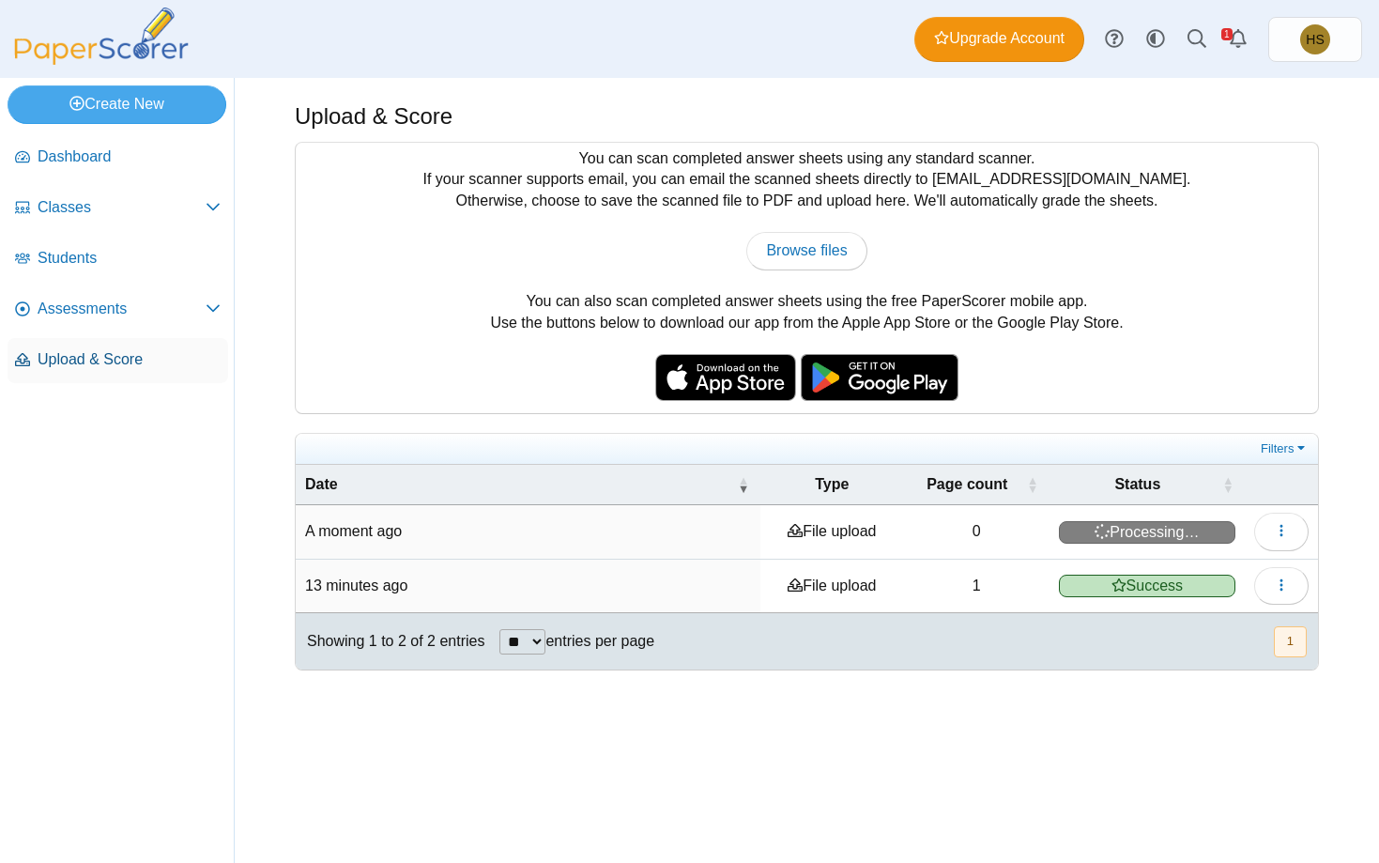
click at [81, 362] on span "Upload & Score" at bounding box center [129, 359] width 183 height 21
click at [1264, 582] on button "button" at bounding box center [1281, 586] width 54 height 38
click at [320, 587] on time "13 minutes ago" at bounding box center [356, 585] width 102 height 16
click at [132, 320] on link "Assessments" at bounding box center [118, 309] width 221 height 45
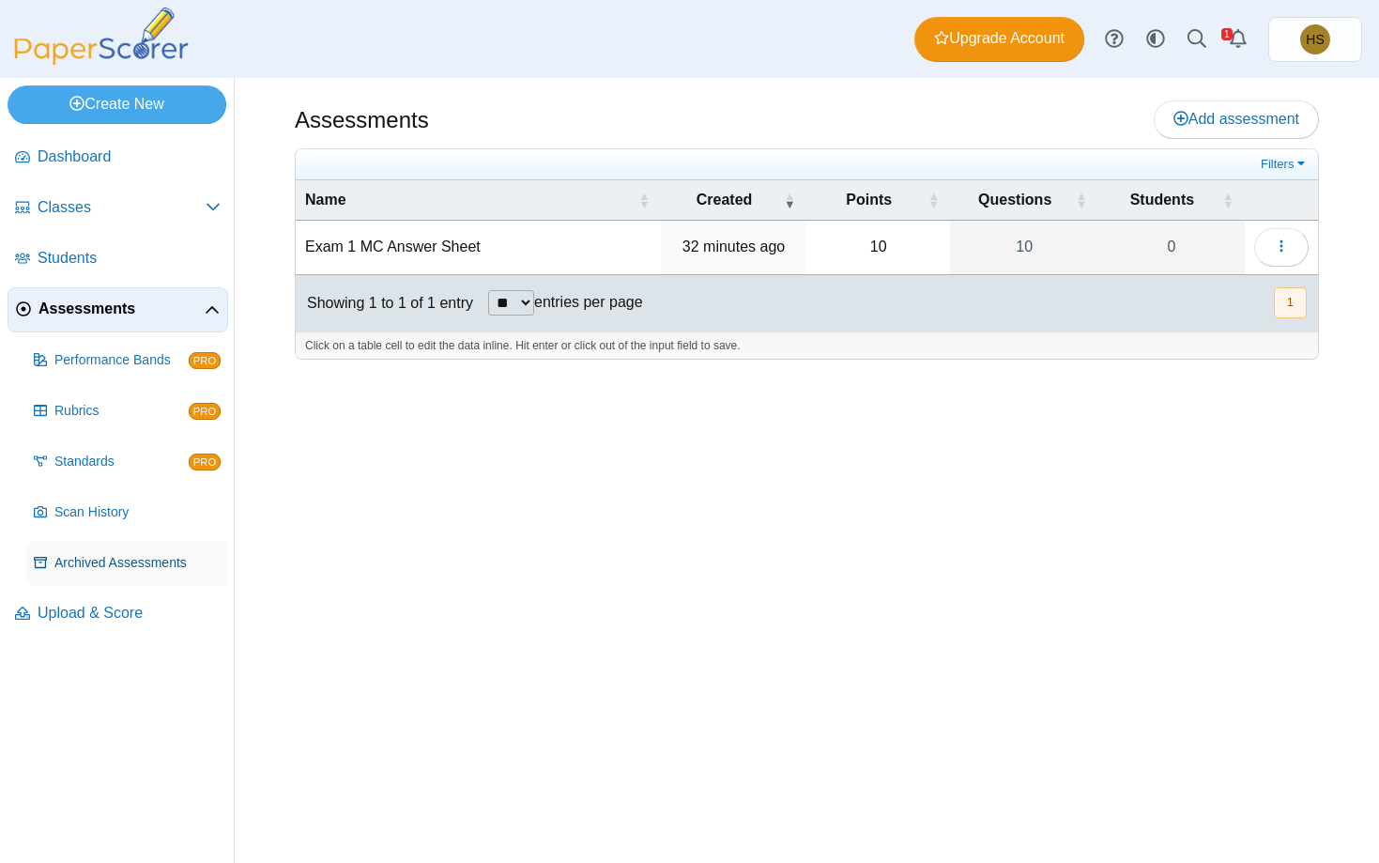
click at [103, 554] on span "Archived Assessments" at bounding box center [137, 563] width 166 height 19
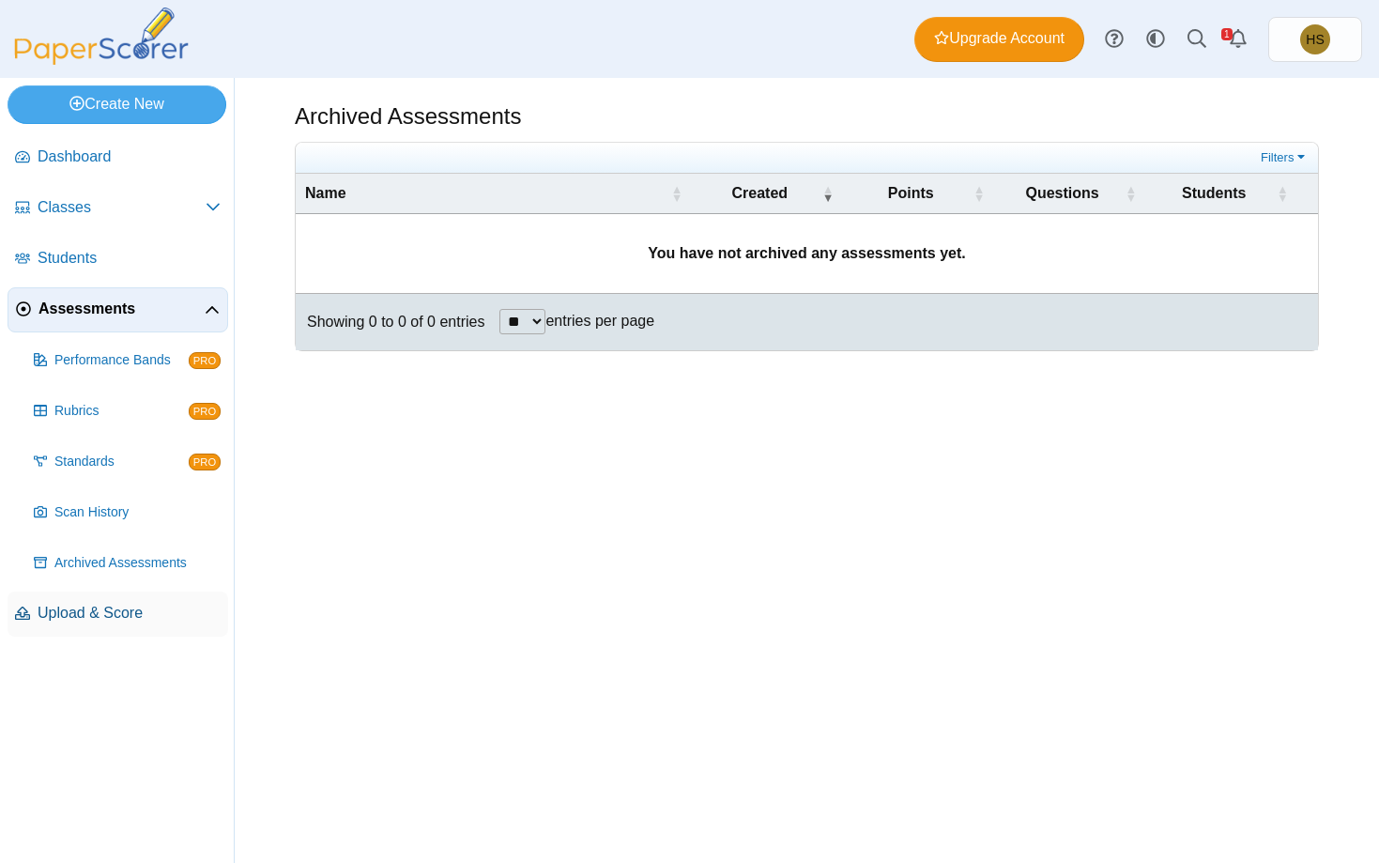
click at [90, 607] on span "Upload & Score" at bounding box center [129, 613] width 183 height 21
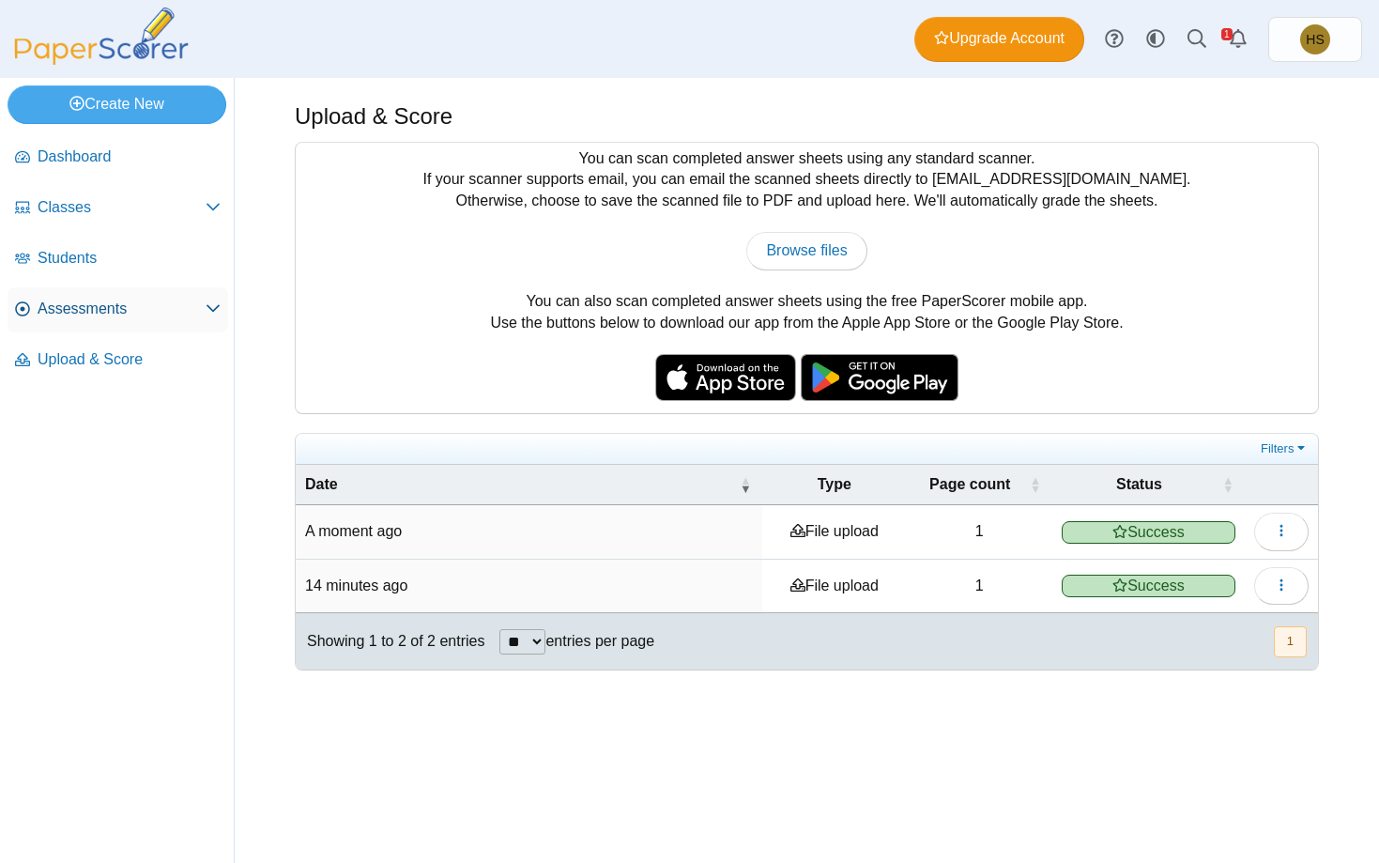
click at [71, 306] on span "Assessments" at bounding box center [122, 309] width 168 height 21
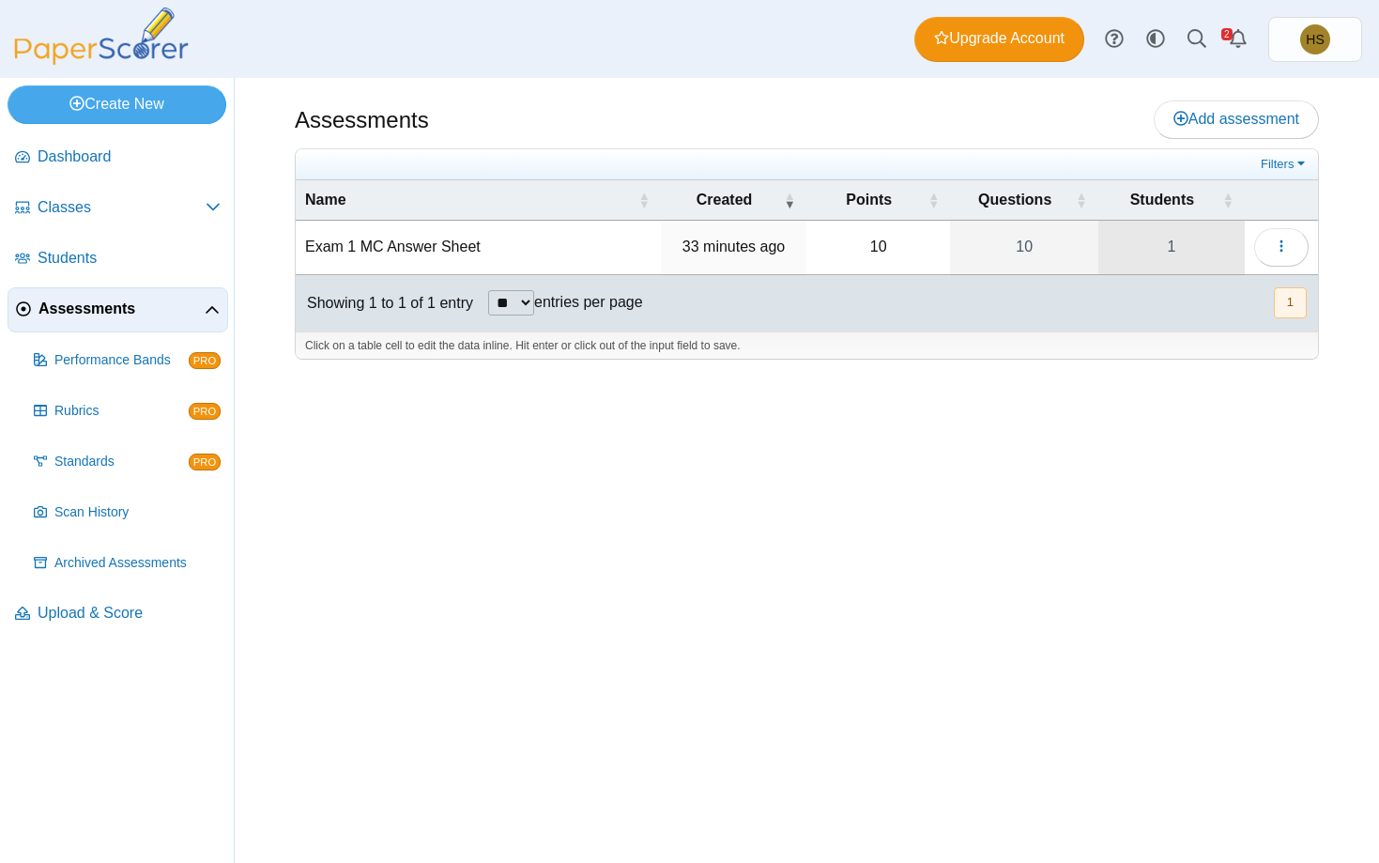
click at [1126, 251] on link "1" at bounding box center [1171, 247] width 146 height 53
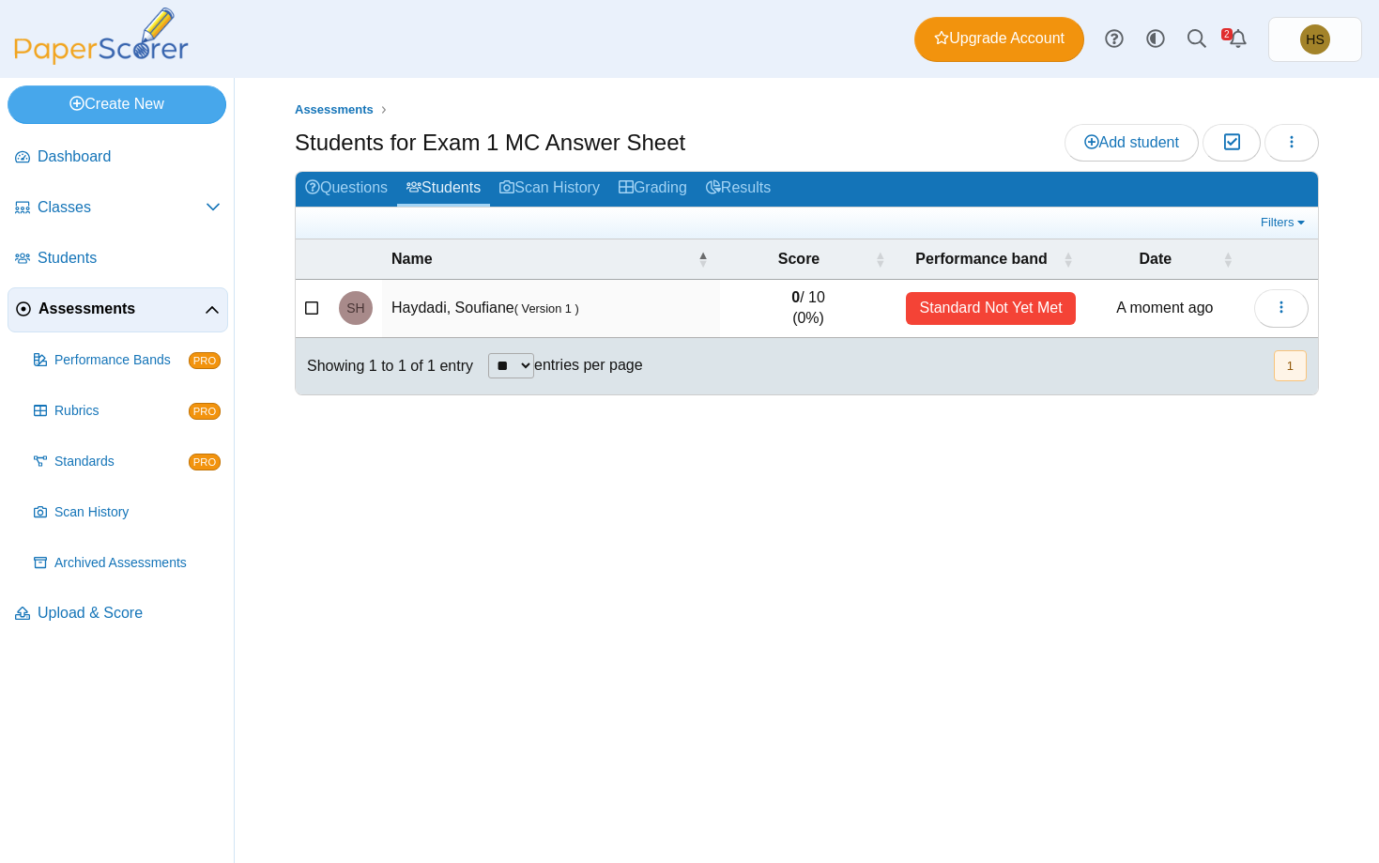
click at [959, 304] on div "Standard Not Yet Met" at bounding box center [990, 308] width 169 height 33
drag, startPoint x: 916, startPoint y: 302, endPoint x: 1065, endPoint y: 300, distance: 148.3
click at [1065, 300] on div "Standard Not Yet Met" at bounding box center [990, 308] width 169 height 33
click at [1029, 403] on div at bounding box center [807, 404] width 1024 height 19
click at [1275, 314] on icon "button" at bounding box center [1281, 306] width 15 height 15
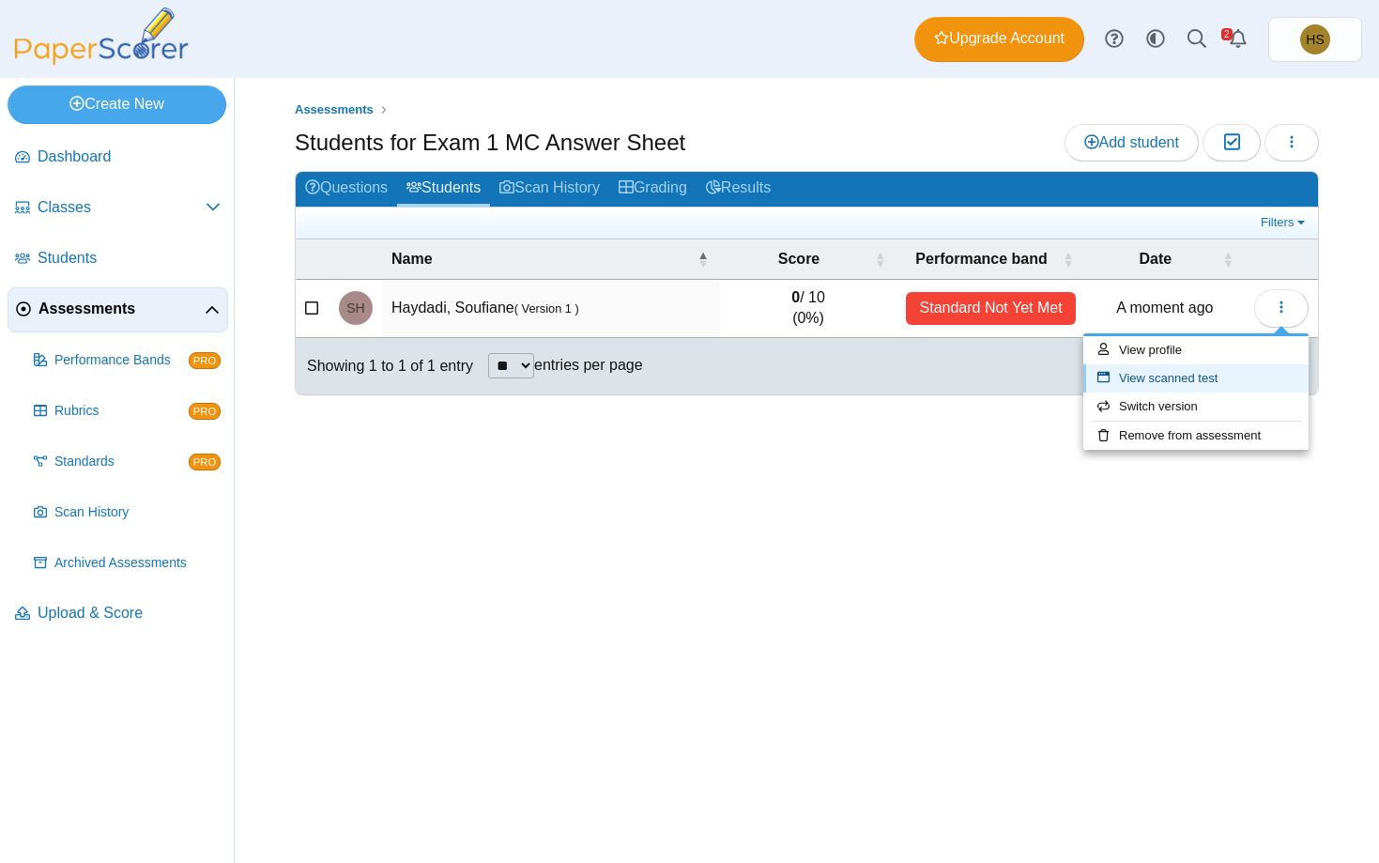
click at [1139, 378] on link "View scanned test" at bounding box center [1195, 378] width 225 height 28
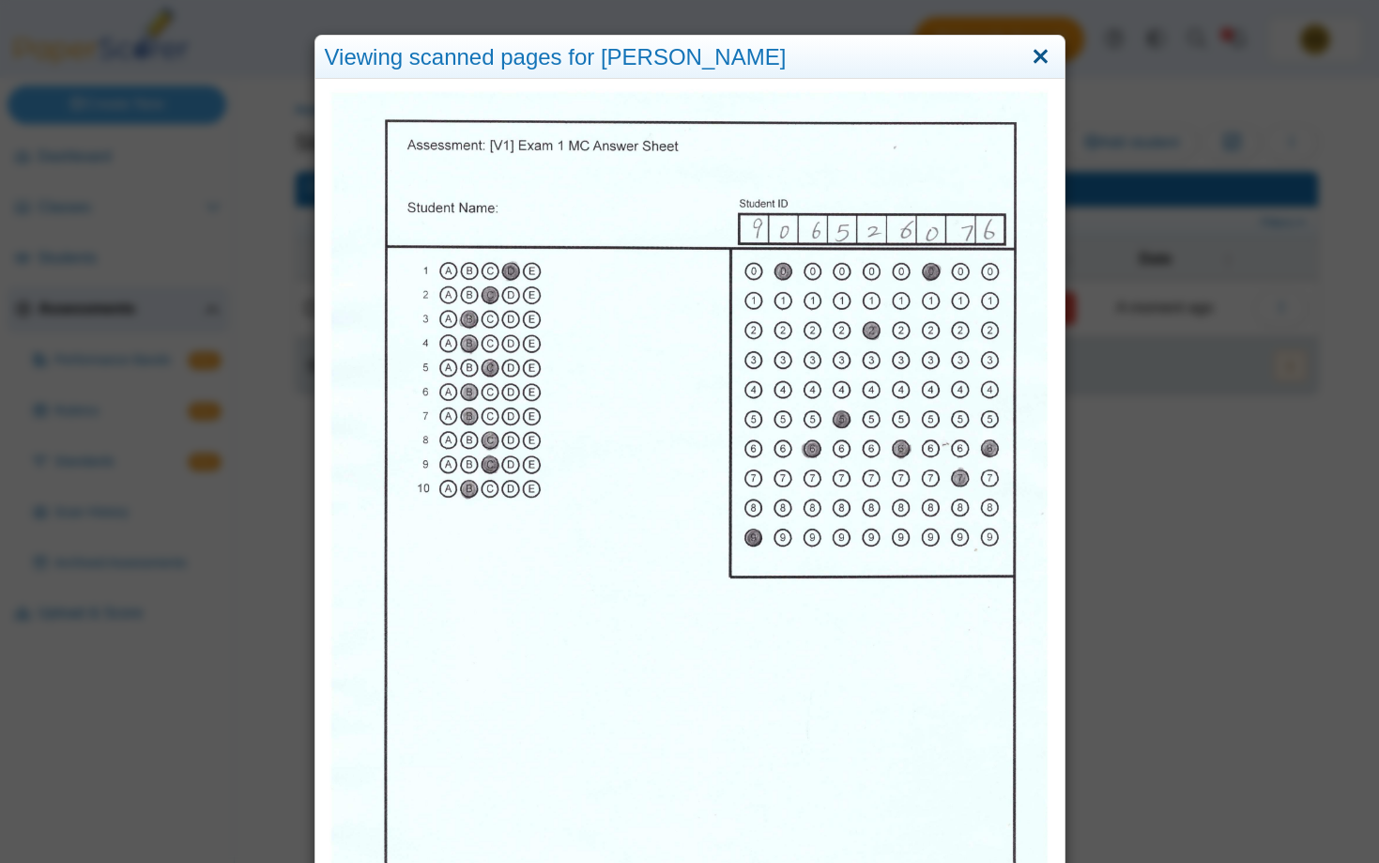
click at [1034, 60] on link "Close" at bounding box center [1040, 57] width 29 height 32
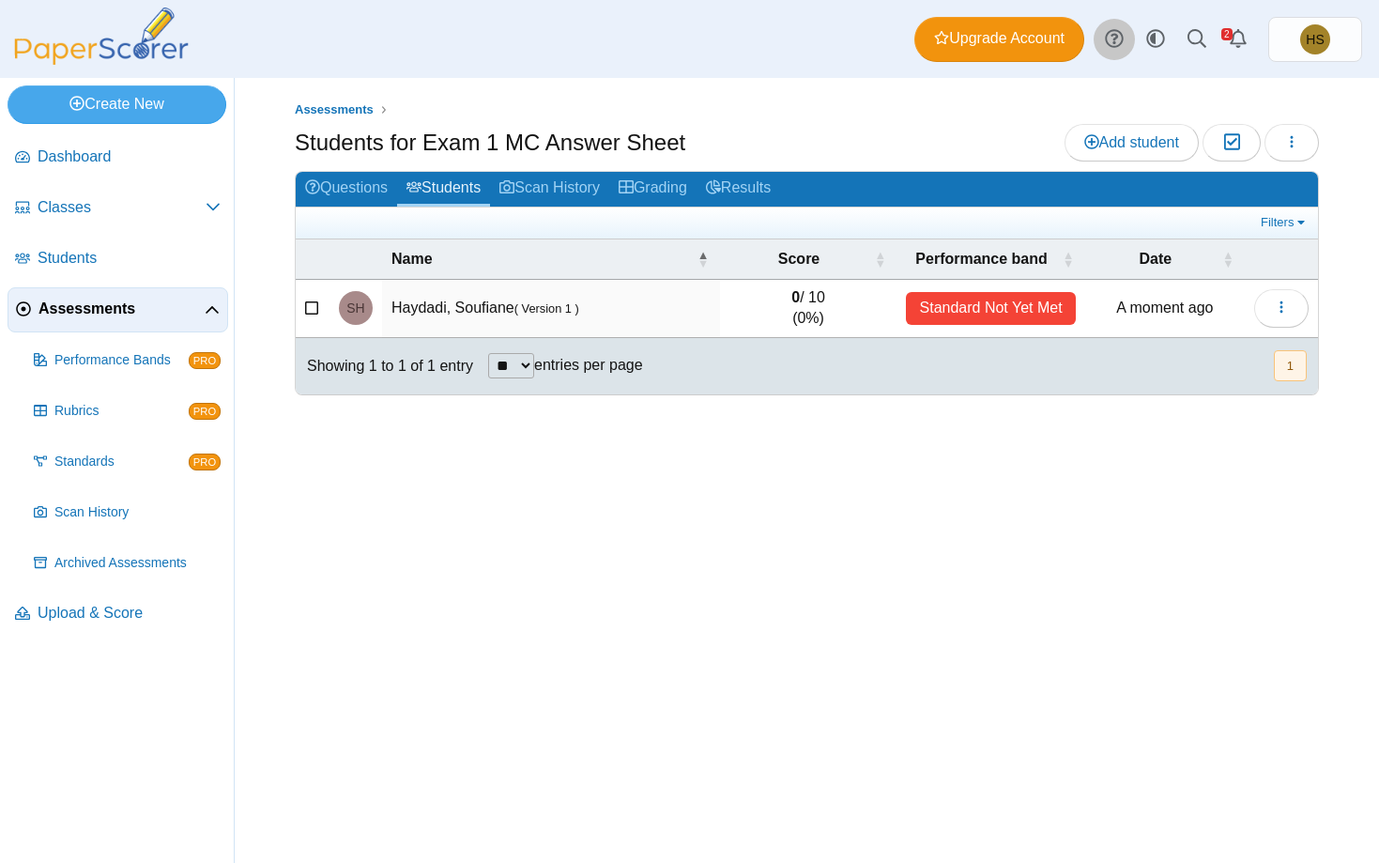
click at [1114, 36] on icon at bounding box center [1114, 38] width 19 height 19
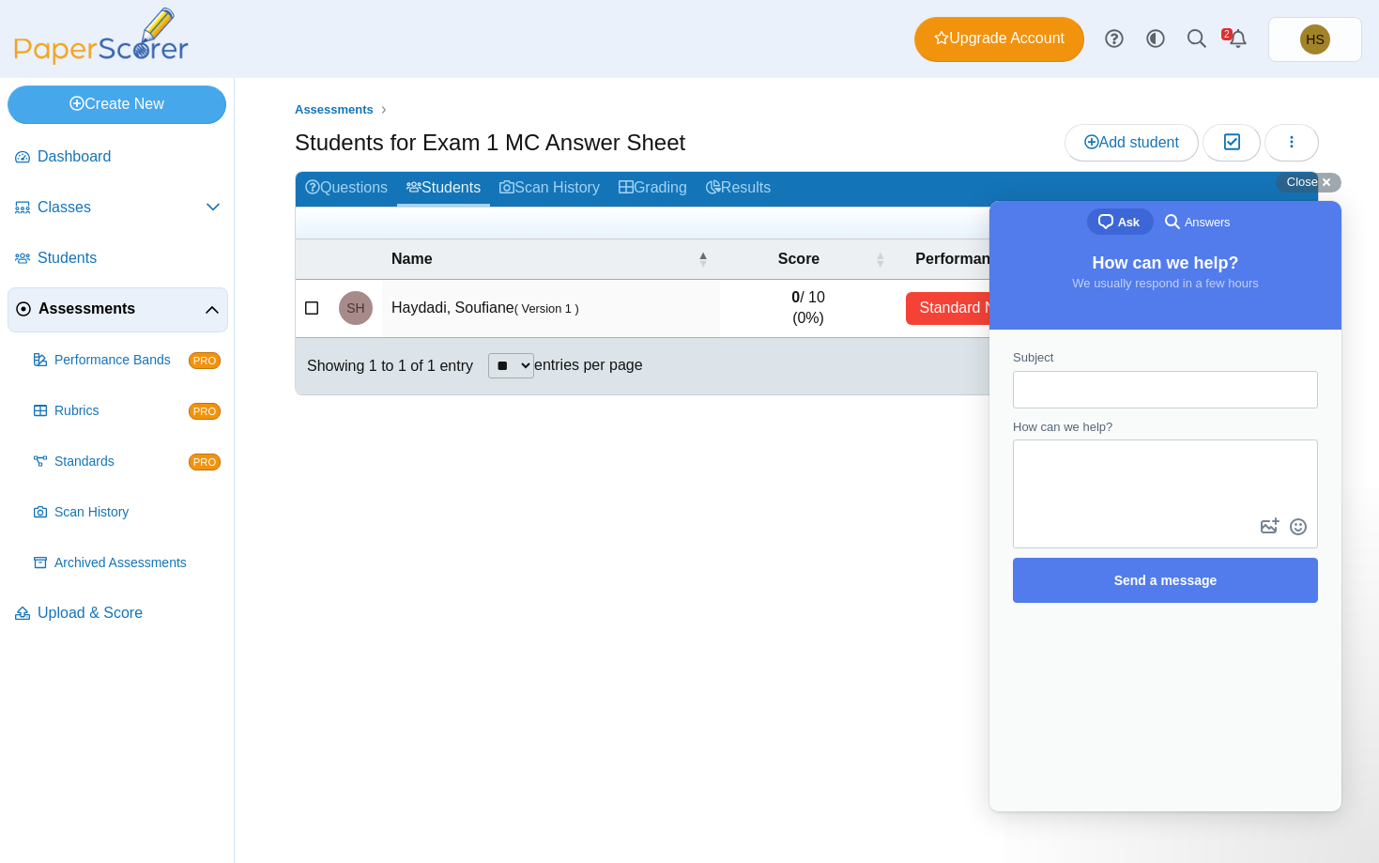
click at [1101, 386] on input "Subject" at bounding box center [1165, 390] width 275 height 34
type input "**********"
click at [1037, 484] on textarea "How can we help?" at bounding box center [1165, 477] width 301 height 72
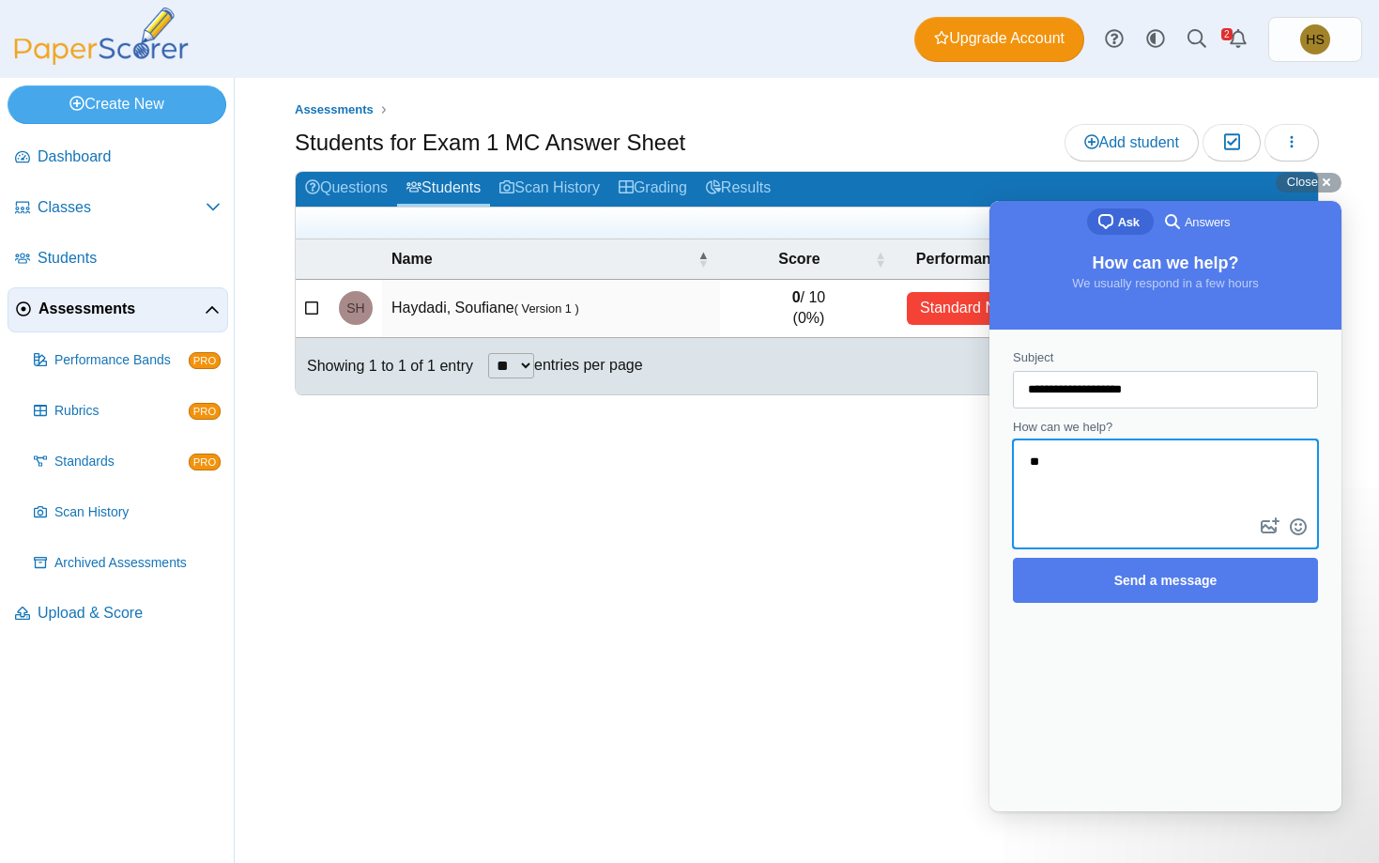
type textarea "*"
type textarea "**********"
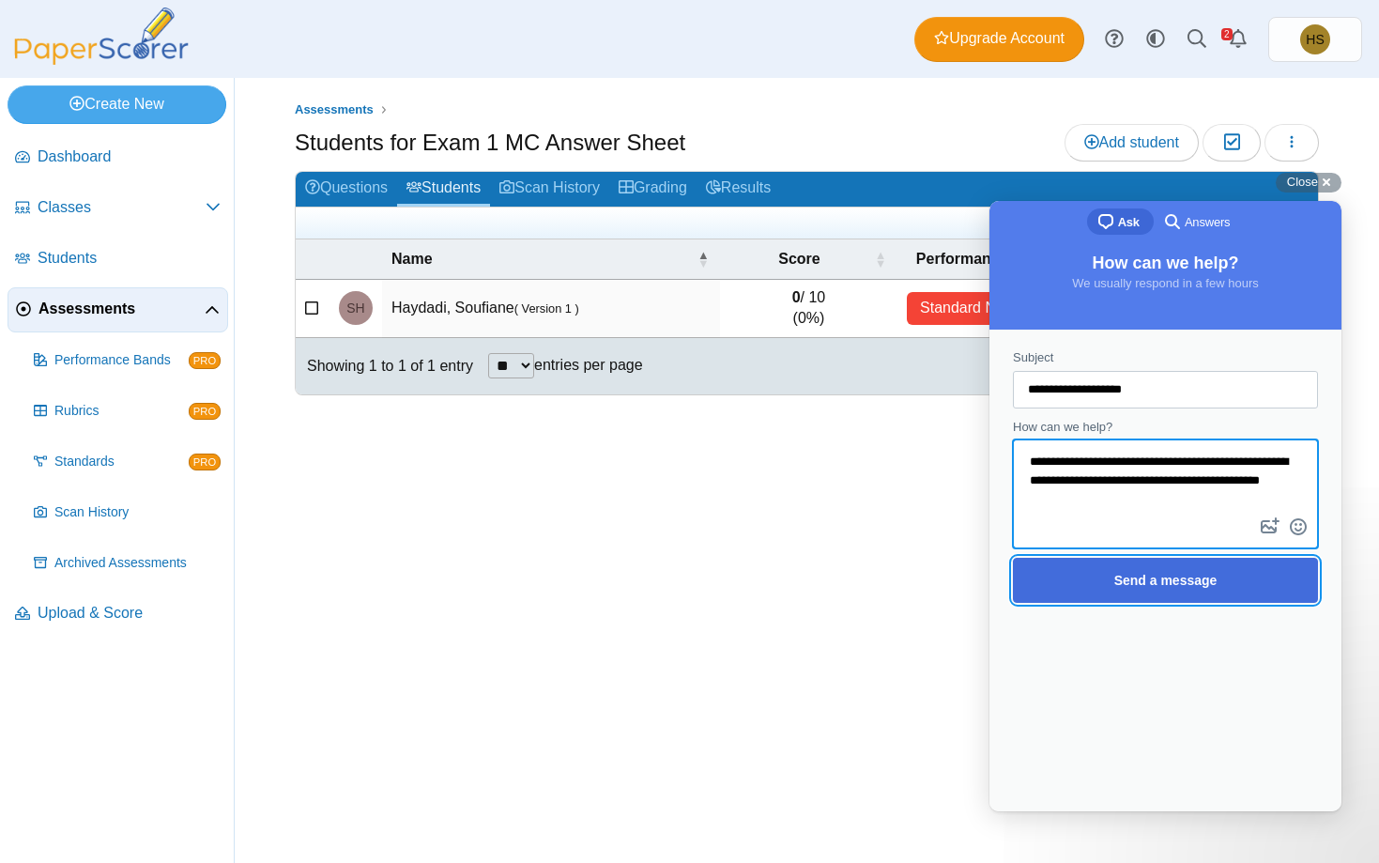
click at [1132, 585] on span "Send a message" at bounding box center [1165, 580] width 103 height 15
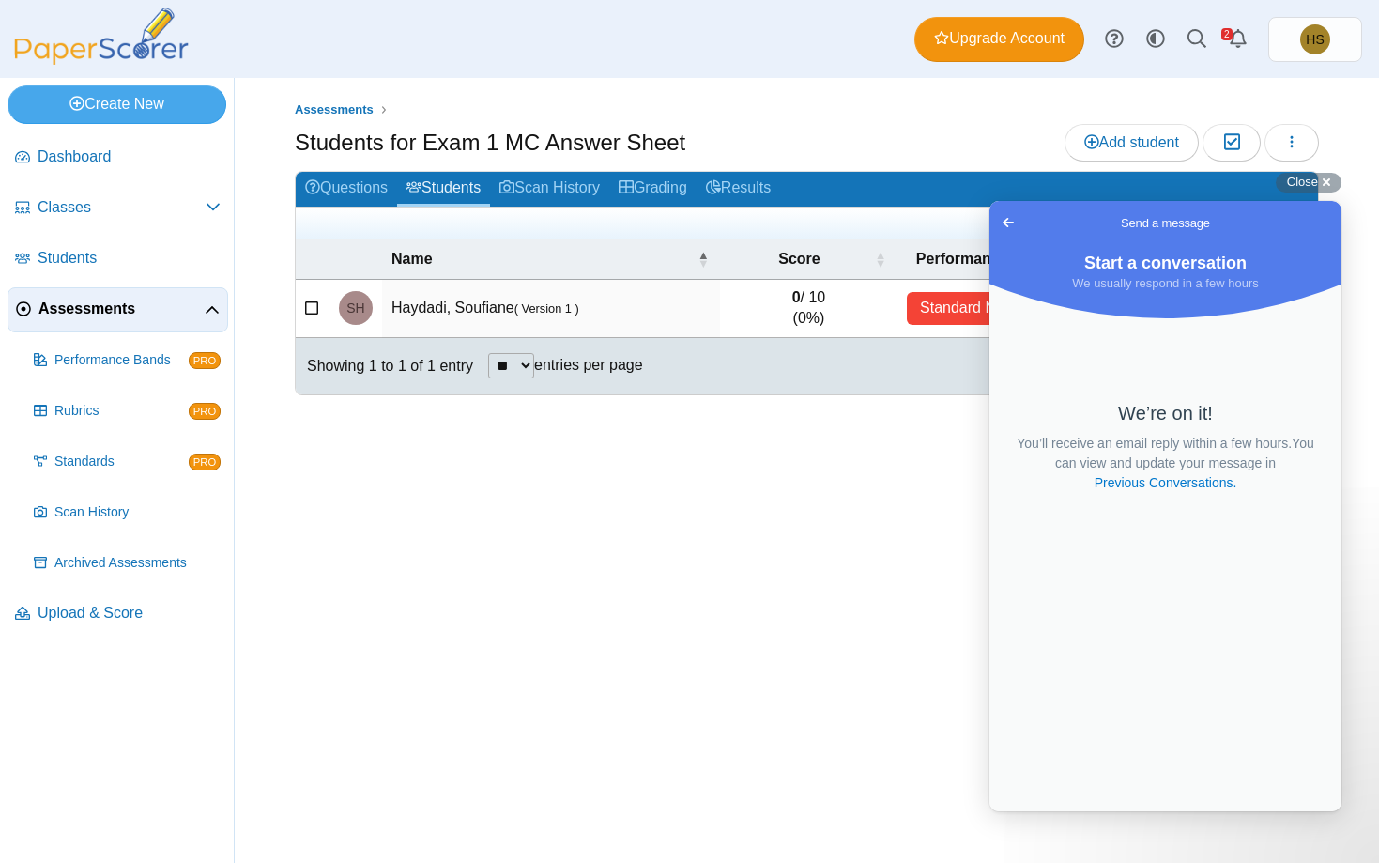
click at [920, 485] on div "Assessments Students for Exam 1 MC Answer Sheet Add student Moderation 0 Loadin…" at bounding box center [807, 470] width 1144 height 785
click at [1200, 33] on use at bounding box center [1196, 38] width 19 height 19
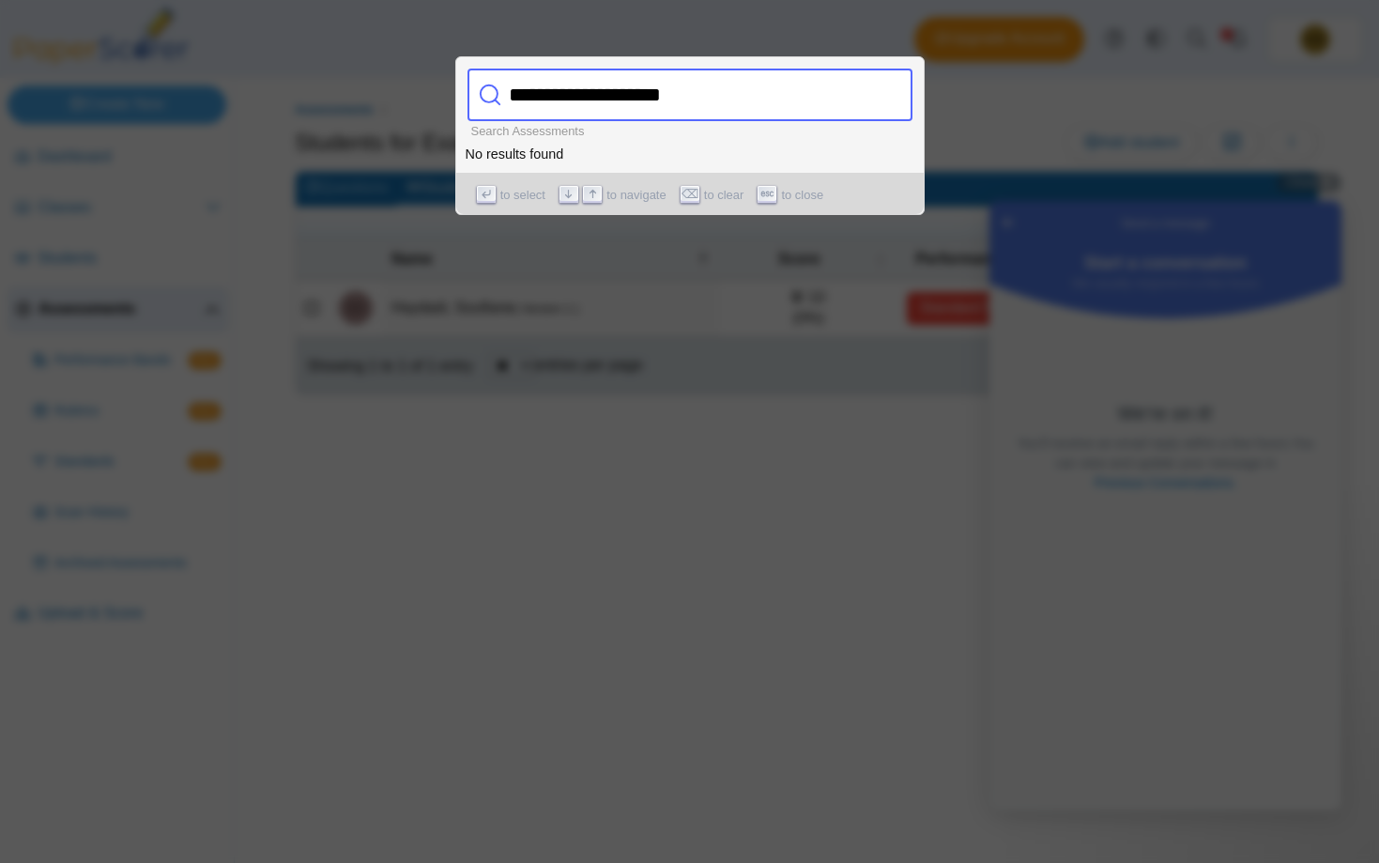
type input "**********"
click at [693, 498] on div at bounding box center [689, 431] width 1379 height 863
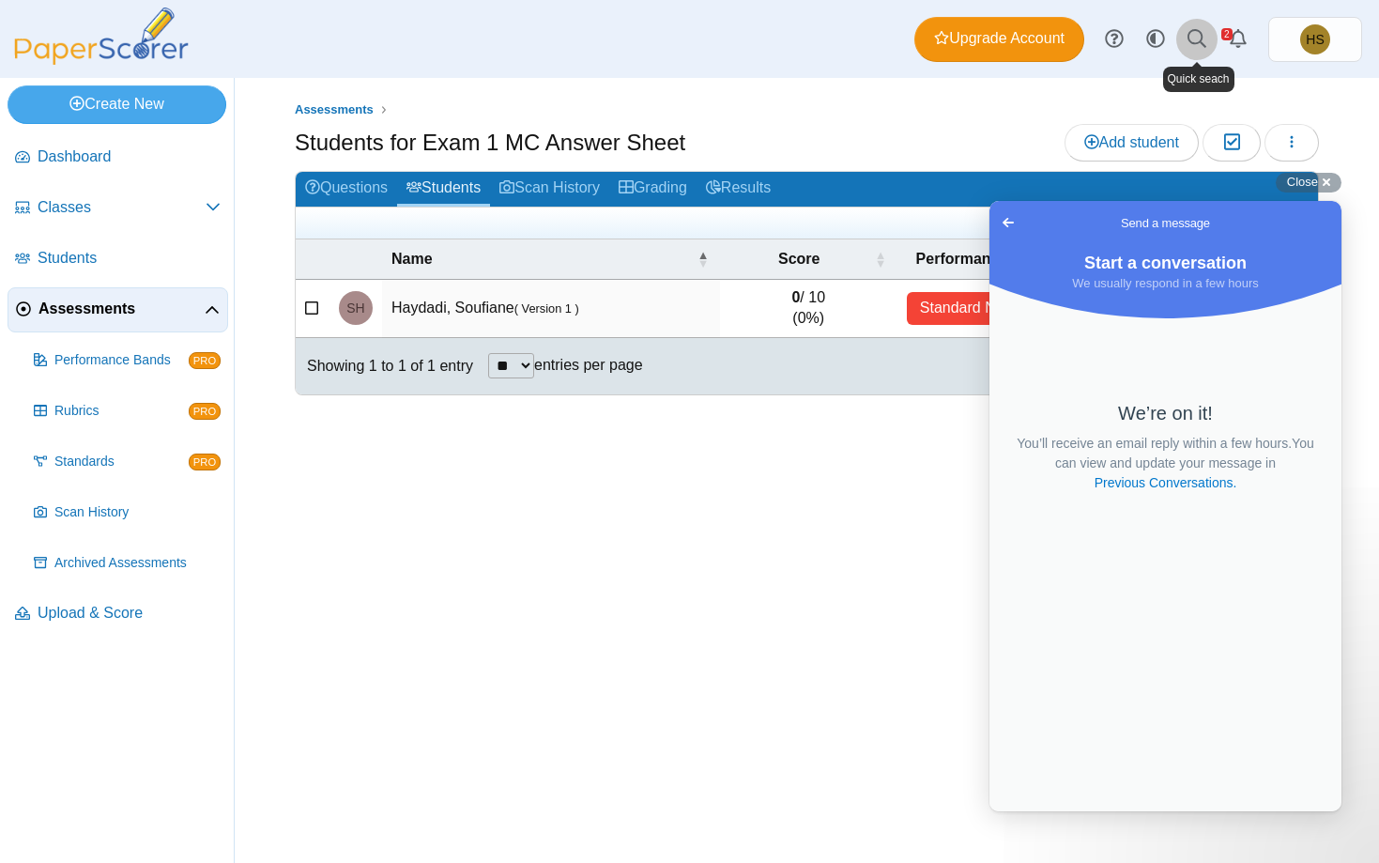
click at [1188, 38] on use at bounding box center [1196, 38] width 19 height 19
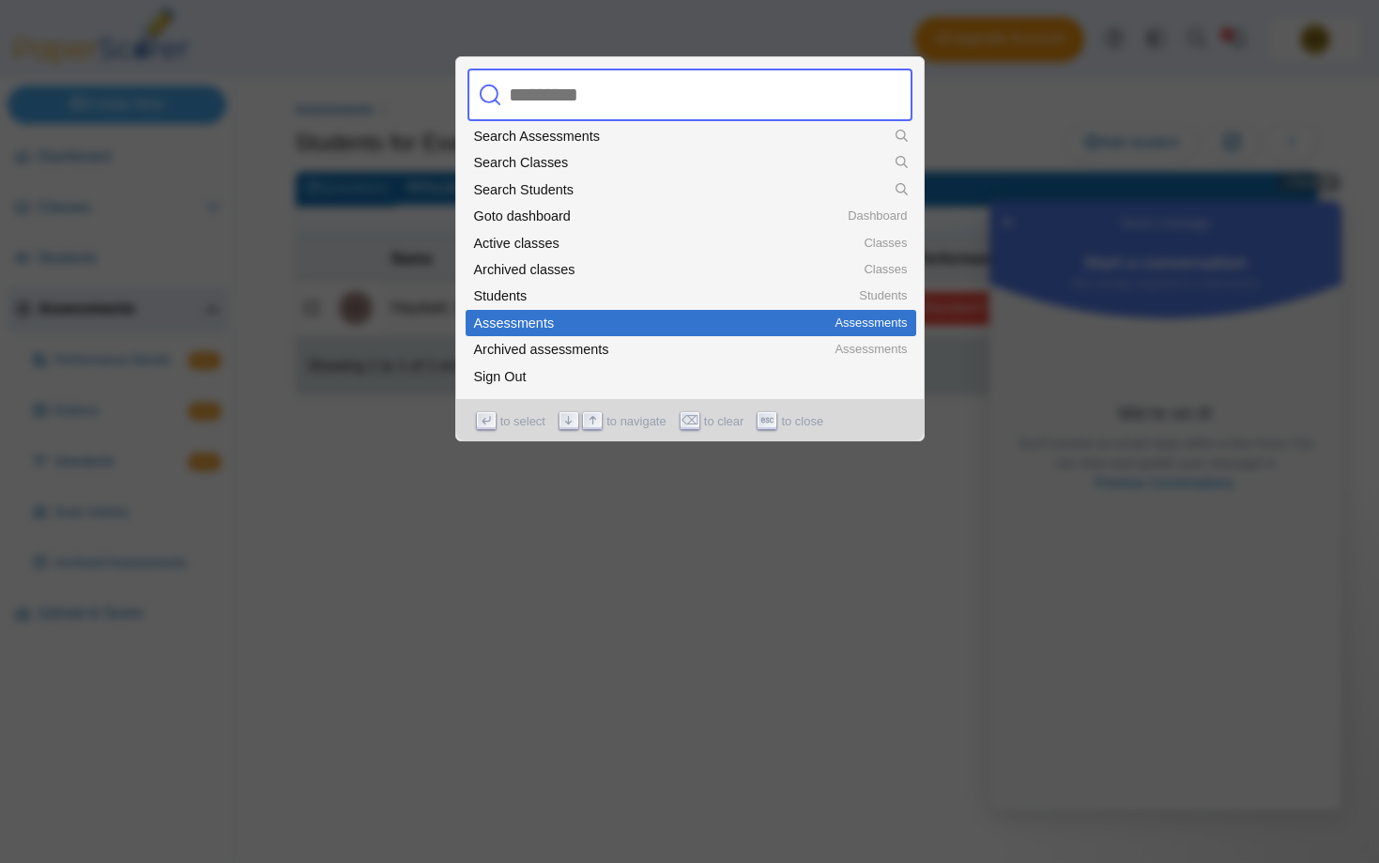
click at [579, 319] on div "Assessments" at bounding box center [691, 322] width 434 height 13
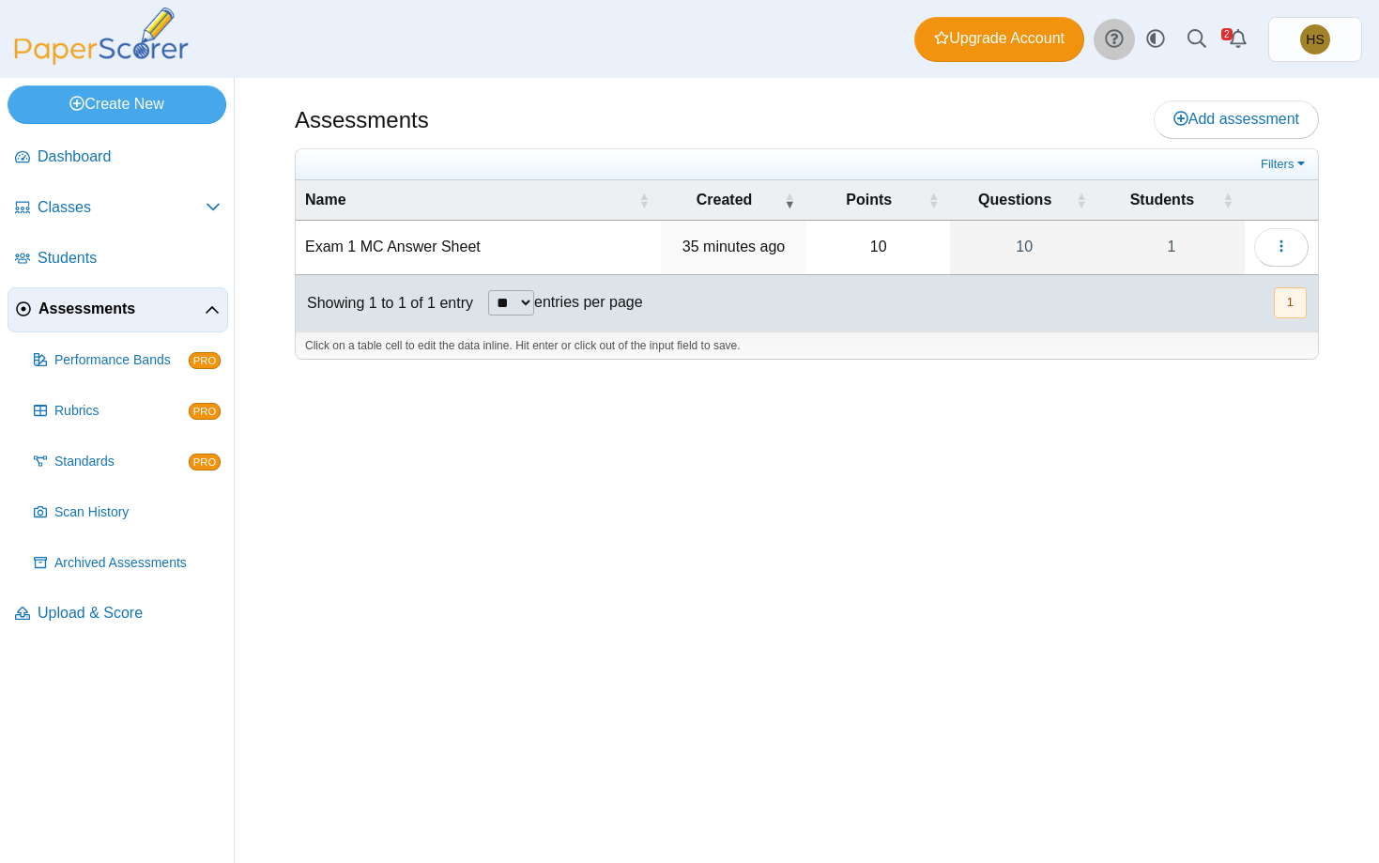
click at [1118, 40] on icon at bounding box center [1114, 38] width 19 height 19
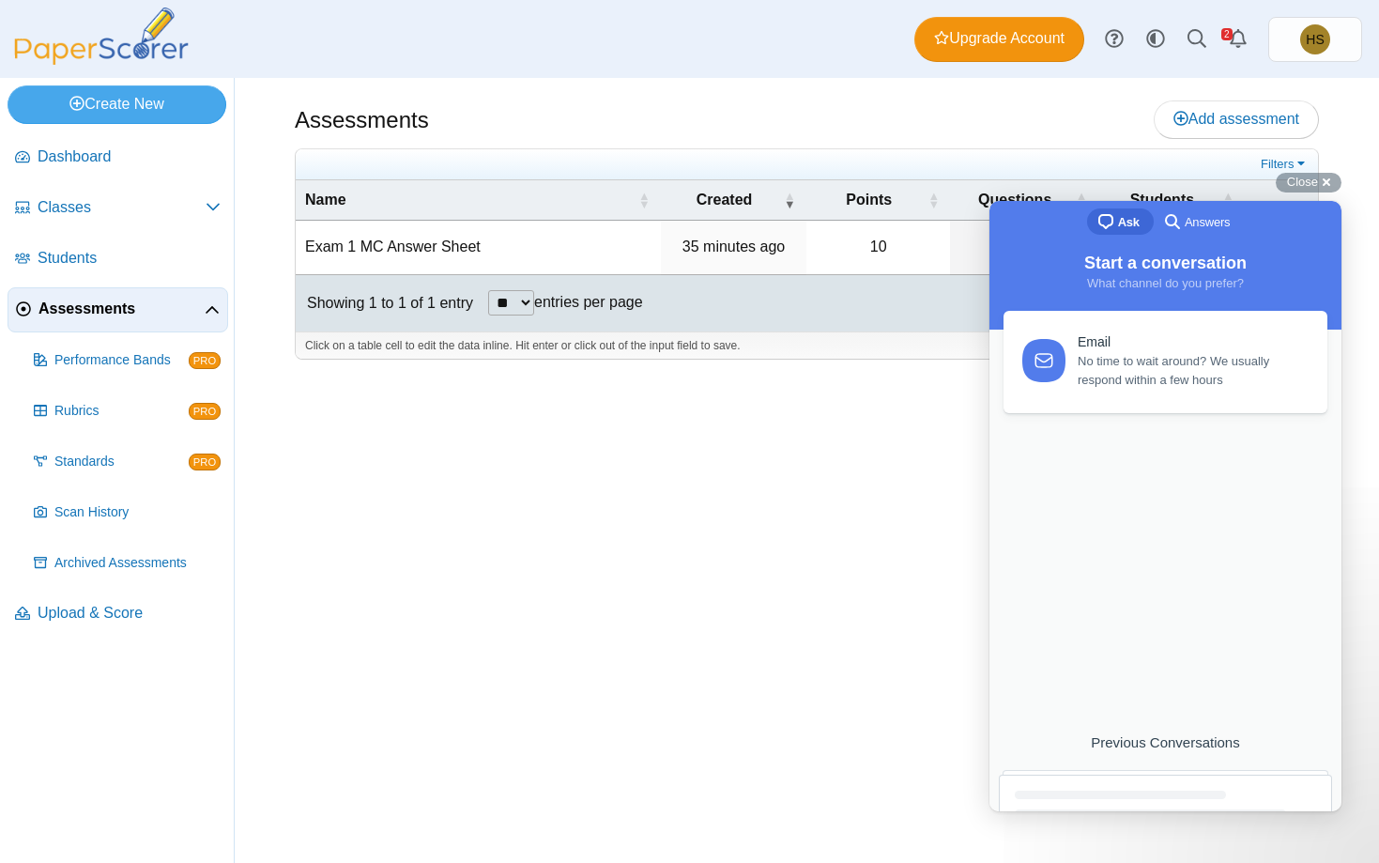
click at [1184, 216] on div "search-medium Answers" at bounding box center [1195, 221] width 69 height 23
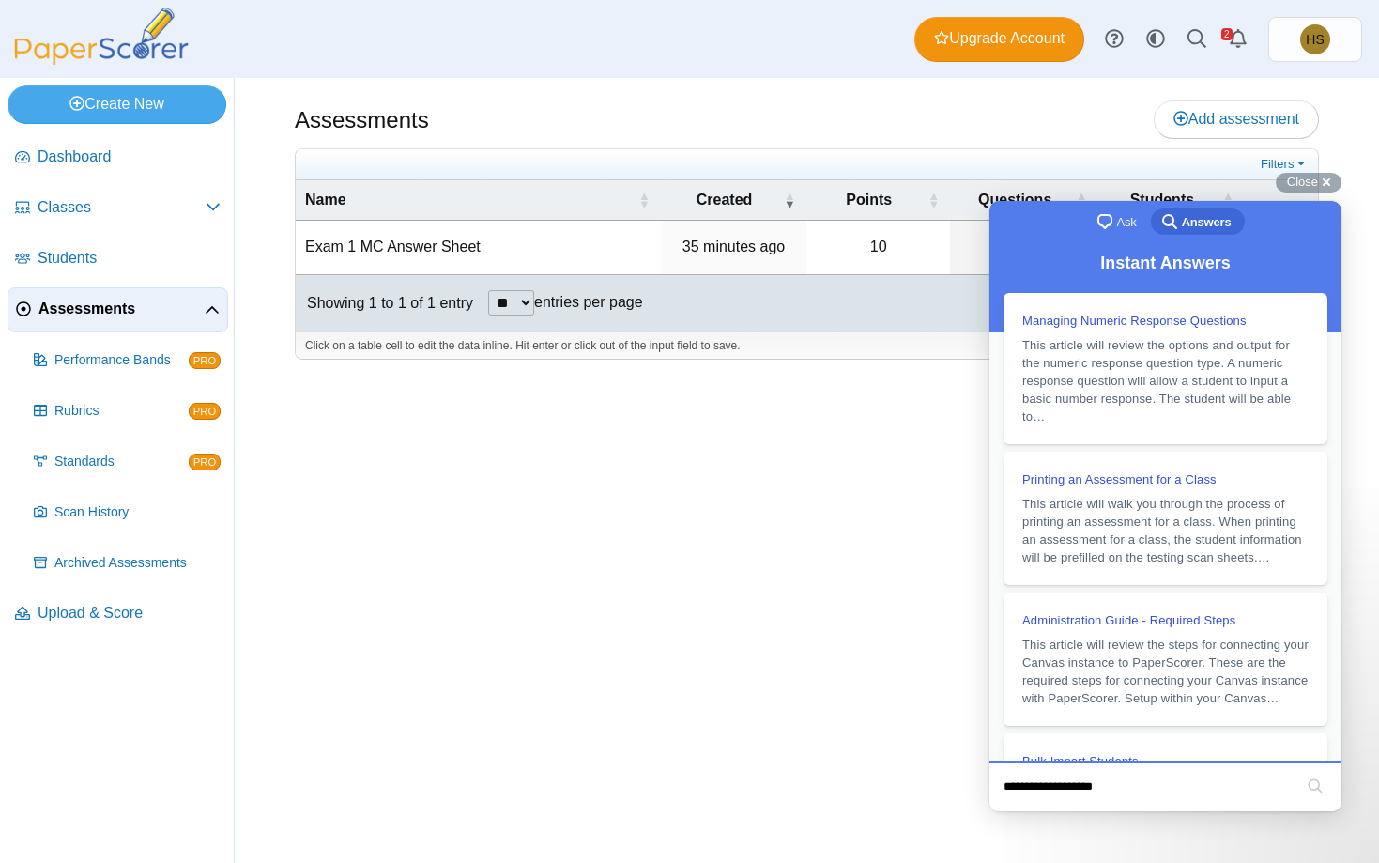
type input "**********"
click button "search" at bounding box center [1315, 786] width 30 height 30
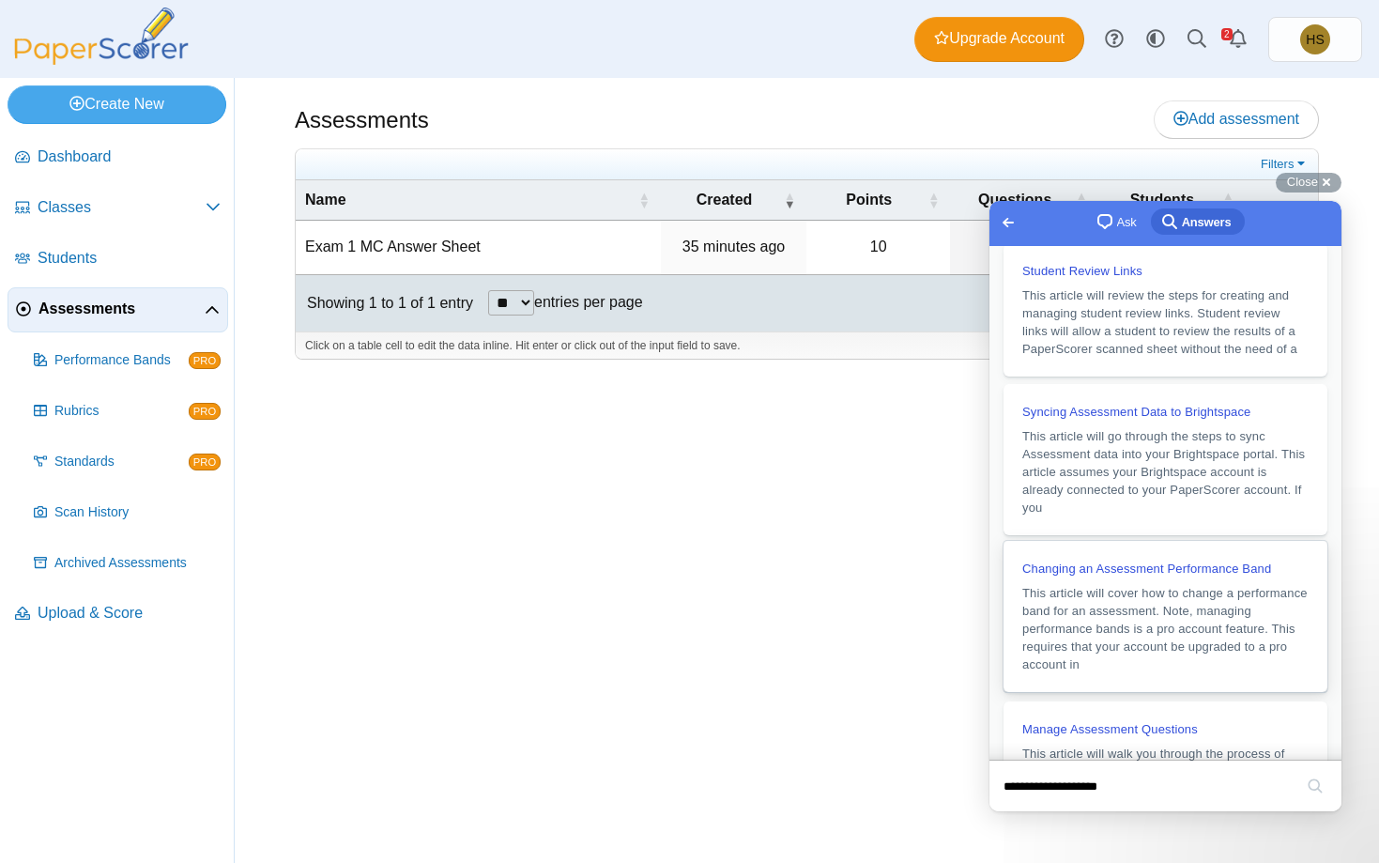
scroll to position [191, 0]
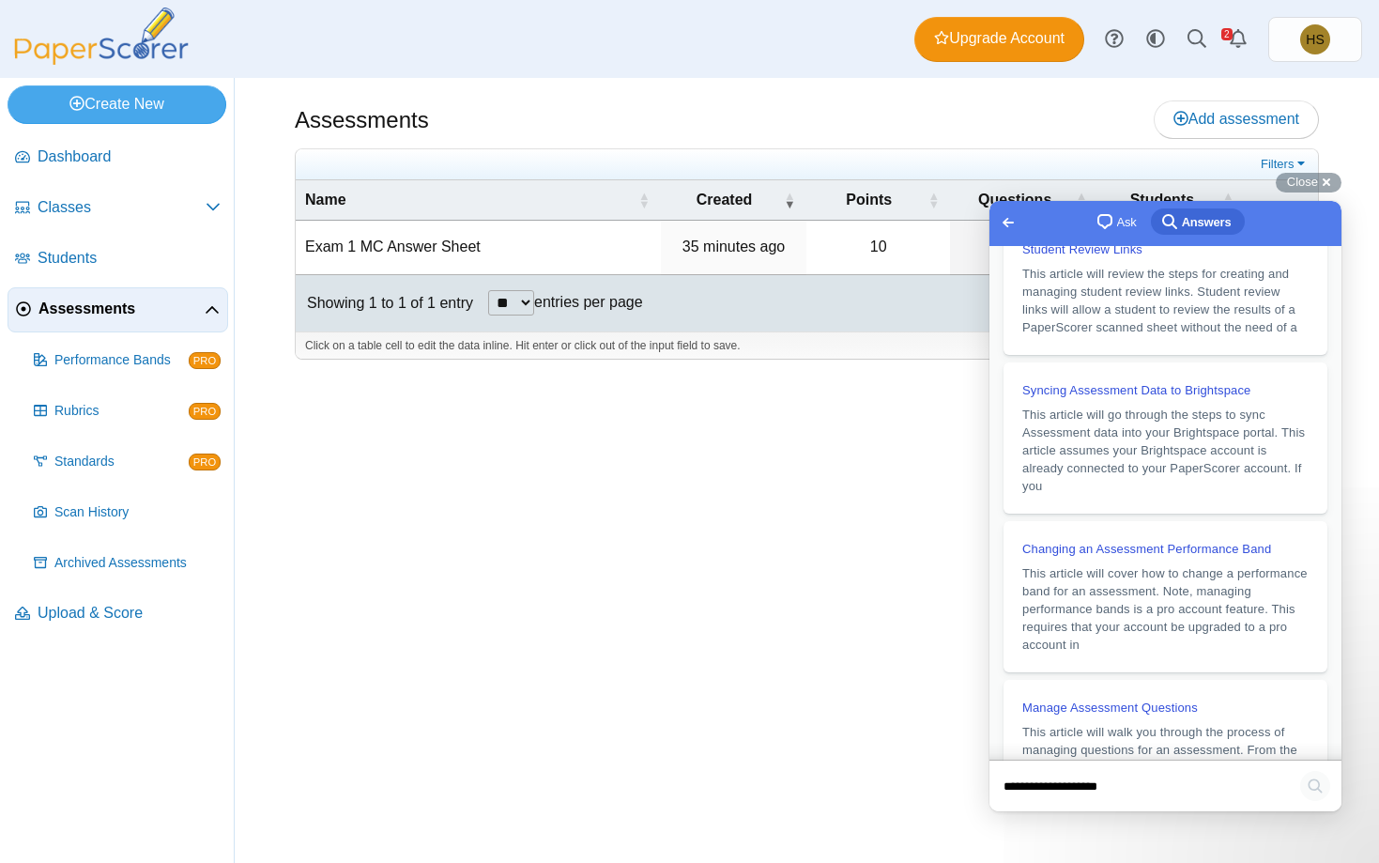
click at [1315, 786] on button "search" at bounding box center [1315, 786] width 30 height 30
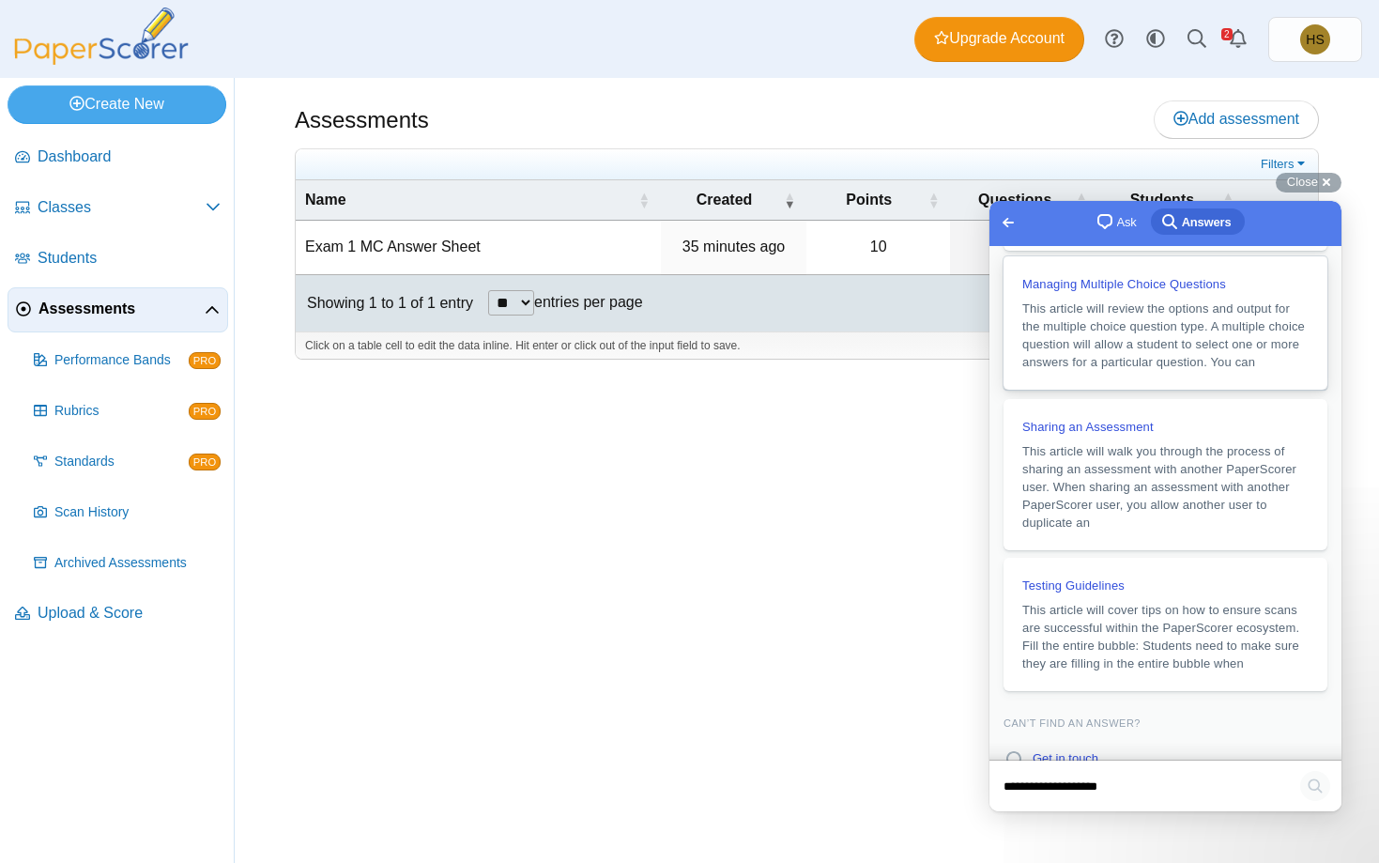
scroll to position [1068, 0]
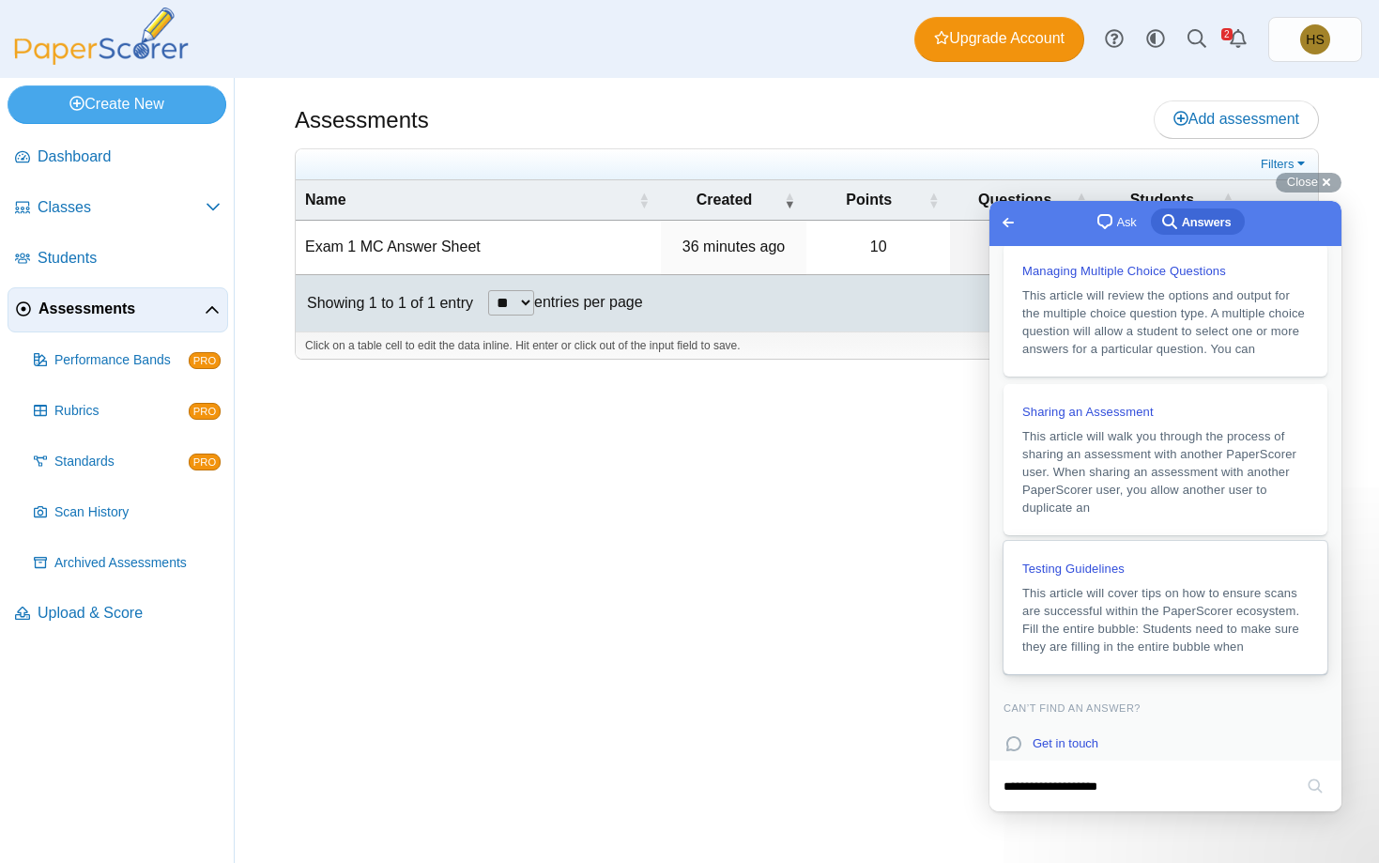
click at [1148, 586] on span "This article will cover tips on how to ensure scans are successful within the P…" at bounding box center [1160, 620] width 277 height 68
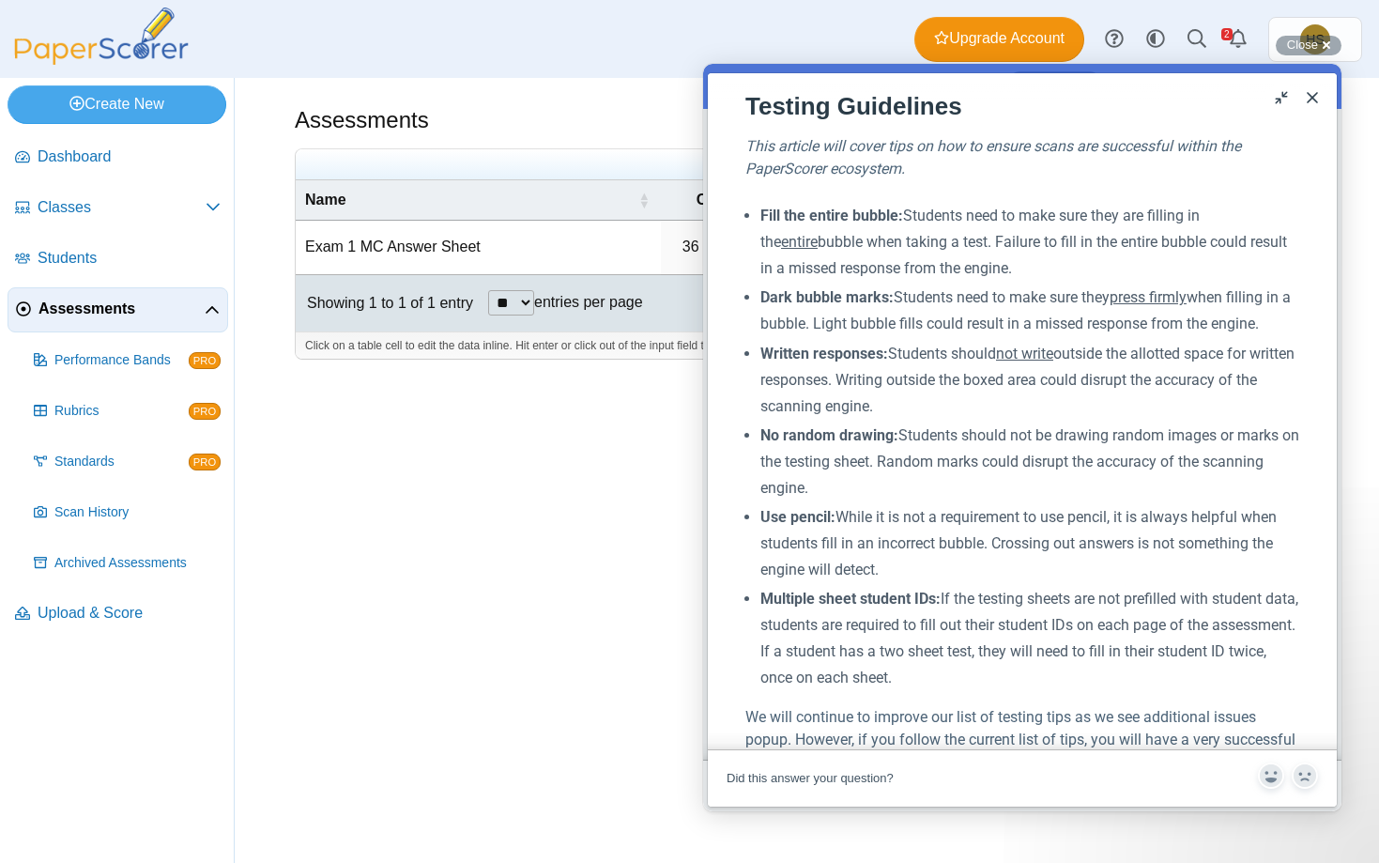
scroll to position [0, 0]
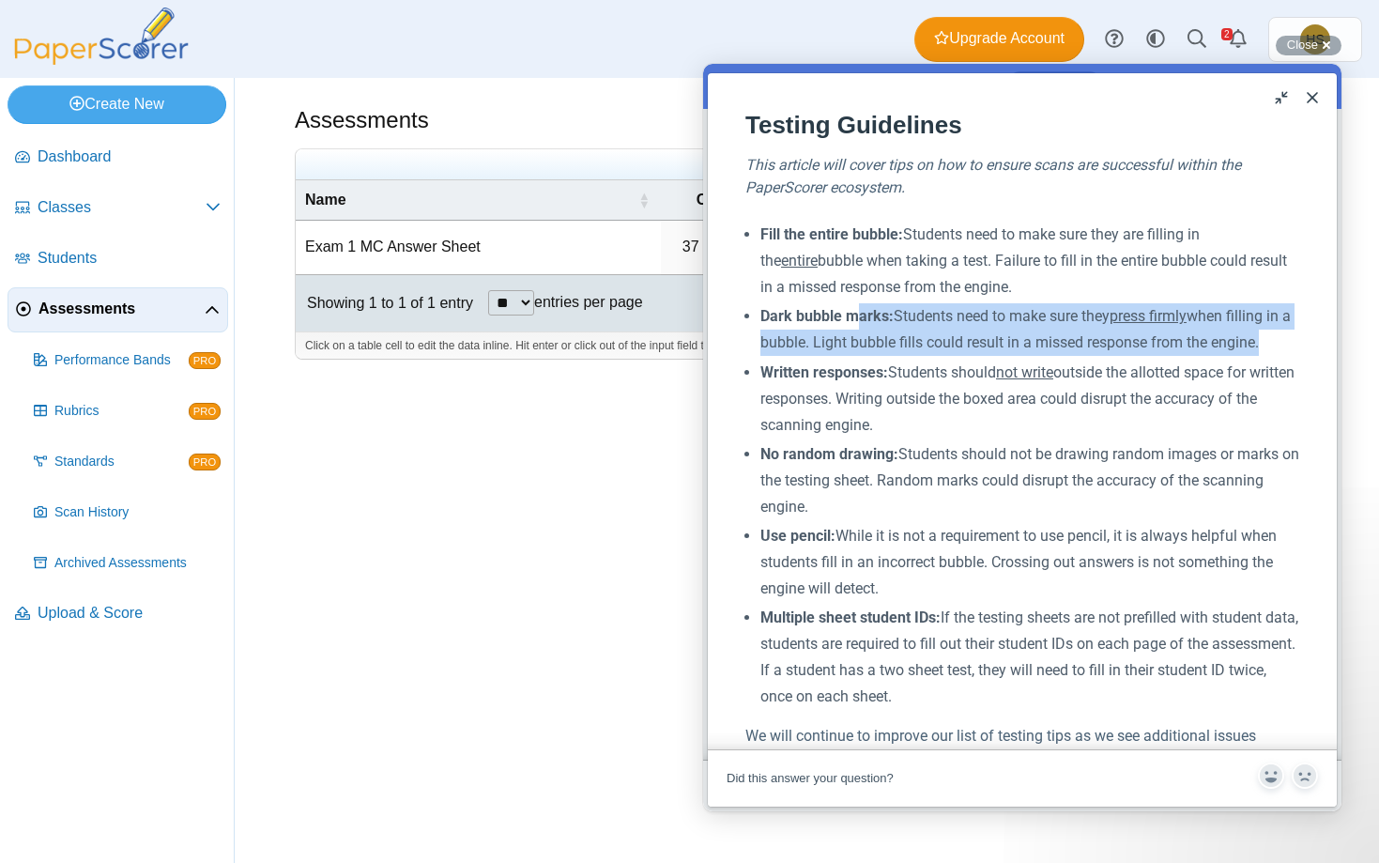
drag, startPoint x: 1272, startPoint y: 345, endPoint x: 860, endPoint y: 306, distance: 413.9
click at [860, 306] on li "Dark bubble marks: Students need to make sure they press firmly when filling in…" at bounding box center [1029, 329] width 539 height 53
click at [971, 314] on li "Dark bubble marks: Students need to make sure they press firmly when filling in…" at bounding box center [1029, 329] width 539 height 53
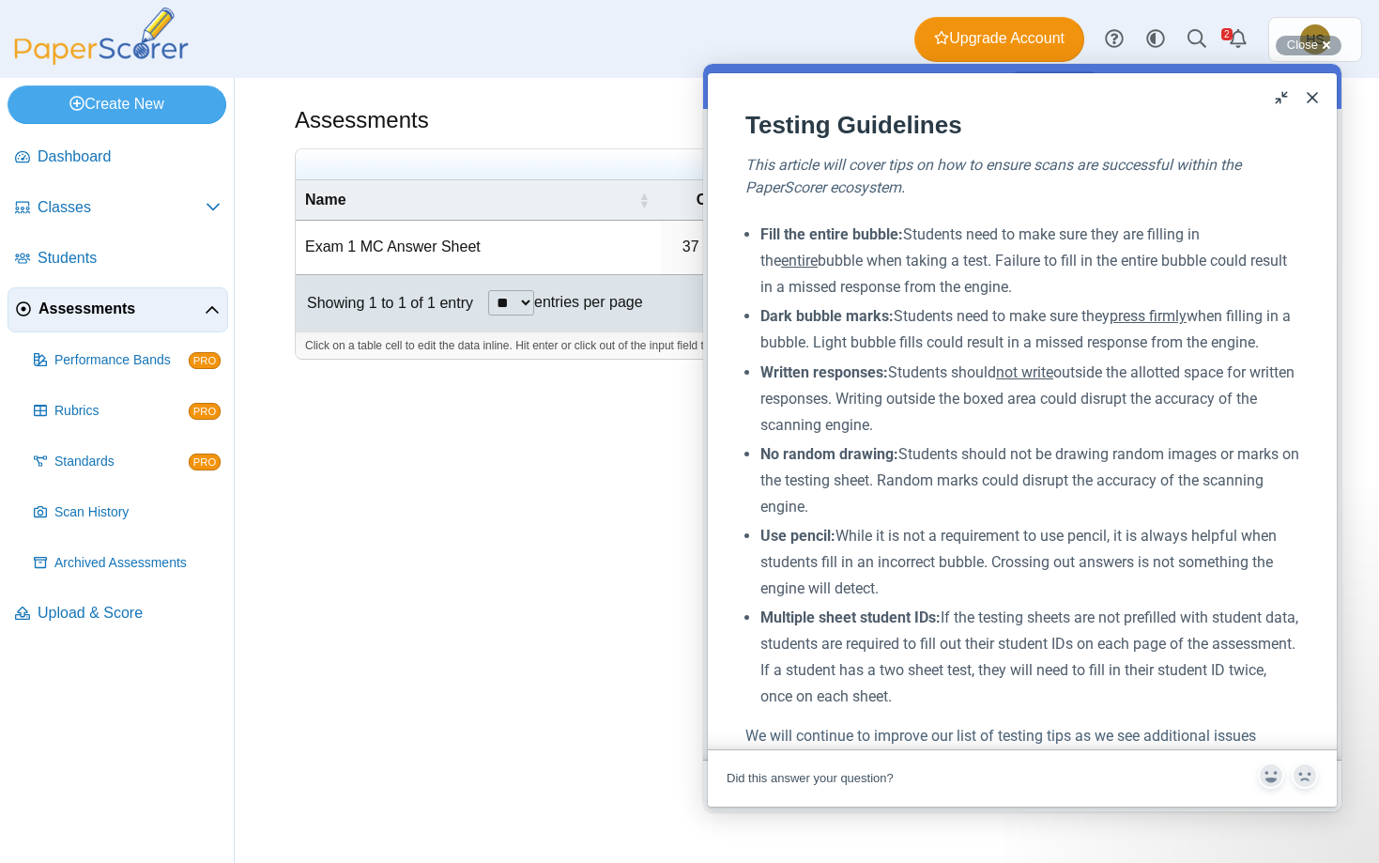
click at [1013, 343] on li "Dark bubble marks: Students need to make sure they press firmly when filling in…" at bounding box center [1029, 329] width 539 height 53
drag, startPoint x: 896, startPoint y: 317, endPoint x: 1287, endPoint y: 336, distance: 391.0
click at [1287, 336] on li "Dark bubble marks: Students need to make sure they press firmly when filling in…" at bounding box center [1029, 329] width 539 height 53
click at [1269, 344] on li "Dark bubble marks: Students need to make sure they press firmly when filling in…" at bounding box center [1029, 329] width 539 height 53
drag, startPoint x: 1276, startPoint y: 345, endPoint x: 894, endPoint y: 324, distance: 382.6
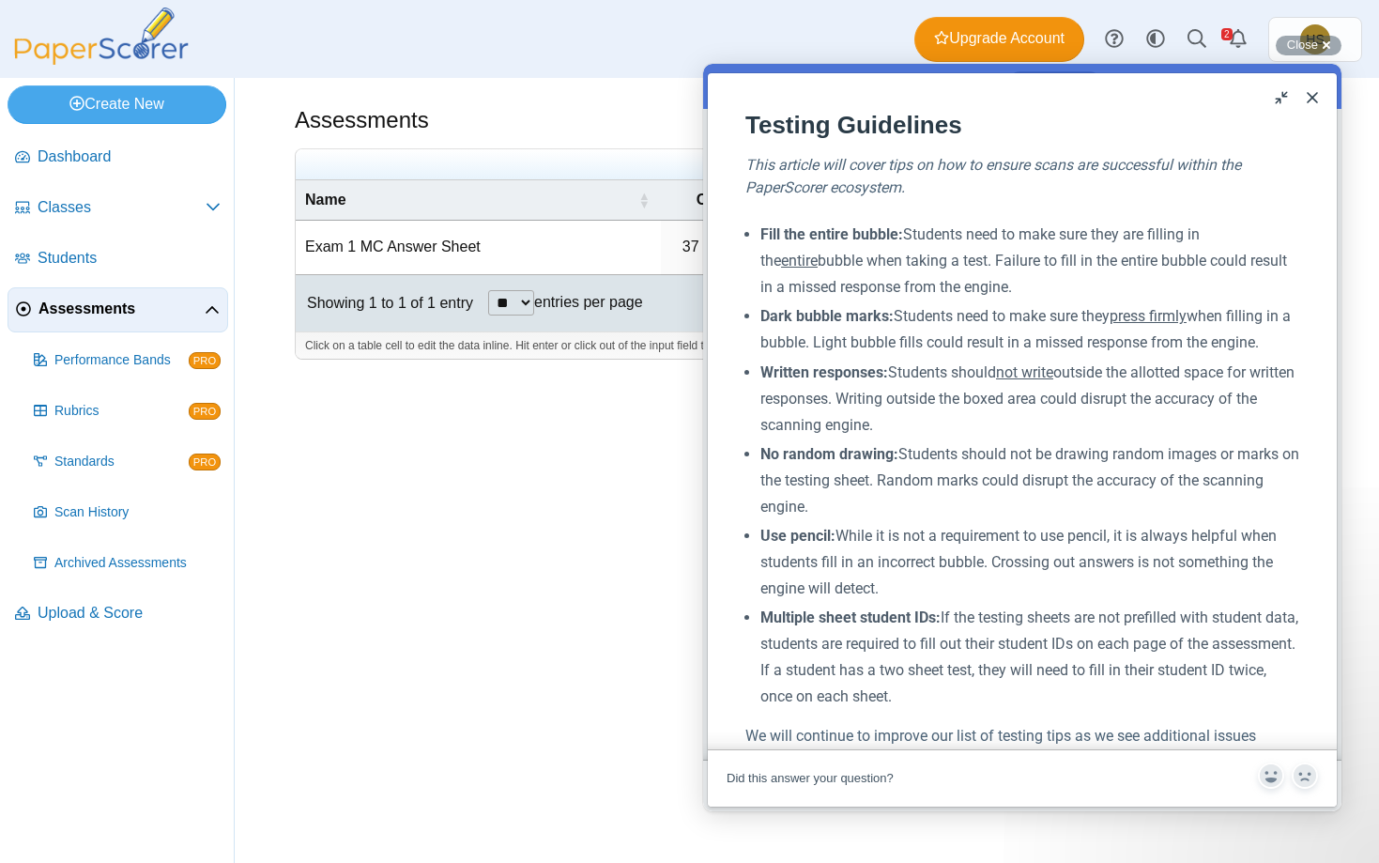
click at [894, 324] on li "Dark bubble marks: Students need to make sure they press firmly when filling in…" at bounding box center [1029, 329] width 539 height 53
click at [502, 621] on div "Assessments Add assessment 10 1" at bounding box center [807, 470] width 1144 height 785
click at [1310, 97] on button "Close" at bounding box center [1312, 98] width 30 height 30
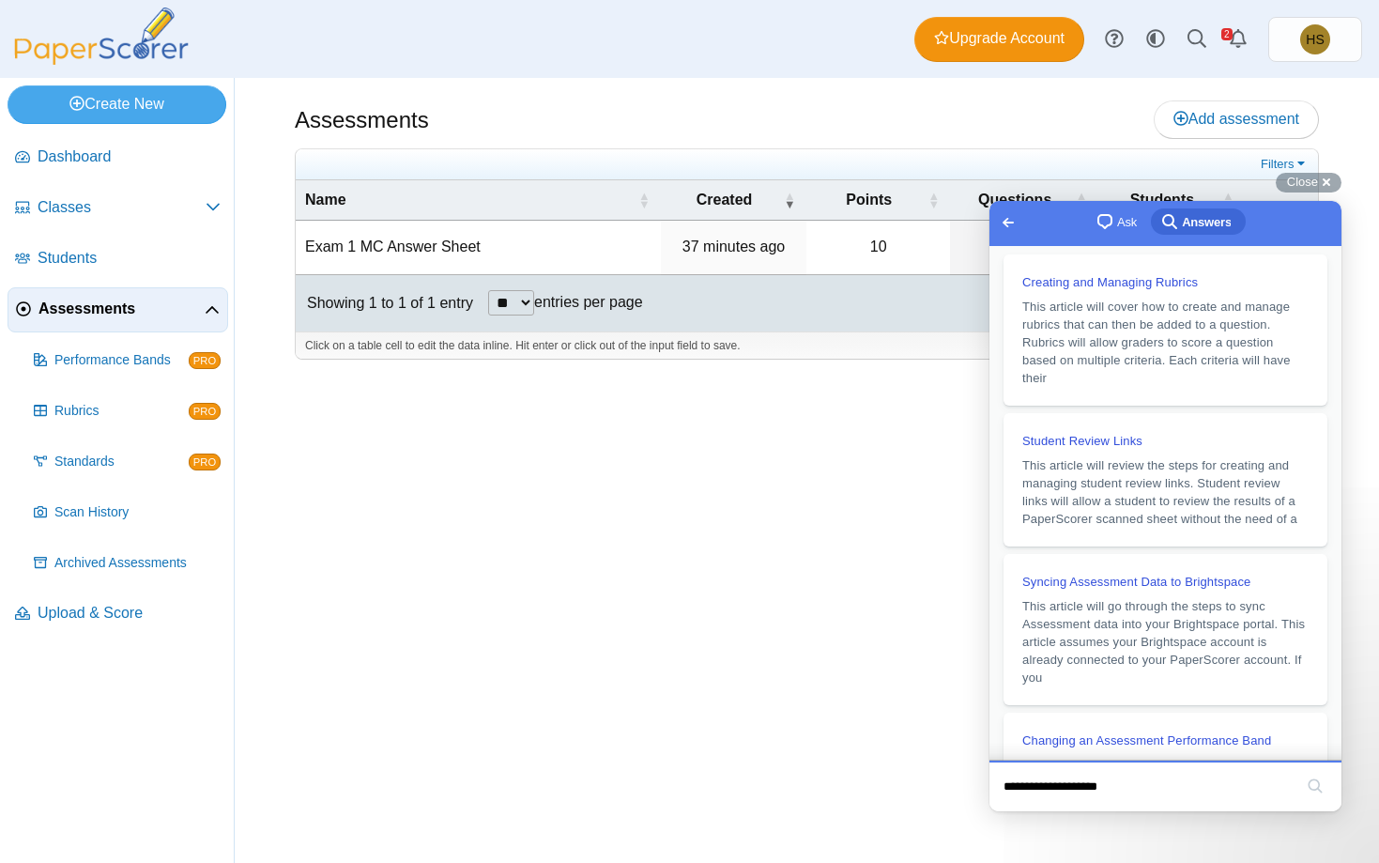
click at [865, 501] on div "Assessments Add assessment 10 1" at bounding box center [807, 470] width 1144 height 785
click at [994, 225] on link "Go back" at bounding box center [1009, 222] width 46 height 26
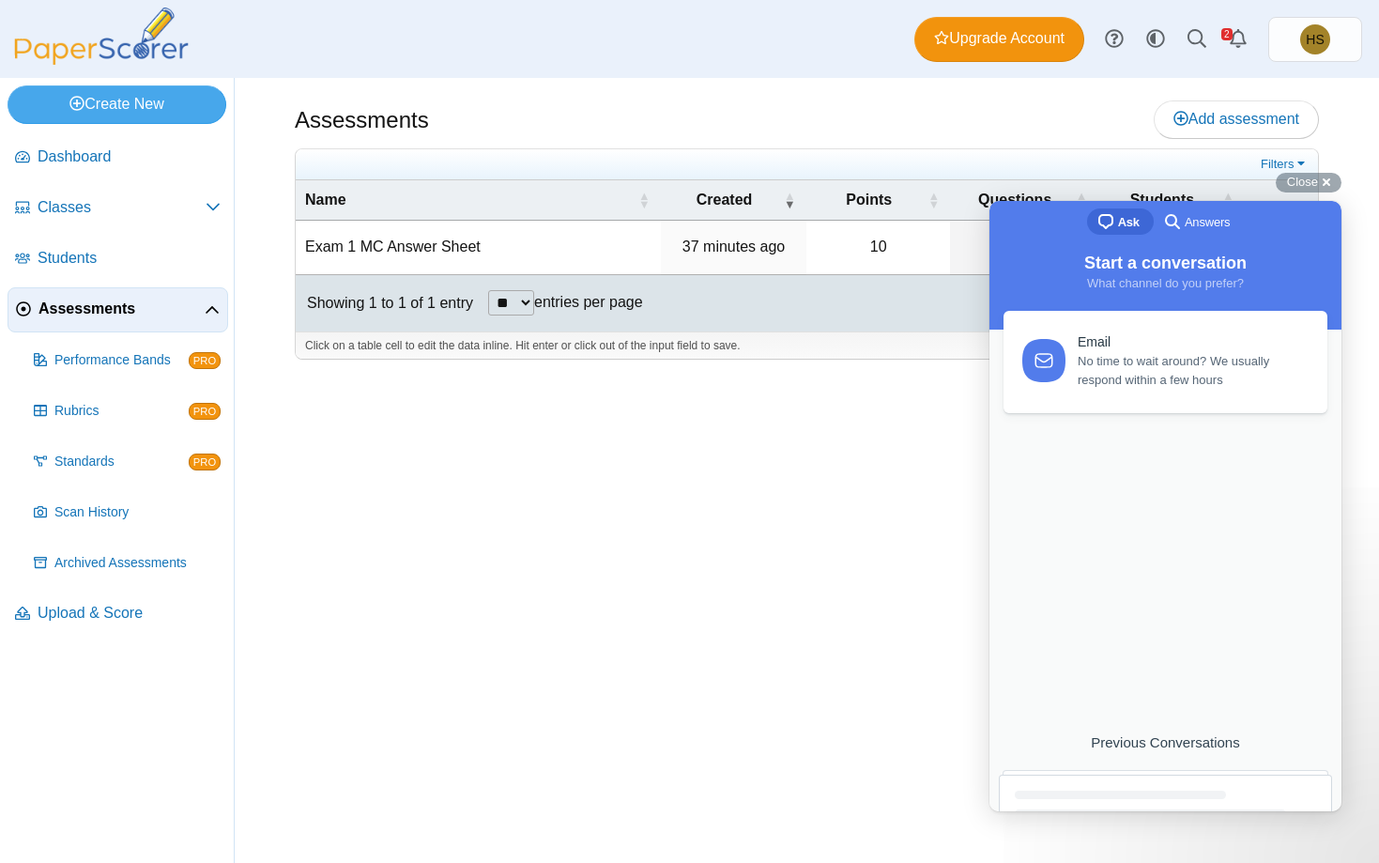
click at [922, 462] on div "Assessments Add assessment 10 1" at bounding box center [807, 470] width 1144 height 785
click at [1291, 175] on span "Close" at bounding box center [1302, 182] width 31 height 14
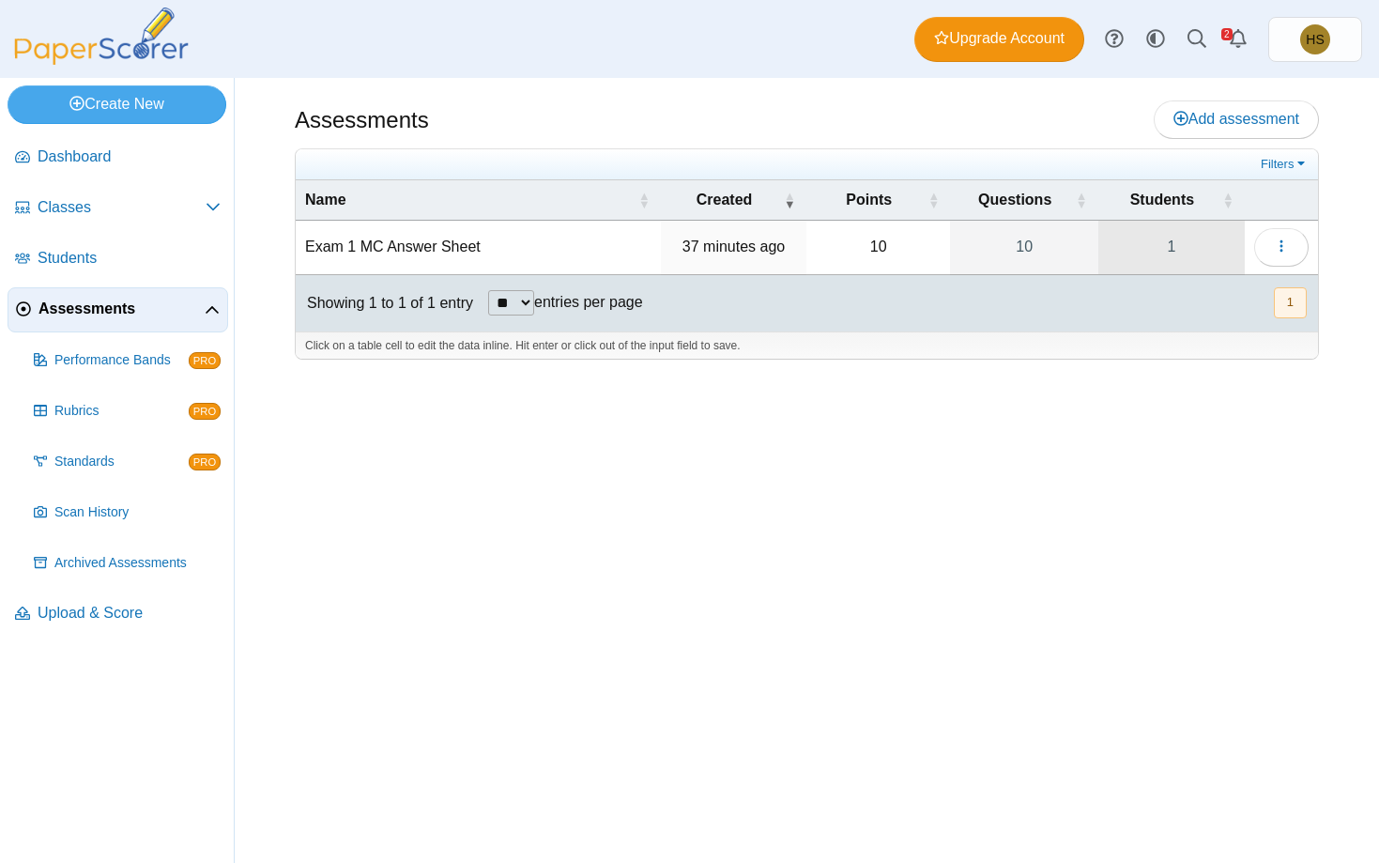
click at [1175, 241] on link "1" at bounding box center [1171, 247] width 146 height 53
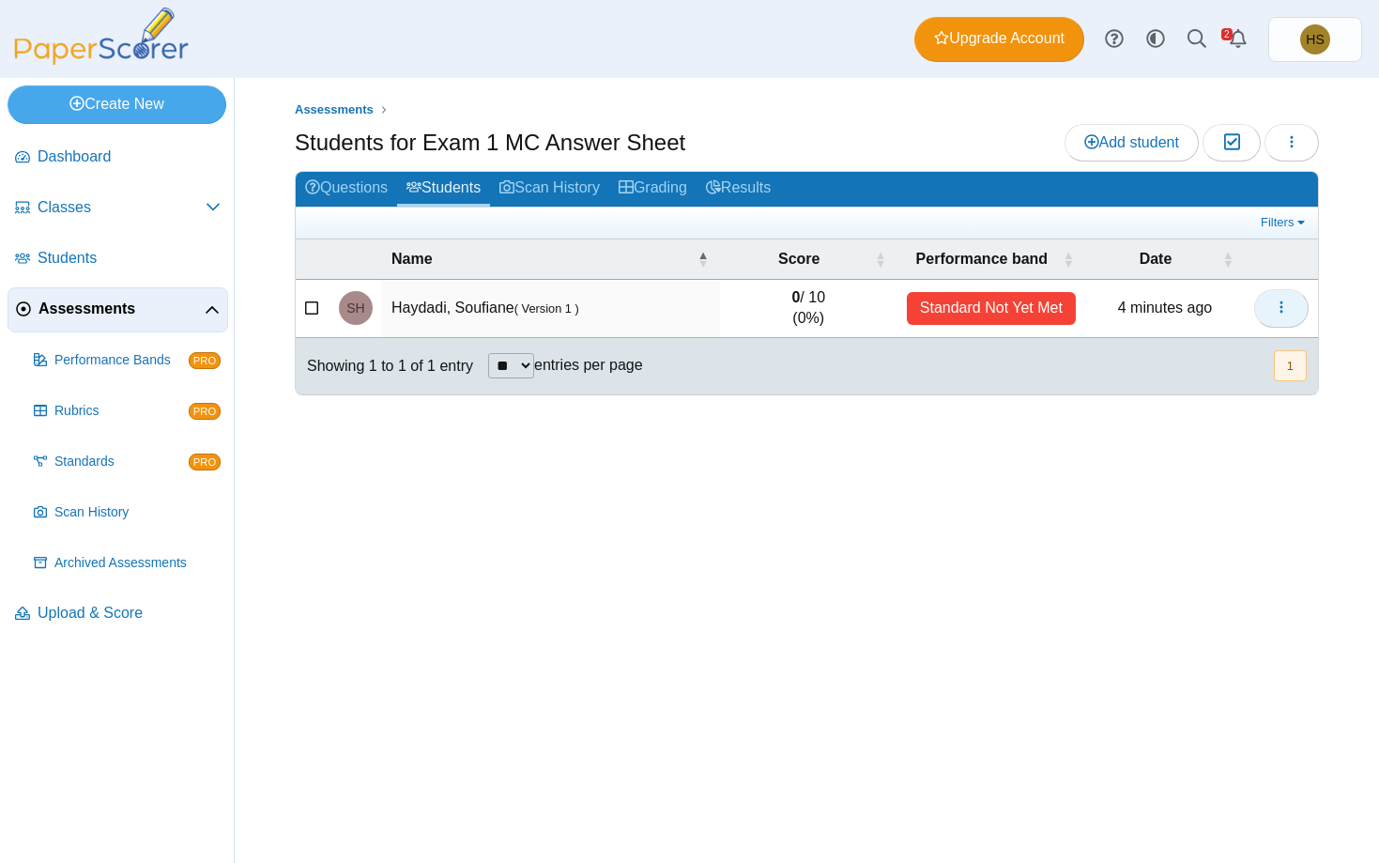
click at [1287, 307] on icon "button" at bounding box center [1281, 306] width 15 height 15
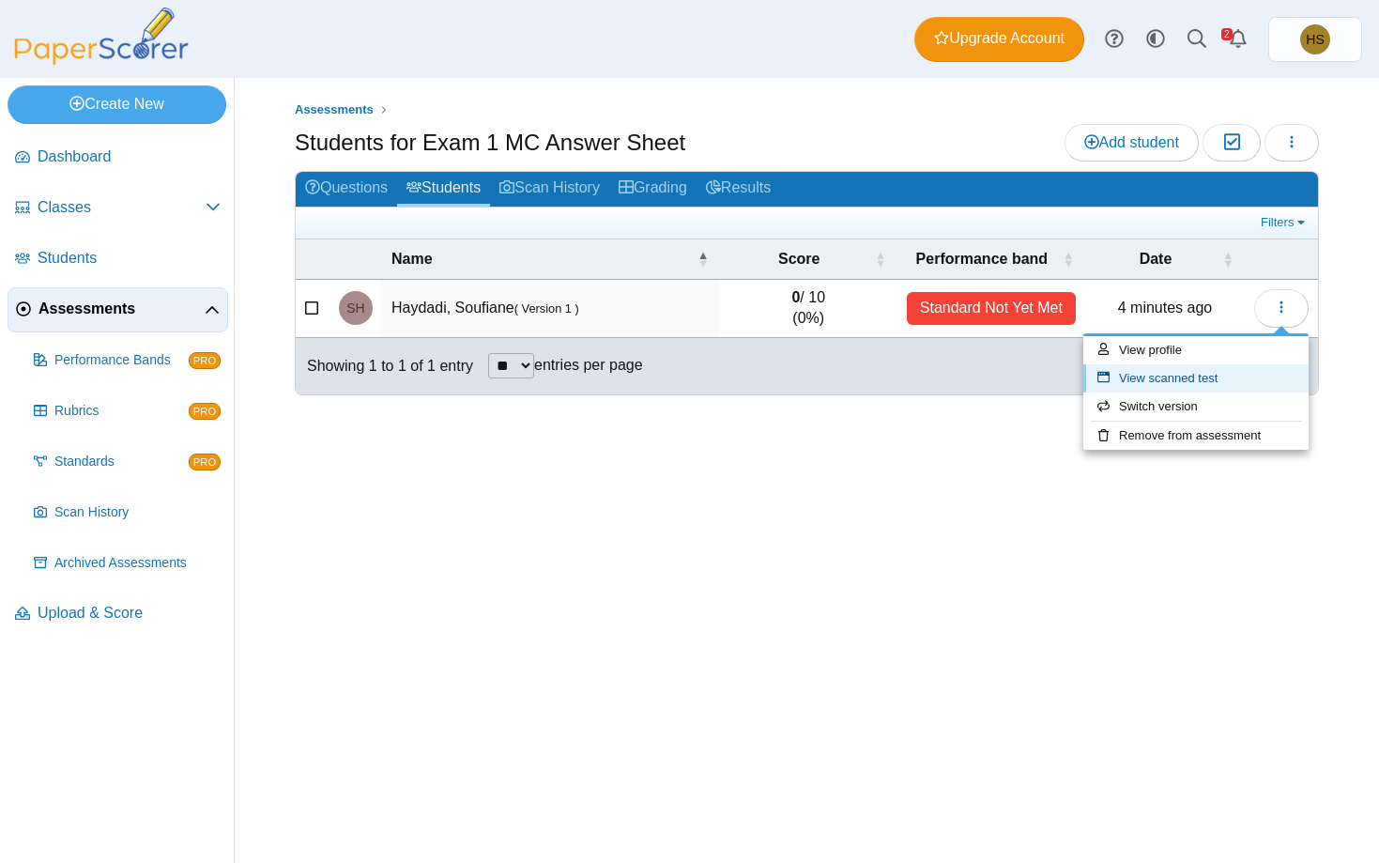
click at [1145, 378] on link "View scanned test" at bounding box center [1195, 378] width 225 height 28
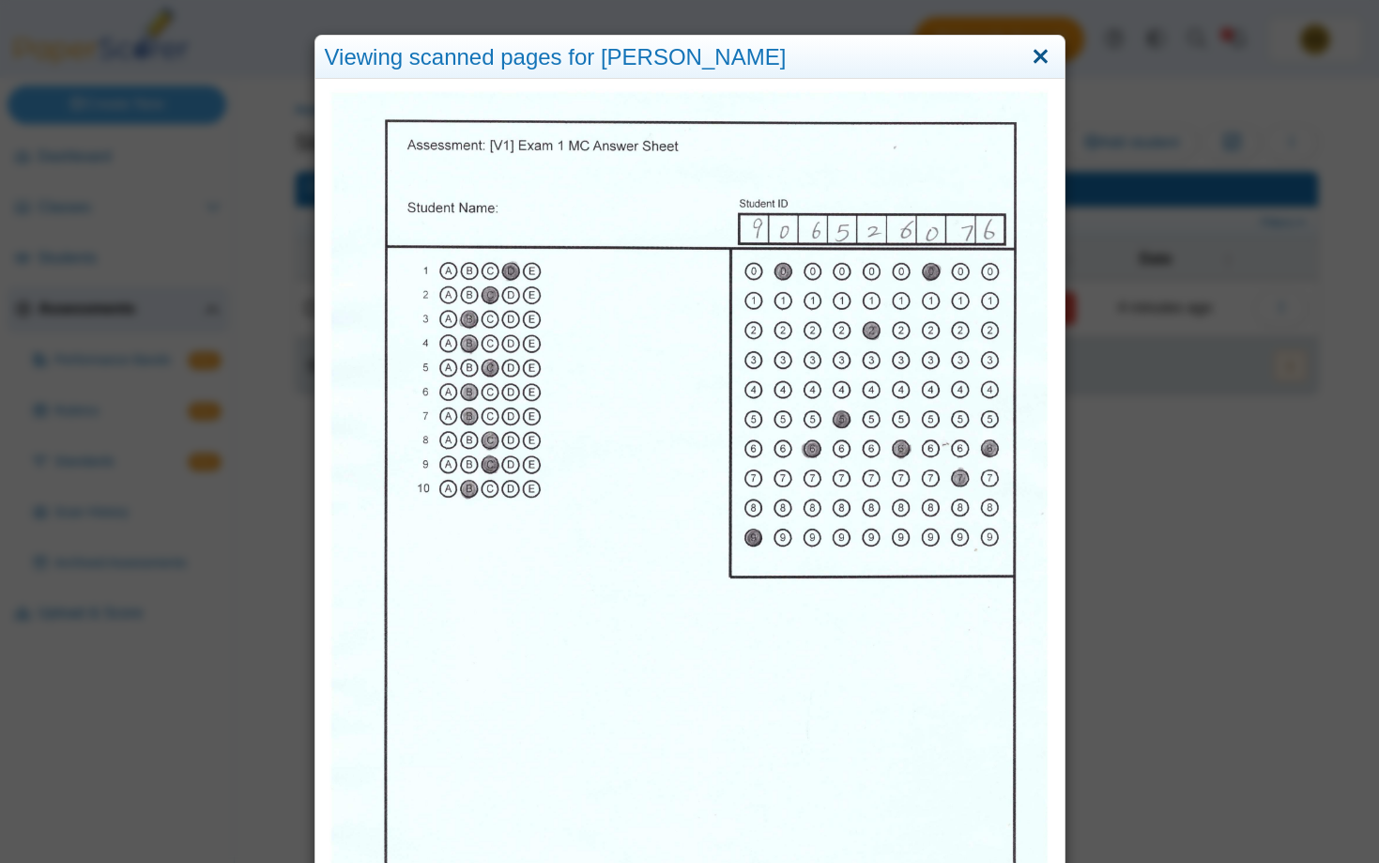
click at [1035, 55] on link "Close" at bounding box center [1040, 57] width 29 height 32
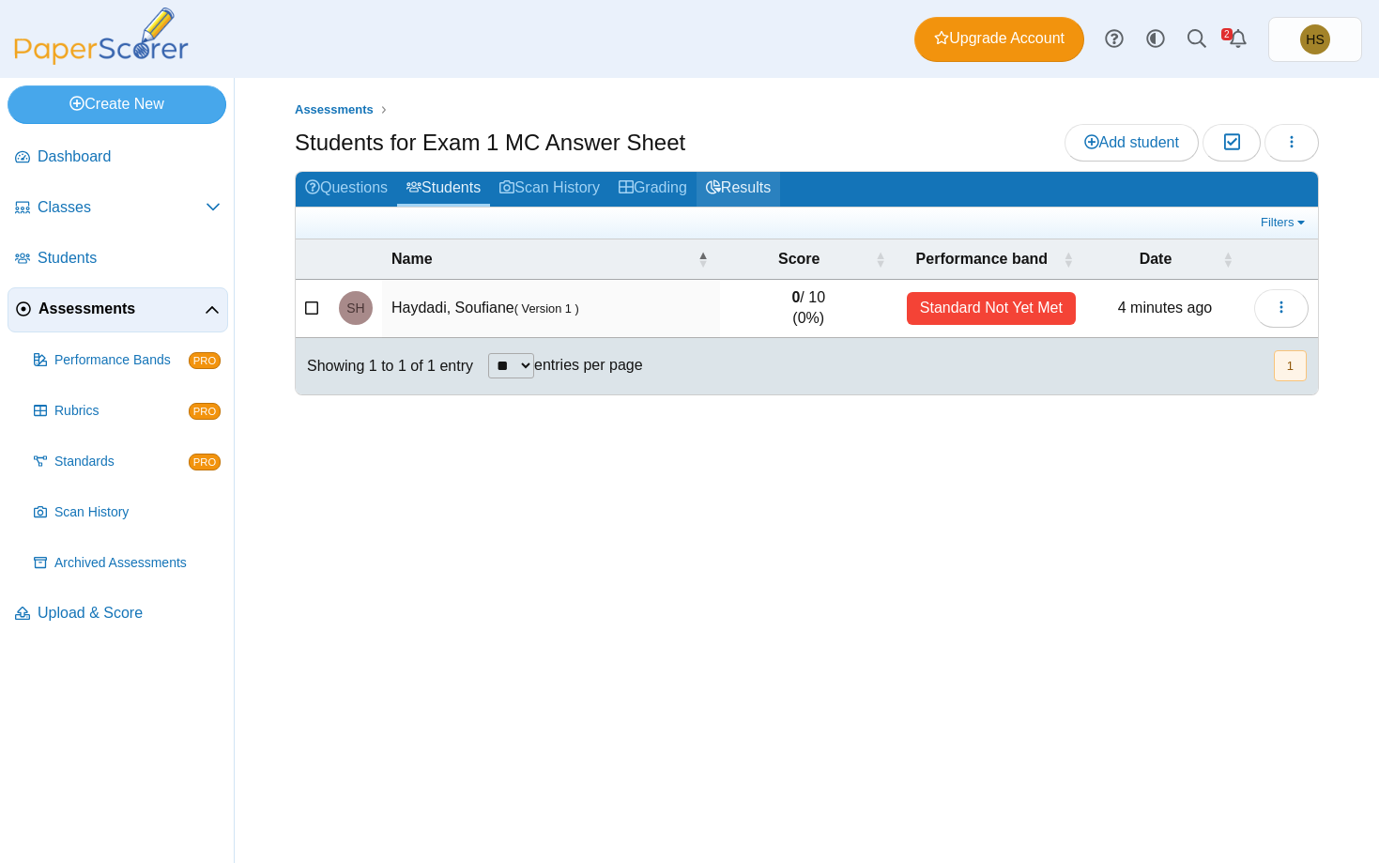
click at [773, 196] on link "Results" at bounding box center [739, 189] width 84 height 35
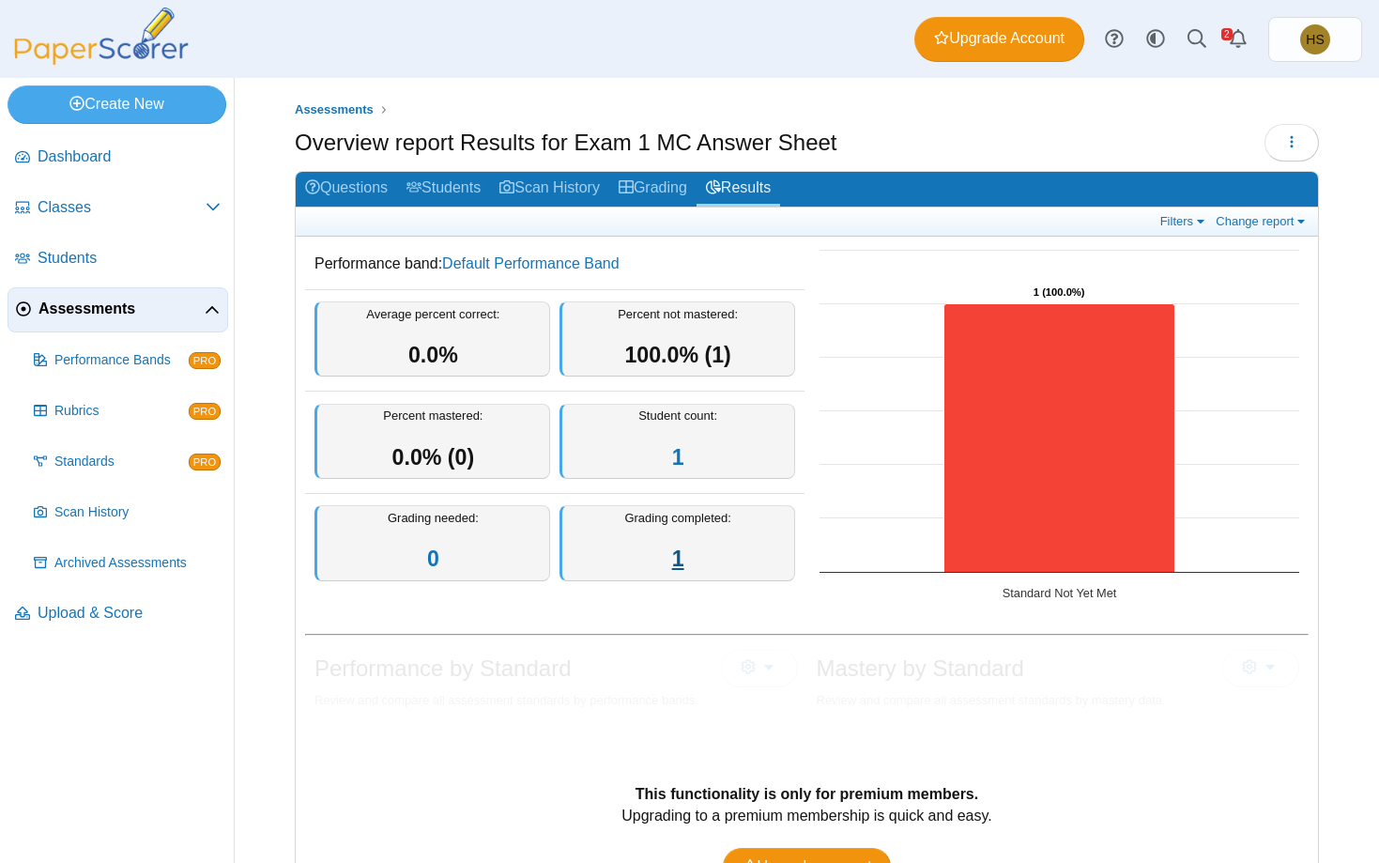
click at [679, 560] on link "1" at bounding box center [678, 558] width 12 height 24
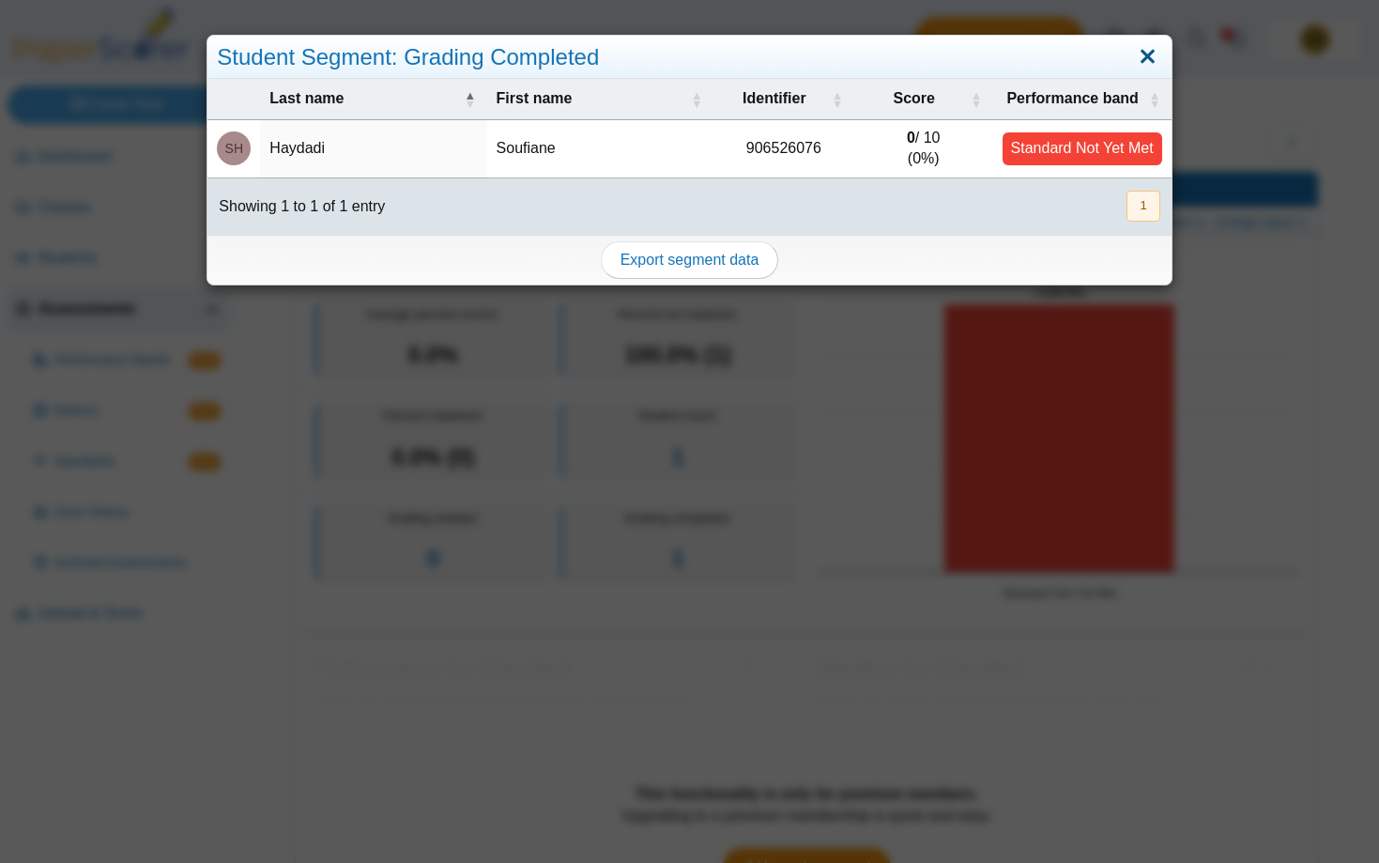
click at [1153, 63] on link "Close" at bounding box center [1147, 57] width 29 height 32
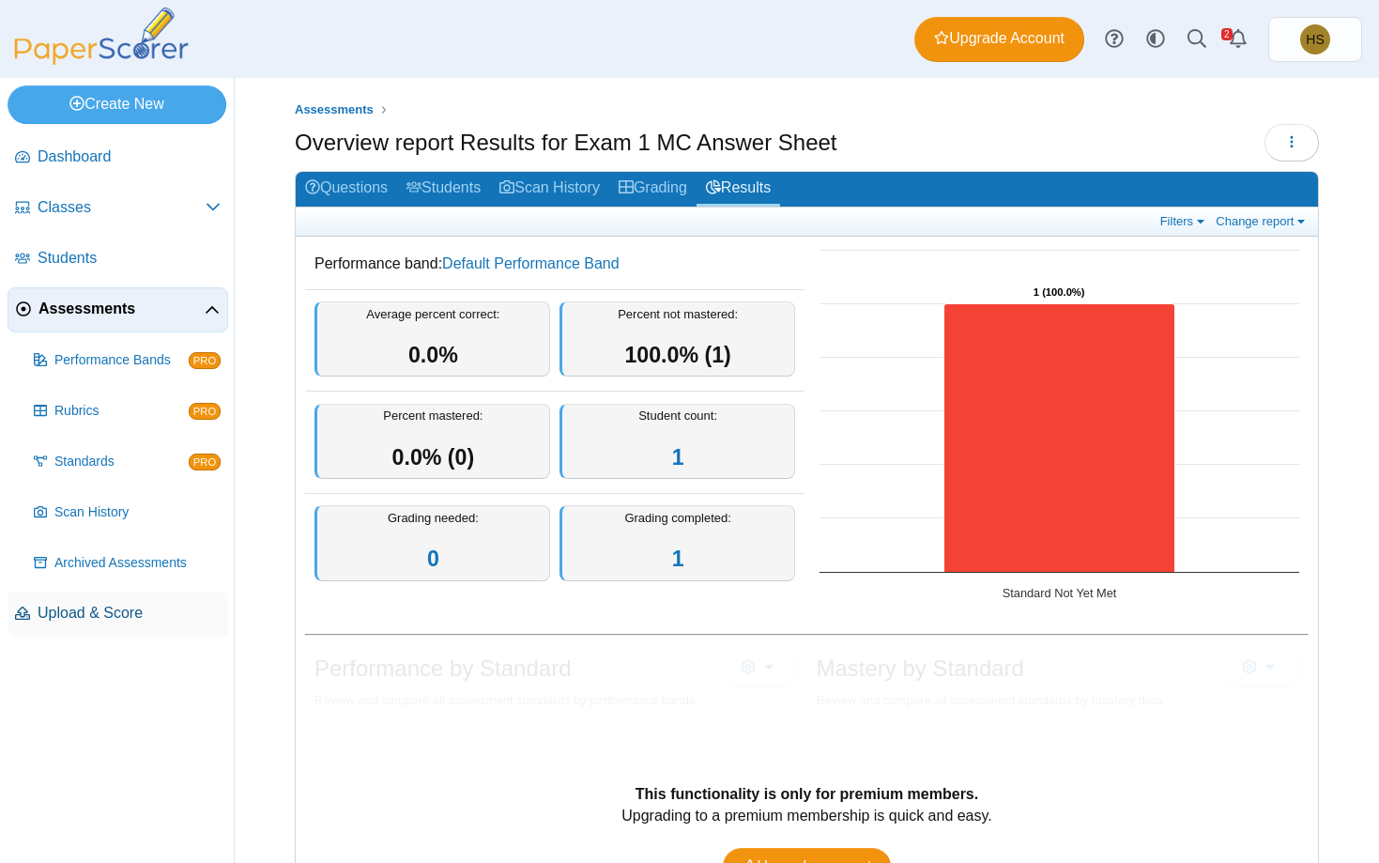
click at [77, 610] on span "Upload & Score" at bounding box center [129, 613] width 183 height 21
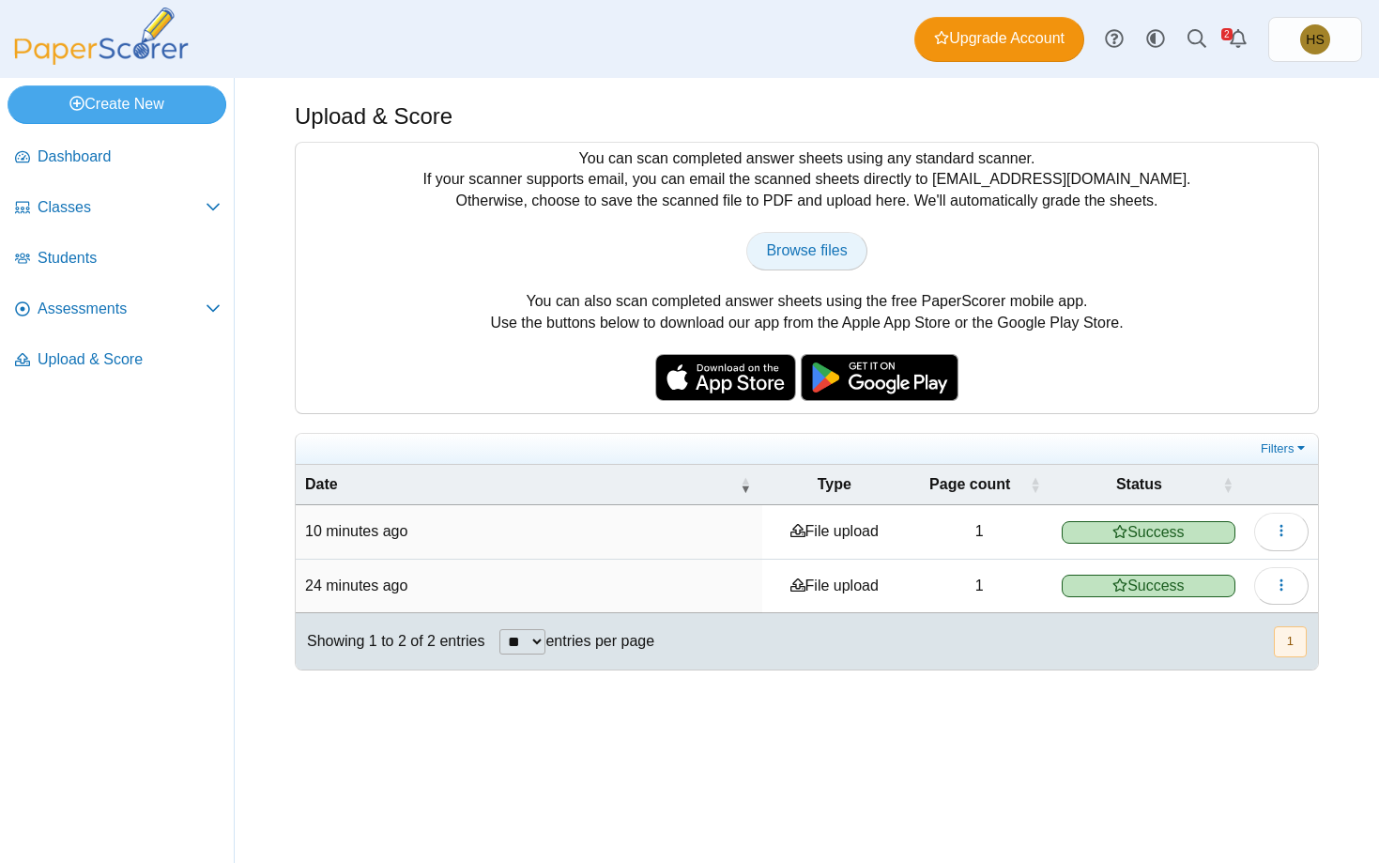
click at [798, 253] on span "Browse files" at bounding box center [806, 250] width 81 height 16
type input "**********"
